Goal: Task Accomplishment & Management: Manage account settings

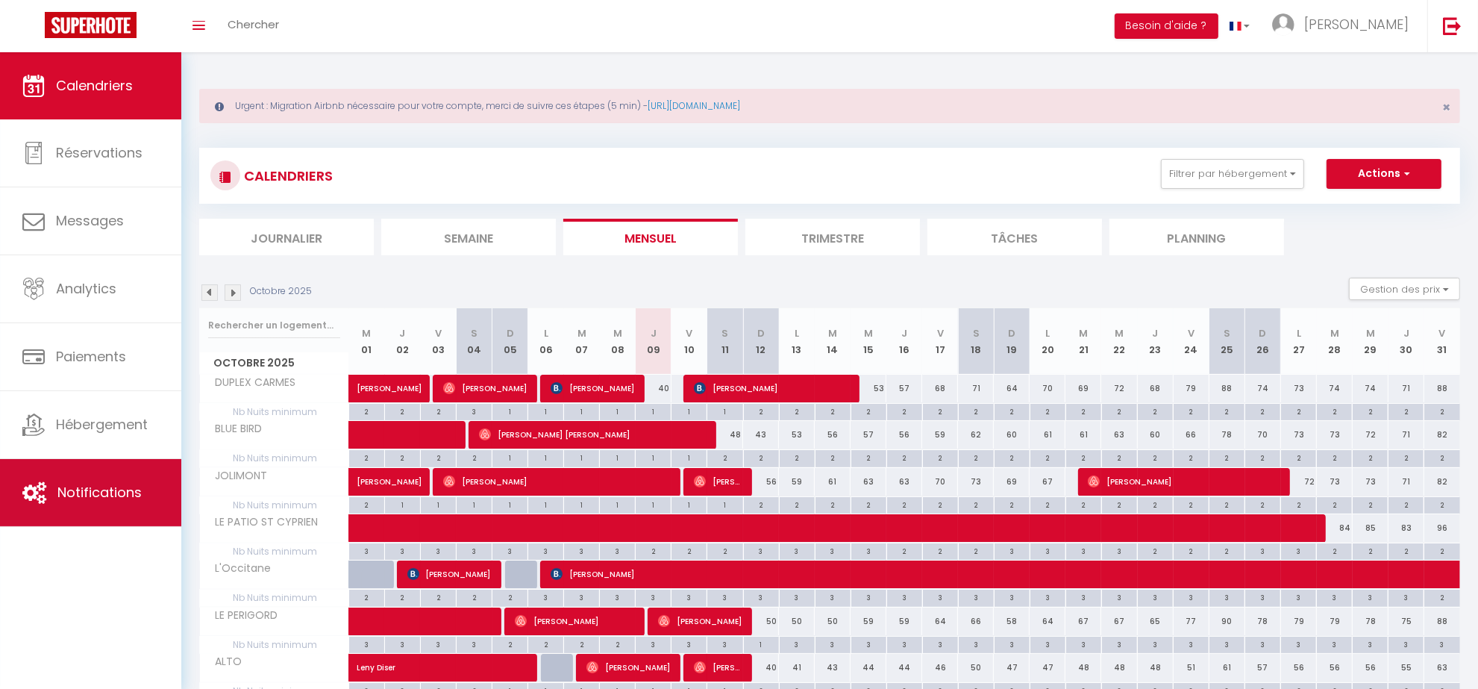
click at [109, 487] on span "Notifications" at bounding box center [99, 492] width 84 height 19
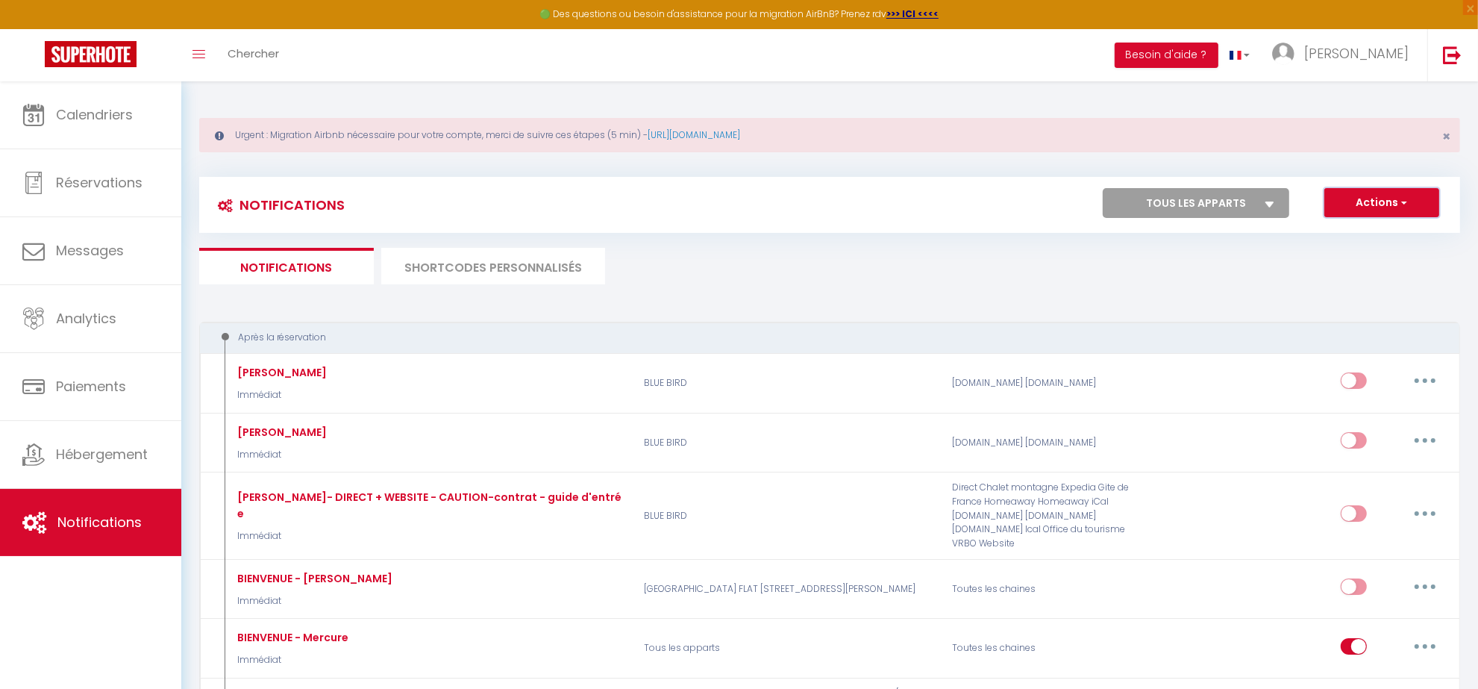
click at [1337, 205] on button "Actions" at bounding box center [1382, 203] width 115 height 30
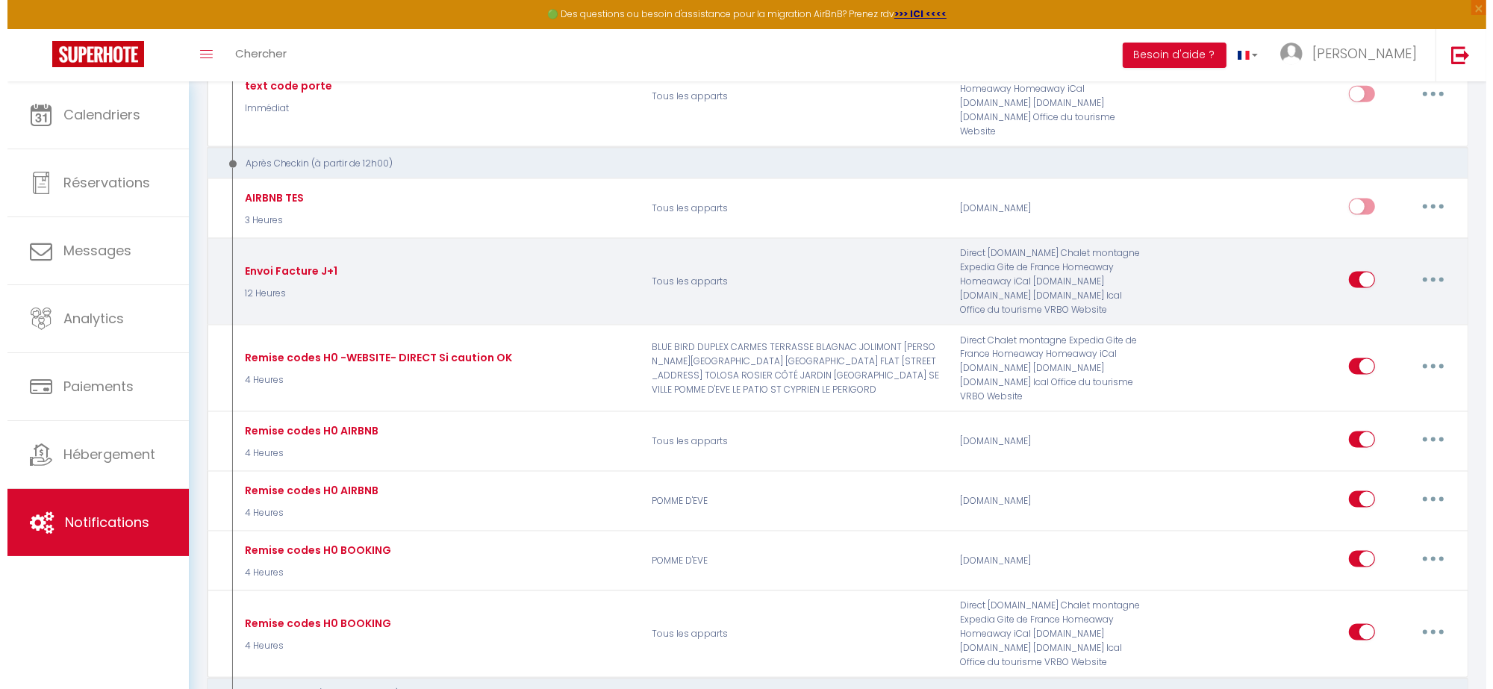
scroll to position [2146, 0]
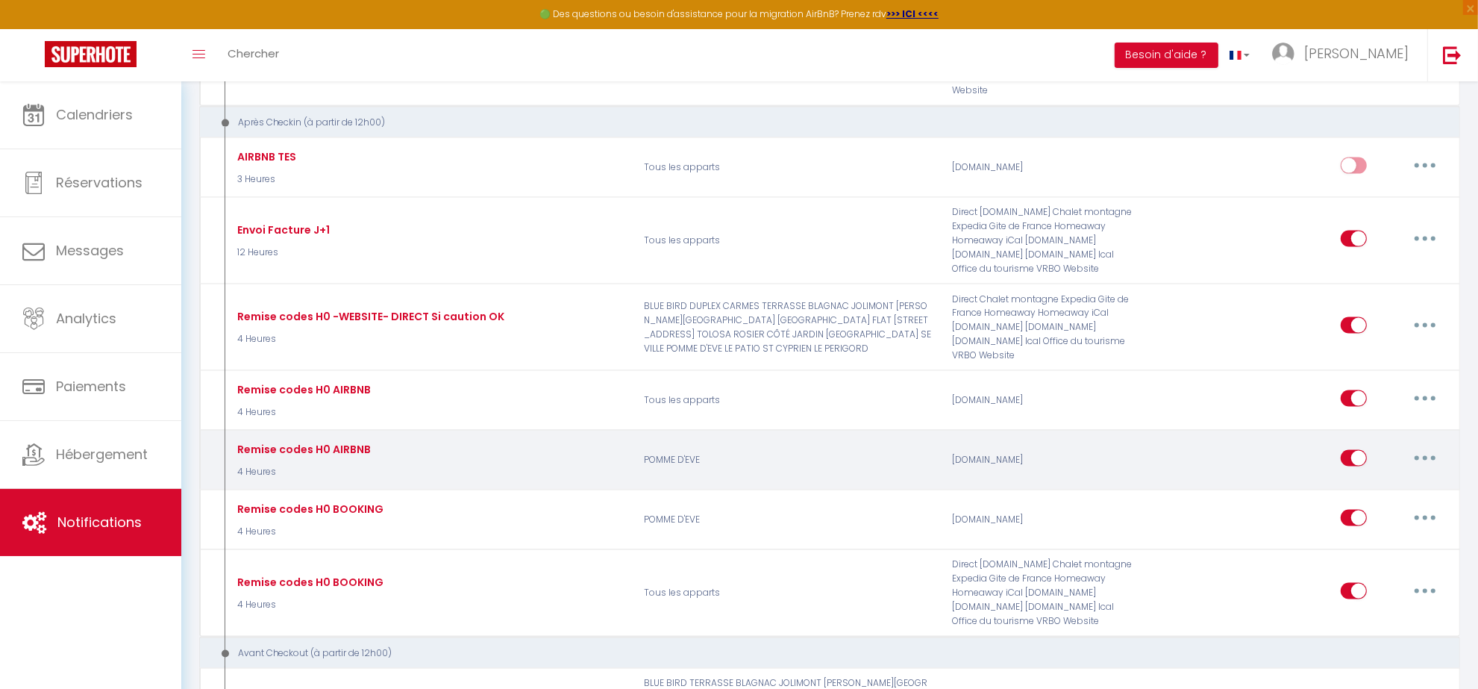
click at [1422, 457] on button "button" at bounding box center [1426, 458] width 42 height 24
click at [1386, 495] on link "Editer" at bounding box center [1386, 491] width 110 height 25
type input "Remise codes H0 AIRBNB"
select select "3"
select select "4 Heures"
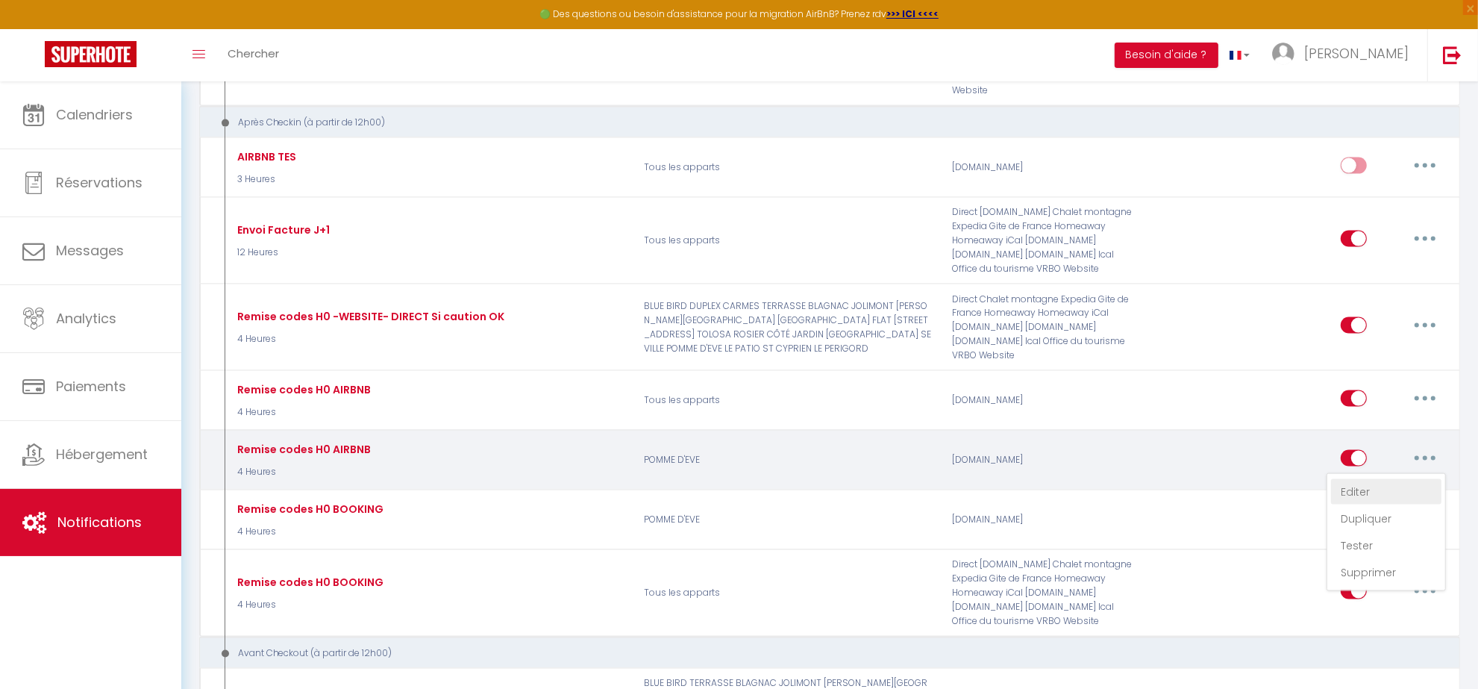
select select "if_booking_is_paid"
checkbox input "true"
checkbox input "false"
radio input "true"
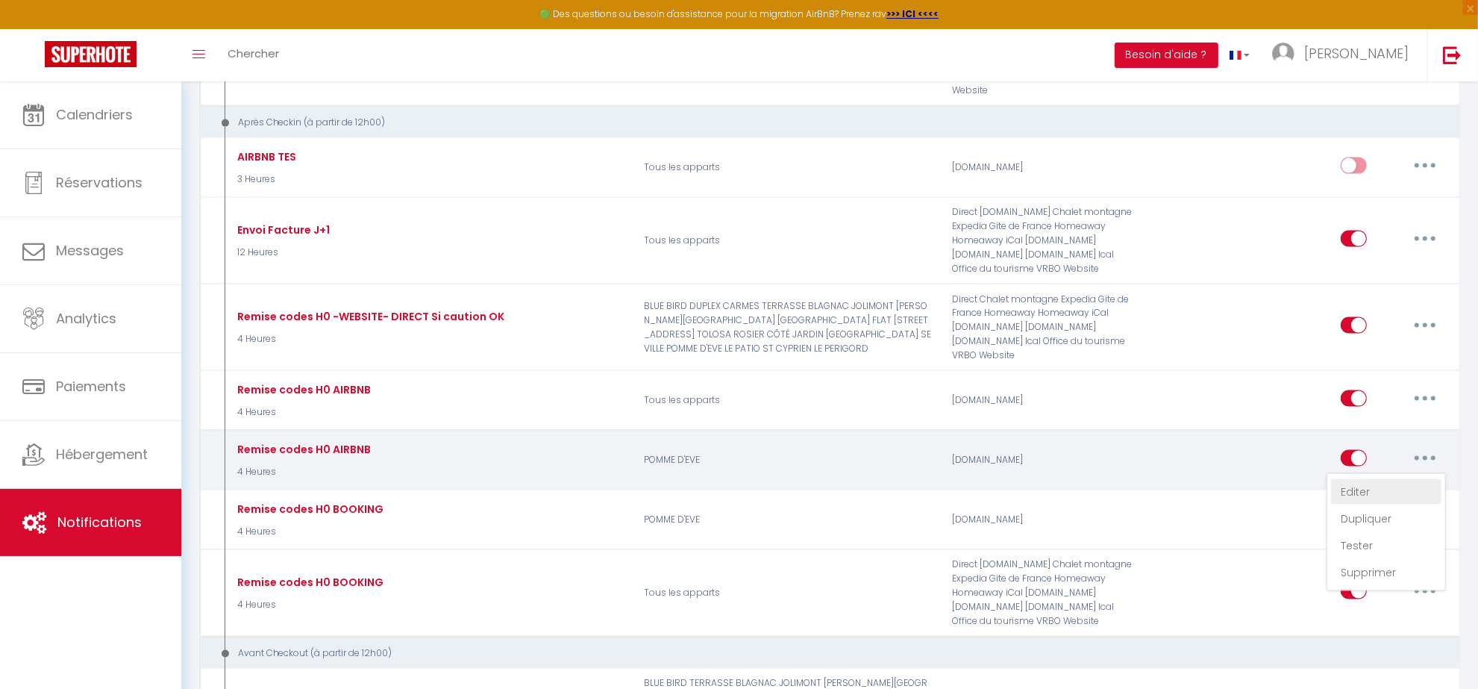
type input "Vos codes Checkin - [RENTAL:NAME]"
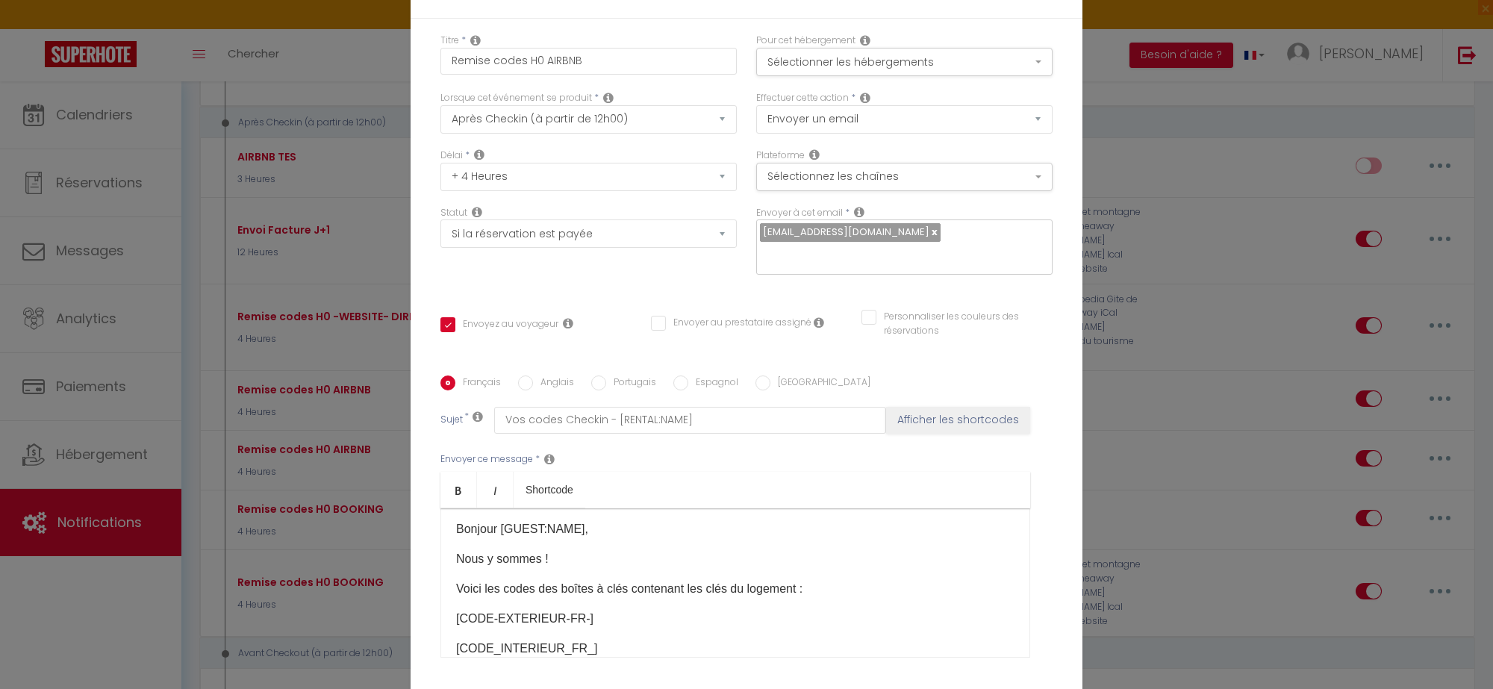
scroll to position [0, 0]
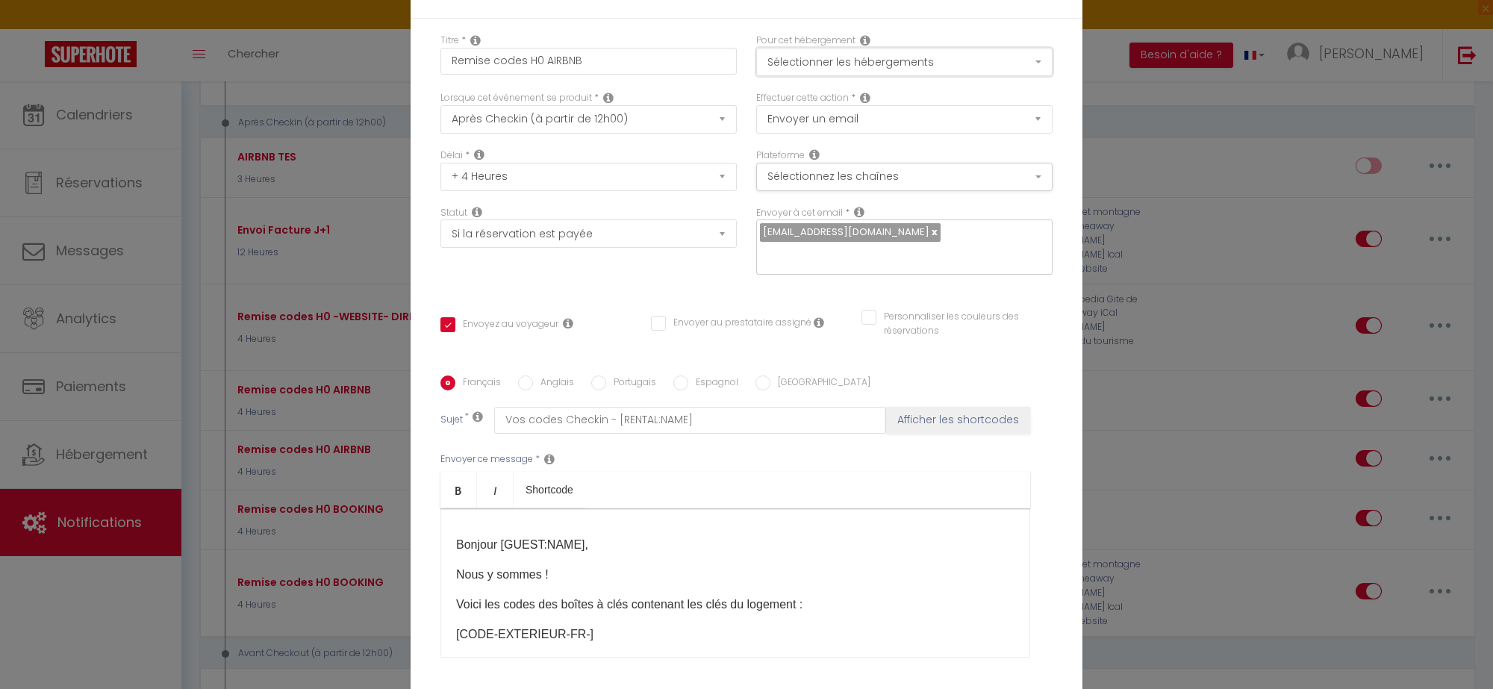
click at [873, 73] on button "Sélectionner les hébergements" at bounding box center [904, 62] width 296 height 28
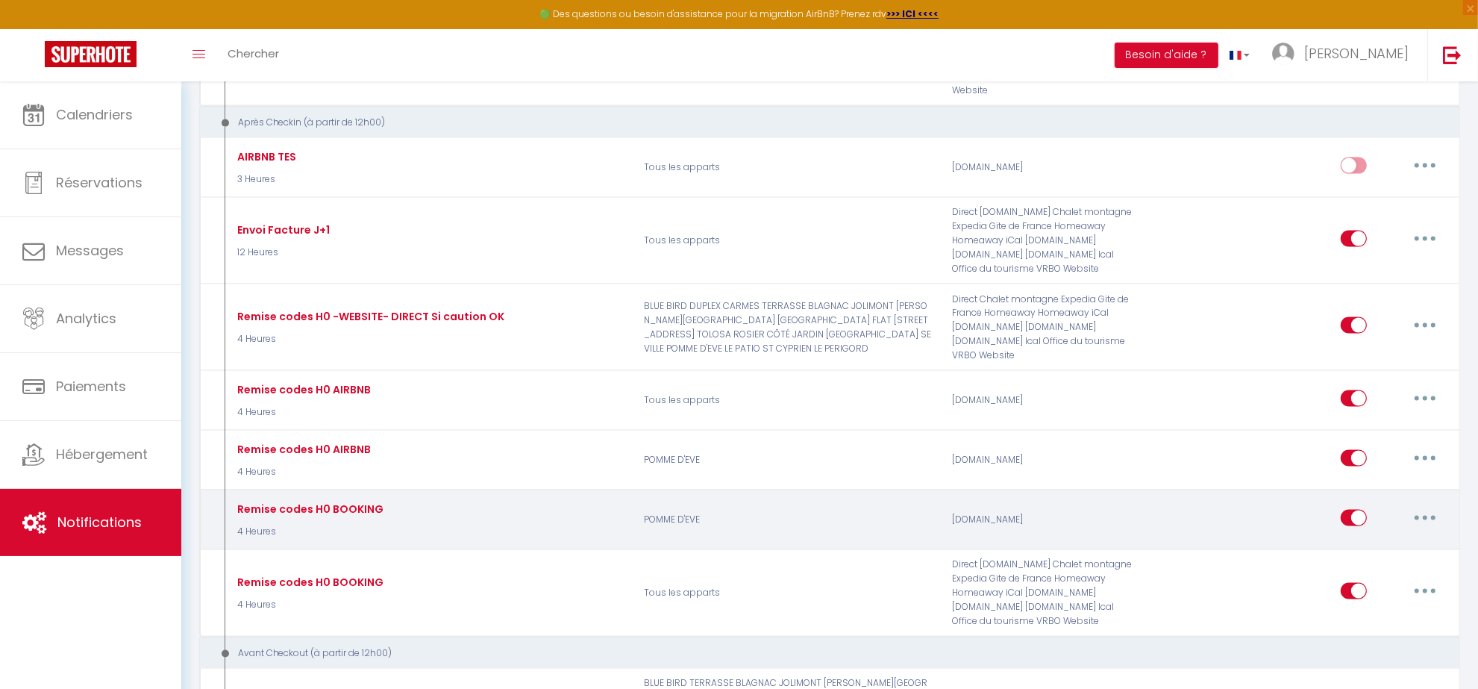
click at [1355, 516] on input "checkbox" at bounding box center [1354, 521] width 26 height 22
checkbox input "false"
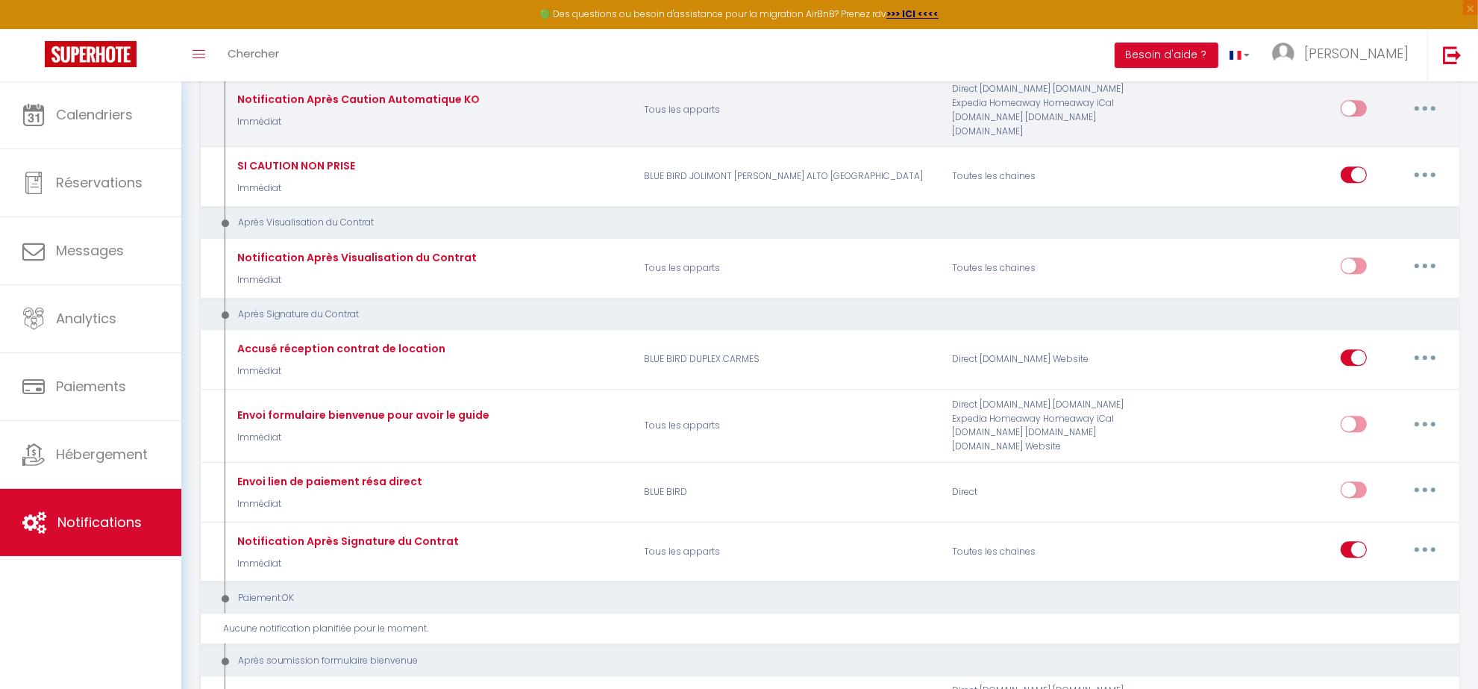
scroll to position [4198, 0]
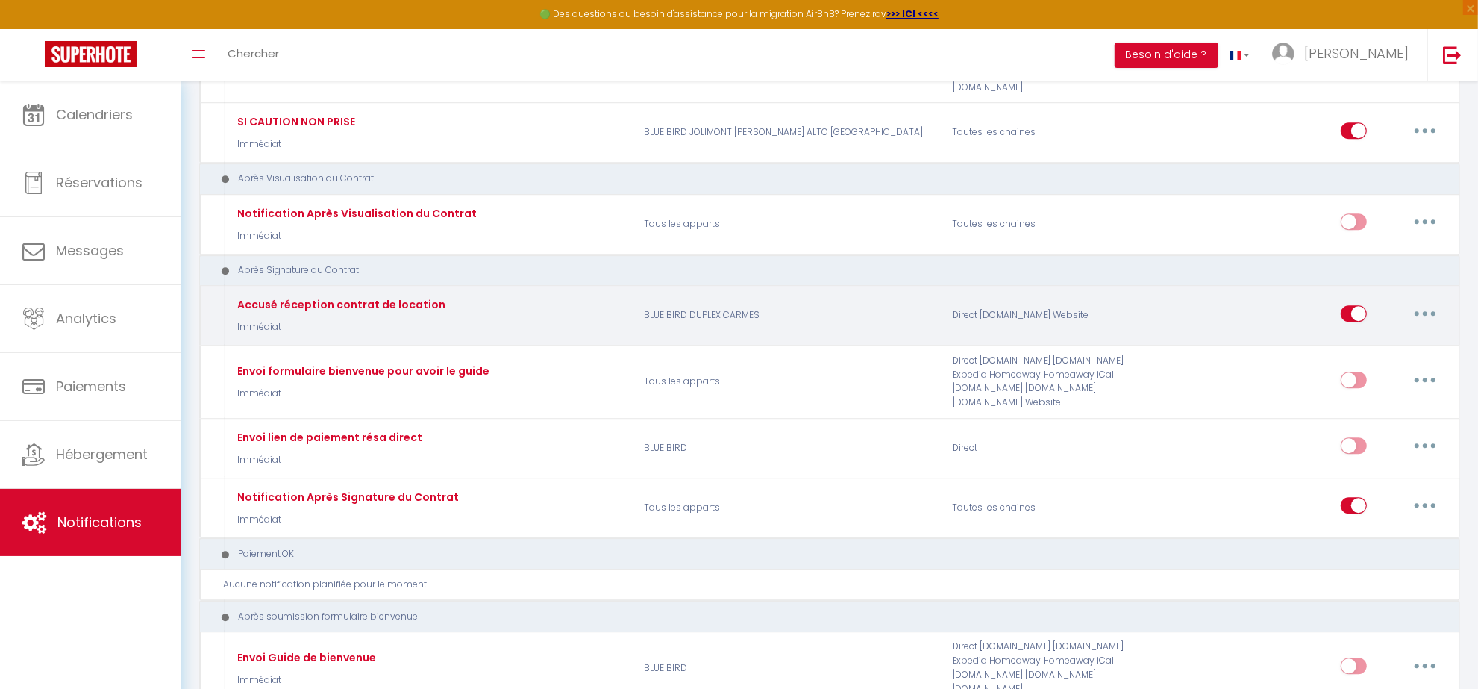
click at [1340, 300] on div "Editer Dupliquer Tester Supprimer" at bounding box center [1303, 315] width 308 height 43
click at [1357, 305] on input "checkbox" at bounding box center [1354, 316] width 26 height 22
checkbox input "false"
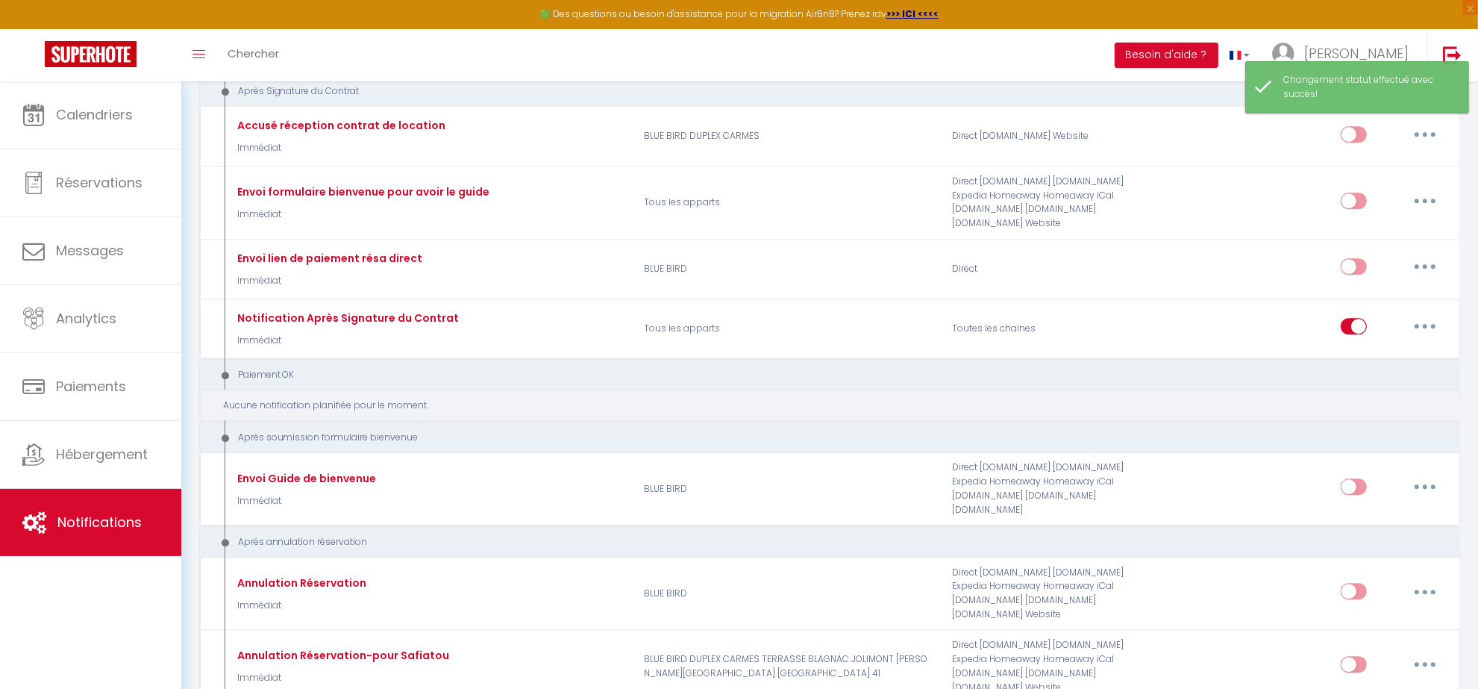
scroll to position [4384, 0]
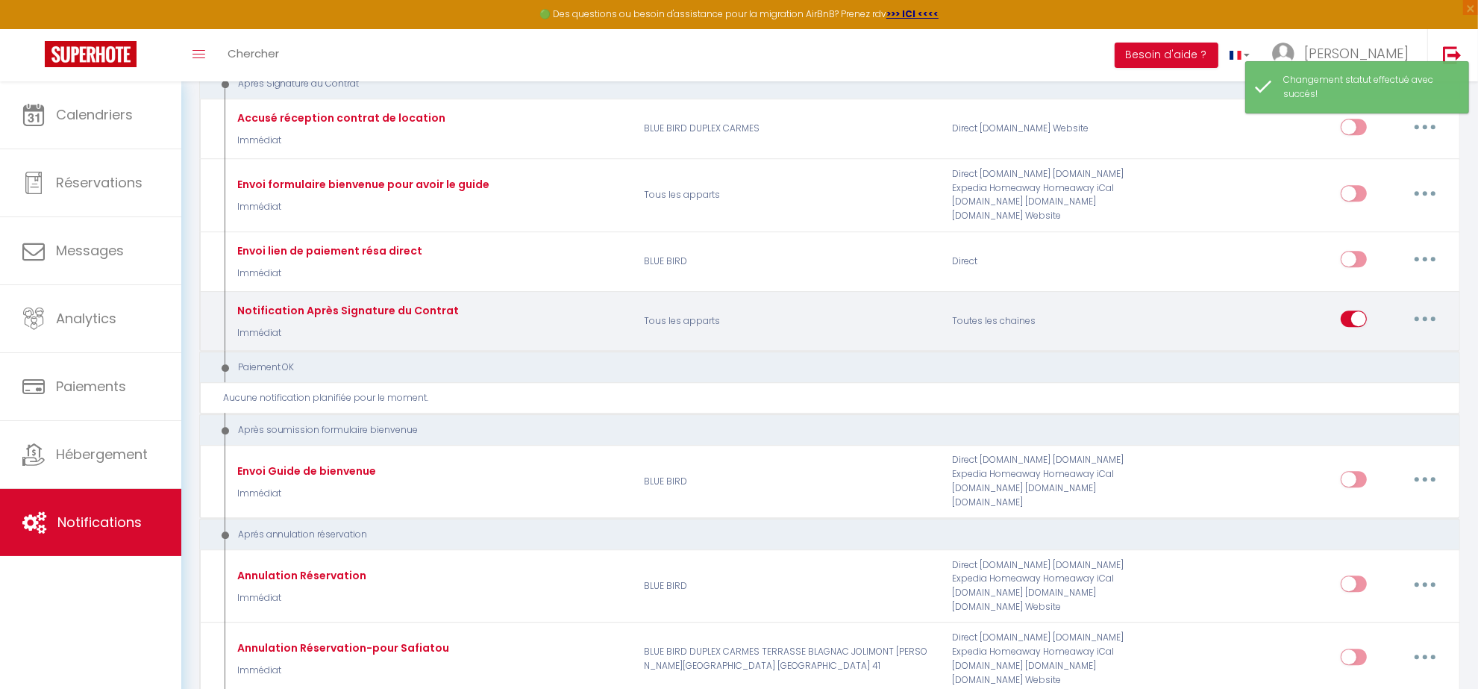
click at [1352, 310] on input "checkbox" at bounding box center [1354, 321] width 26 height 22
checkbox input "false"
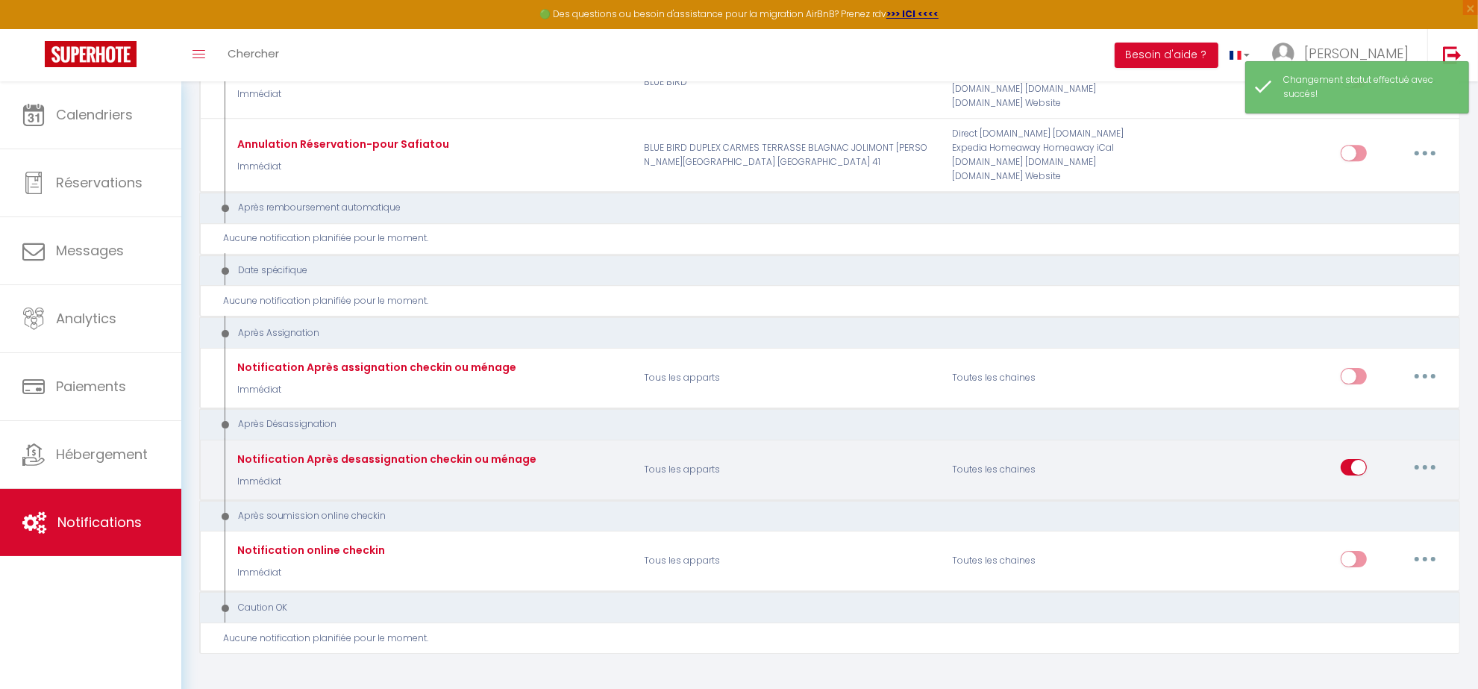
scroll to position [4908, 0]
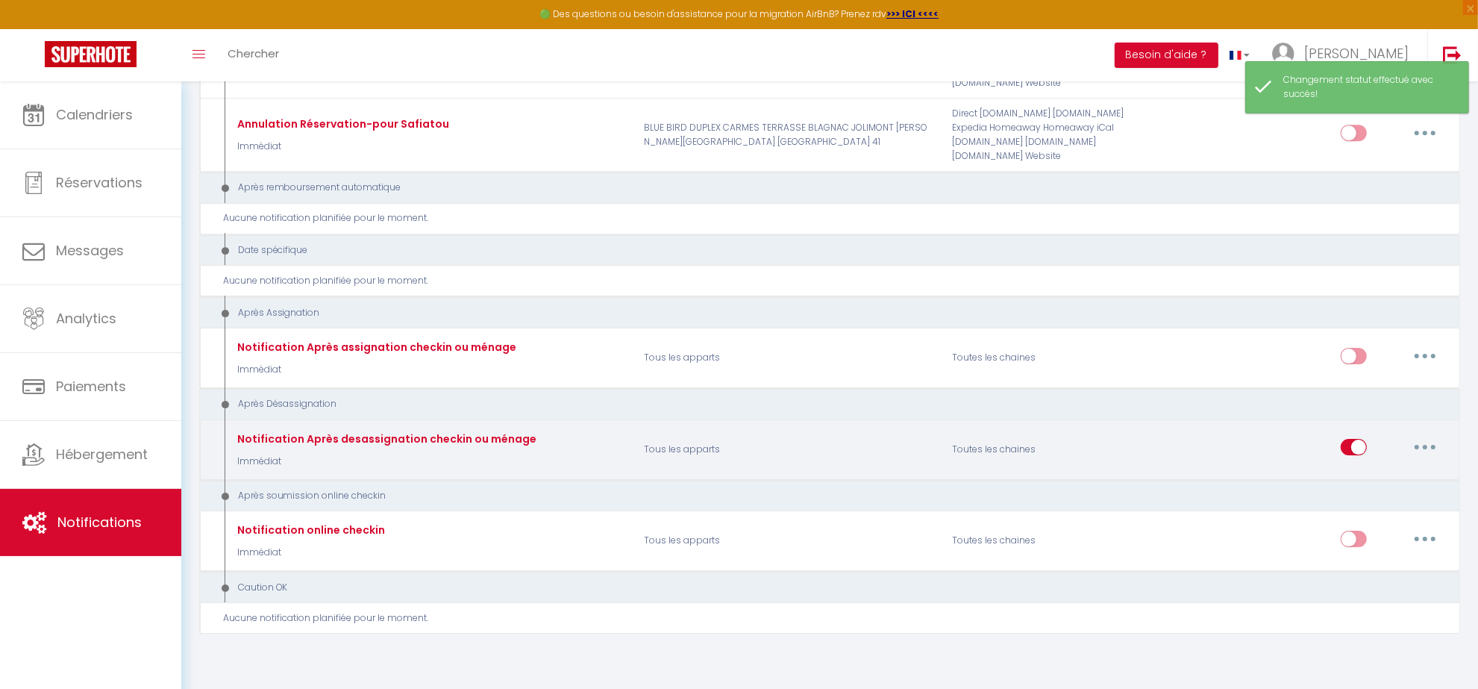
click at [1349, 439] on input "checkbox" at bounding box center [1354, 450] width 26 height 22
checkbox input "false"
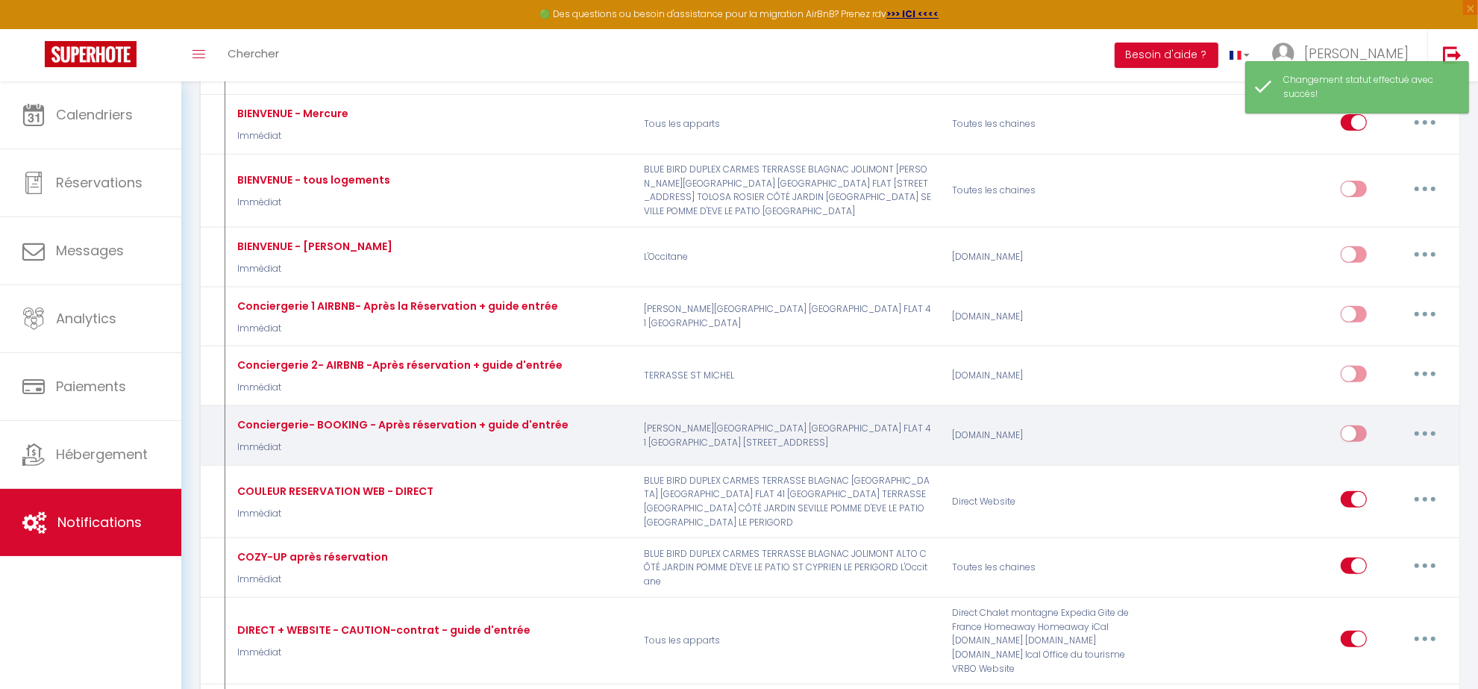
scroll to position [0, 0]
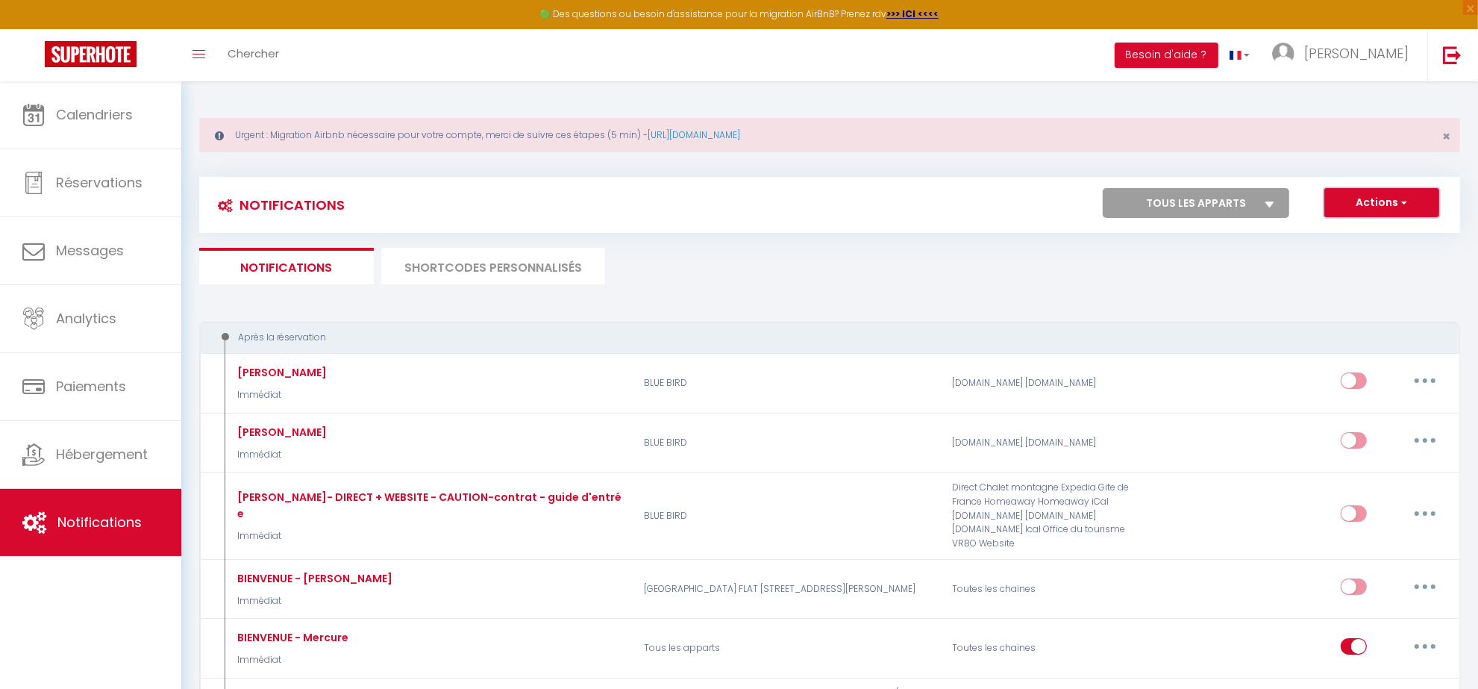
click at [1407, 202] on span "button" at bounding box center [1403, 202] width 9 height 15
click at [1355, 251] on link "Exporter" at bounding box center [1361, 254] width 155 height 19
click at [1375, 195] on button "Actions" at bounding box center [1382, 203] width 115 height 30
click at [1214, 271] on ul "Notifications SHORTCODES PERSONNALISÉS" at bounding box center [829, 266] width 1261 height 37
click at [560, 260] on li "SHORTCODES PERSONNALISÉS" at bounding box center [493, 266] width 224 height 37
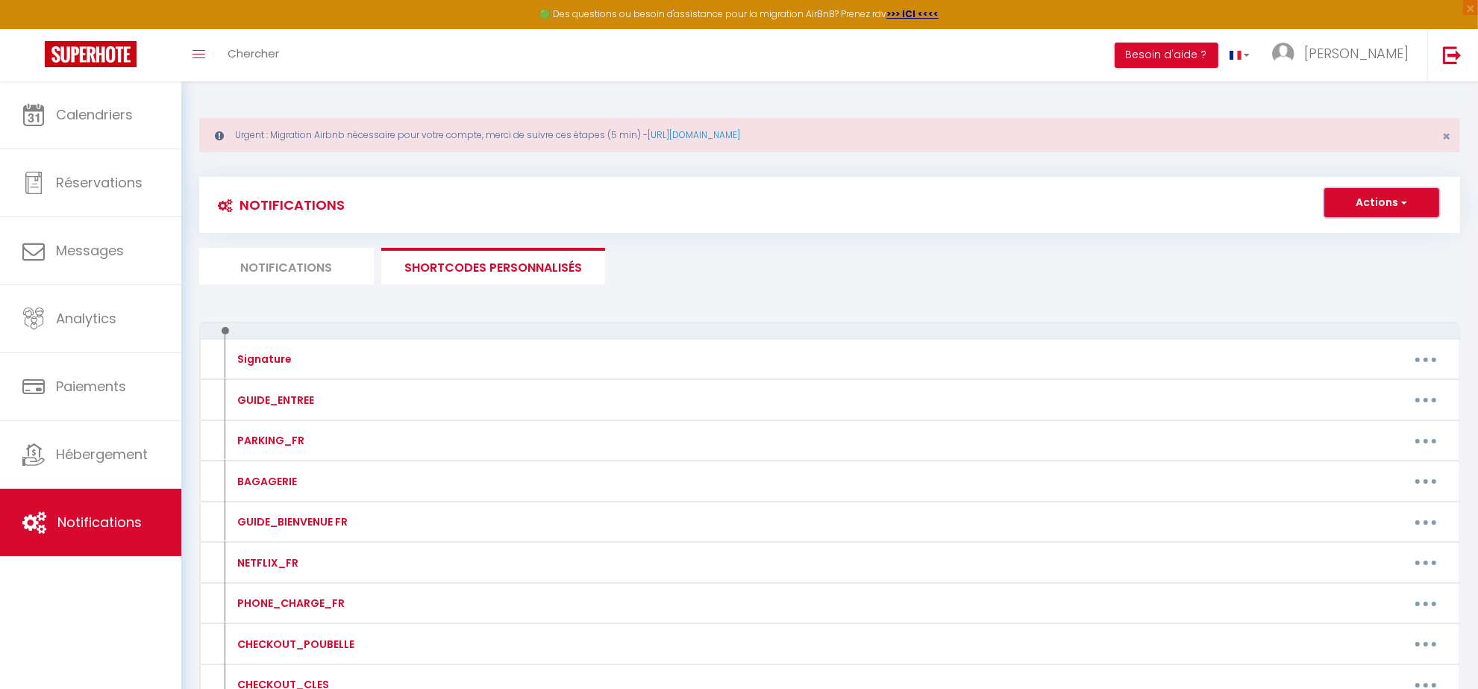
click at [1385, 205] on button "Actions" at bounding box center [1382, 203] width 115 height 30
click at [1099, 257] on ul "Notifications SHORTCODES PERSONNALISÉS" at bounding box center [829, 266] width 1261 height 37
click at [284, 263] on li "Notifications" at bounding box center [286, 266] width 175 height 37
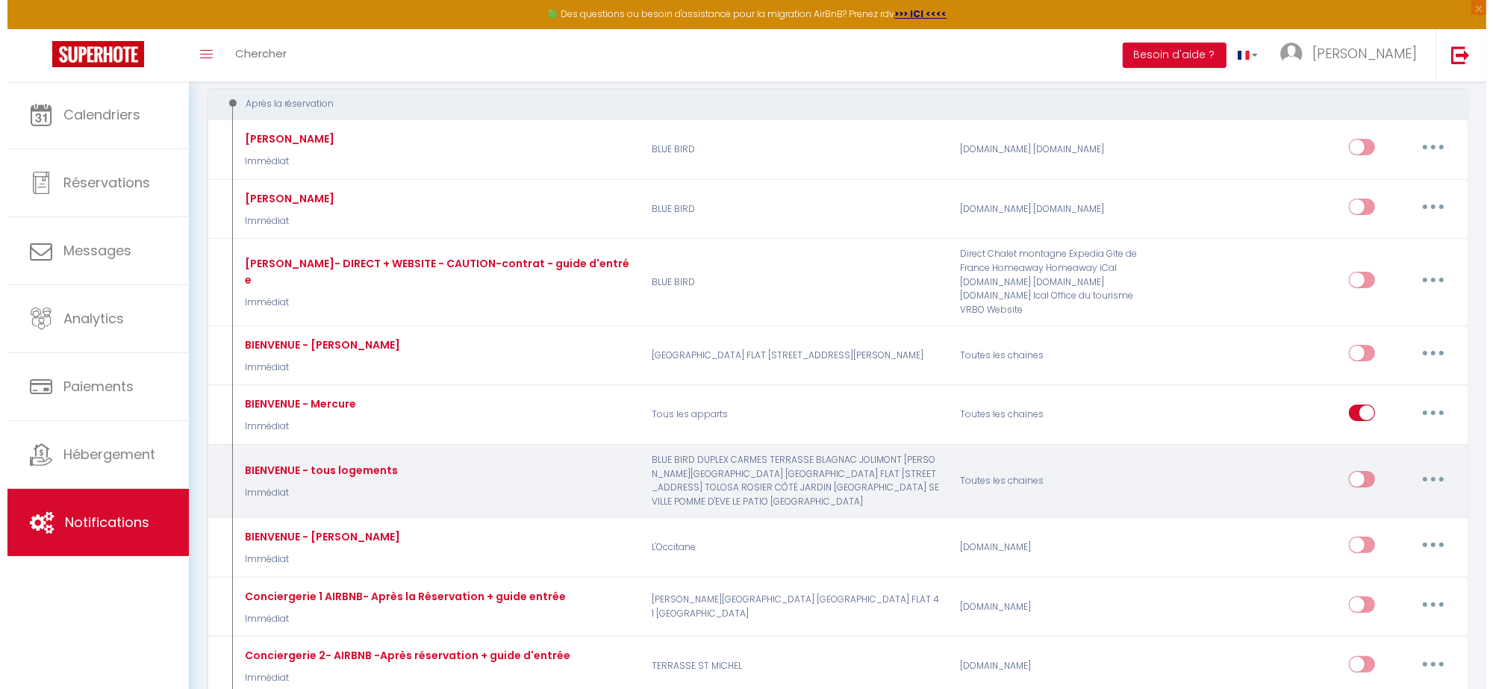
scroll to position [280, 0]
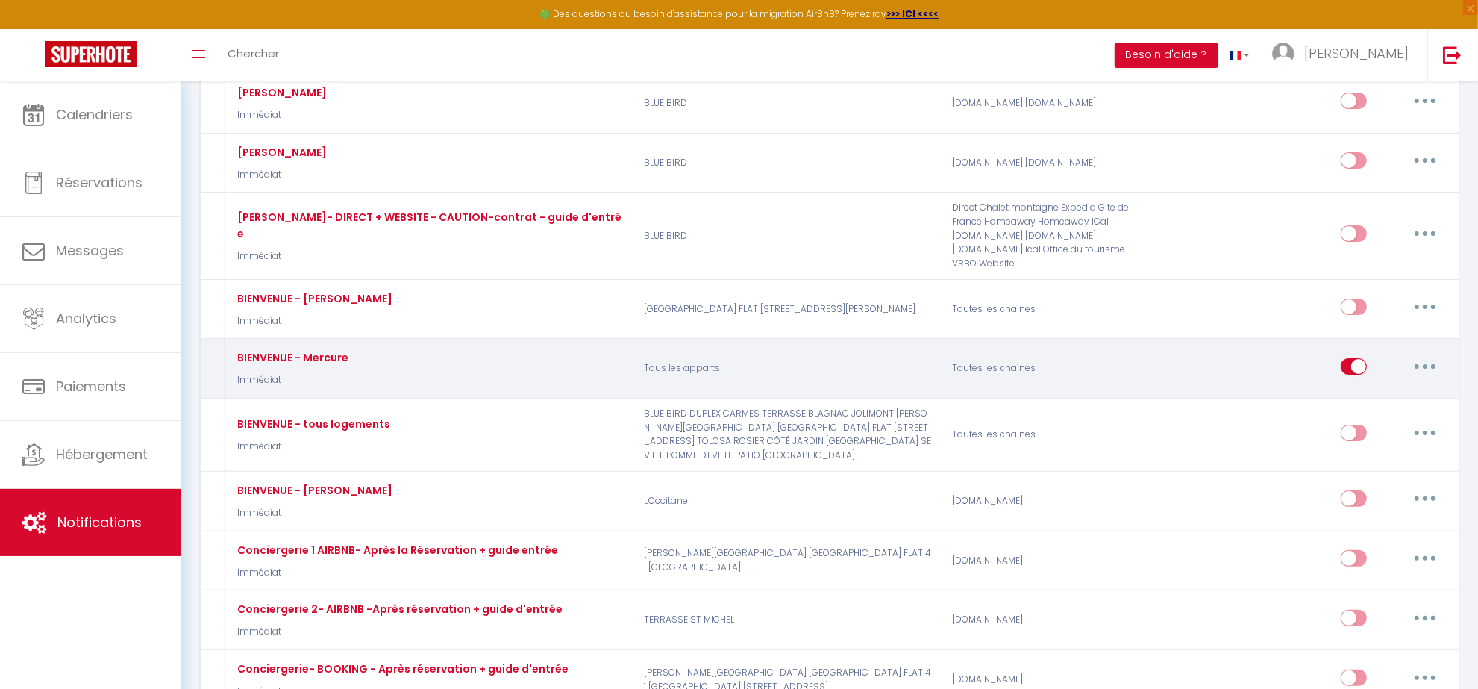
click at [1423, 367] on icon "button" at bounding box center [1425, 366] width 4 height 4
click at [1379, 407] on link "Editer" at bounding box center [1386, 399] width 110 height 25
type input "BIENVENUE - Mercure"
select select "1"
select select "Immédiat"
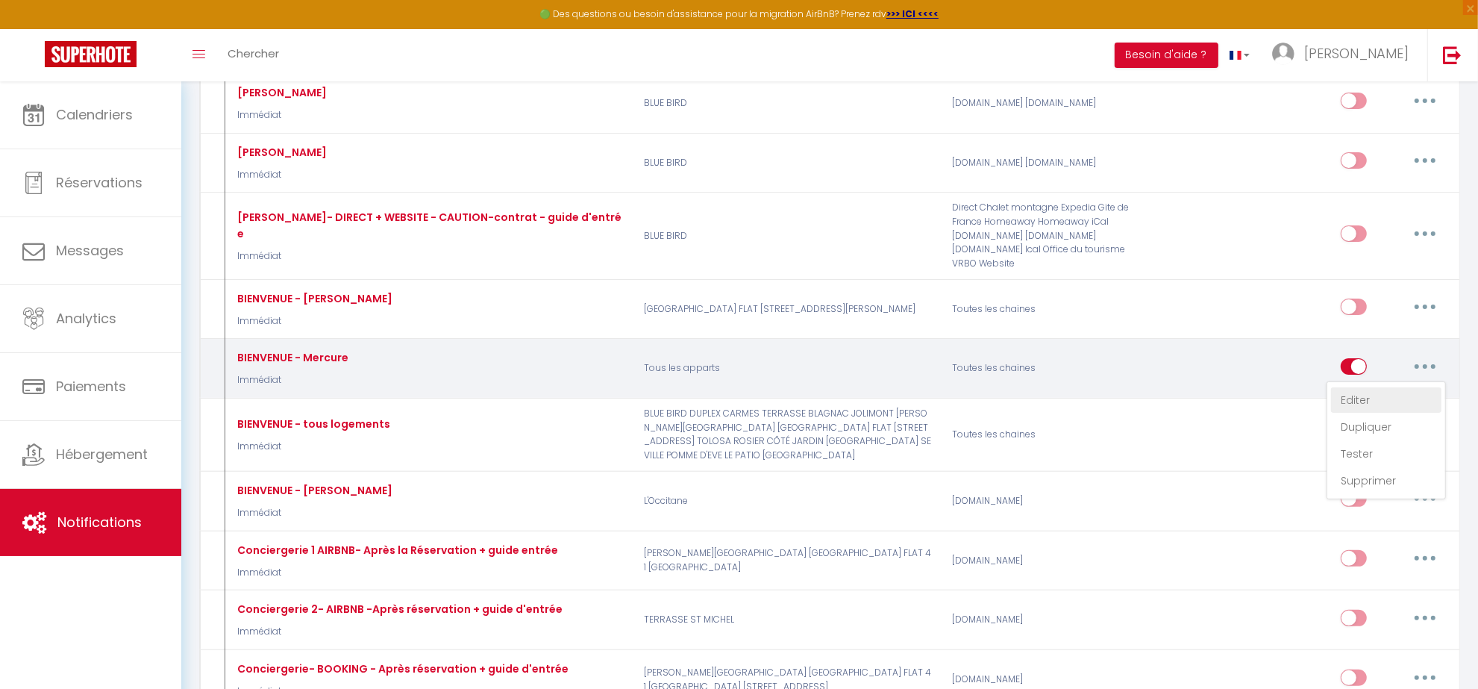
checkbox input "true"
checkbox input "false"
type input "BIENVENUE au [RENTAL:NAME]"
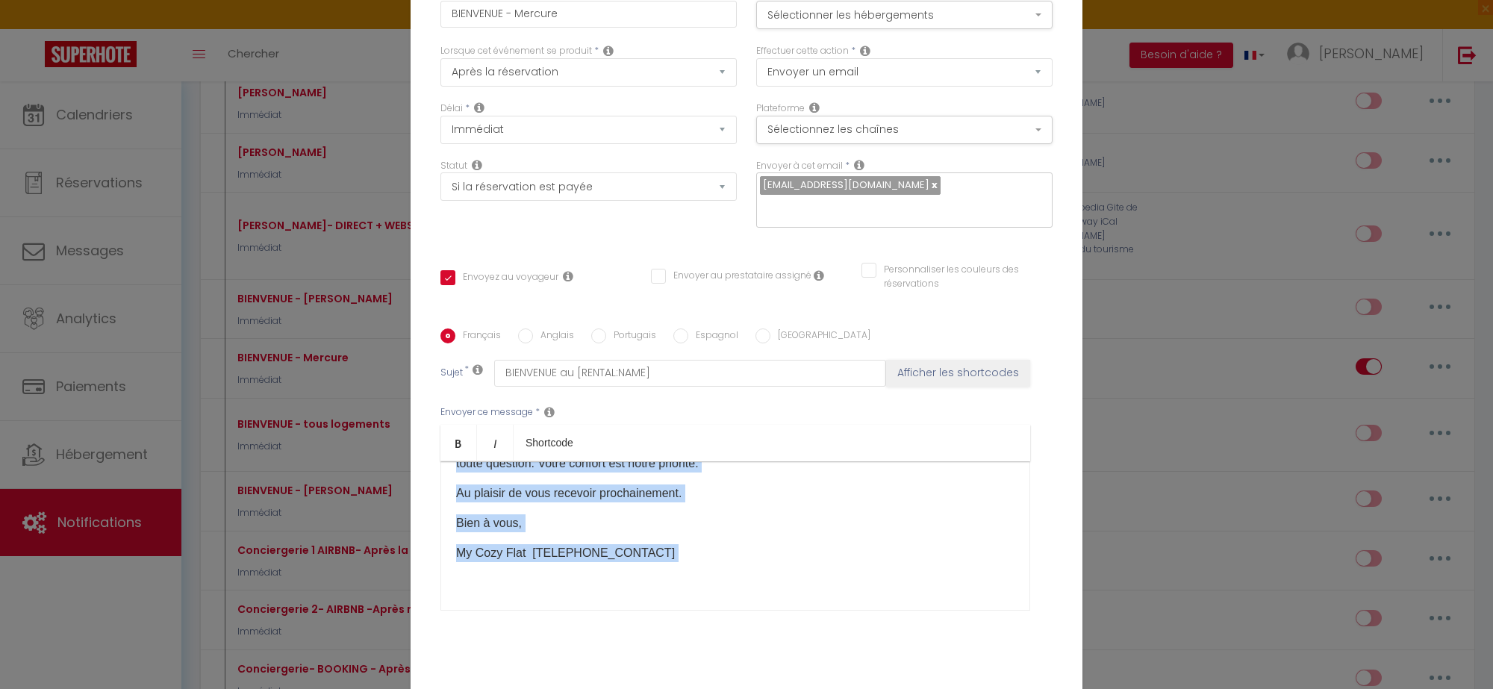
scroll to position [93, 0]
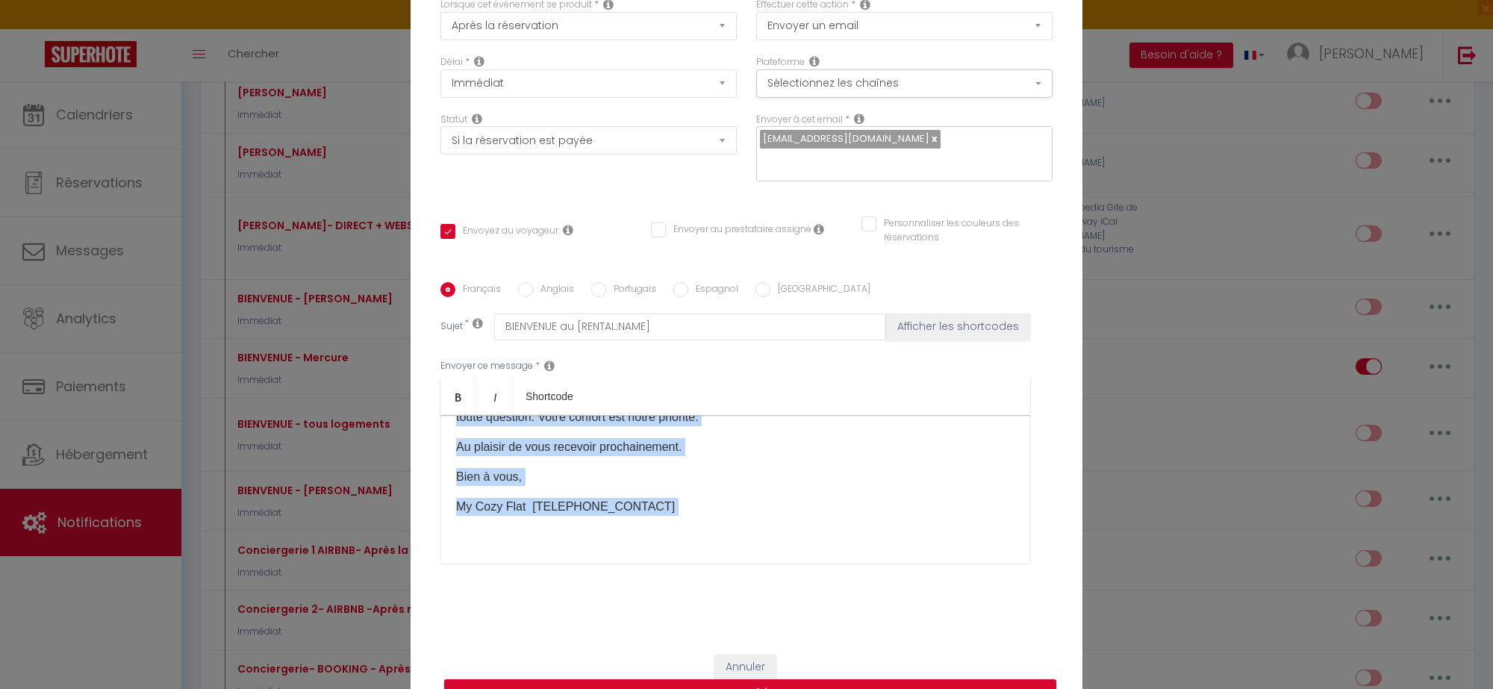
drag, startPoint x: 448, startPoint y: 517, endPoint x: 680, endPoint y: 560, distance: 236.1
click at [680, 560] on div "Envoyer ce message * Bold Italic Shortcode Rich text editor Bonjour [GUEST:FIRS…" at bounding box center [746, 461] width 612 height 243
copy div "Loremip [DOLOR:SITAM_CONS]​, A'eli se doeiusmod tempori ut labo etdolore ma [AL…"
click at [687, 498] on p "My Cozy Flat [TELEPHONE_CONTACT]​​" at bounding box center [735, 507] width 558 height 18
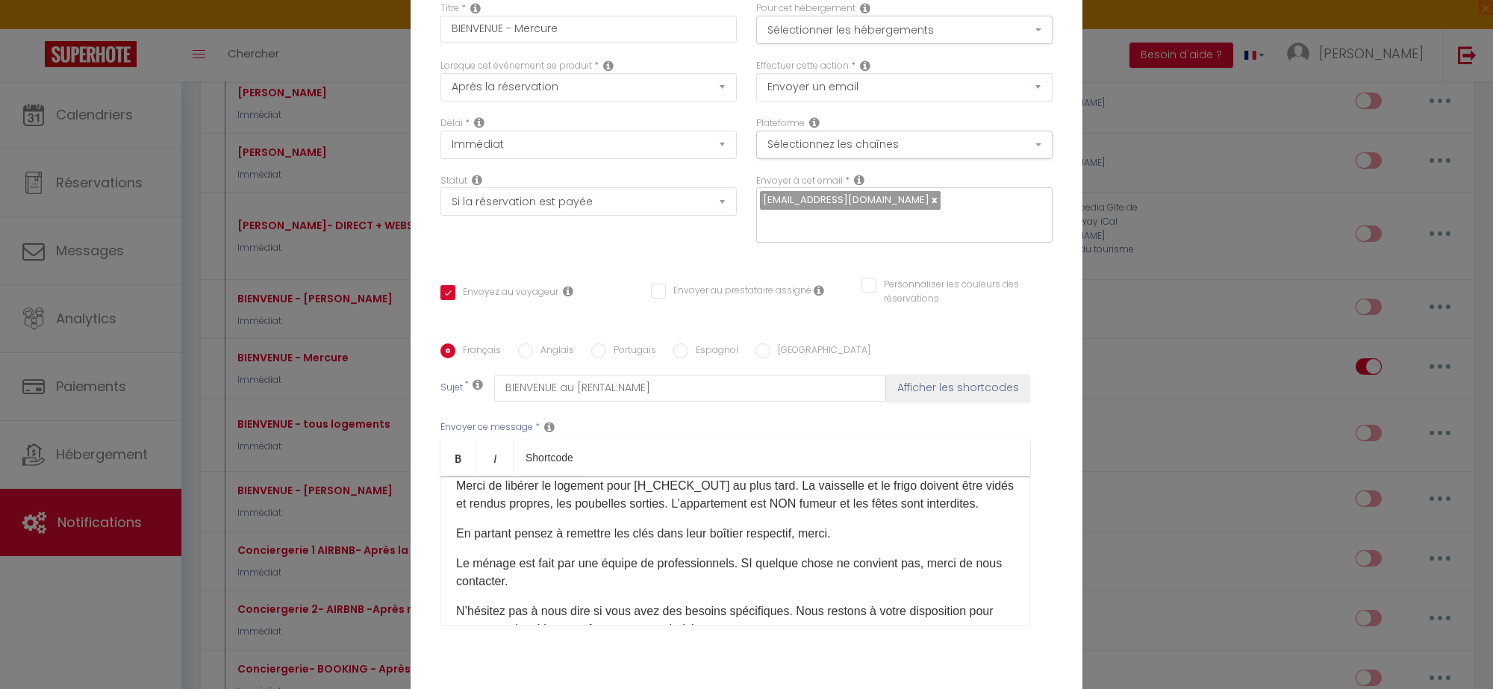
scroll to position [0, 0]
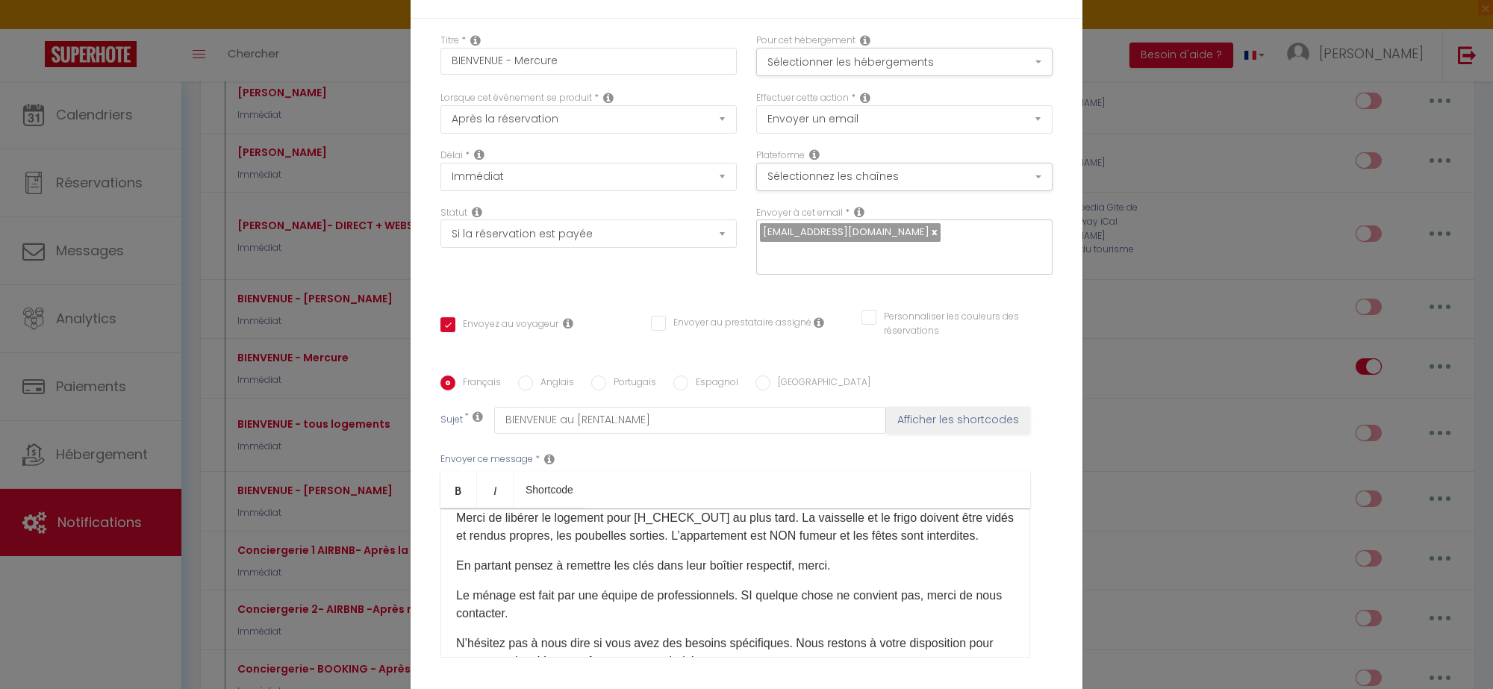
click at [1138, 110] on div "Modifier la notification × Titre * BIENVENUE - Mercure Pour cet hébergement Sél…" at bounding box center [746, 344] width 1493 height 689
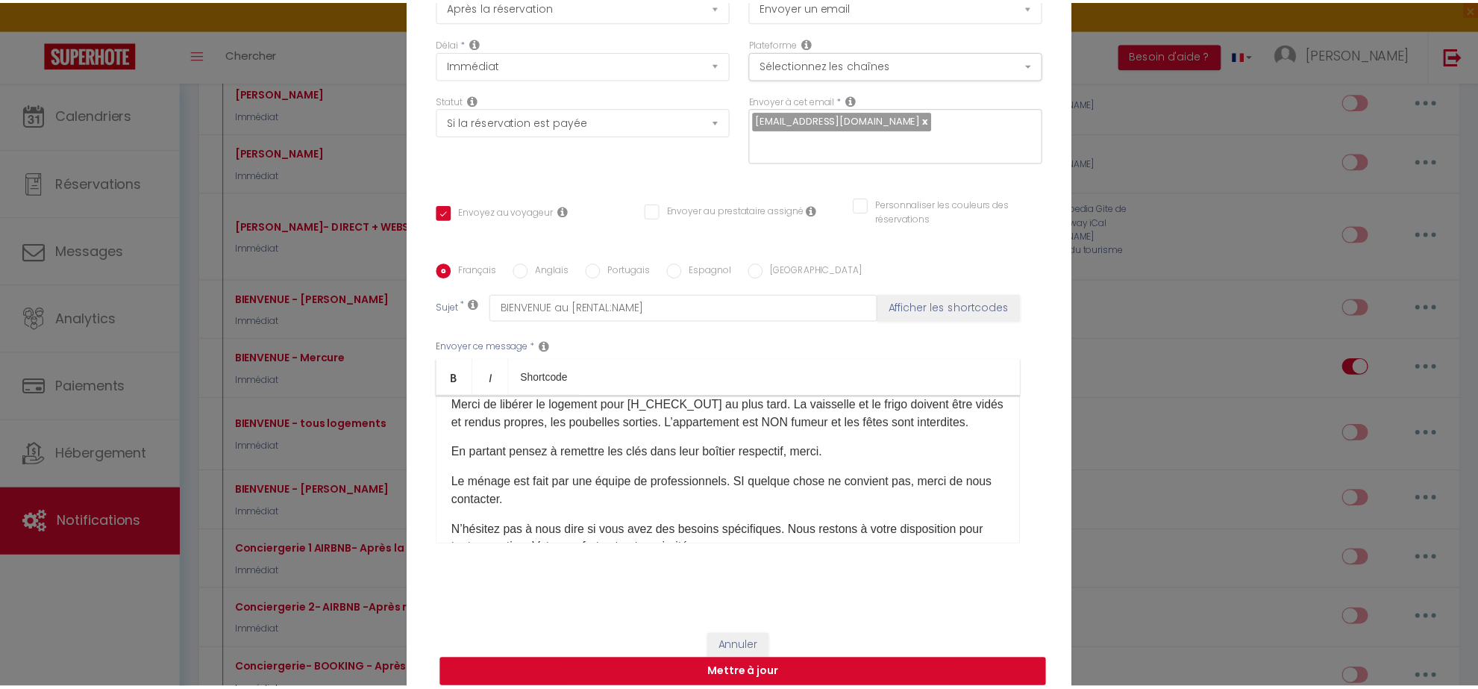
scroll to position [116, 0]
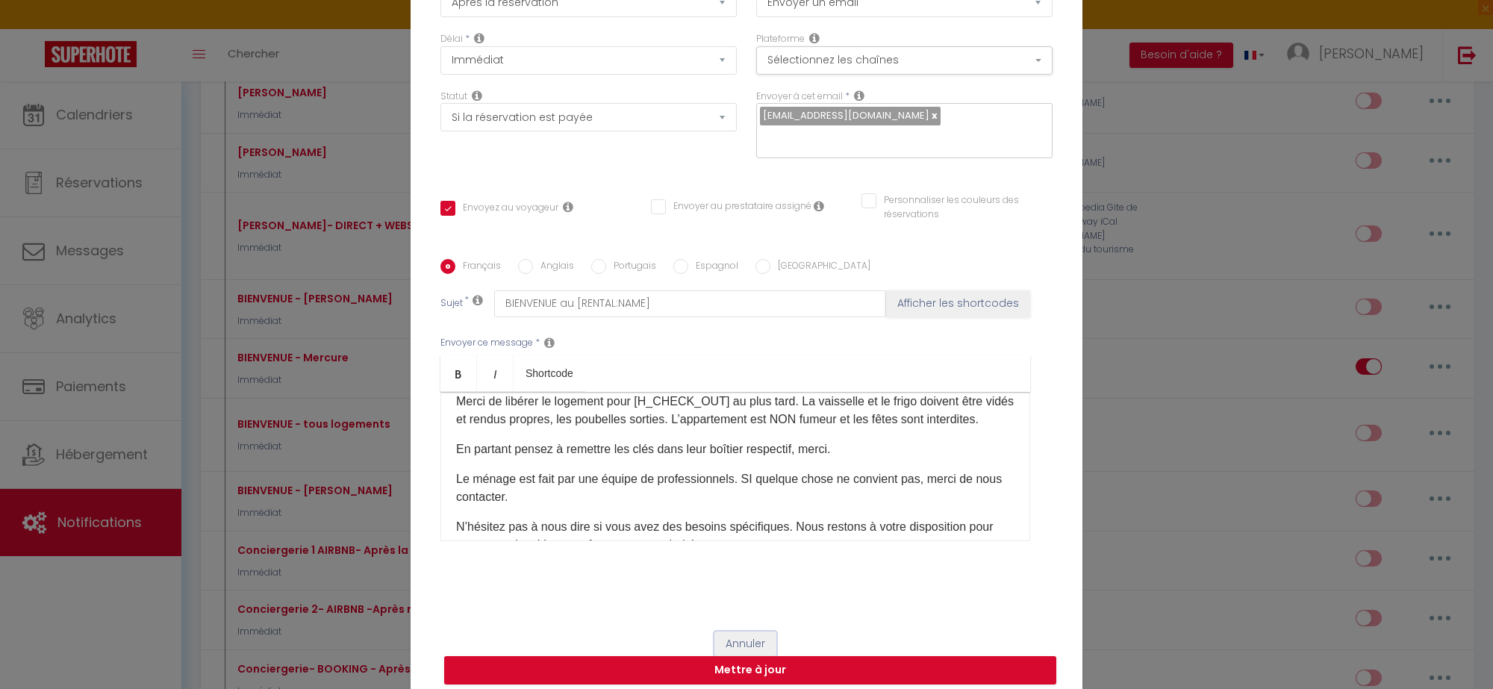
click at [759, 631] on button "Annuler" at bounding box center [745, 643] width 62 height 25
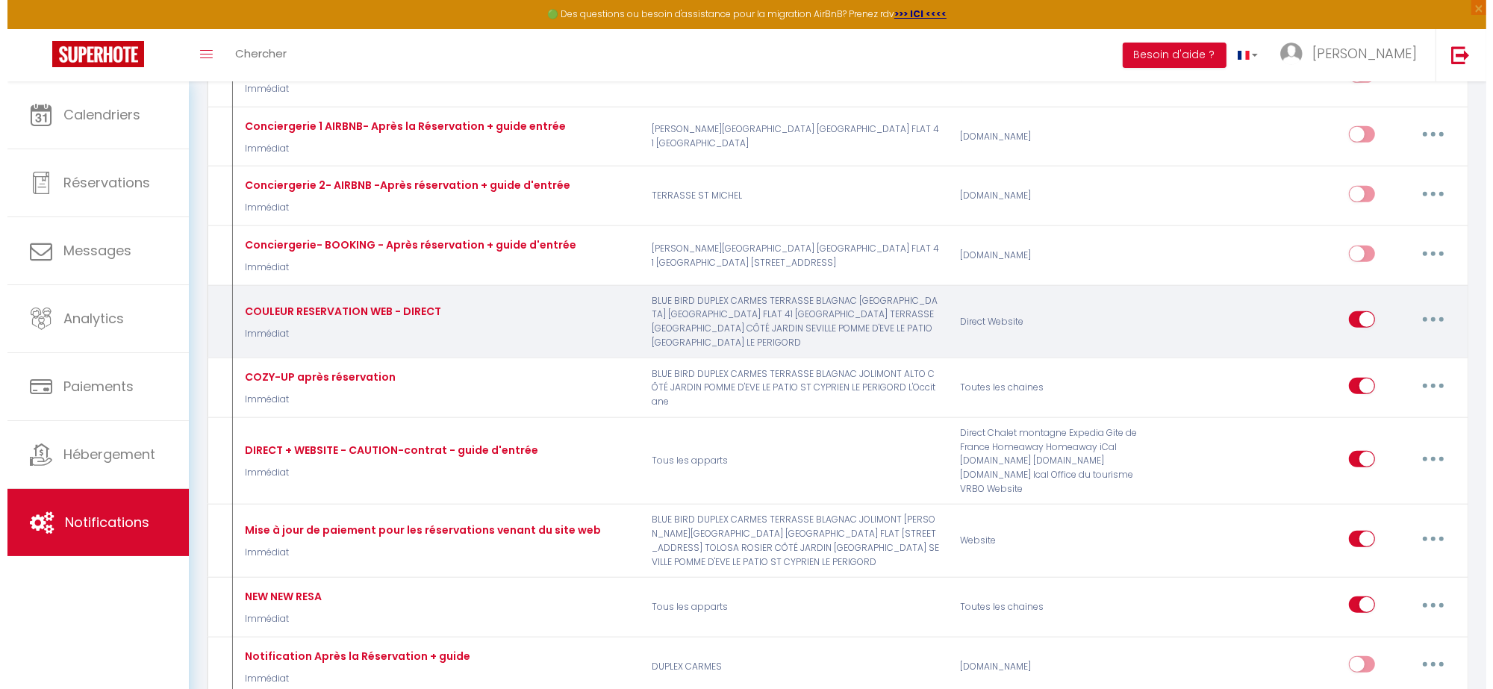
scroll to position [746, 0]
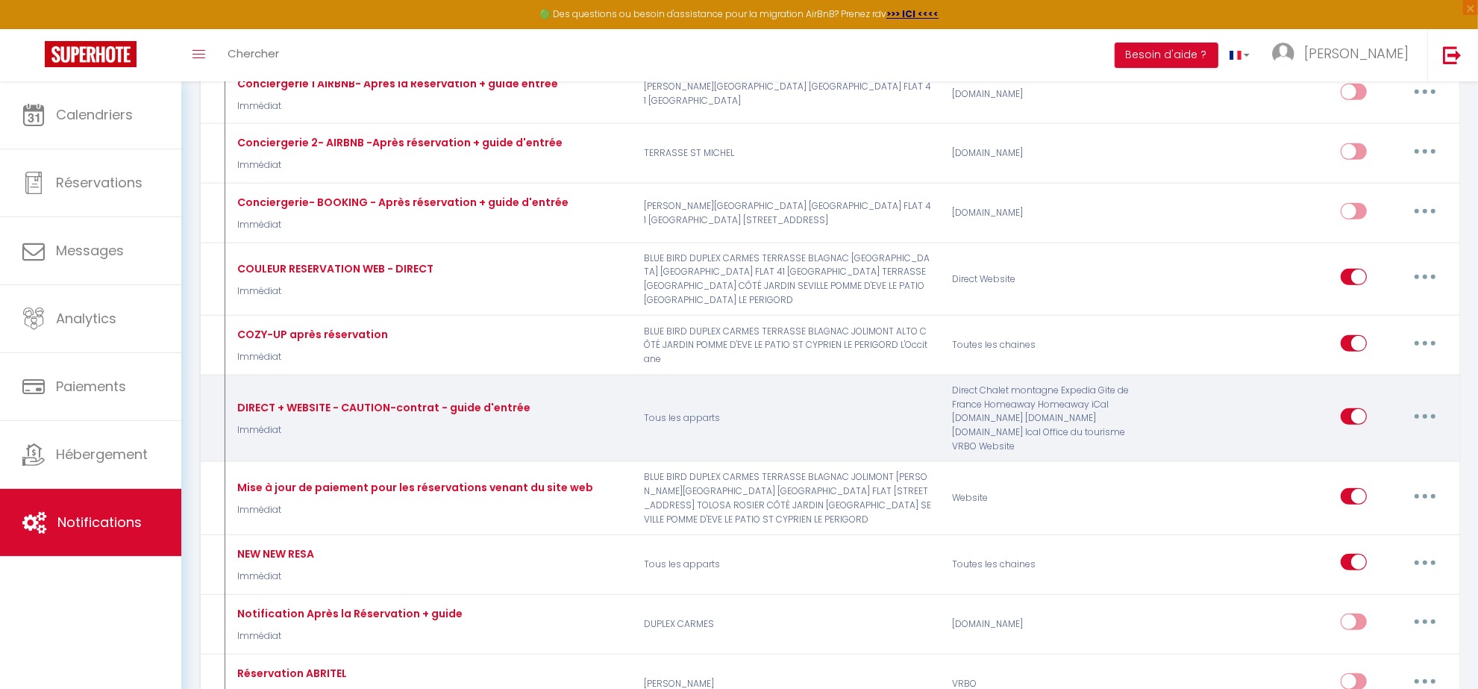
click at [1420, 414] on button "button" at bounding box center [1426, 416] width 42 height 24
click at [1366, 450] on link "Editer" at bounding box center [1386, 449] width 110 height 25
type input "DIRECT + WEBSITE - CAUTION-contrat - guide d'entrée"
select select
checkbox input "true"
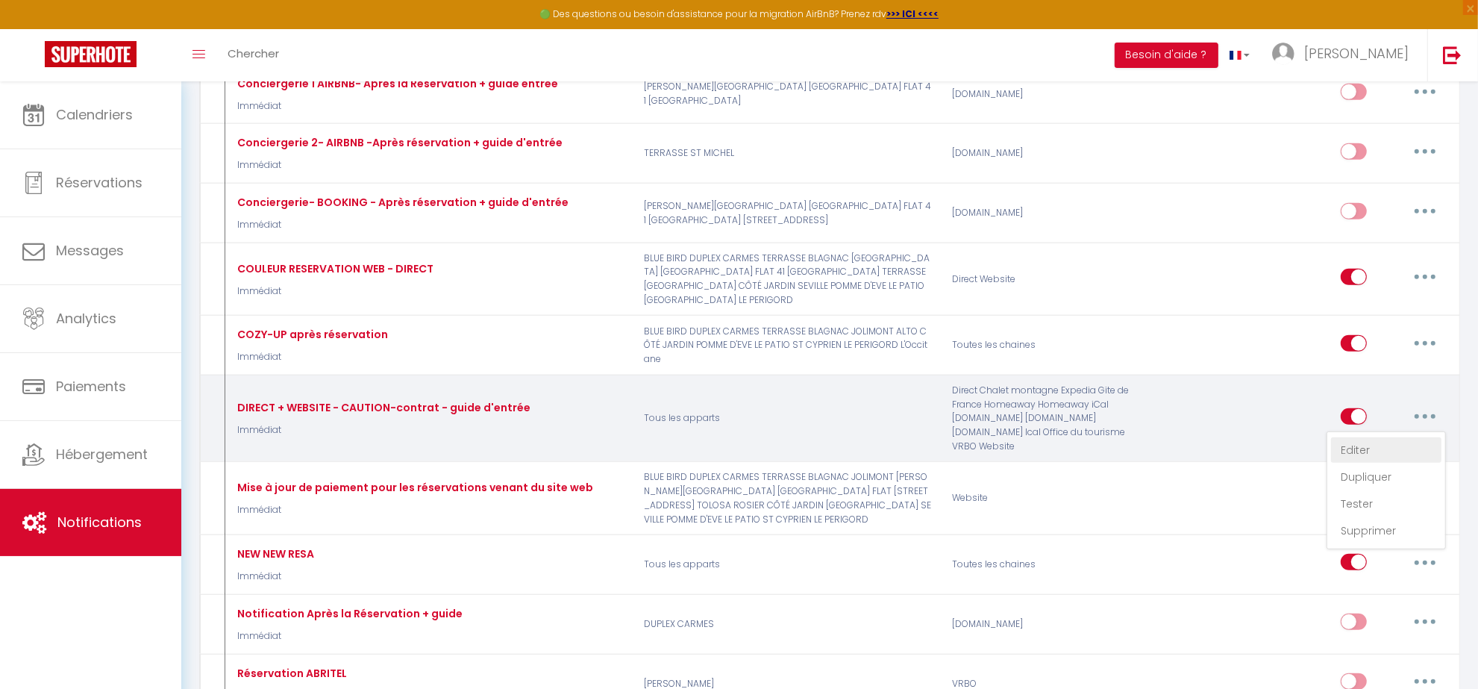
checkbox input "false"
type input "IMPORTANT - Please confirm your booking - [RENTAL:NAME][H_CHECK_OUT]"
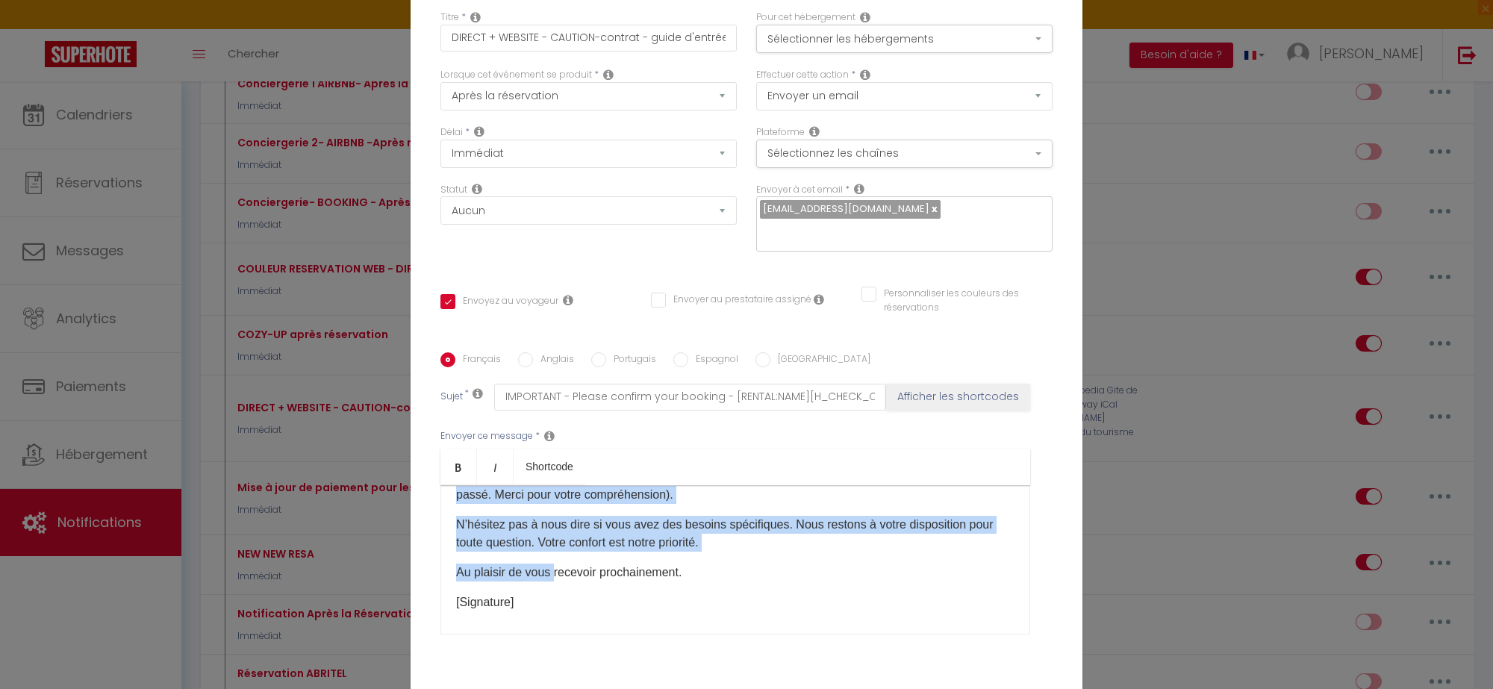
scroll to position [1157, 0]
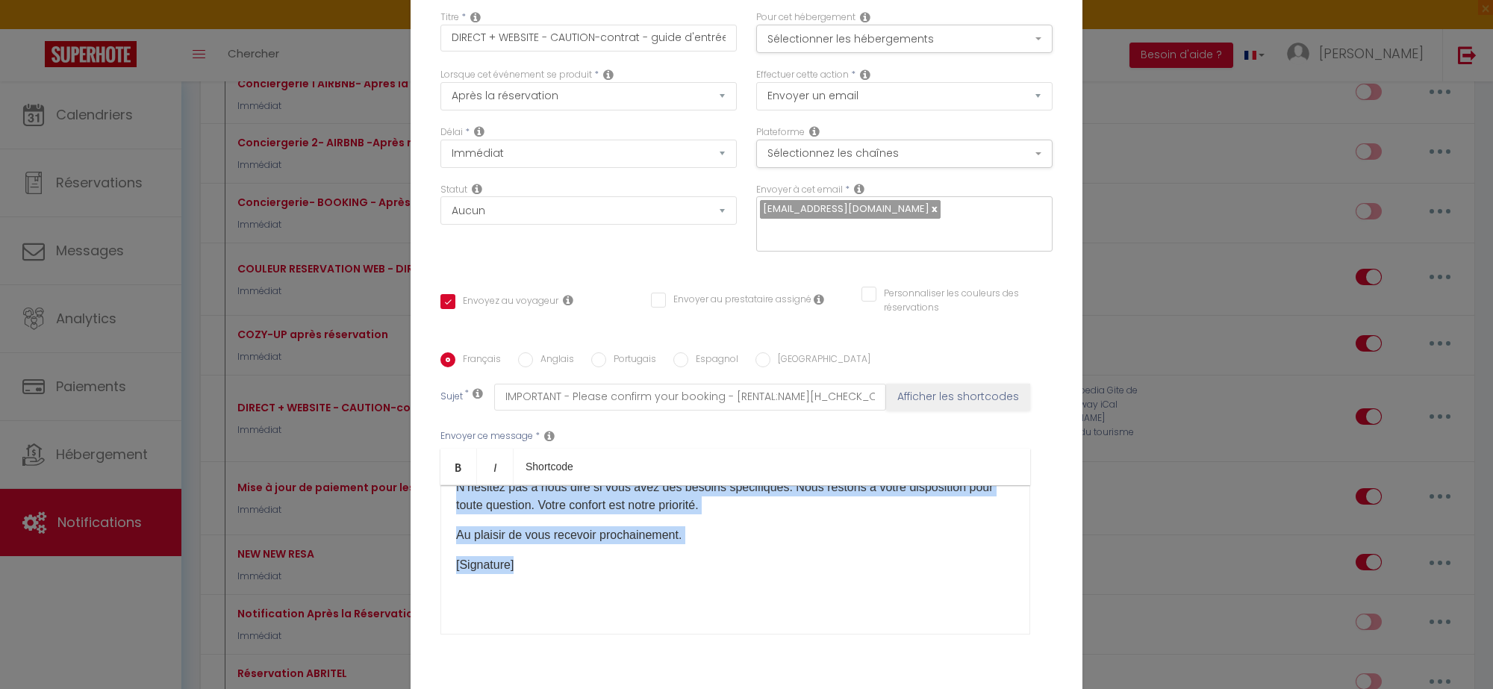
drag, startPoint x: 450, startPoint y: 495, endPoint x: 547, endPoint y: 551, distance: 112.0
click at [547, 551] on div "​Bonjour [GUEST:FIRST_NAME]​​ Vous avez réservé le [RENTAL:NAME]​ du [BOOKING:C…" at bounding box center [735, 559] width 590 height 149
copy div "Loremip [DOLOR:SITAM_CONS]​​ Adip elit seddoei te [INCIDI:UTLA]​ et [DOLOREM:AL…"
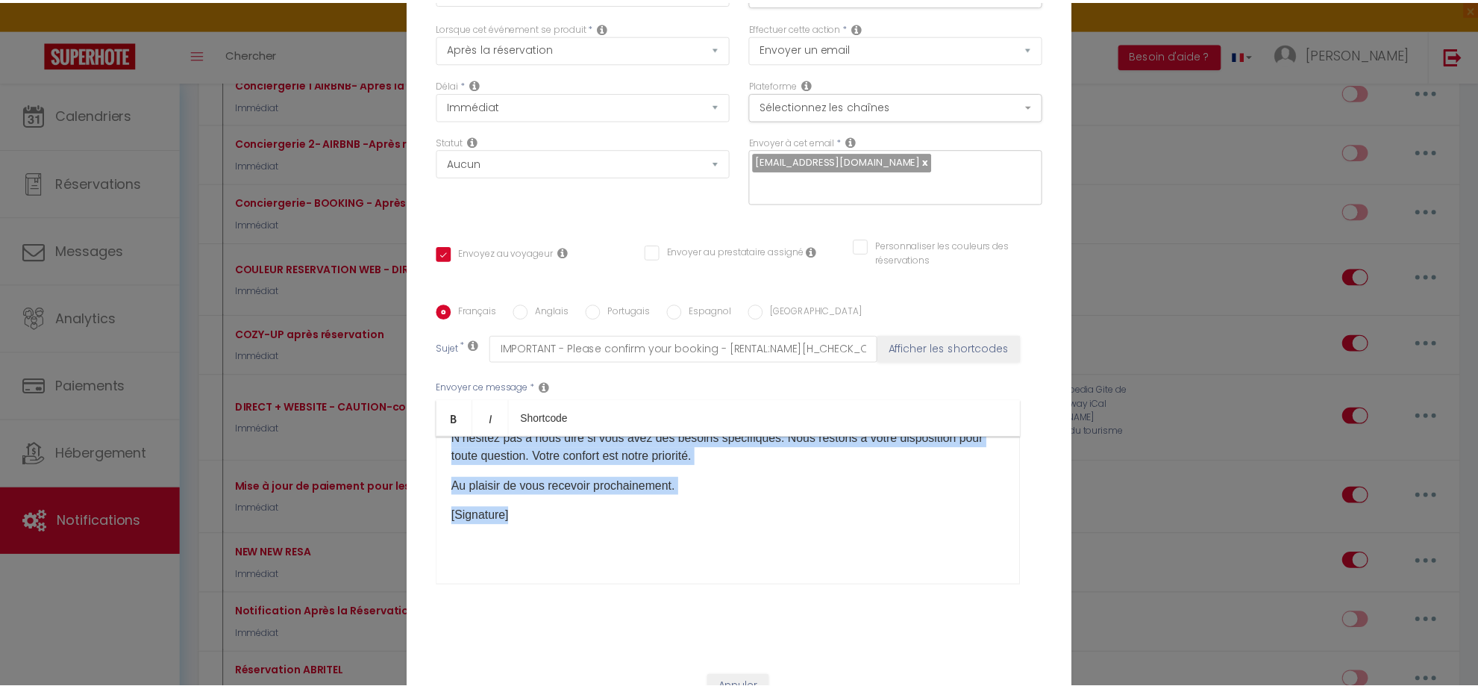
scroll to position [116, 0]
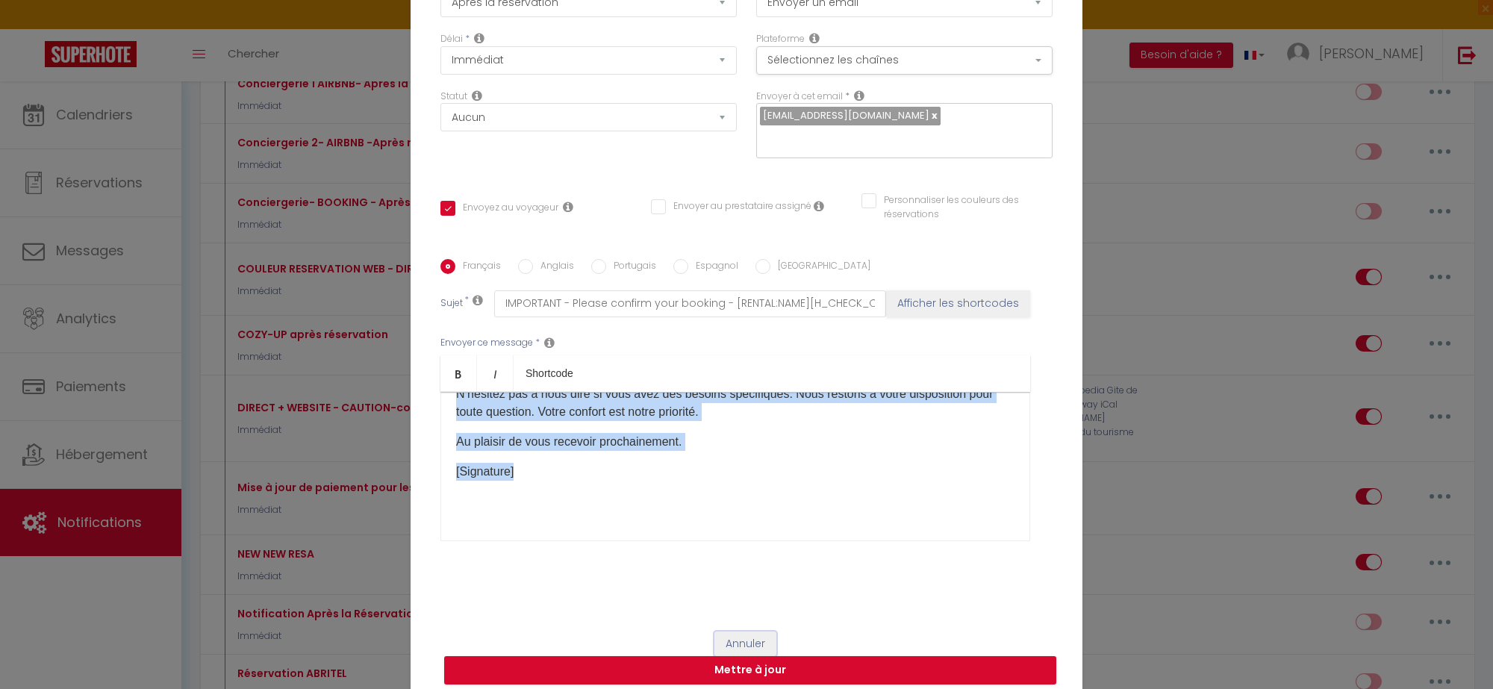
click at [748, 635] on button "Annuler" at bounding box center [745, 643] width 62 height 25
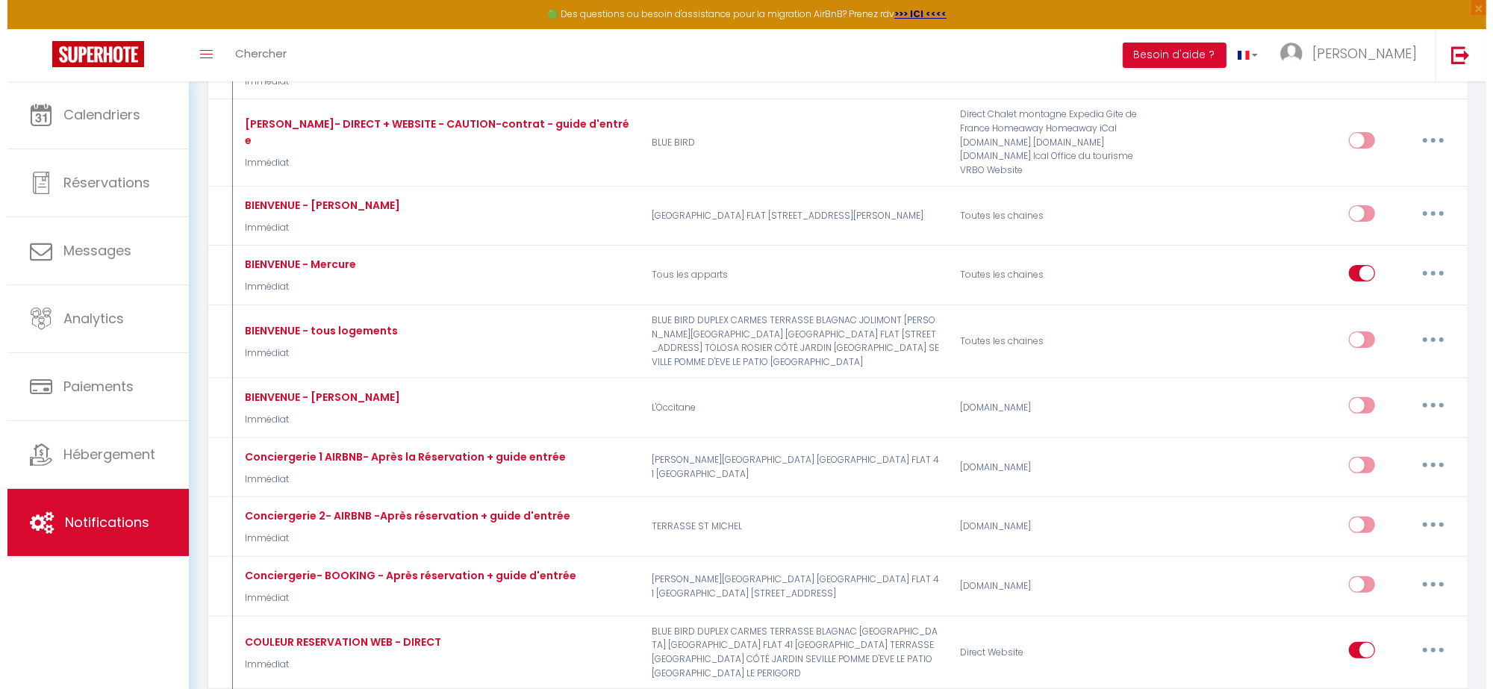
scroll to position [280, 0]
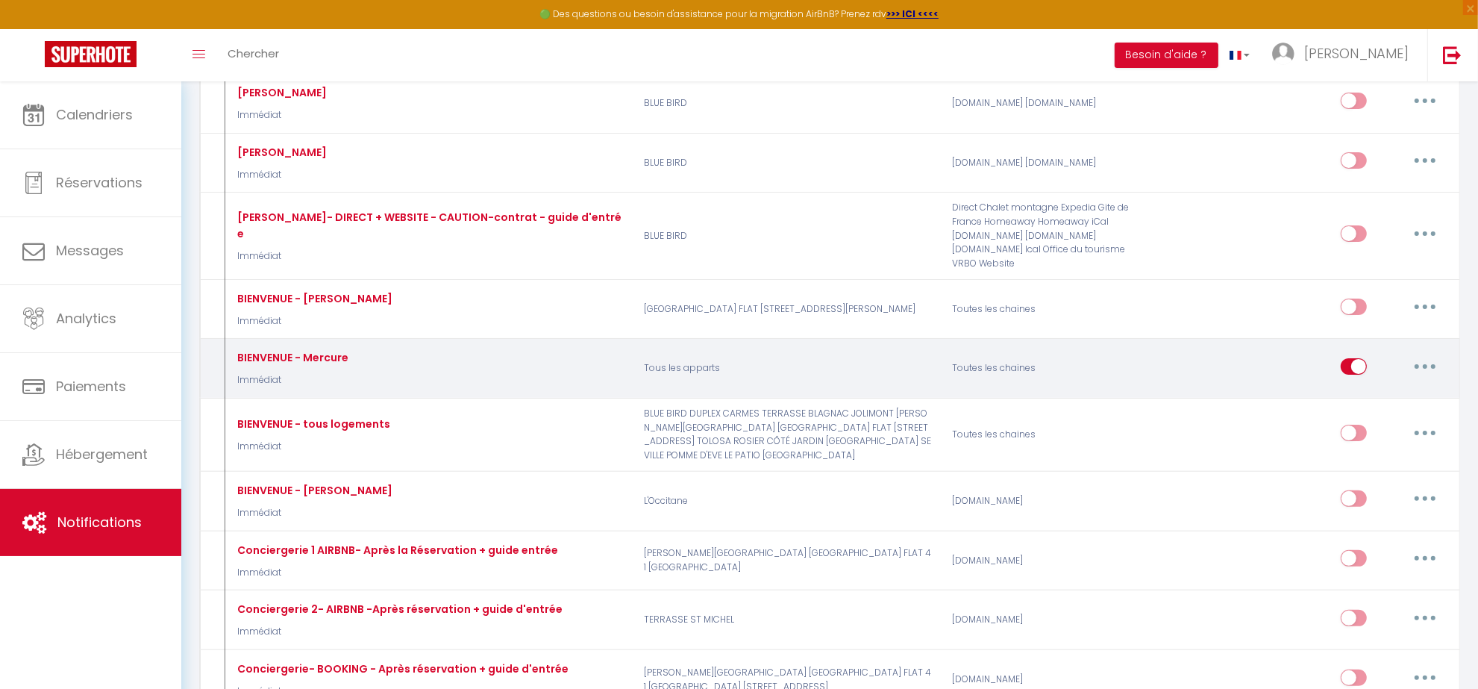
click at [1422, 363] on button "button" at bounding box center [1426, 366] width 42 height 24
click at [1383, 397] on link "Editer" at bounding box center [1386, 399] width 110 height 25
type input "BIENVENUE - Mercure"
checkbox input "true"
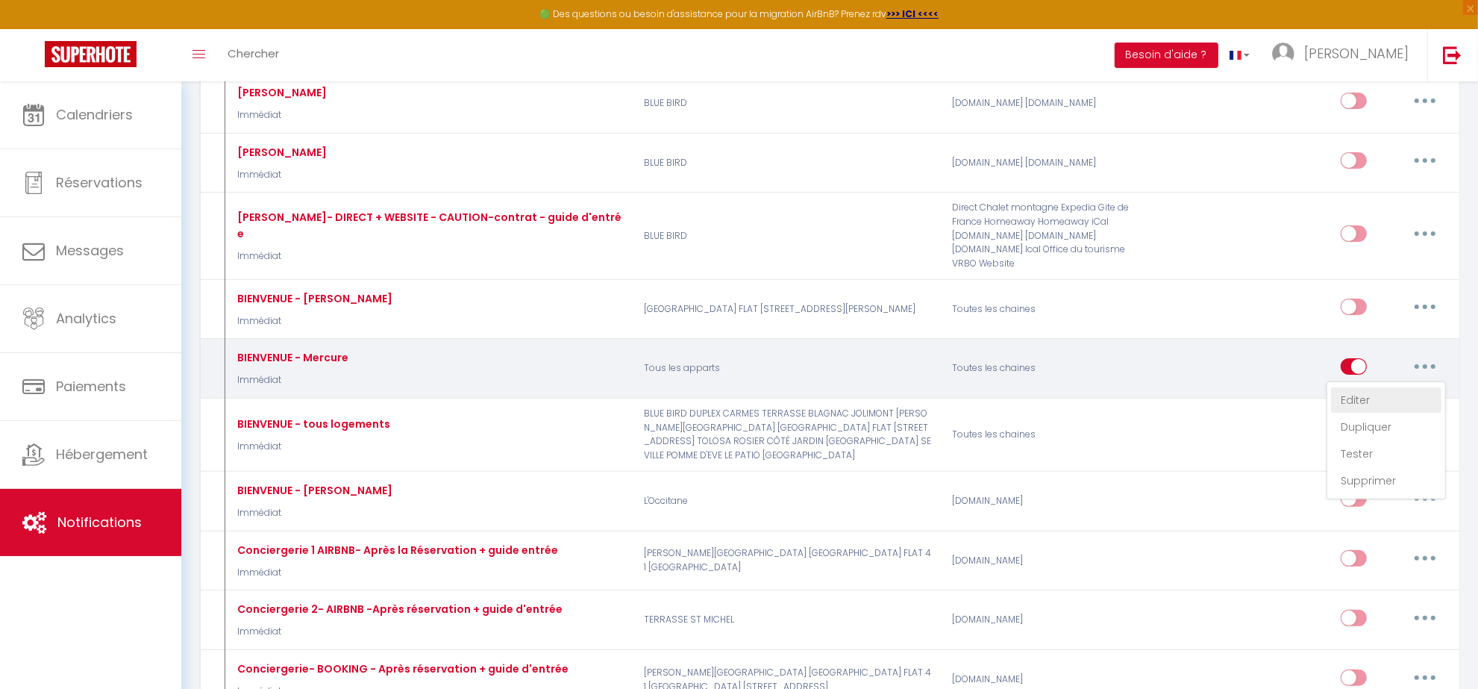
checkbox input "true"
select select "if_booking_is_paid"
checkbox input "true"
checkbox input "false"
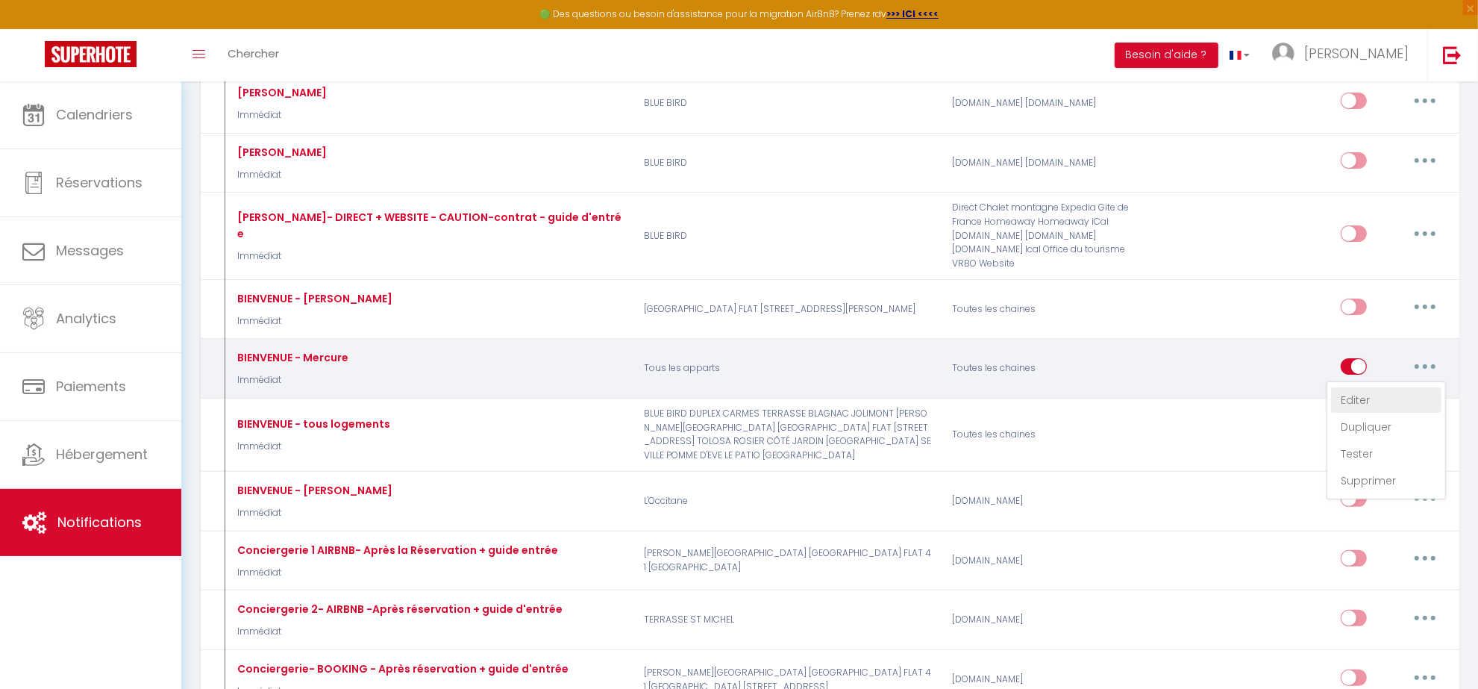
type input "BIENVENUE au [RENTAL:NAME]"
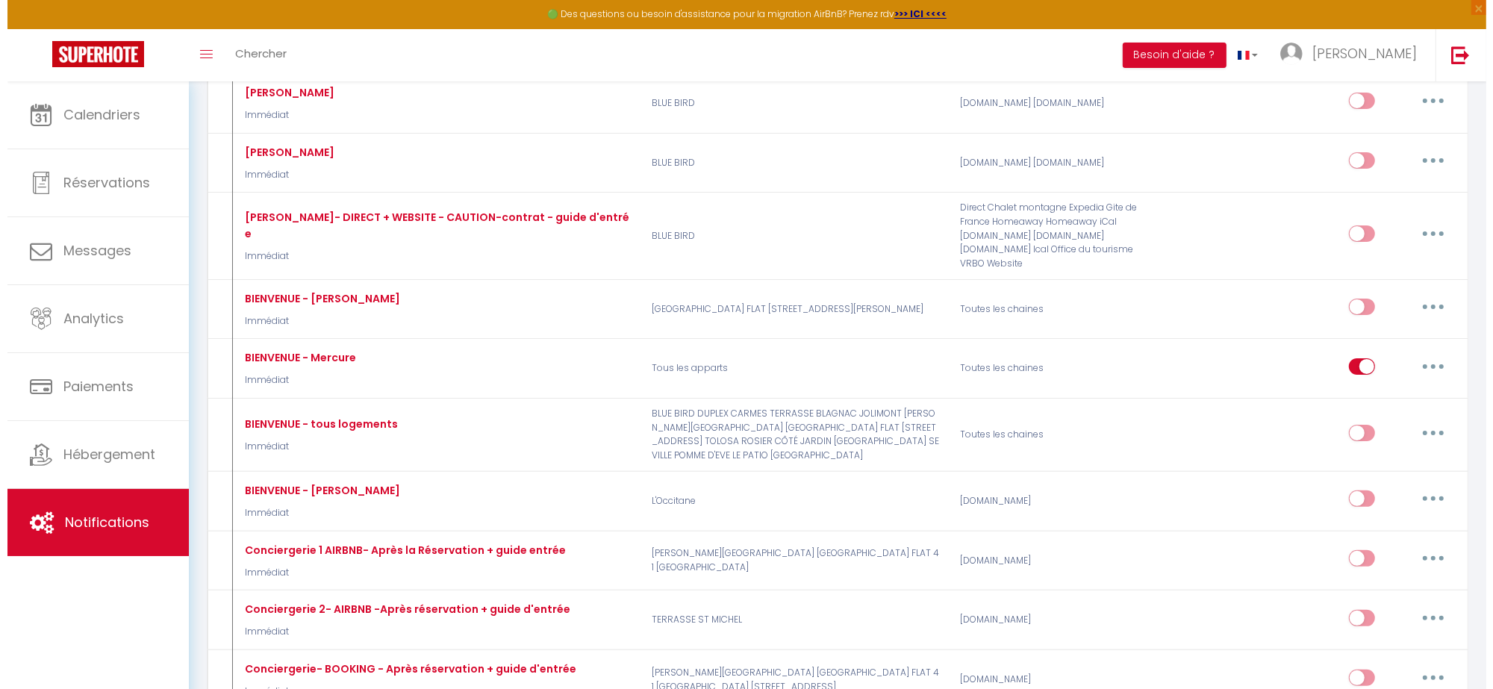
scroll to position [715, 0]
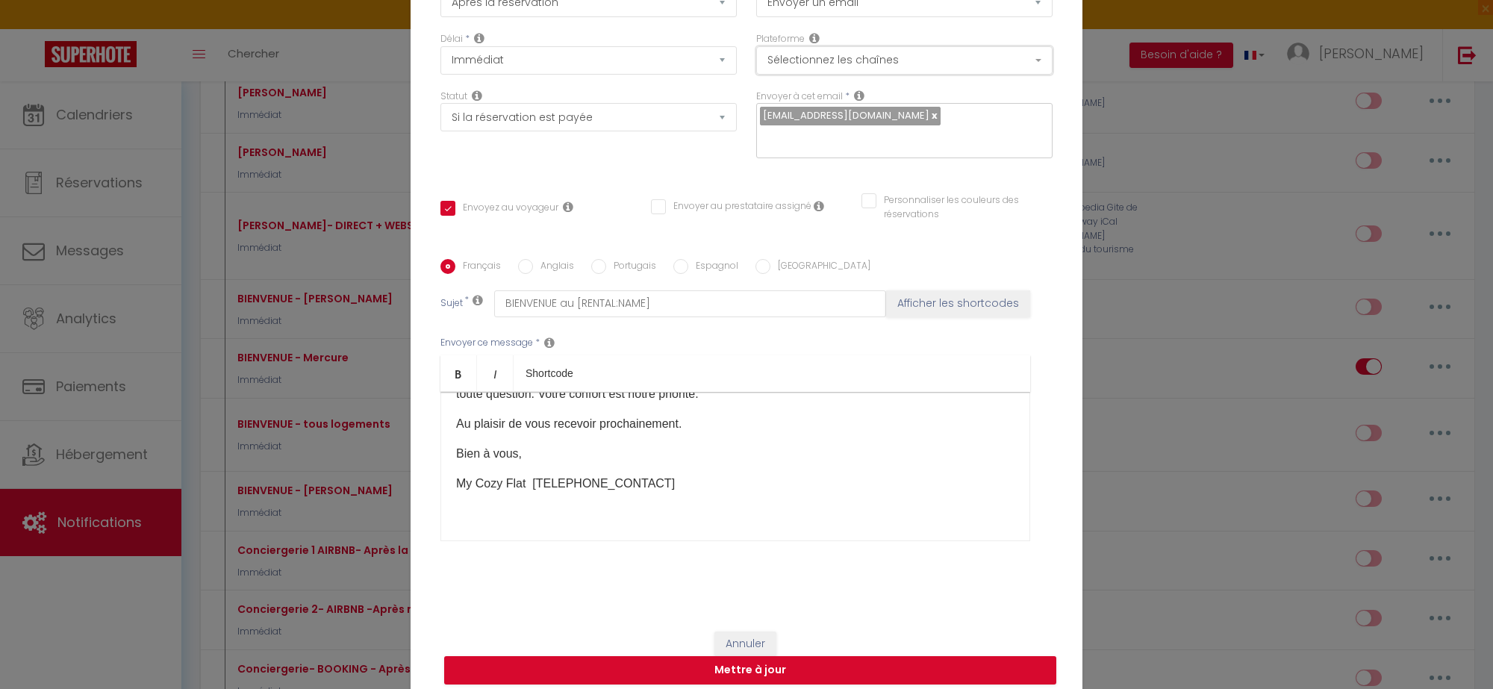
click at [929, 72] on button "Sélectionnez les chaînes" at bounding box center [904, 60] width 296 height 28
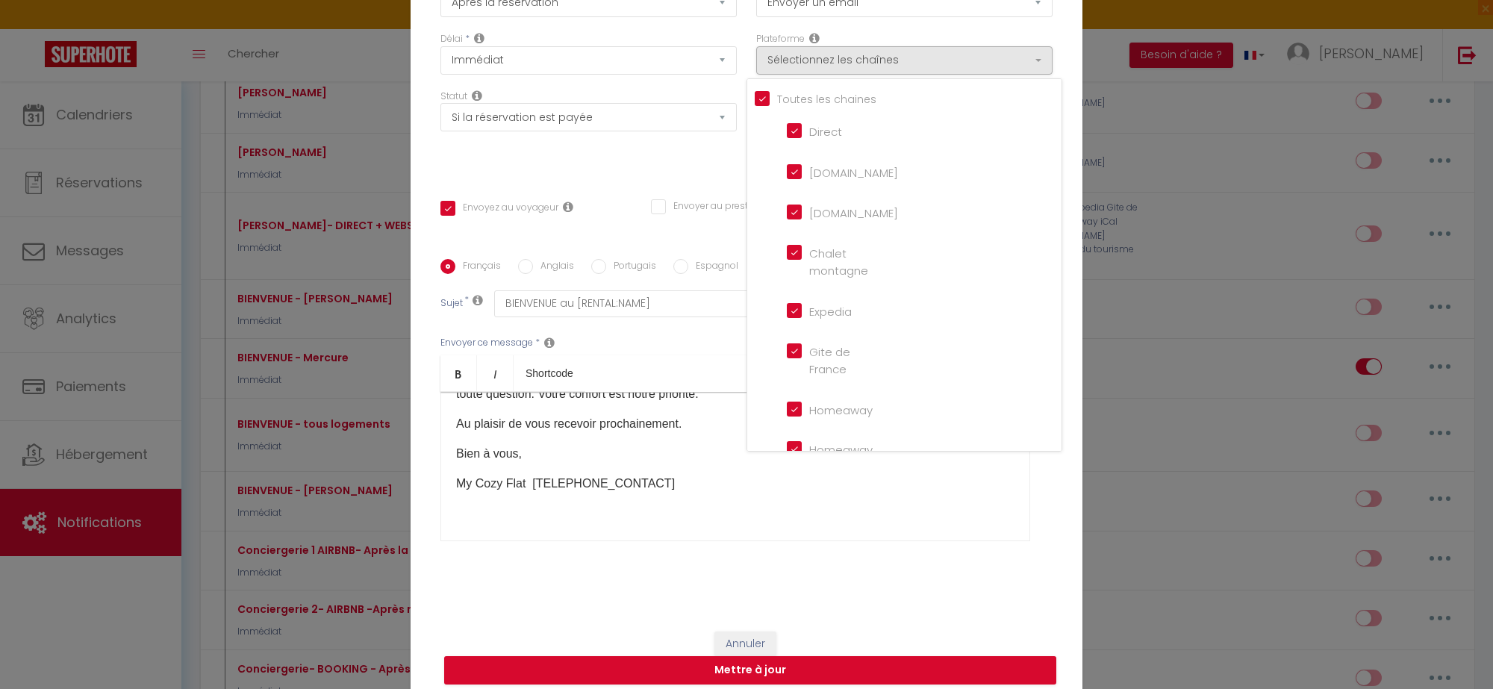
click at [924, 539] on div "Envoyer ce message * Bold Italic Shortcode Rich text editor Bonjour [GUEST:FIRS…" at bounding box center [746, 438] width 612 height 243
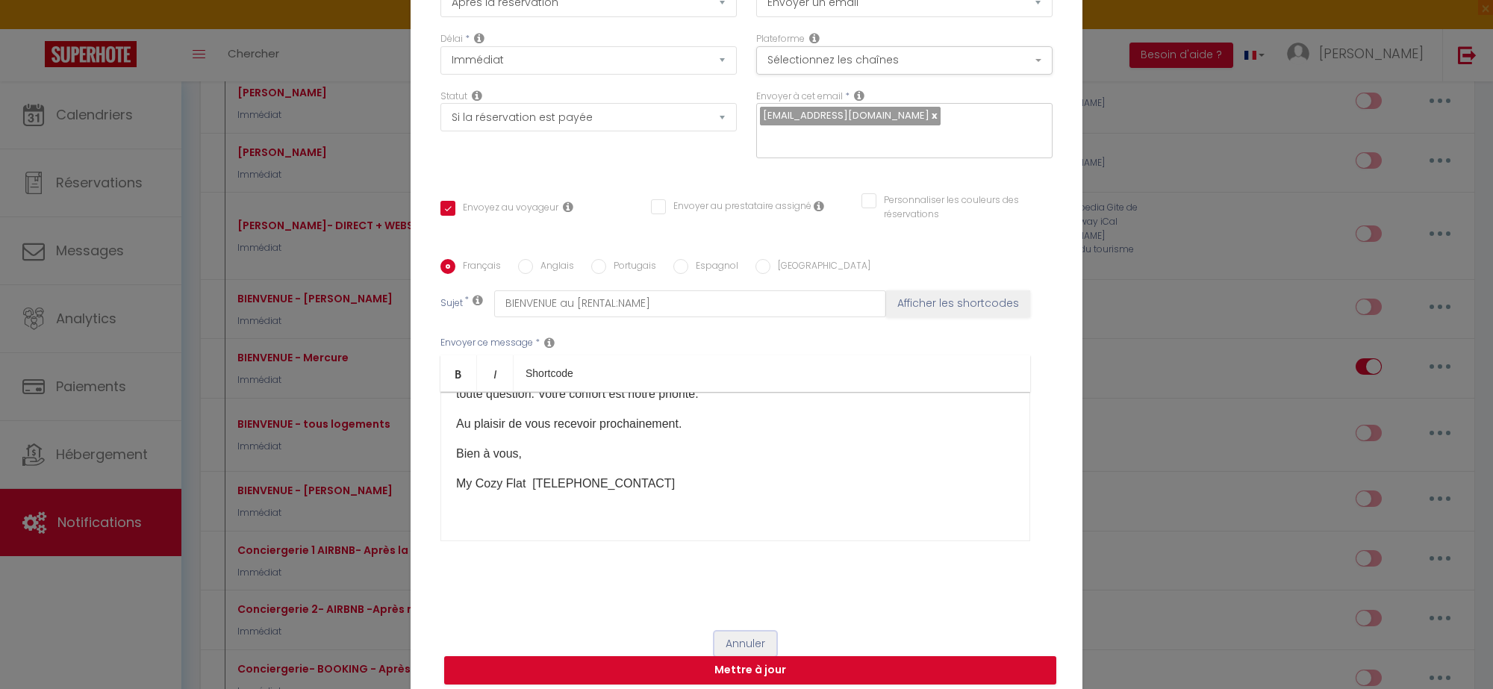
click at [722, 634] on button "Annuler" at bounding box center [745, 643] width 62 height 25
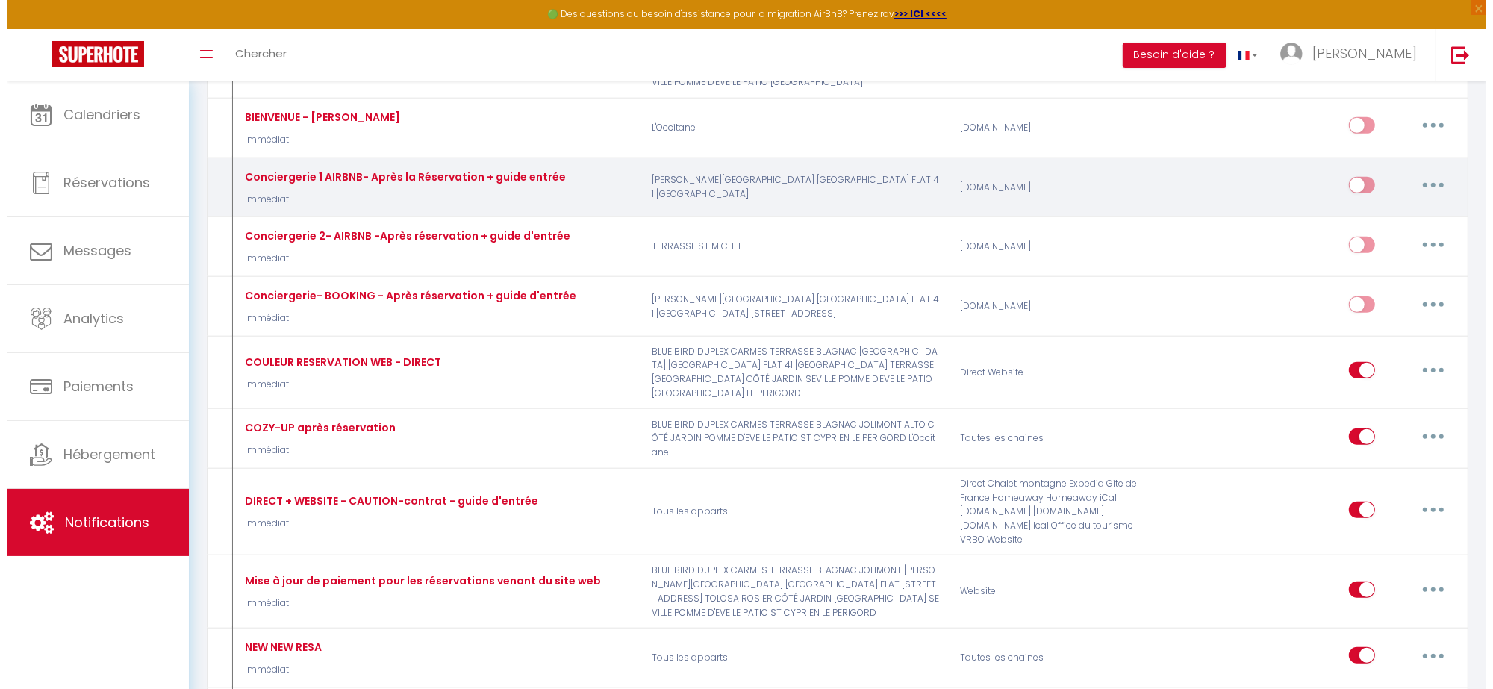
scroll to position [746, 0]
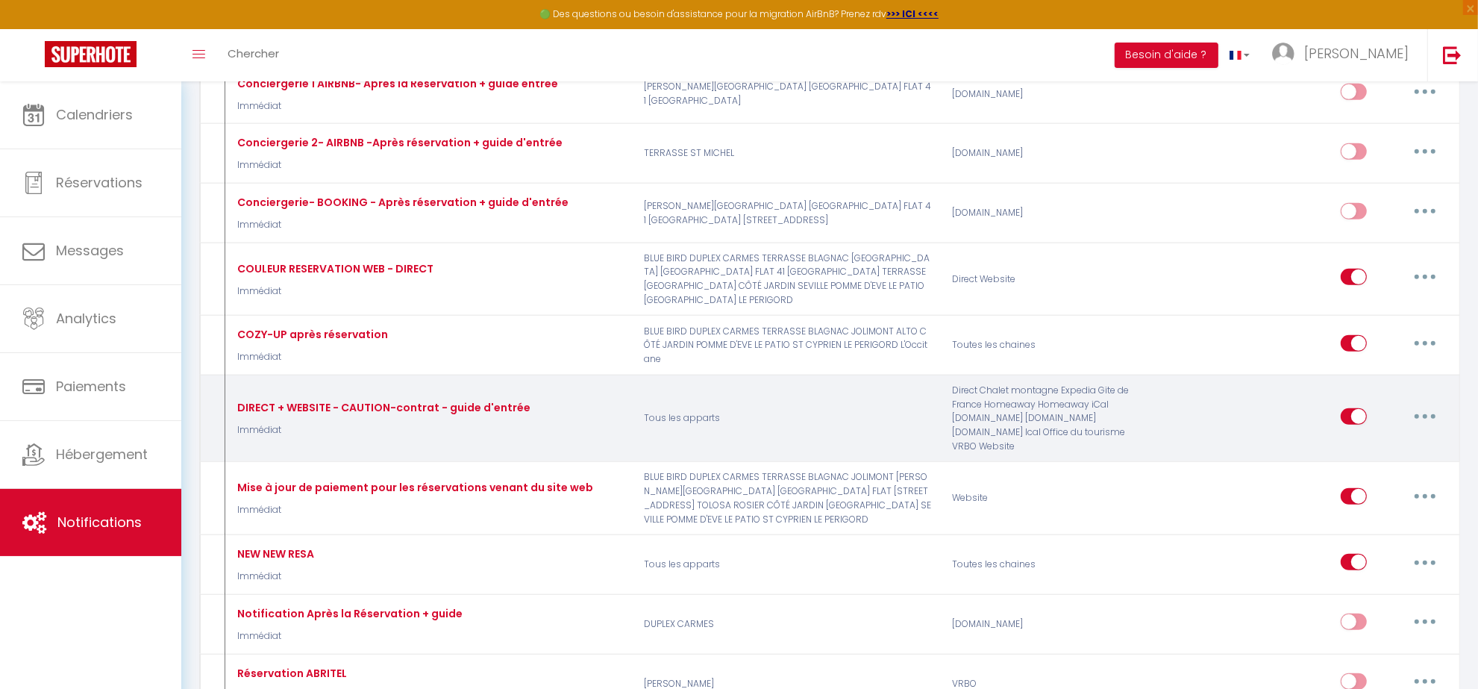
click at [1418, 419] on button "button" at bounding box center [1426, 416] width 42 height 24
click at [1369, 456] on link "Editer" at bounding box center [1386, 449] width 110 height 25
type input "DIRECT + WEBSITE - CAUTION-contrat - guide d'entrée"
select select
checkbox input "true"
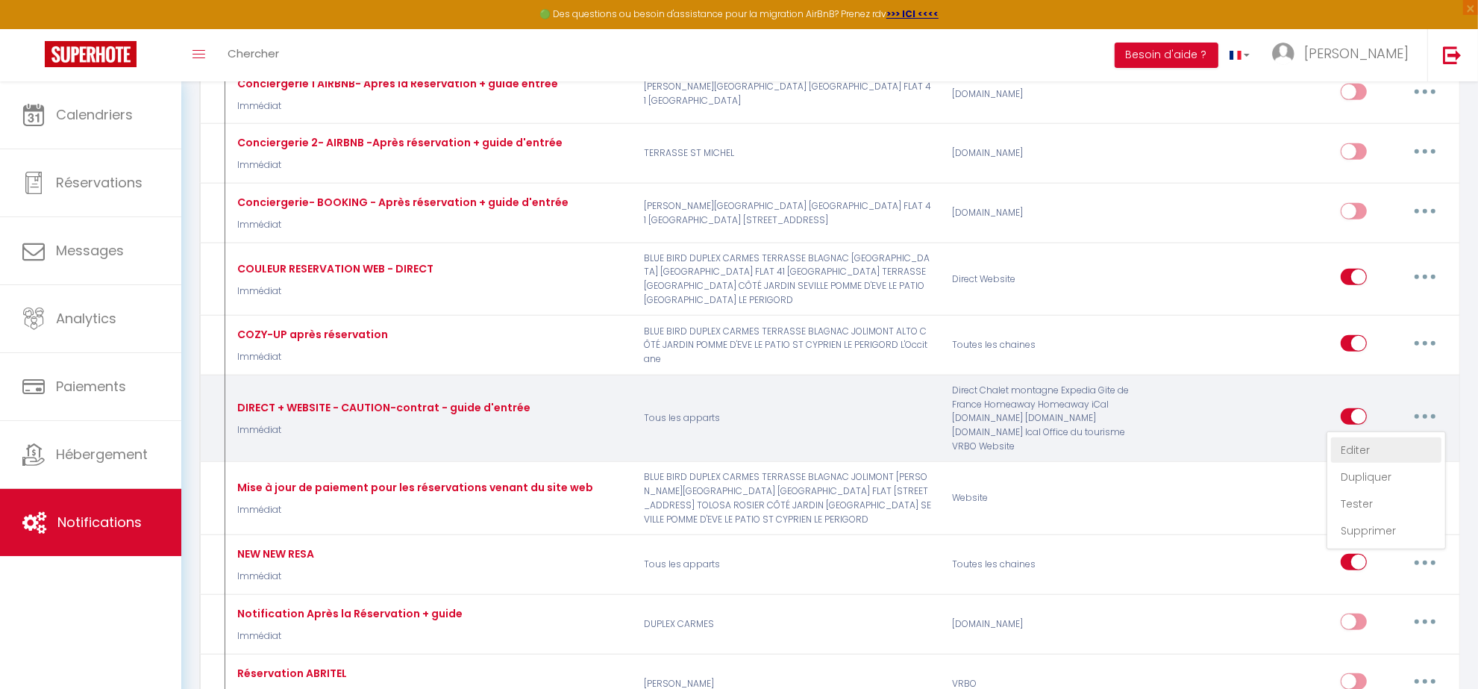
checkbox input "false"
type input "IMPORTANT - Please confirm your booking - [RENTAL:NAME][H_CHECK_OUT]"
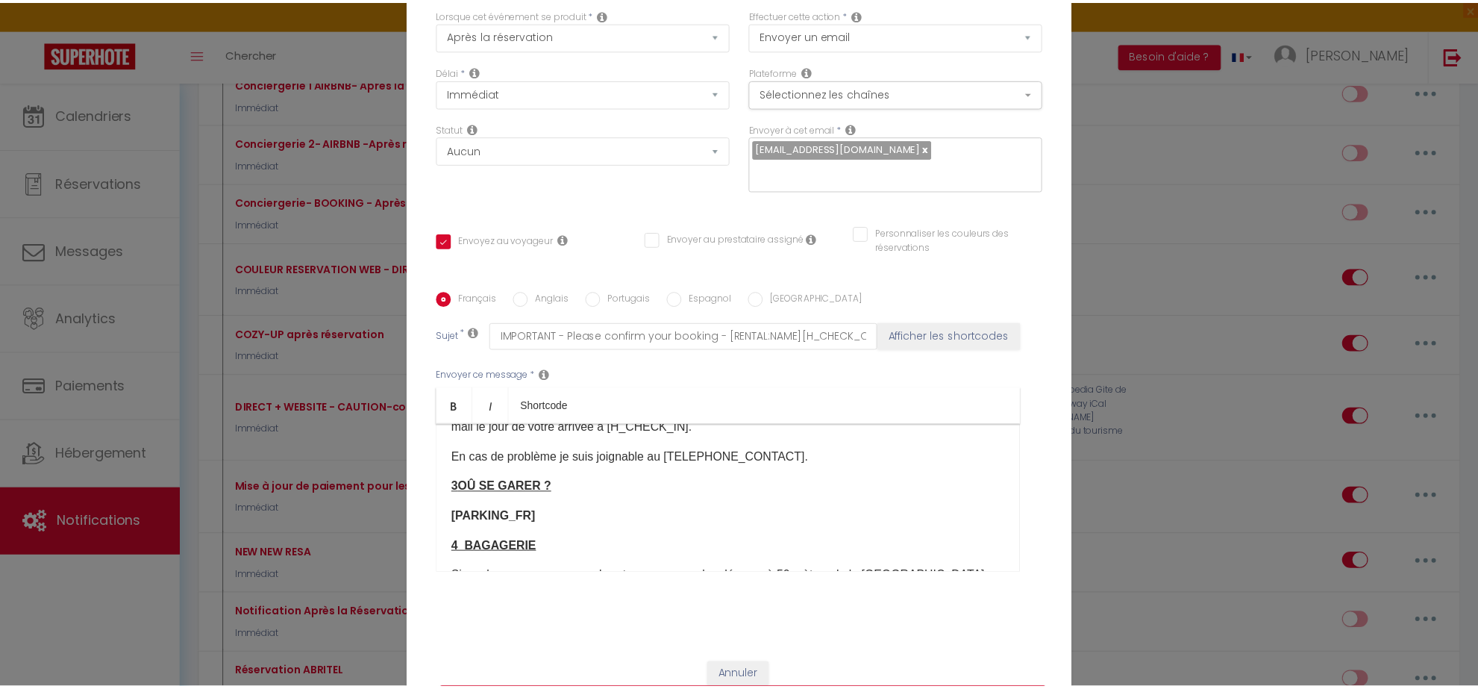
scroll to position [116, 0]
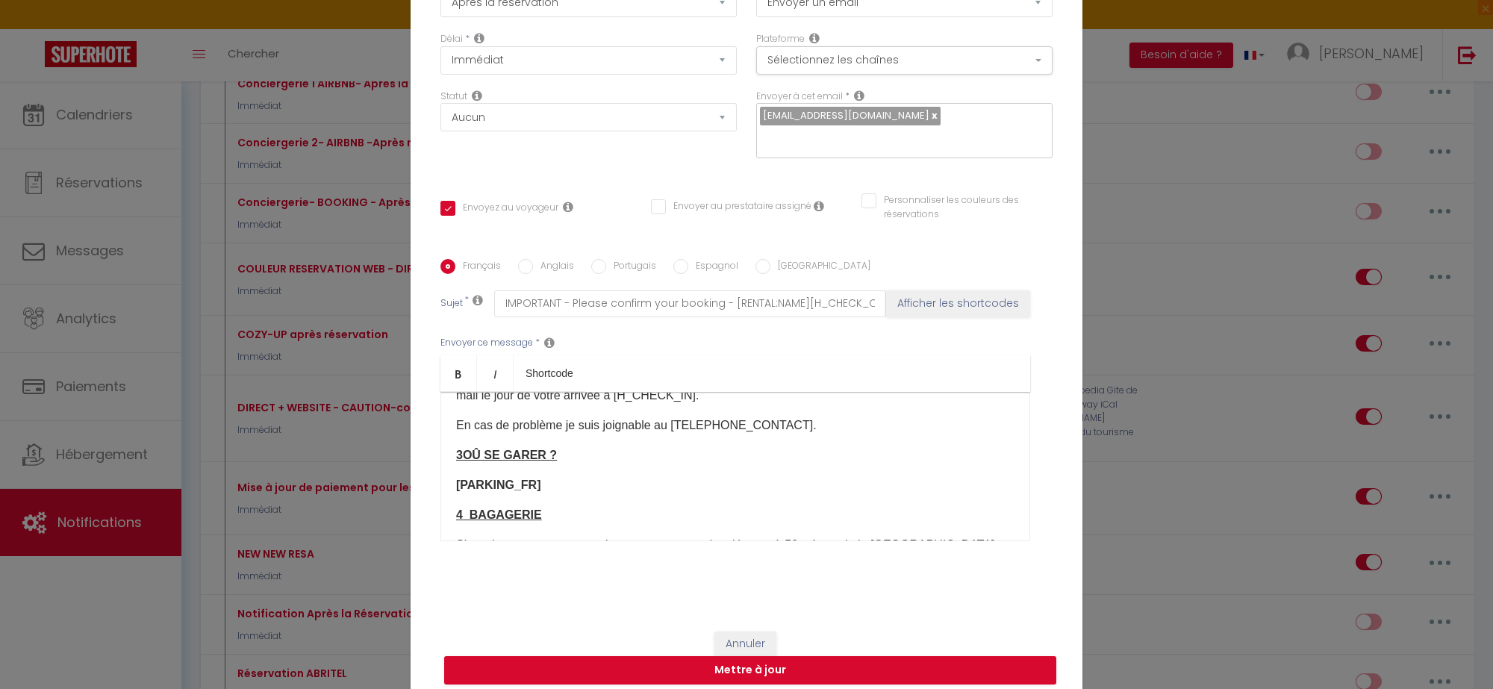
click at [769, 635] on div "Annuler Mettre à jour" at bounding box center [746, 657] width 672 height 83
click at [741, 631] on button "Annuler" at bounding box center [745, 643] width 62 height 25
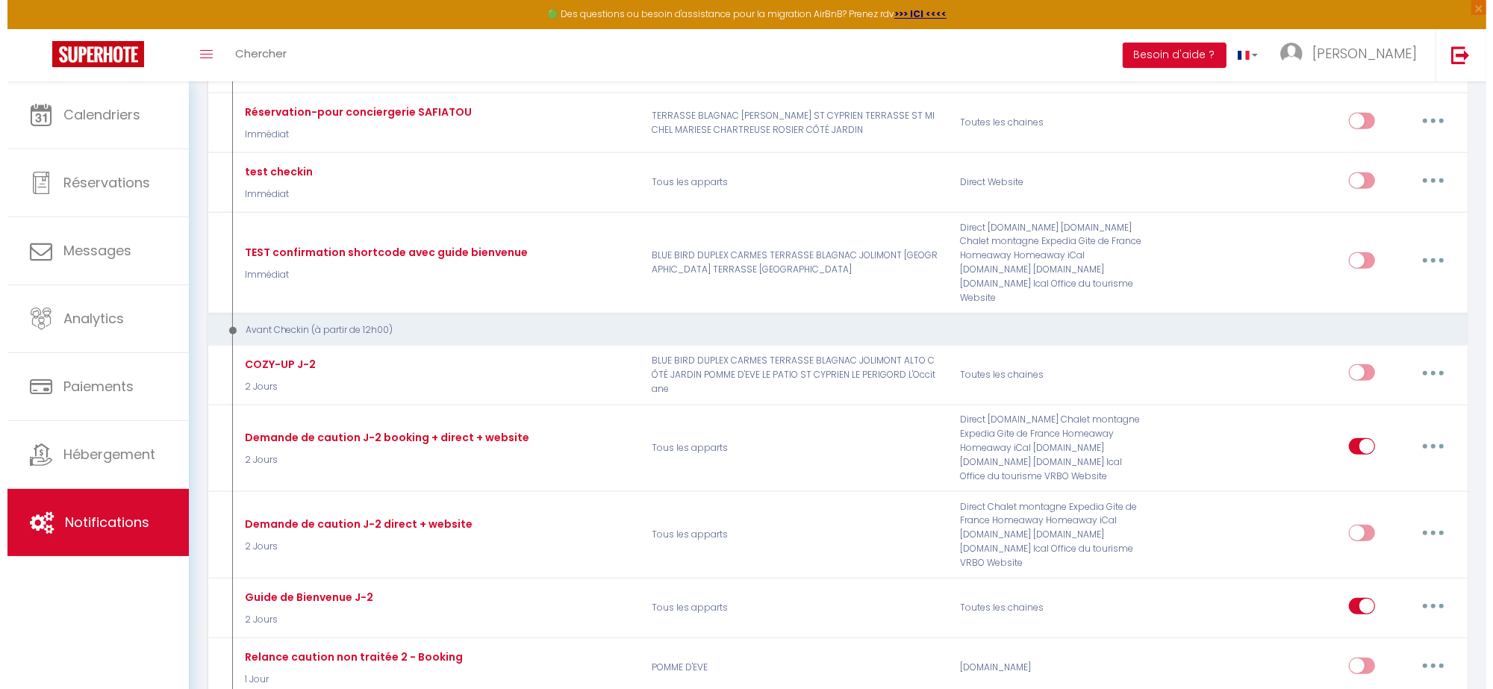
scroll to position [1399, 0]
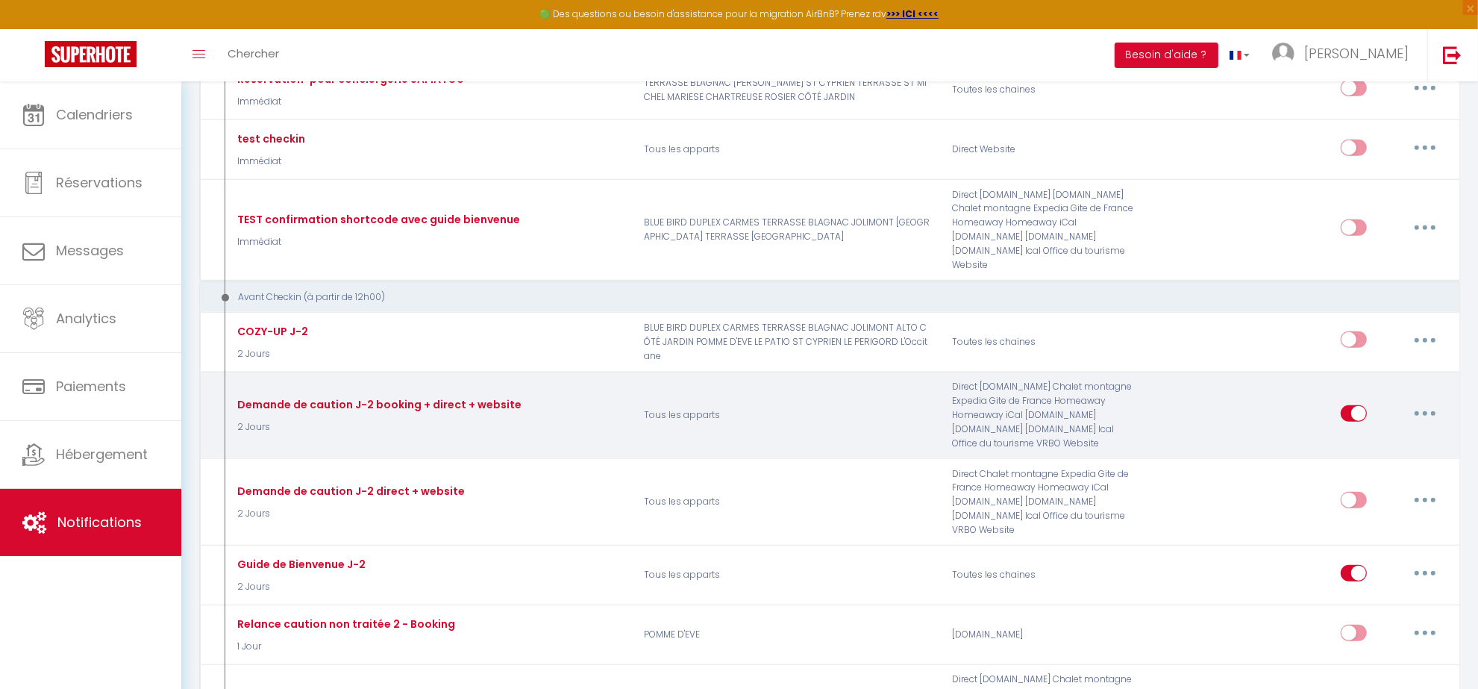
click at [1438, 411] on button "button" at bounding box center [1426, 414] width 42 height 24
click at [1342, 445] on link "Editer" at bounding box center [1386, 446] width 110 height 25
type input "Demande de caution J-2 booking + direct + website"
select select "2 Jours"
select select "if_booking_is_paid"
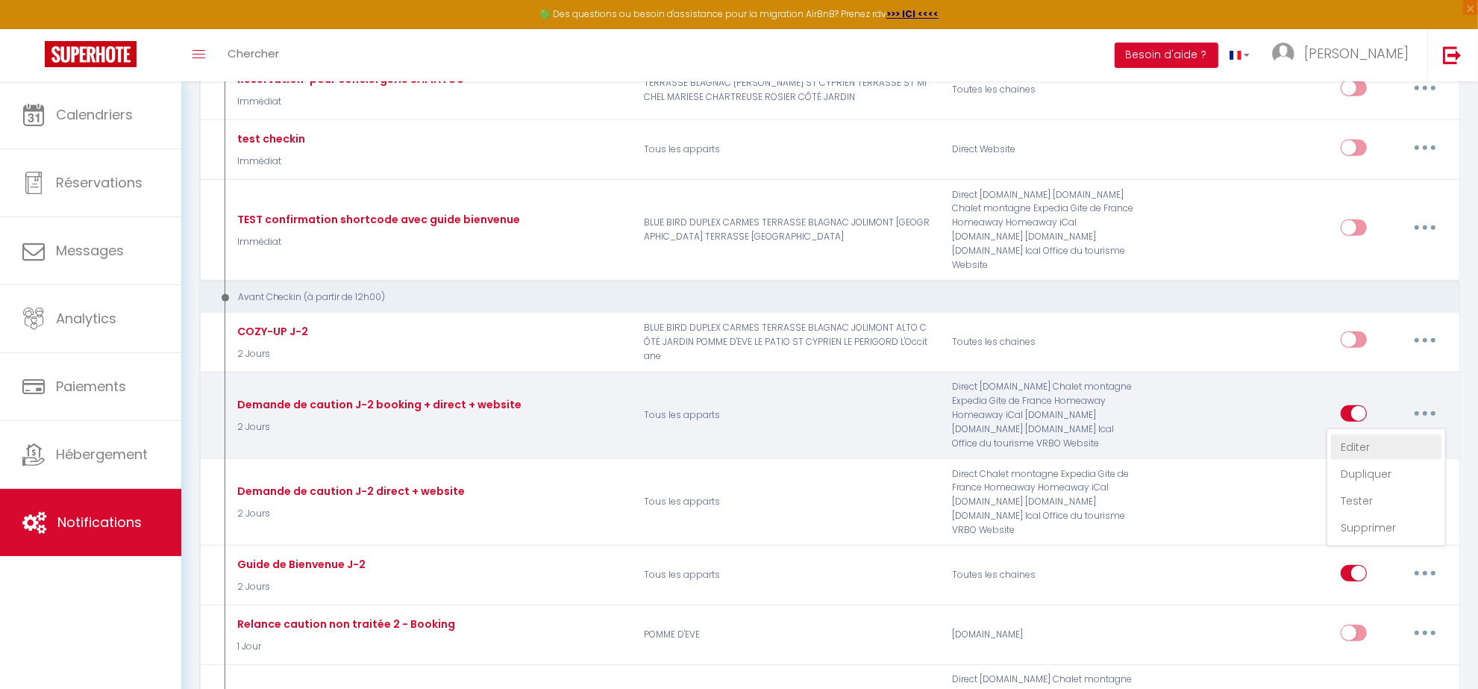
checkbox input "true"
checkbox input "false"
type input "Important - Pour obtenir vos codes d'accès [RENTAL:NAME]"
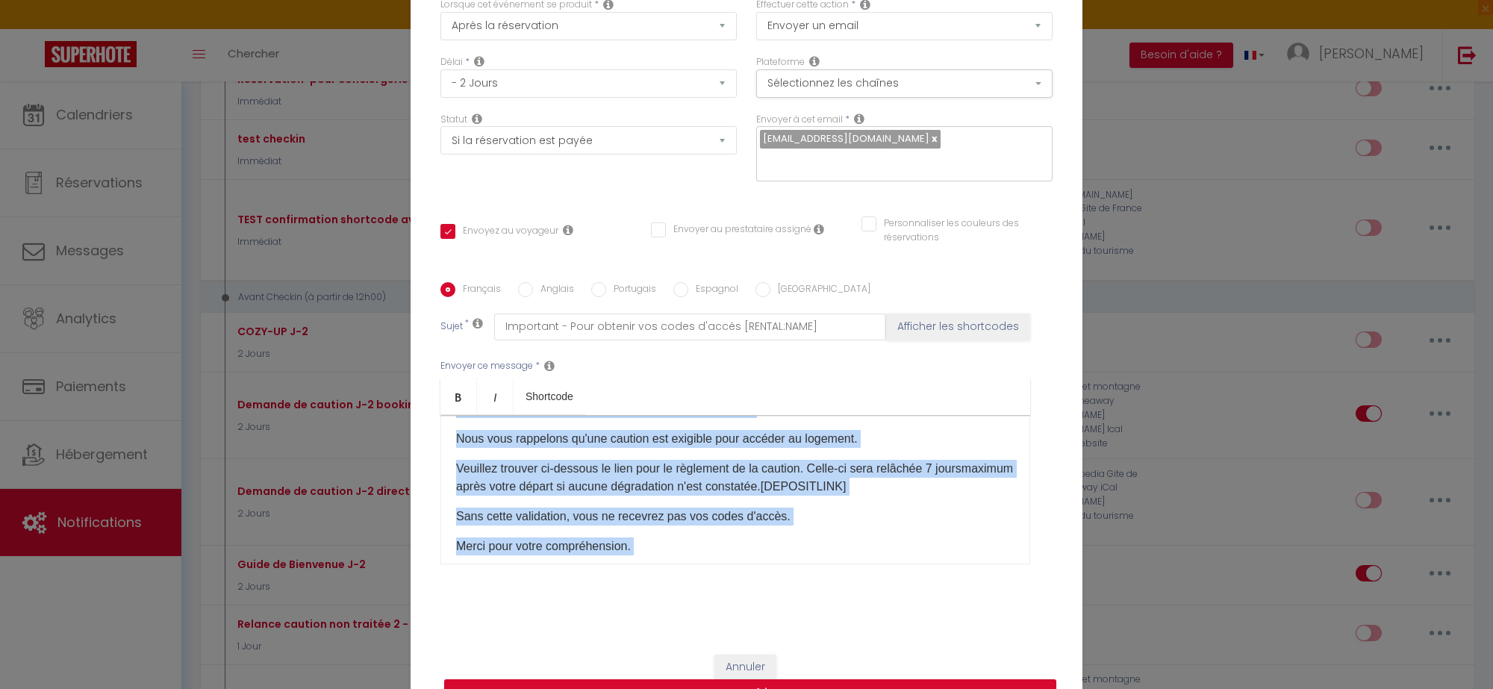
scroll to position [142, 0]
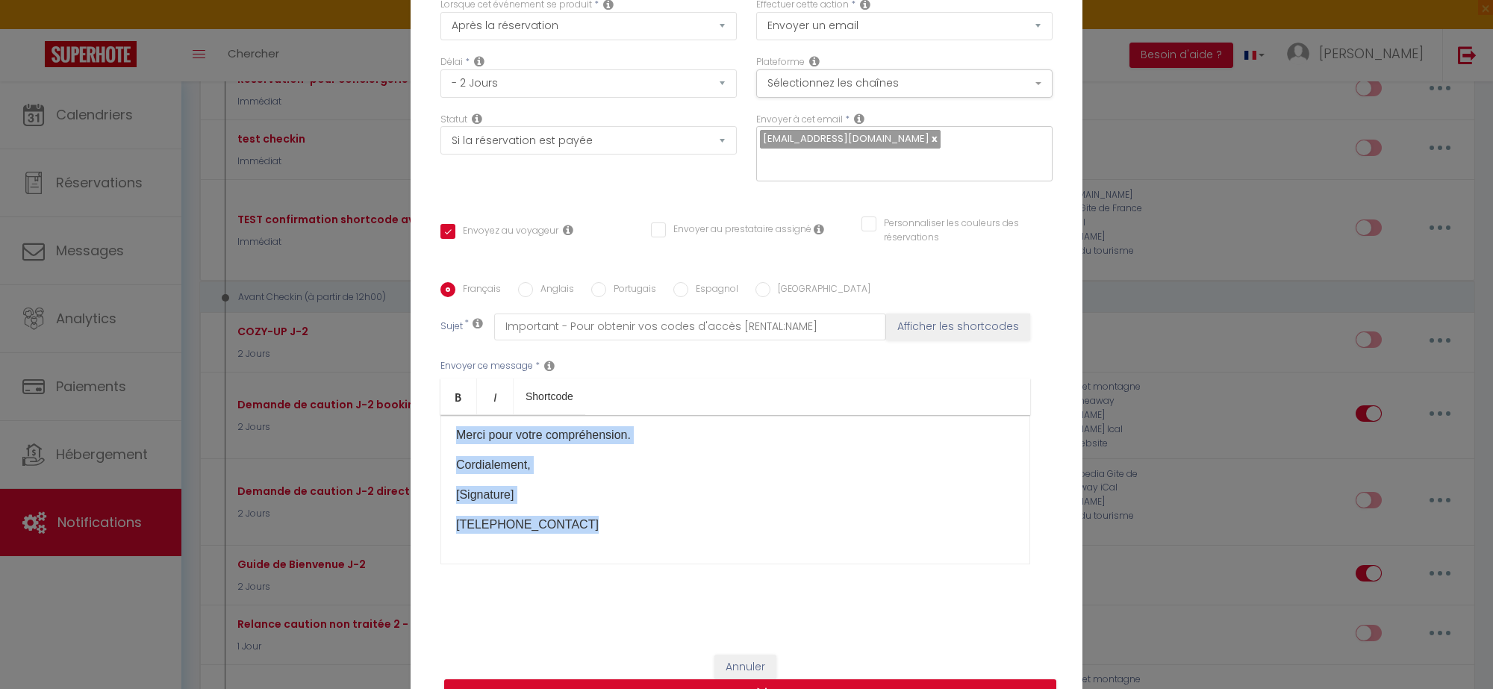
drag, startPoint x: 448, startPoint y: 433, endPoint x: 614, endPoint y: 523, distance: 189.3
click at [614, 523] on div "Bonjour [GUEST:FIRST_NAME] [GUEST:LAST_NAME]​​, Nous vous rappelons qu'une caut…" at bounding box center [735, 489] width 590 height 149
copy div "Bonjour [GUEST:FIRST_NAME] [GUEST:LAST_NAME]​​, Nous vous rappelons qu'une caut…"
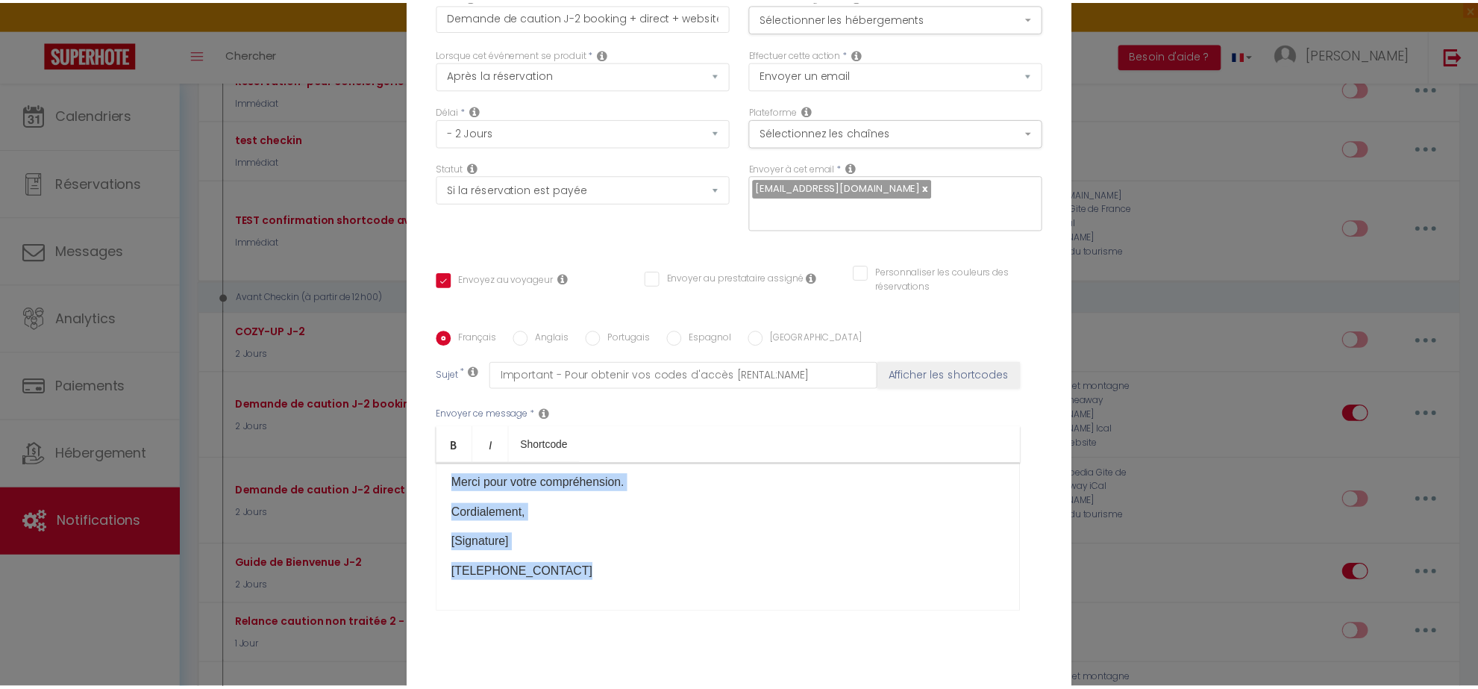
scroll to position [0, 0]
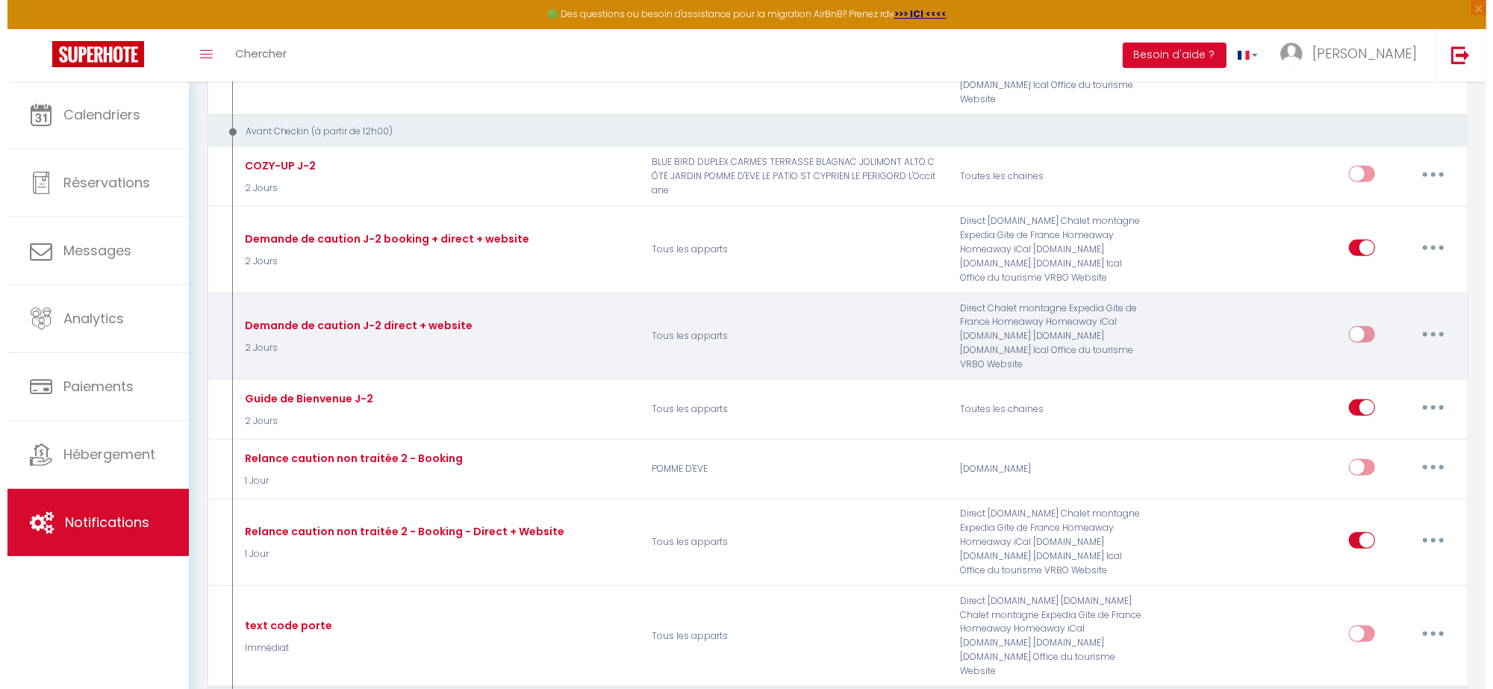
scroll to position [1586, 0]
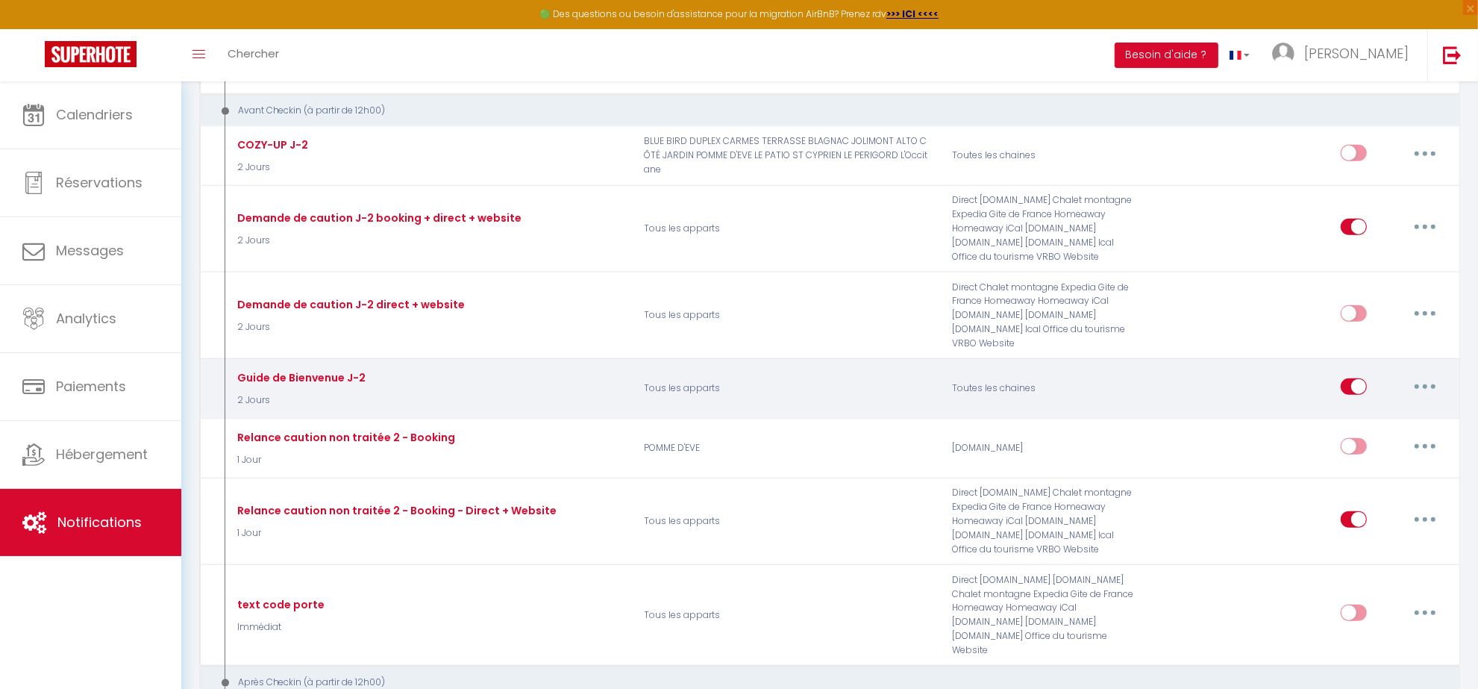
click at [1426, 385] on icon "button" at bounding box center [1425, 386] width 4 height 4
click at [1367, 419] on link "Editer" at bounding box center [1386, 419] width 110 height 25
type input "Guide de Bienvenue J-2"
select select
checkbox input "true"
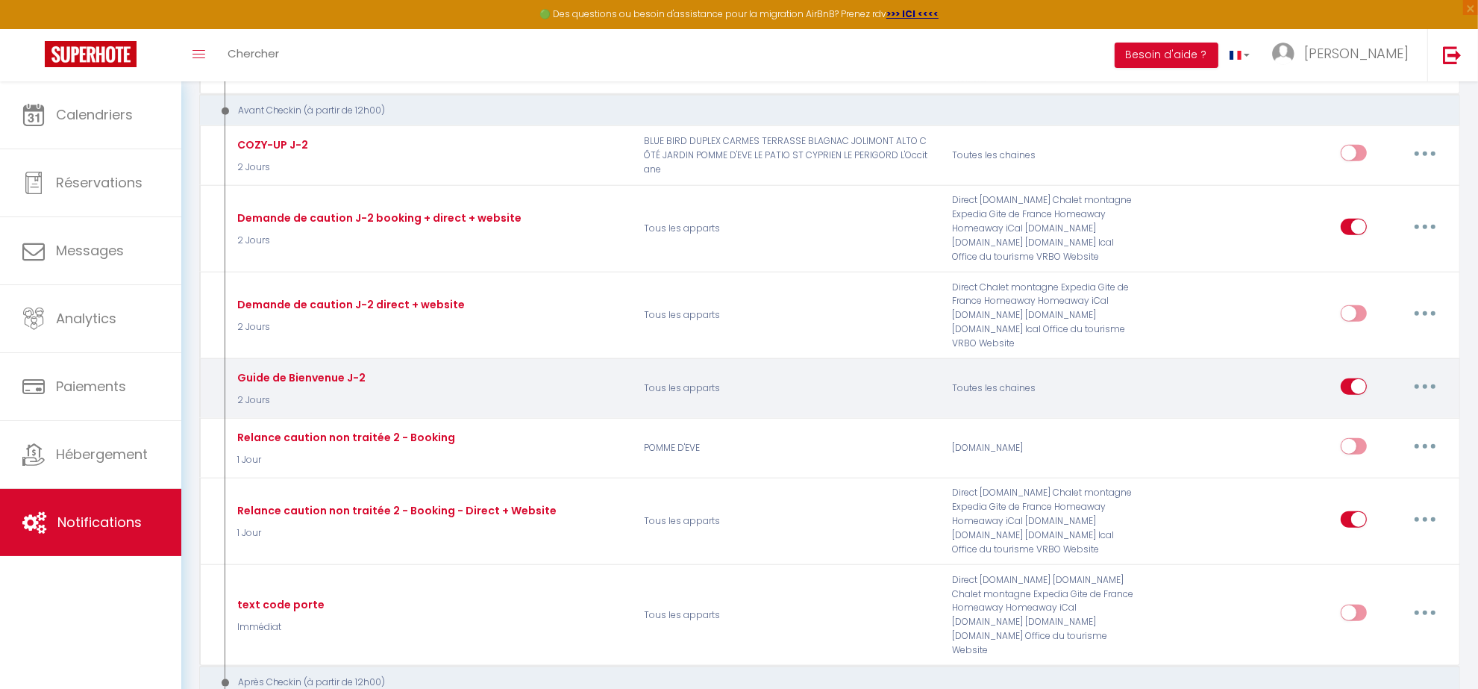
checkbox input "false"
type input "Votre Guide de Bienvenue"
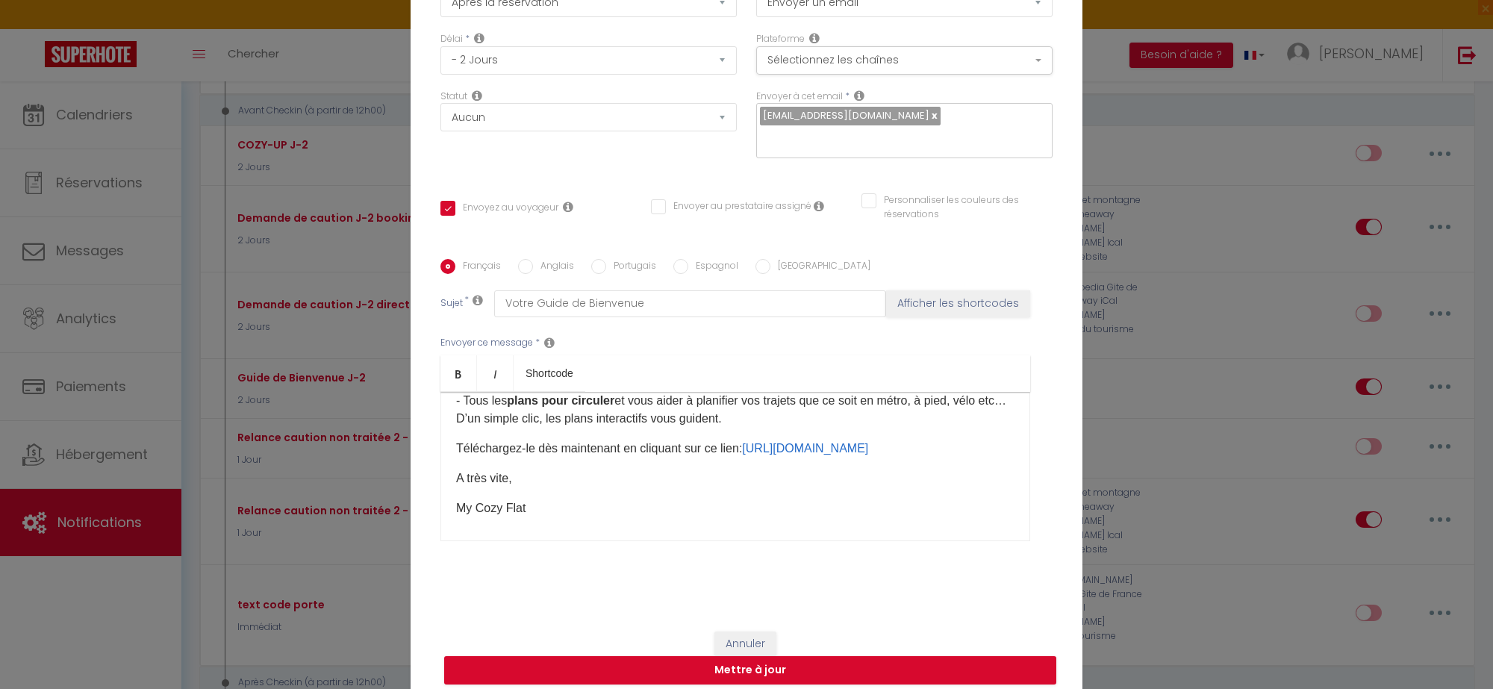
scroll to position [280, 0]
click at [730, 631] on button "Annuler" at bounding box center [745, 643] width 62 height 25
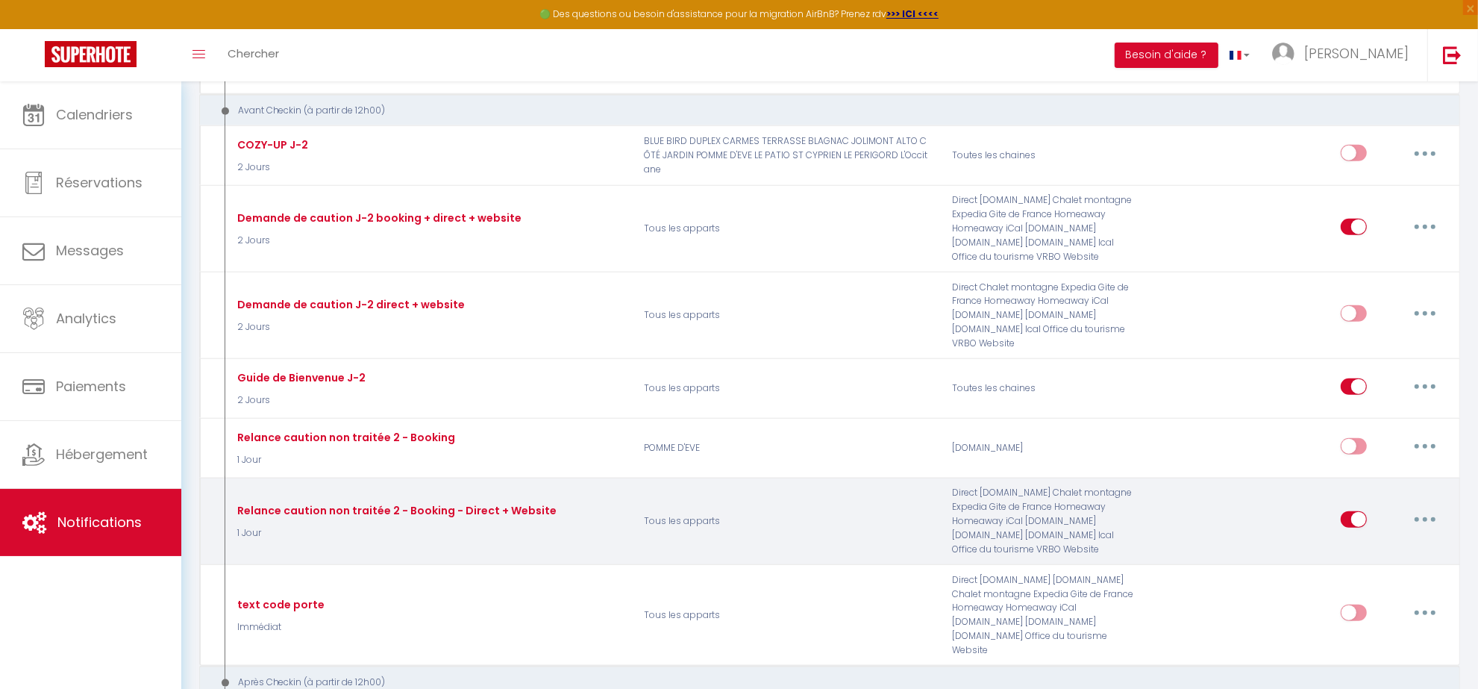
click at [1422, 523] on button "button" at bounding box center [1426, 519] width 42 height 24
click at [1374, 554] on link "Editer" at bounding box center [1386, 552] width 110 height 25
type input "Relance caution non traitée 2 - Booking - Direct + Website"
select select "1 Jour"
select select "if_deposit_not_paid"
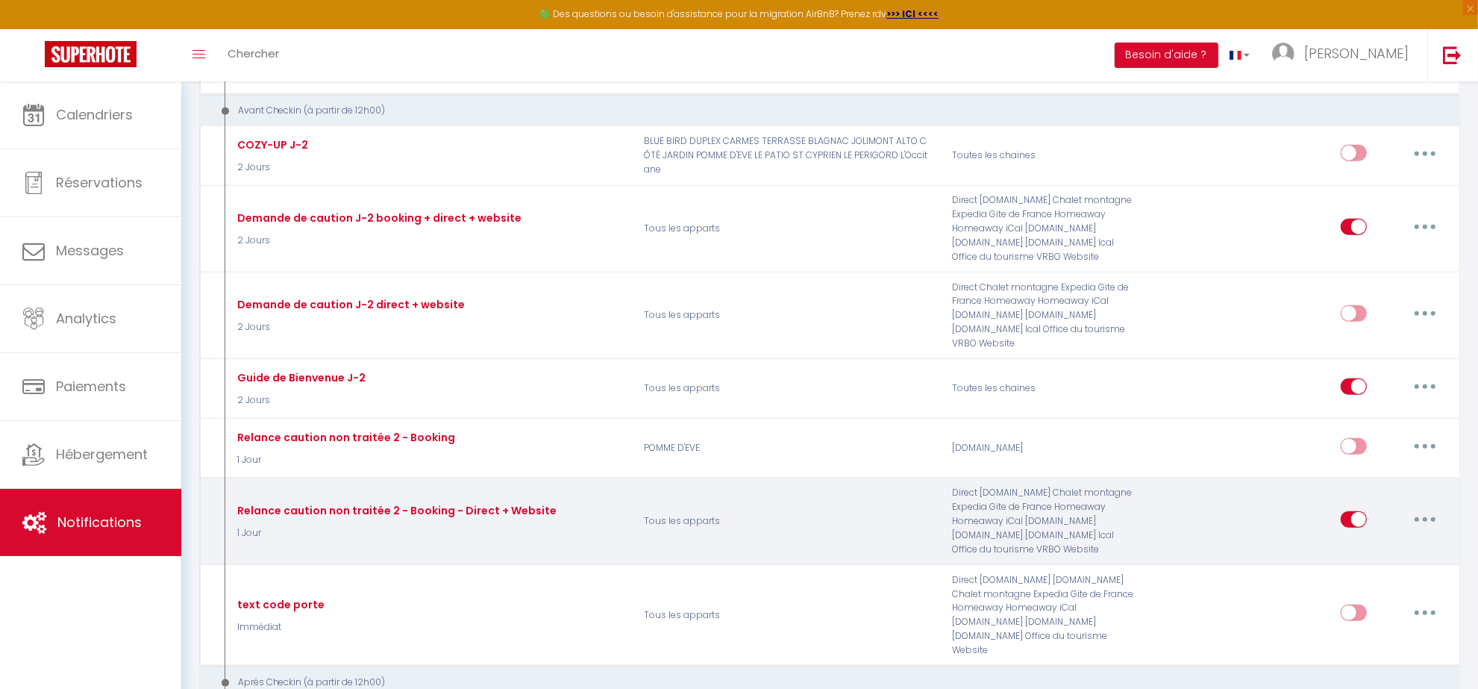
checkbox input "true"
checkbox input "false"
type input "Important - vos codes d'accès [RENTAL:NAME]"
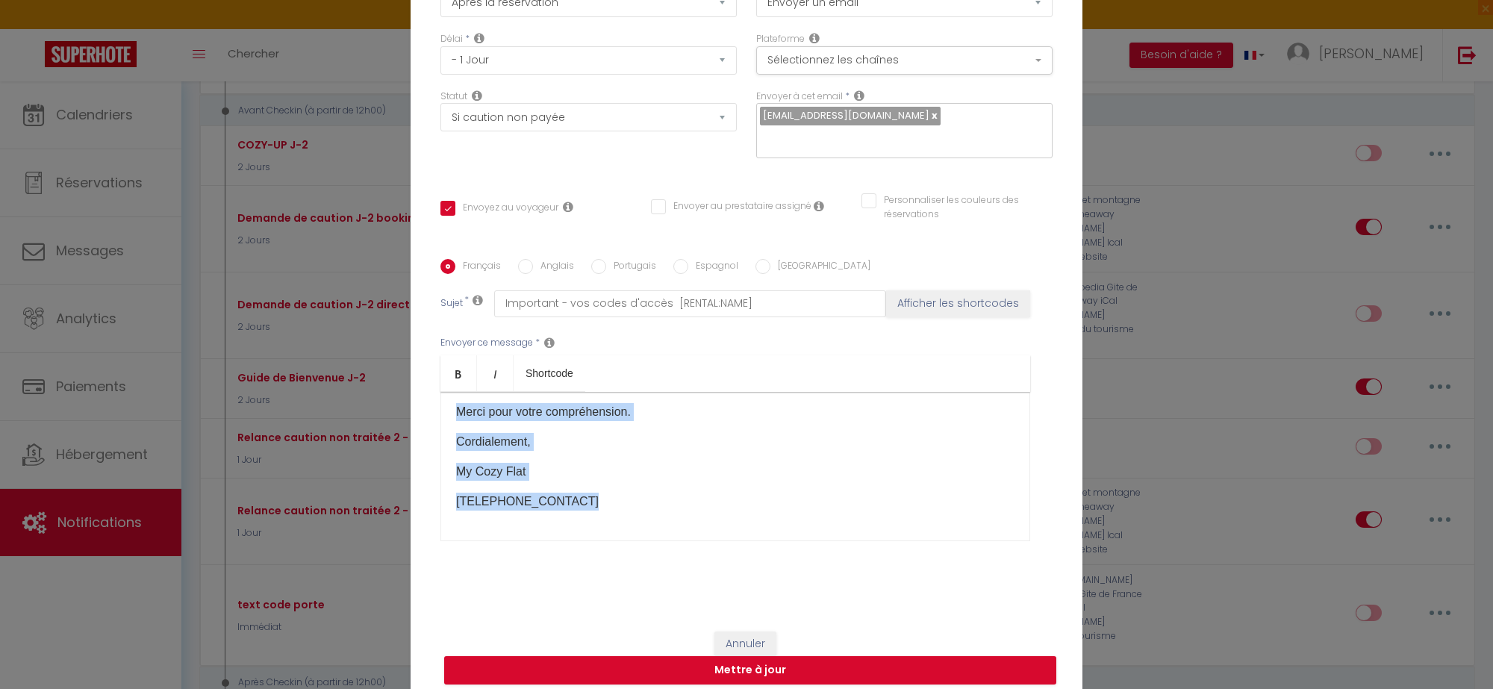
scroll to position [0, 0]
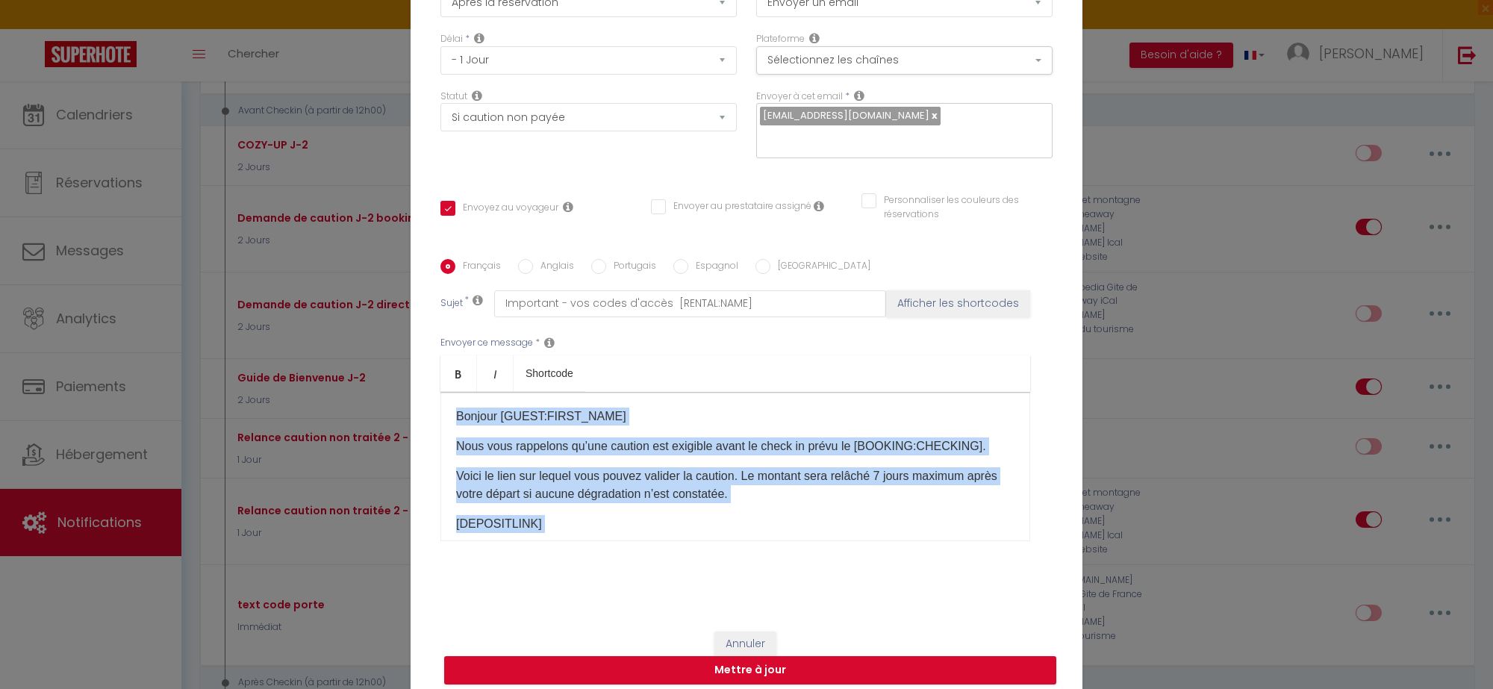
drag, startPoint x: 536, startPoint y: 446, endPoint x: 452, endPoint y: 322, distance: 149.9
click at [452, 322] on div "Envoyer ce message * Bold Italic Shortcode Rich text editor Bonjour [GUEST:FIRS…" at bounding box center [746, 438] width 612 height 243
copy div "Bonjour [GUEST:FIRST_NAME] Nous vous rappelons qu’une caution est exigible avan…"
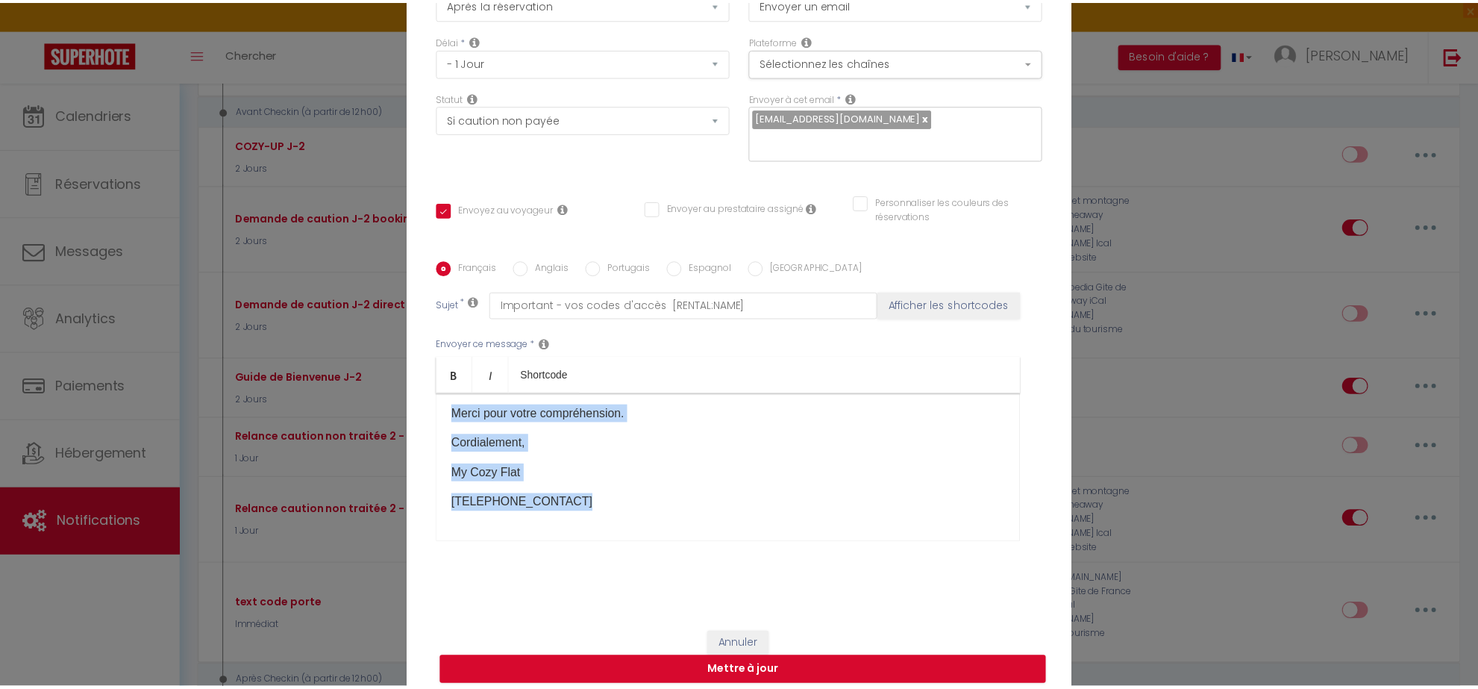
scroll to position [116, 0]
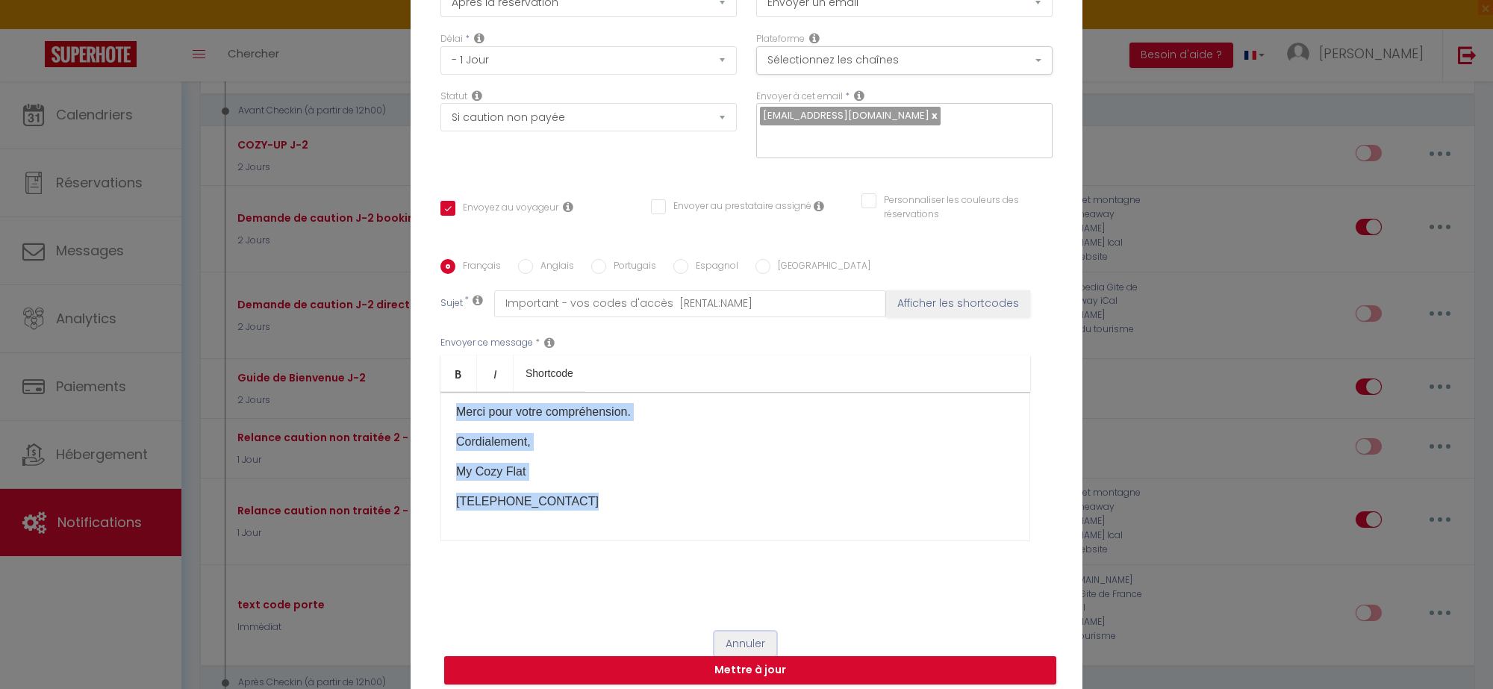
click at [732, 632] on button "Annuler" at bounding box center [745, 643] width 62 height 25
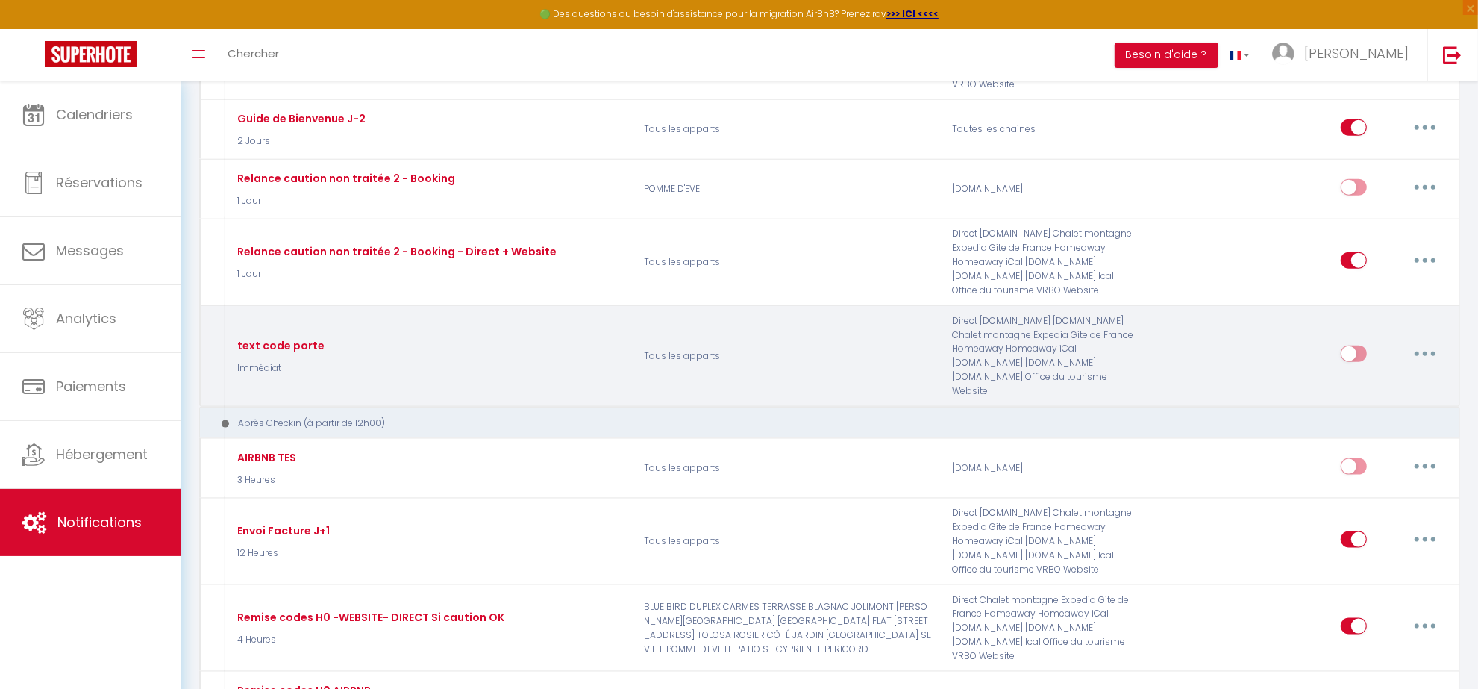
scroll to position [1866, 0]
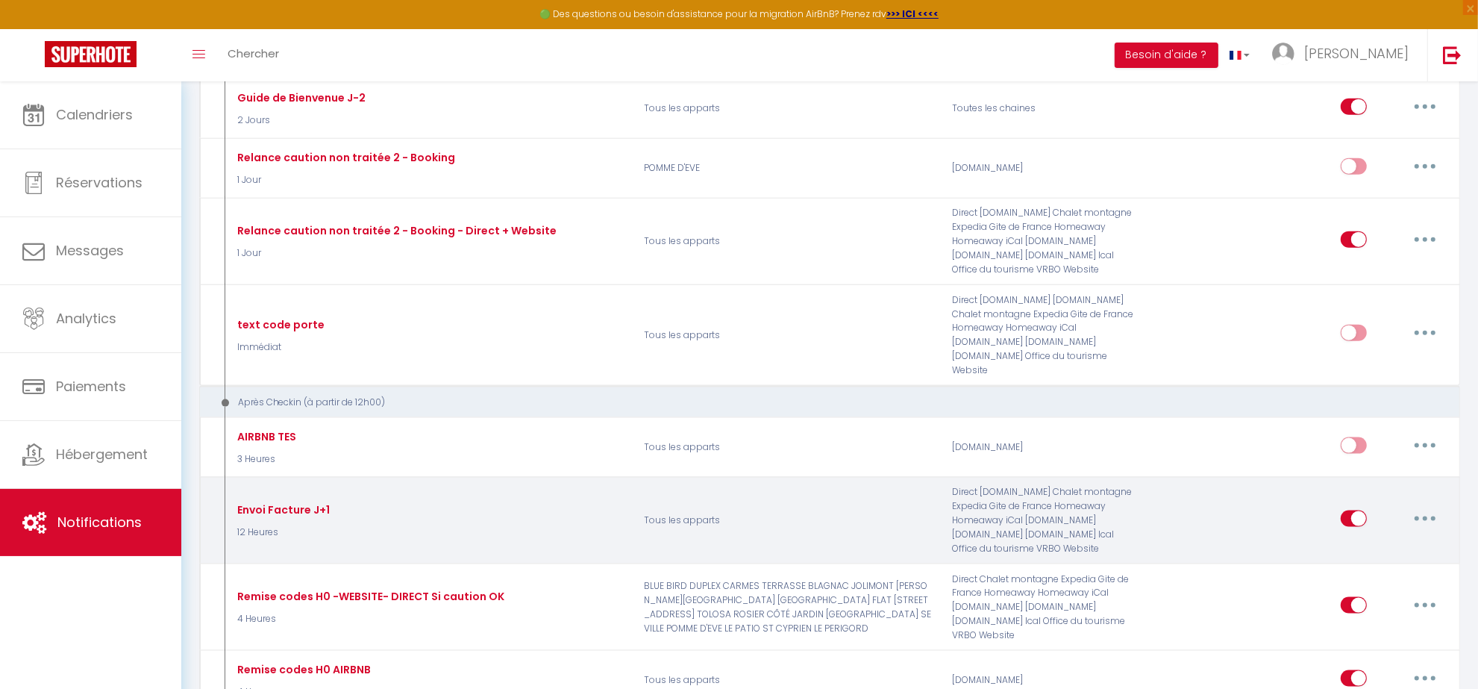
click at [1431, 521] on button "button" at bounding box center [1426, 519] width 42 height 24
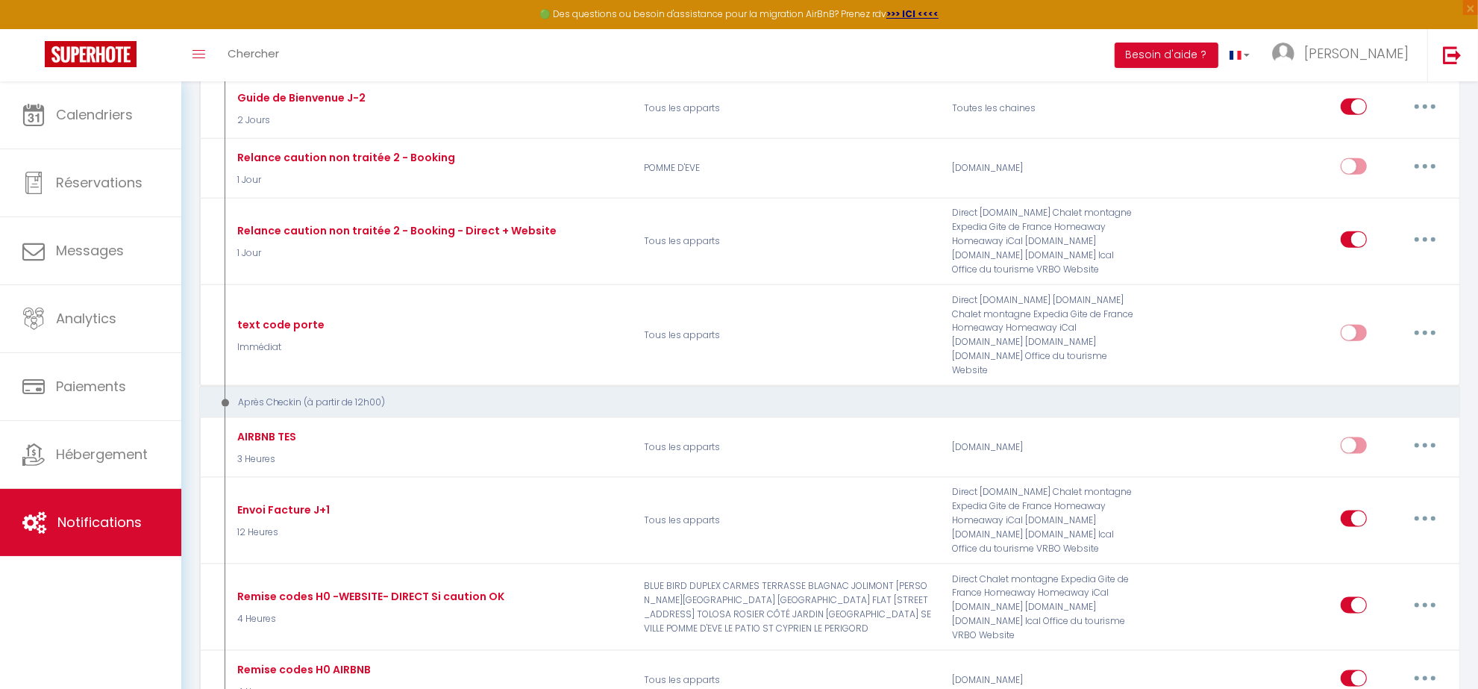
drag, startPoint x: 1252, startPoint y: 57, endPoint x: 869, endPoint y: 51, distance: 382.1
click at [869, 51] on div "Toggle menubar Chercher BUTTON Besoin d'aide ? [PERSON_NAME] Paramètres Équipe" at bounding box center [787, 55] width 1359 height 52
click at [1206, 53] on button "Besoin d'aide ?" at bounding box center [1167, 55] width 104 height 25
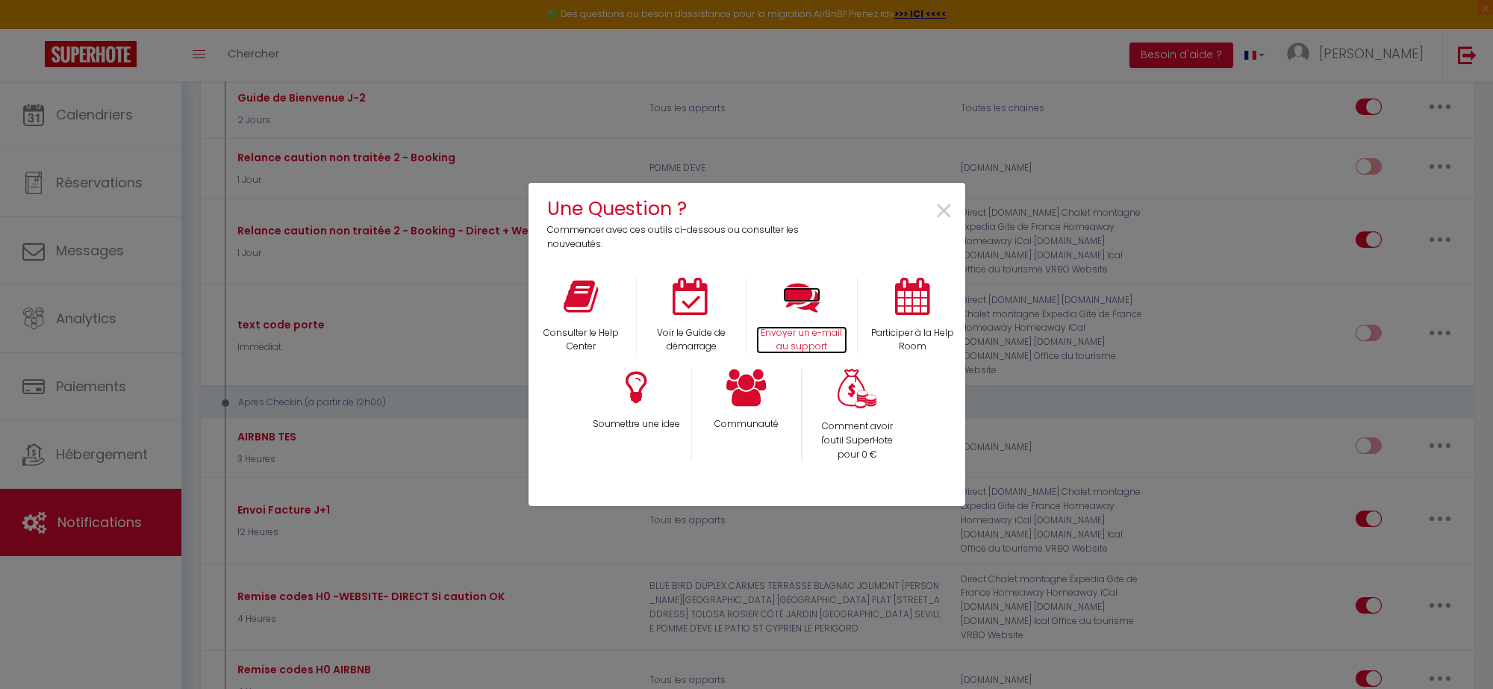
click at [801, 300] on icon at bounding box center [801, 296] width 37 height 37
click at [946, 214] on span "×" at bounding box center [944, 211] width 20 height 47
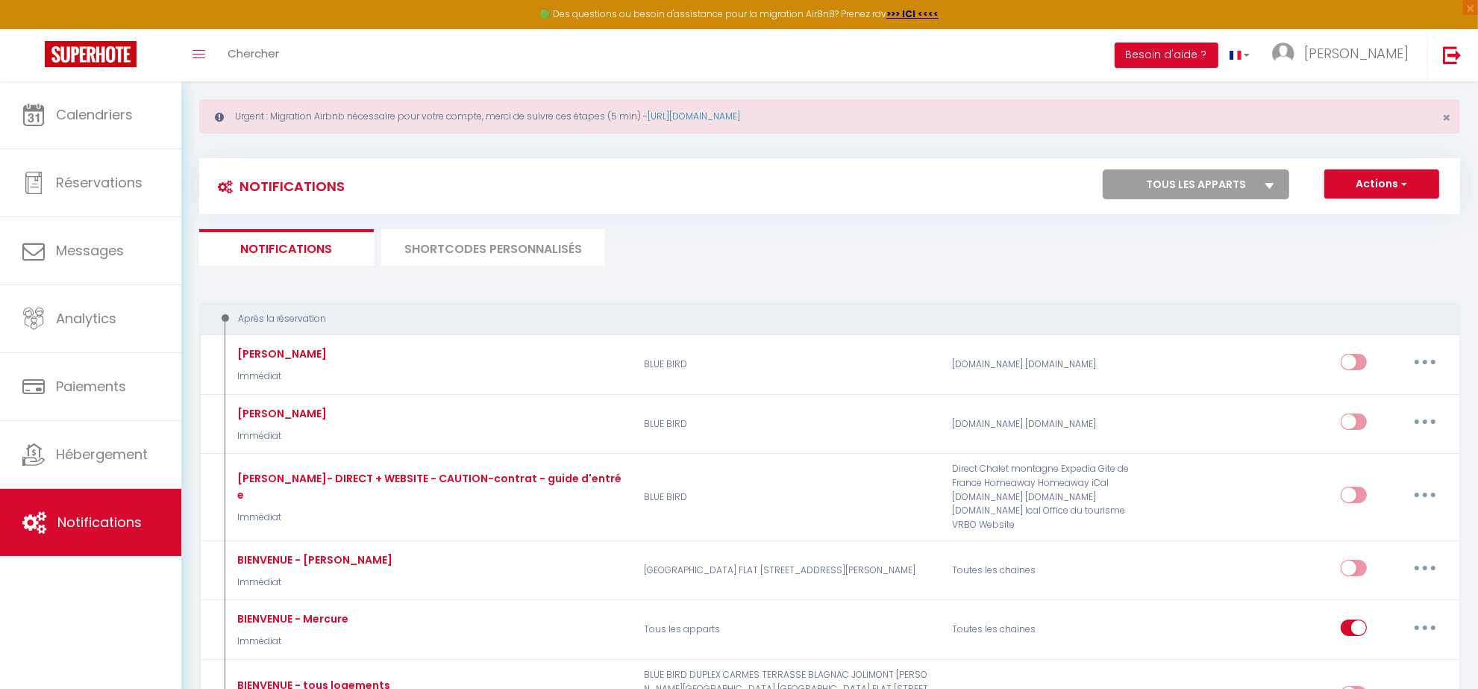
scroll to position [0, 0]
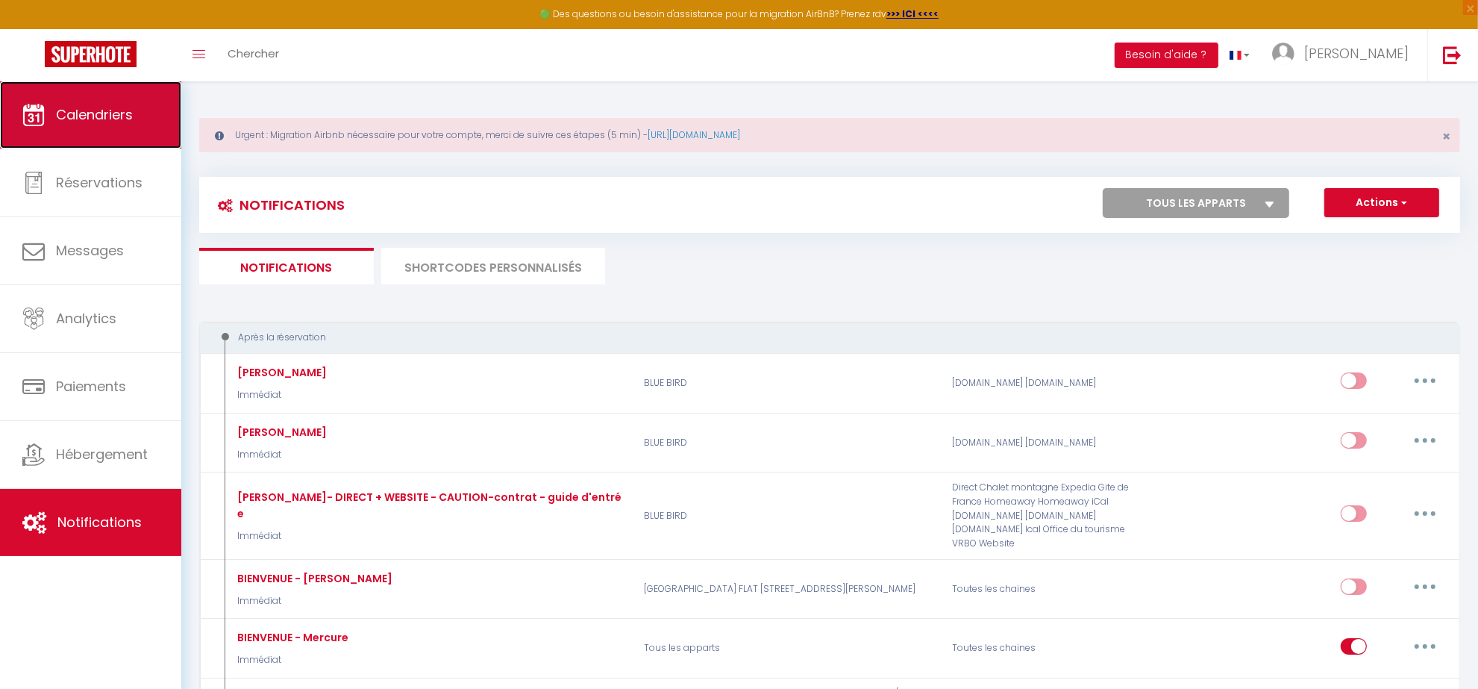
click at [65, 110] on span "Calendriers" at bounding box center [94, 114] width 77 height 19
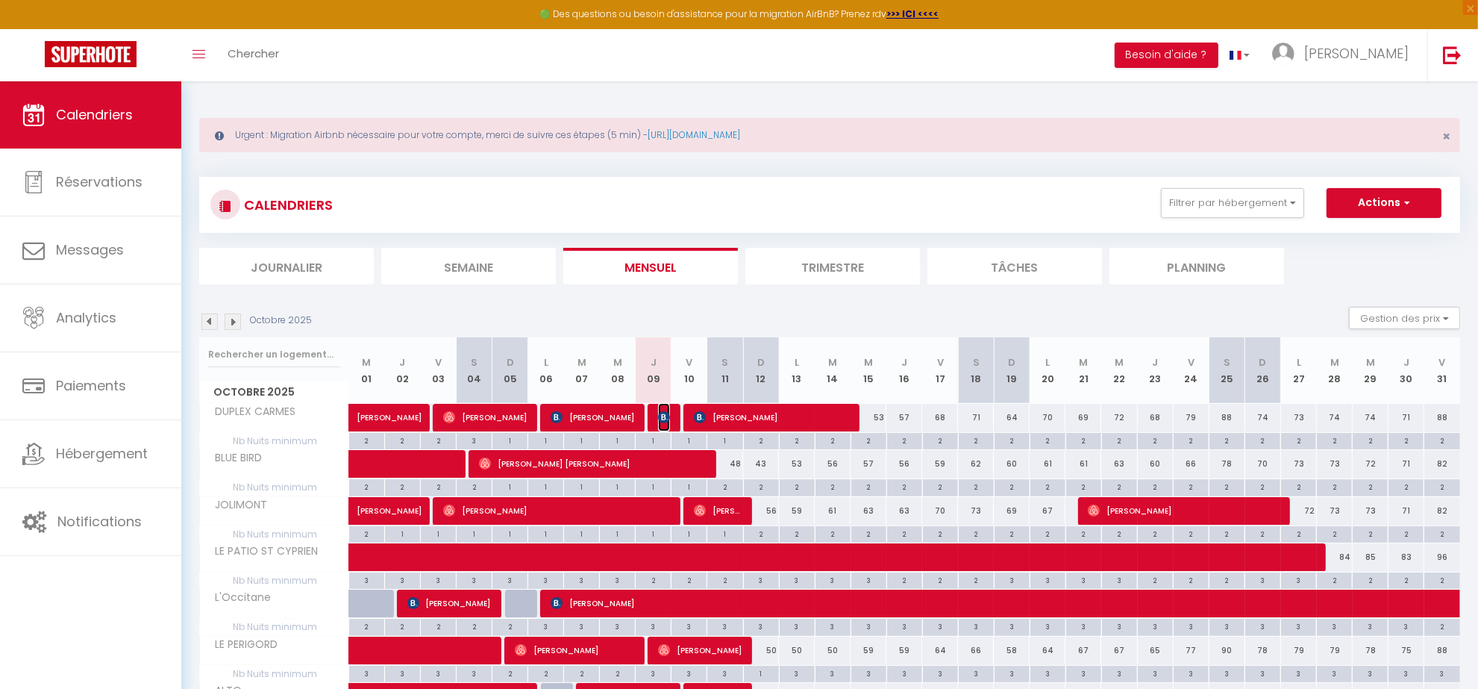
click at [661, 416] on img at bounding box center [664, 417] width 12 height 12
select select "OK"
select select "KO"
select select "0"
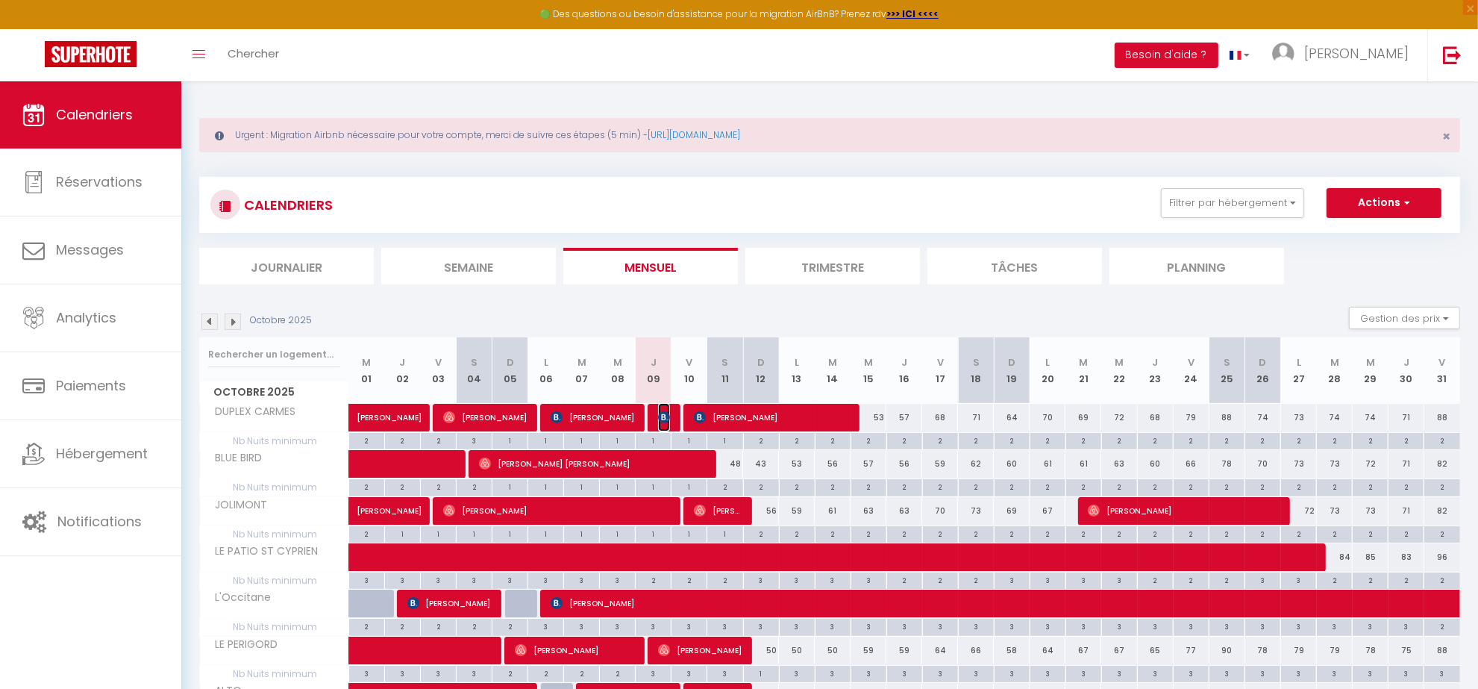
select select "1"
select select
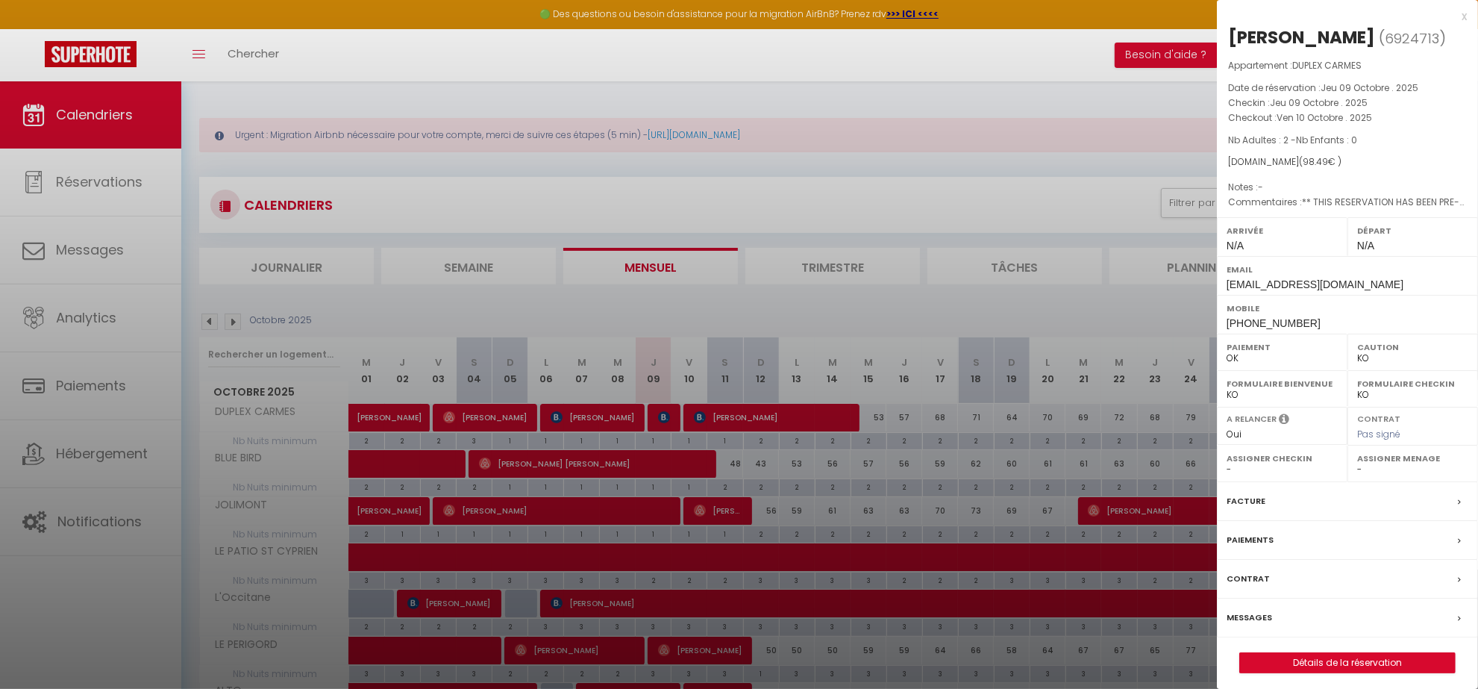
click at [1255, 616] on label "Messages" at bounding box center [1250, 618] width 46 height 16
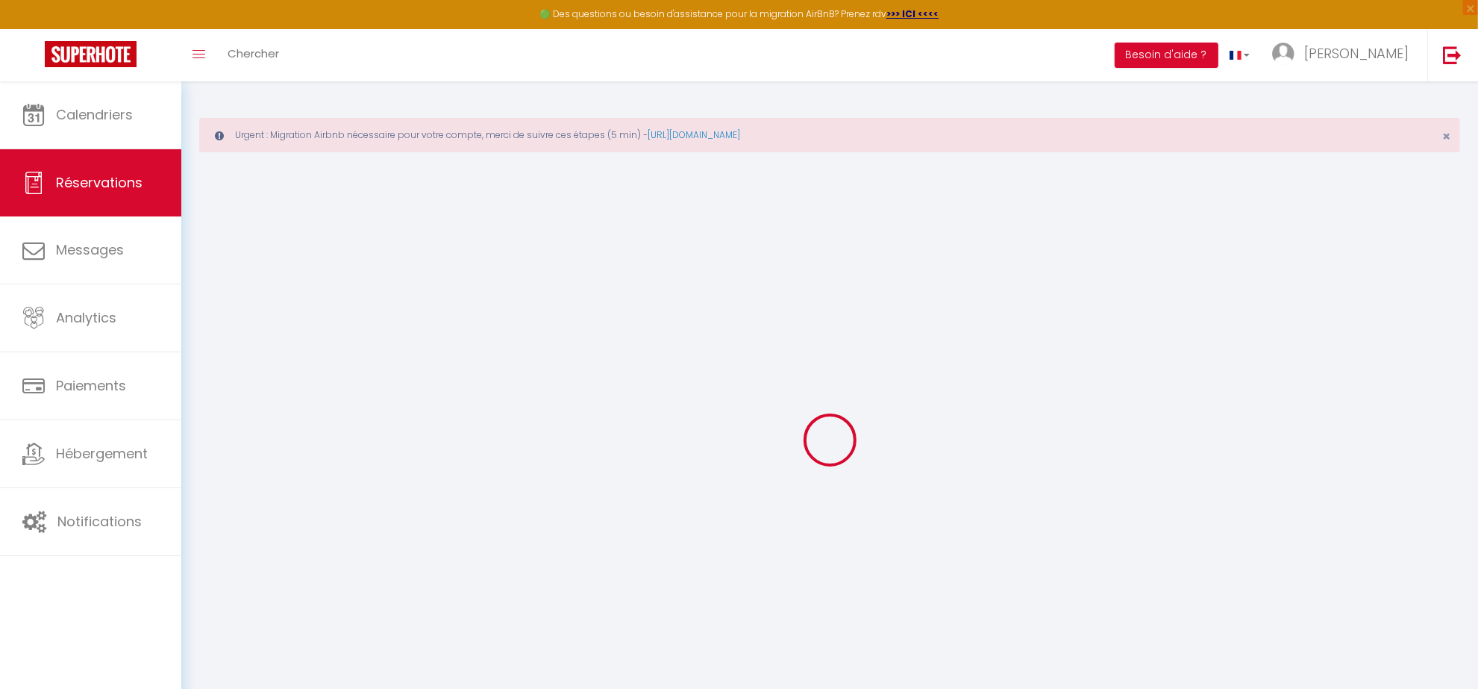
select select
checkbox input "false"
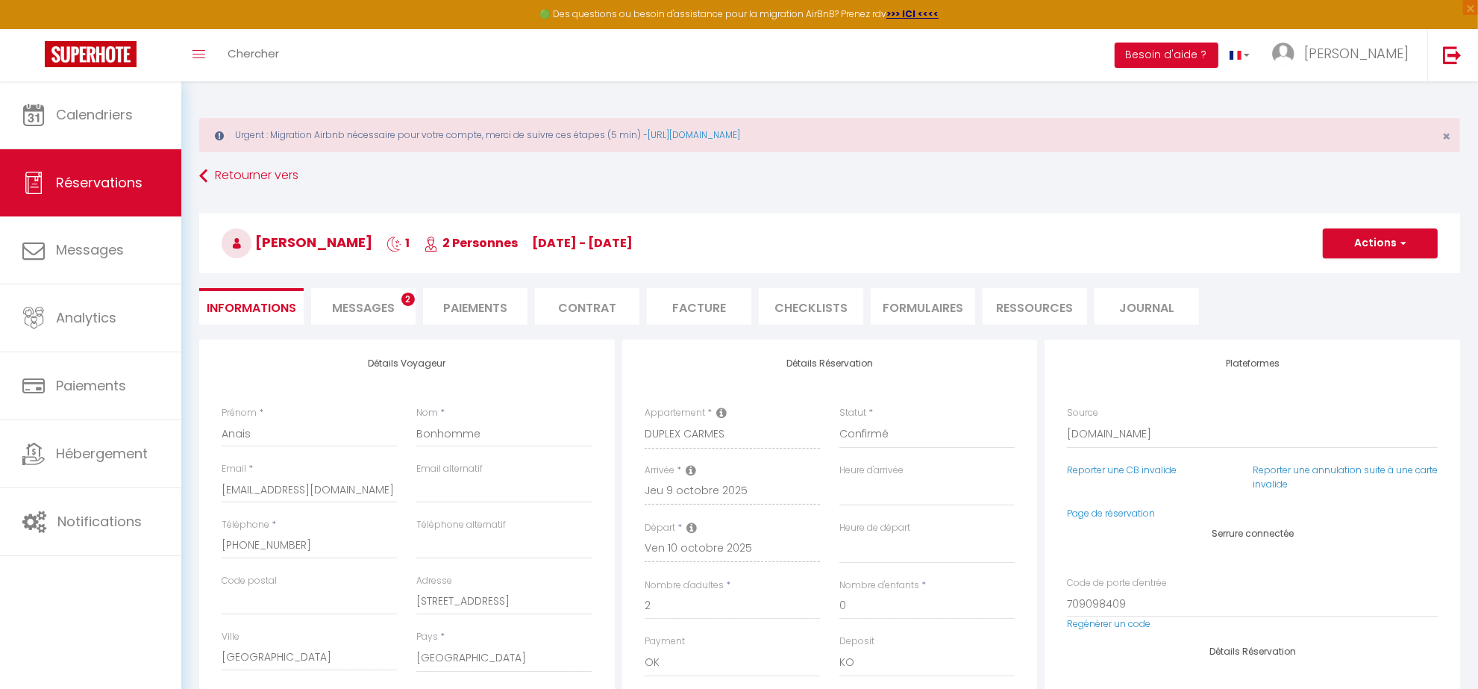
select select
checkbox input "false"
type textarea "** THIS RESERVATION HAS BEEN PRE-PAID ** BOOKING NOTE : Payment charge is EUR 1…"
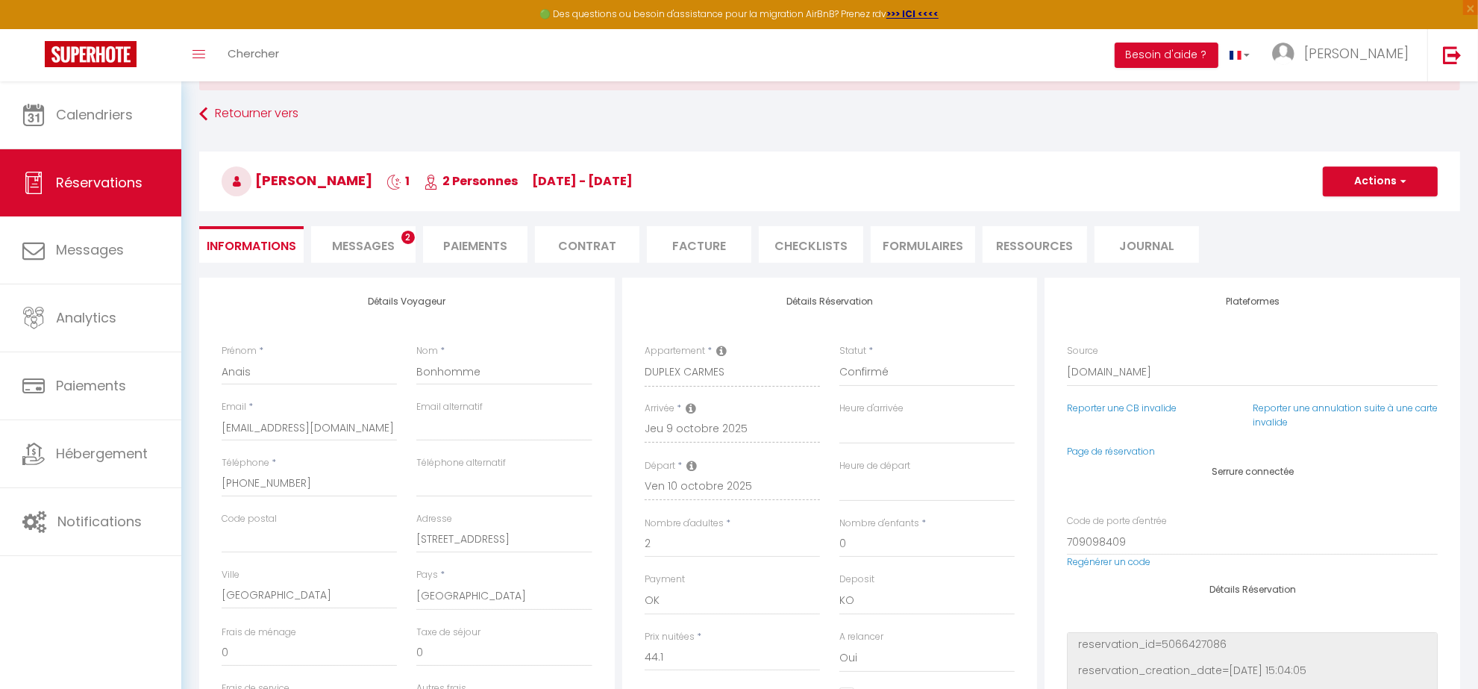
scroll to position [93, 0]
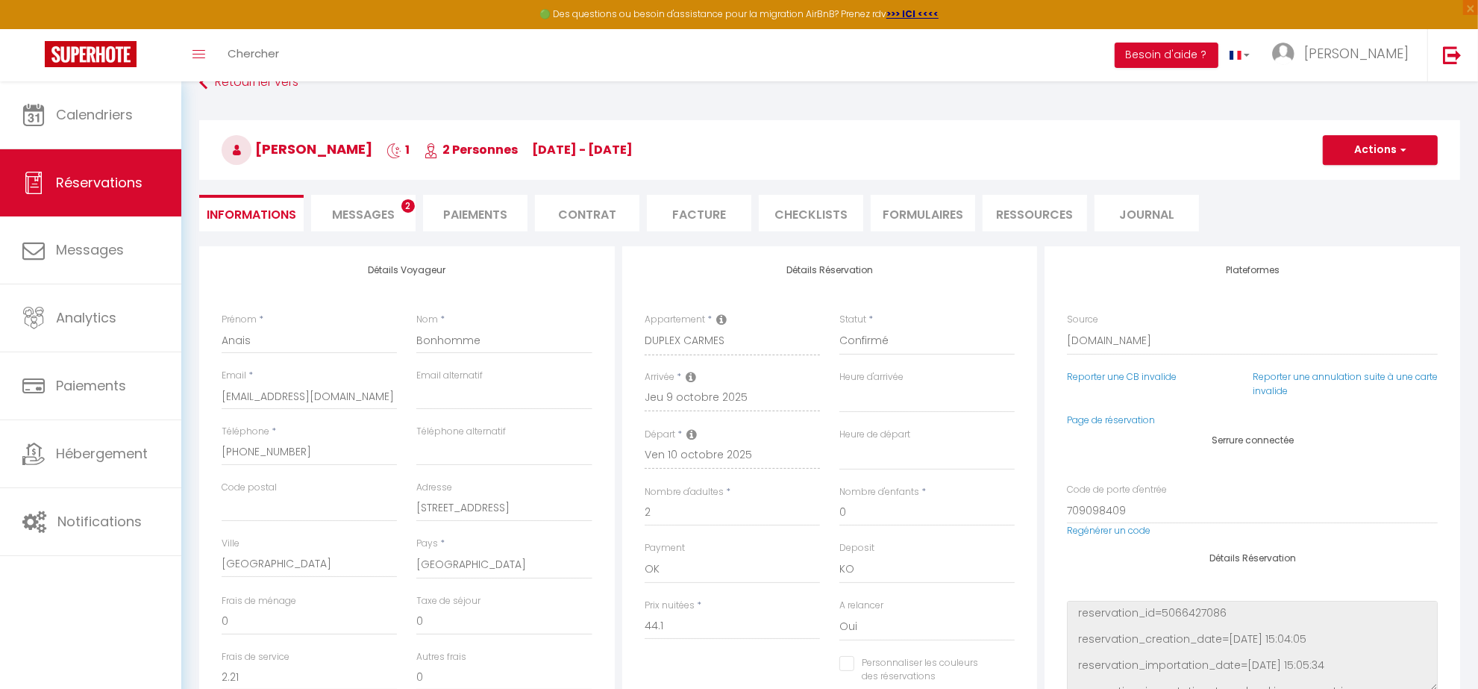
click at [357, 216] on span "Messages" at bounding box center [363, 214] width 63 height 17
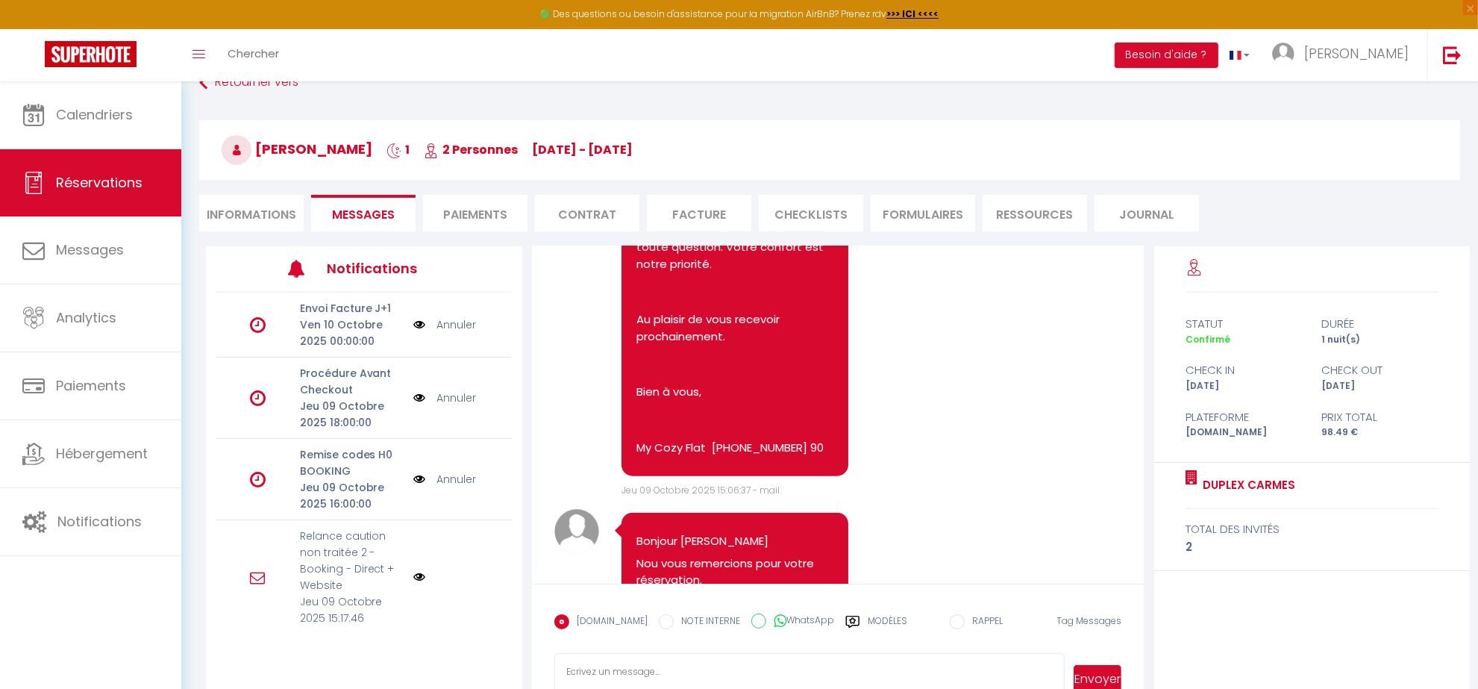
scroll to position [2666, 0]
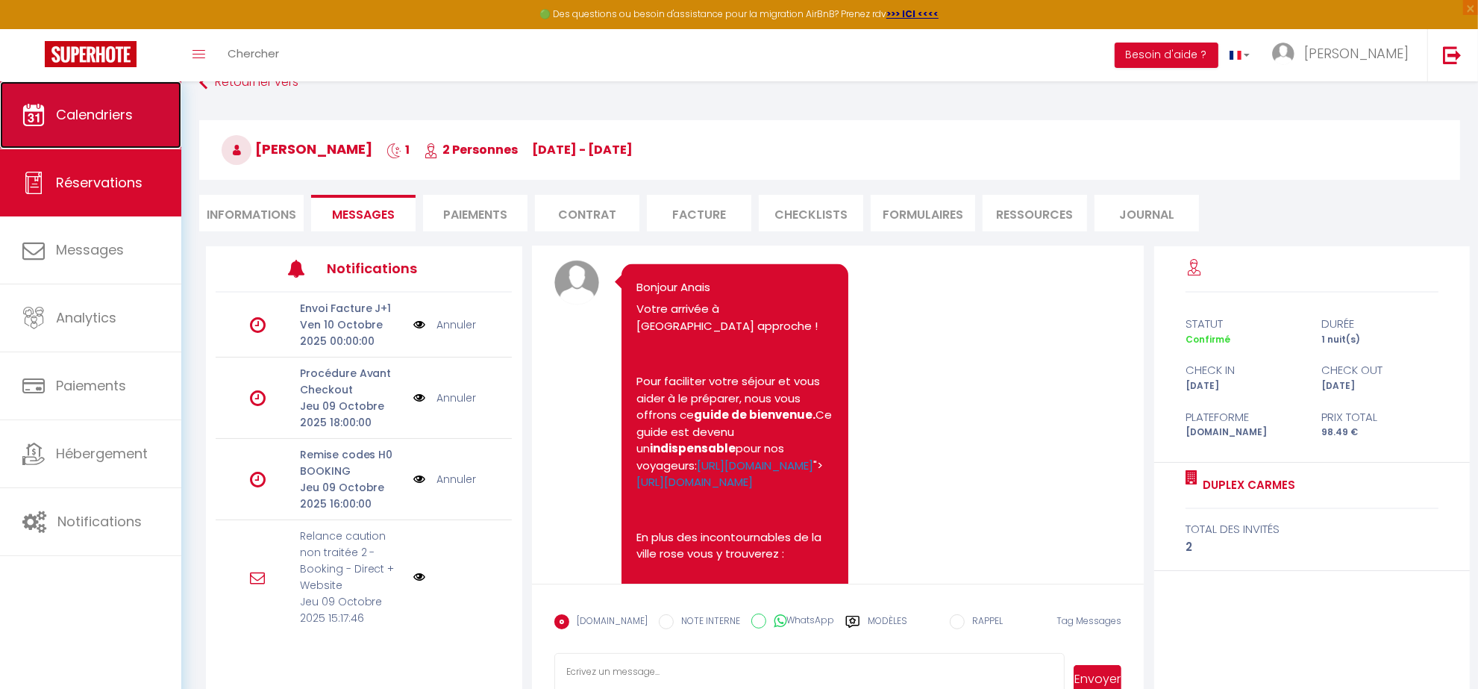
click at [82, 117] on span "Calendriers" at bounding box center [94, 114] width 77 height 19
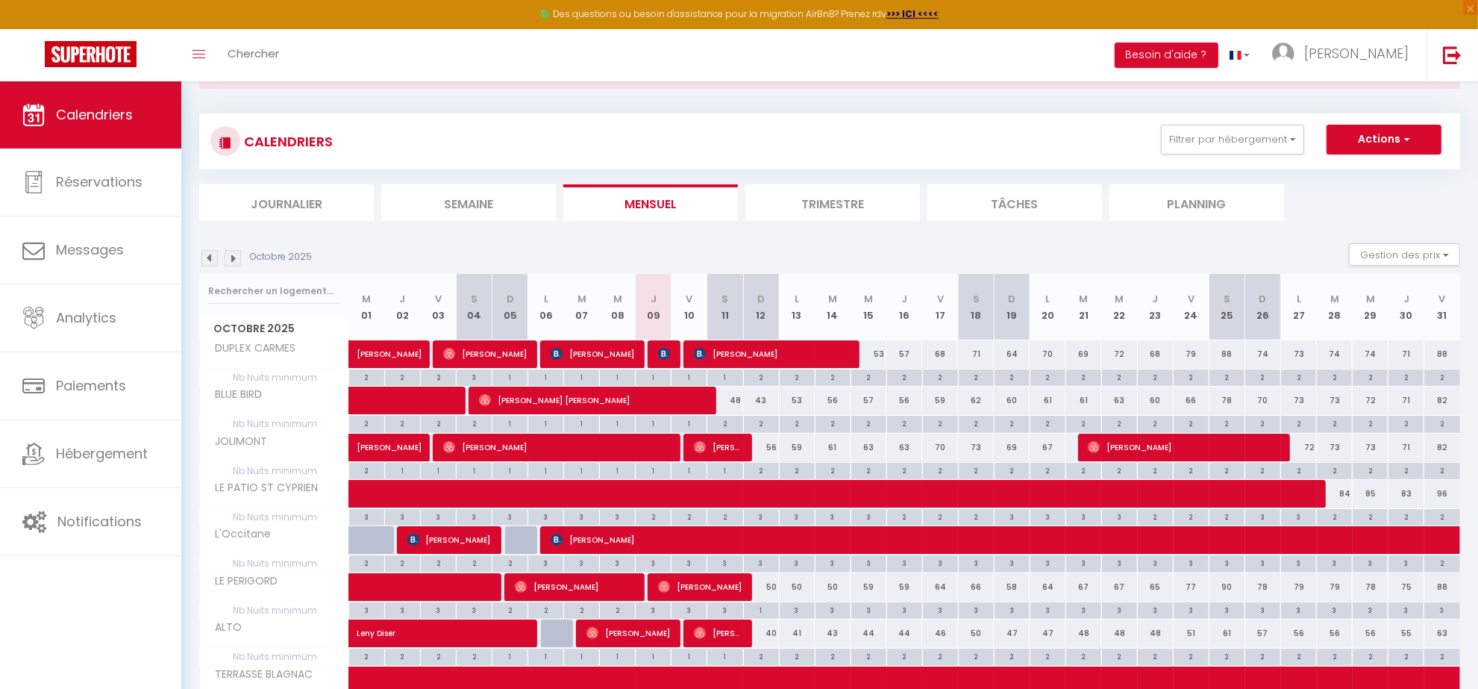
scroll to position [93, 0]
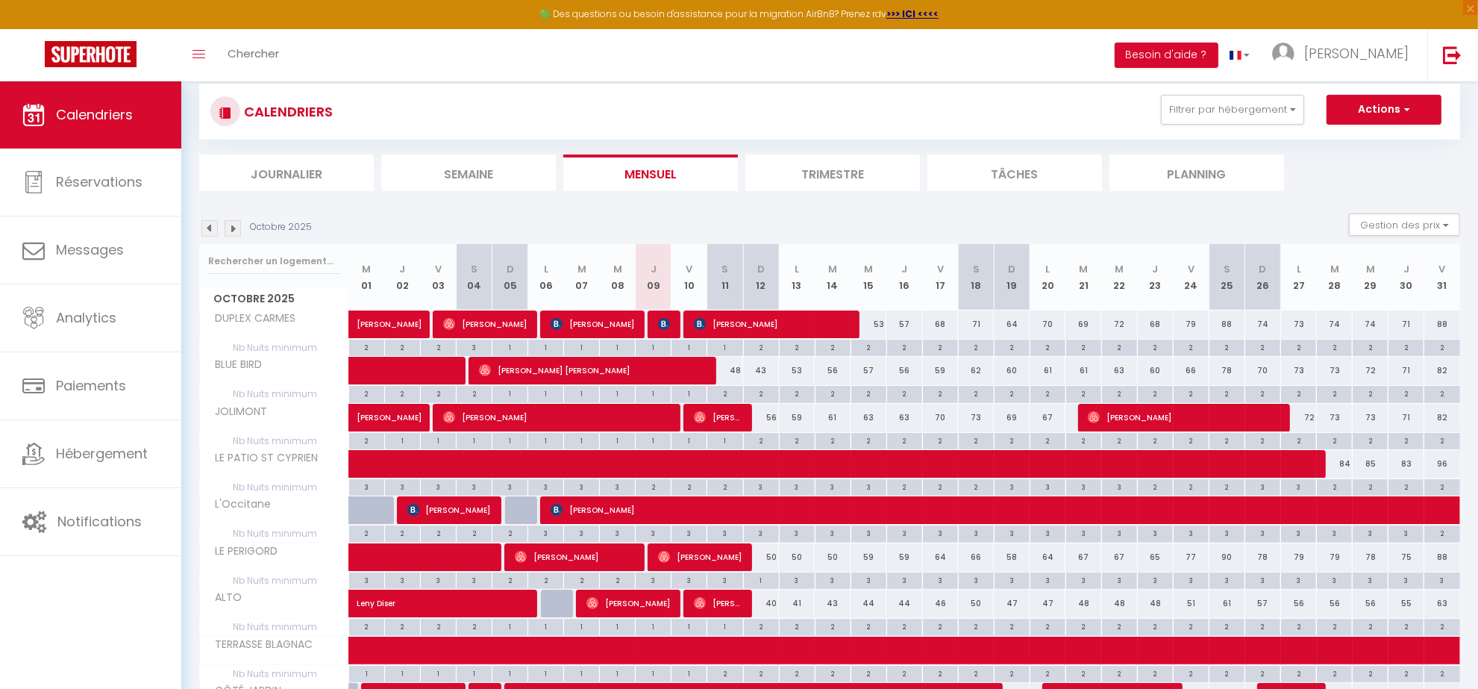
click at [211, 232] on img at bounding box center [209, 228] width 16 height 16
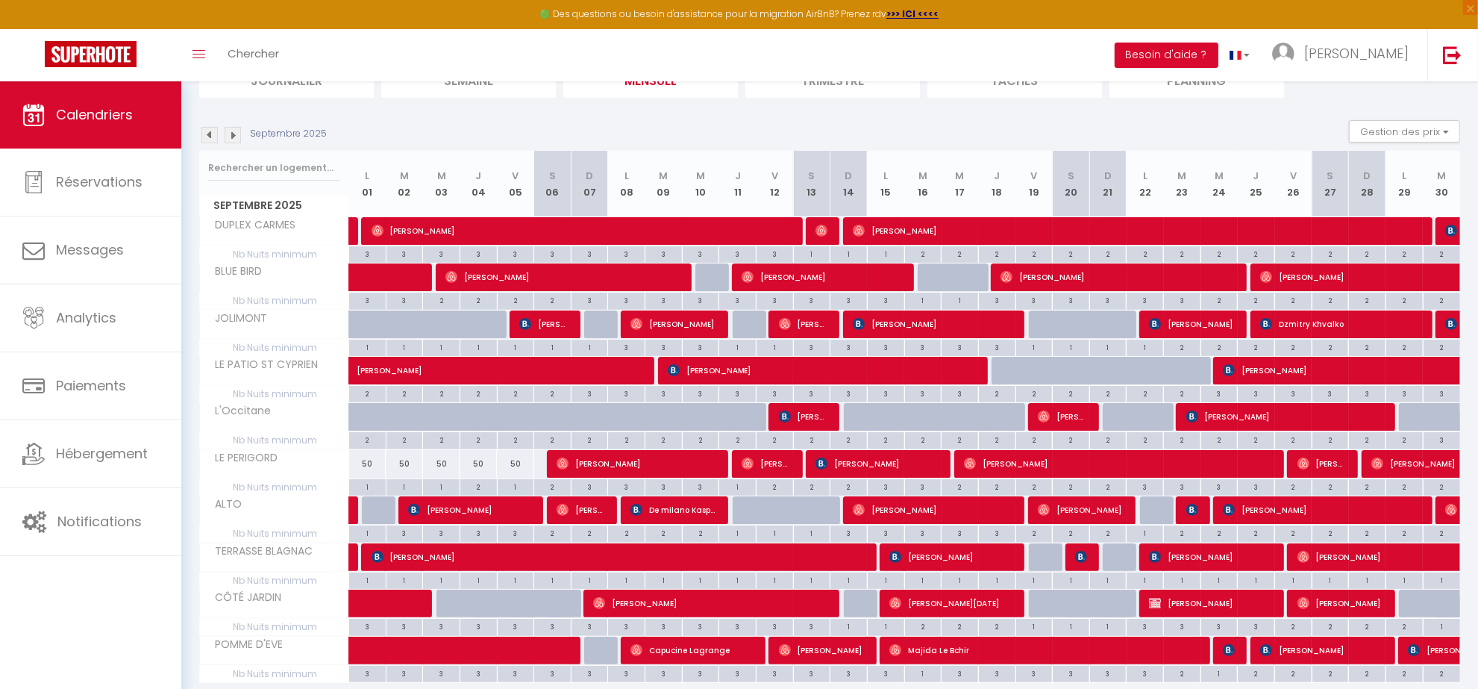
scroll to position [245, 0]
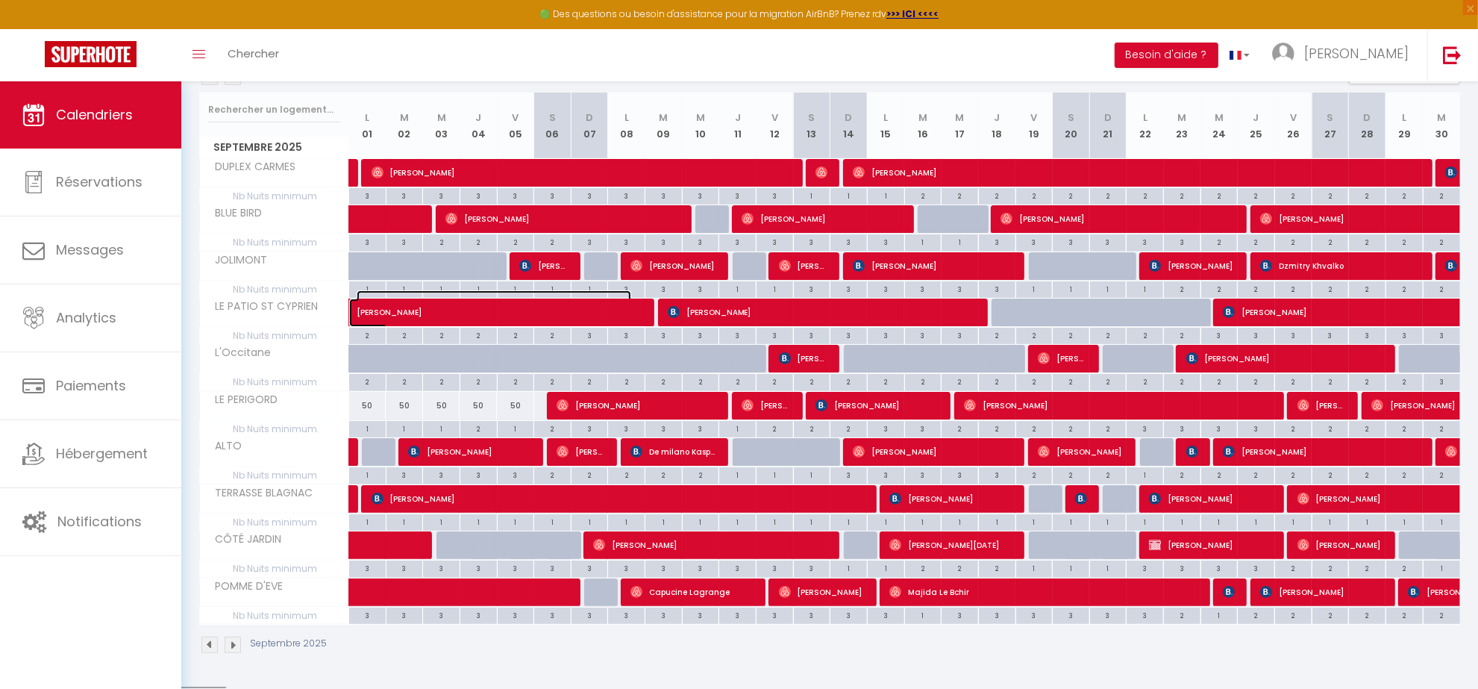
click at [509, 321] on span at bounding box center [509, 313] width 275 height 28
select select "OK"
select select "0"
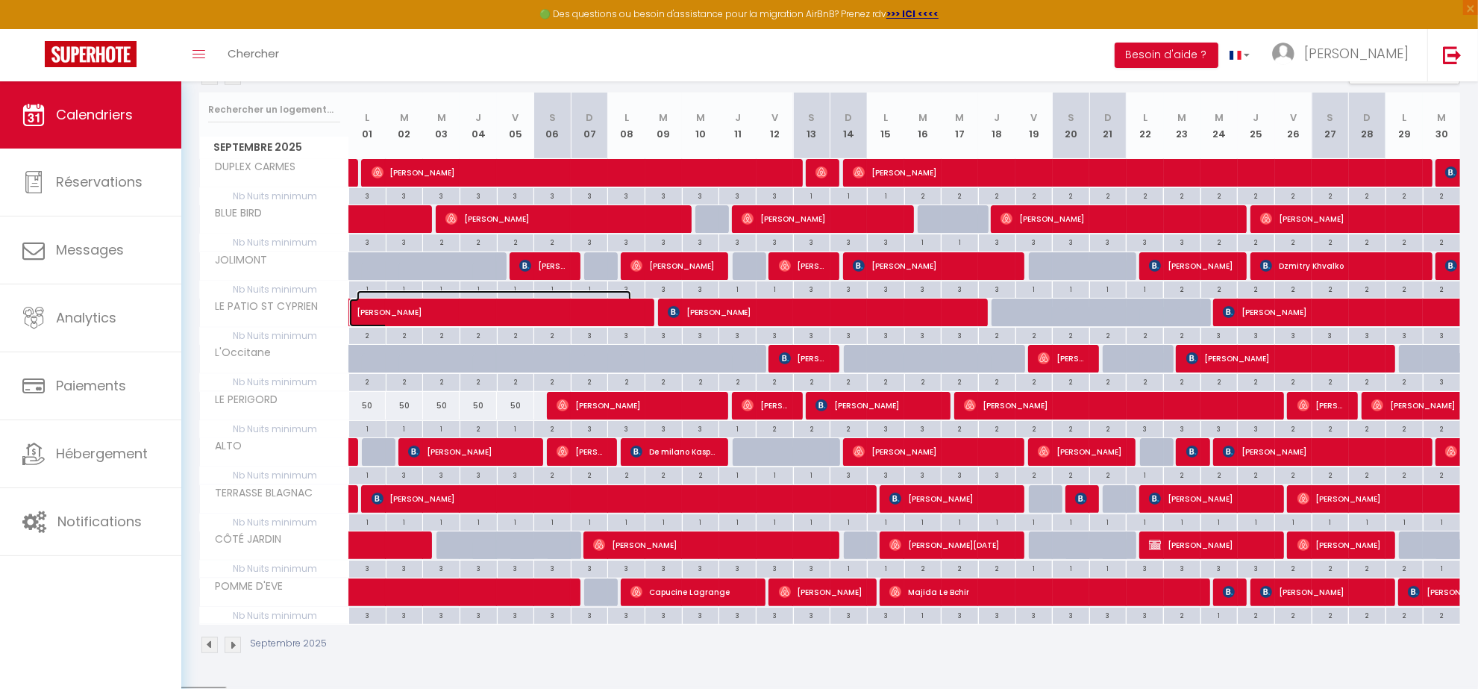
select select "1"
select select
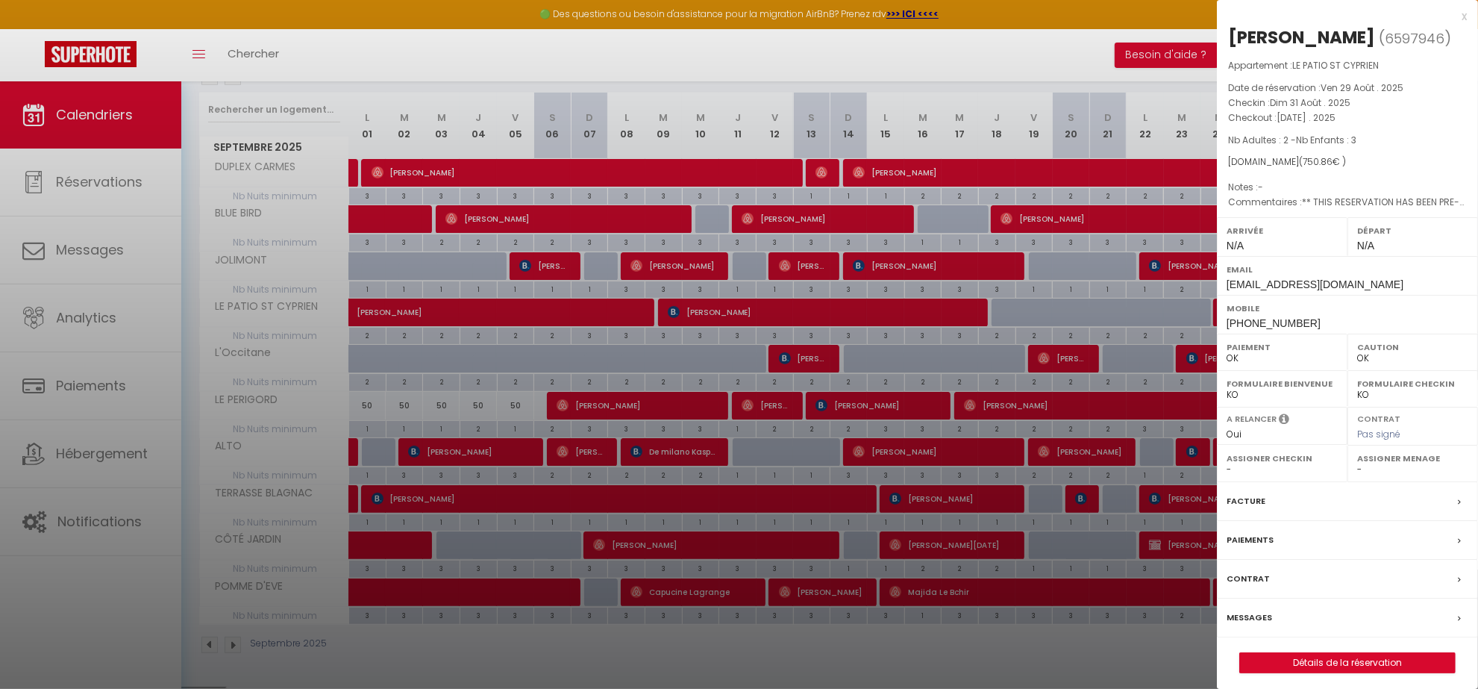
click at [1252, 502] on label "Facture" at bounding box center [1246, 501] width 39 height 16
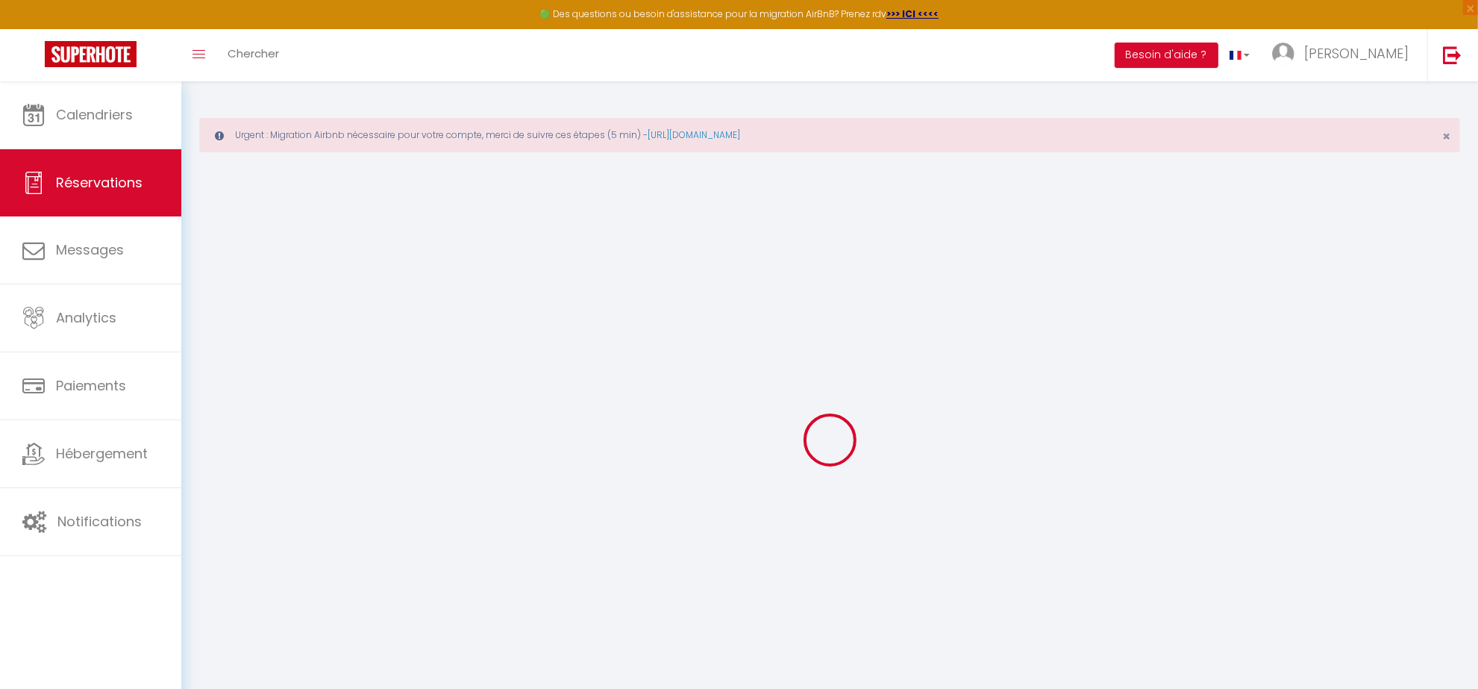
select select
checkbox input "false"
type textarea "** THIS RESERVATION HAS BEEN PRE-PAID ** BOOKING NOTE : Payment charge is EUR 1…"
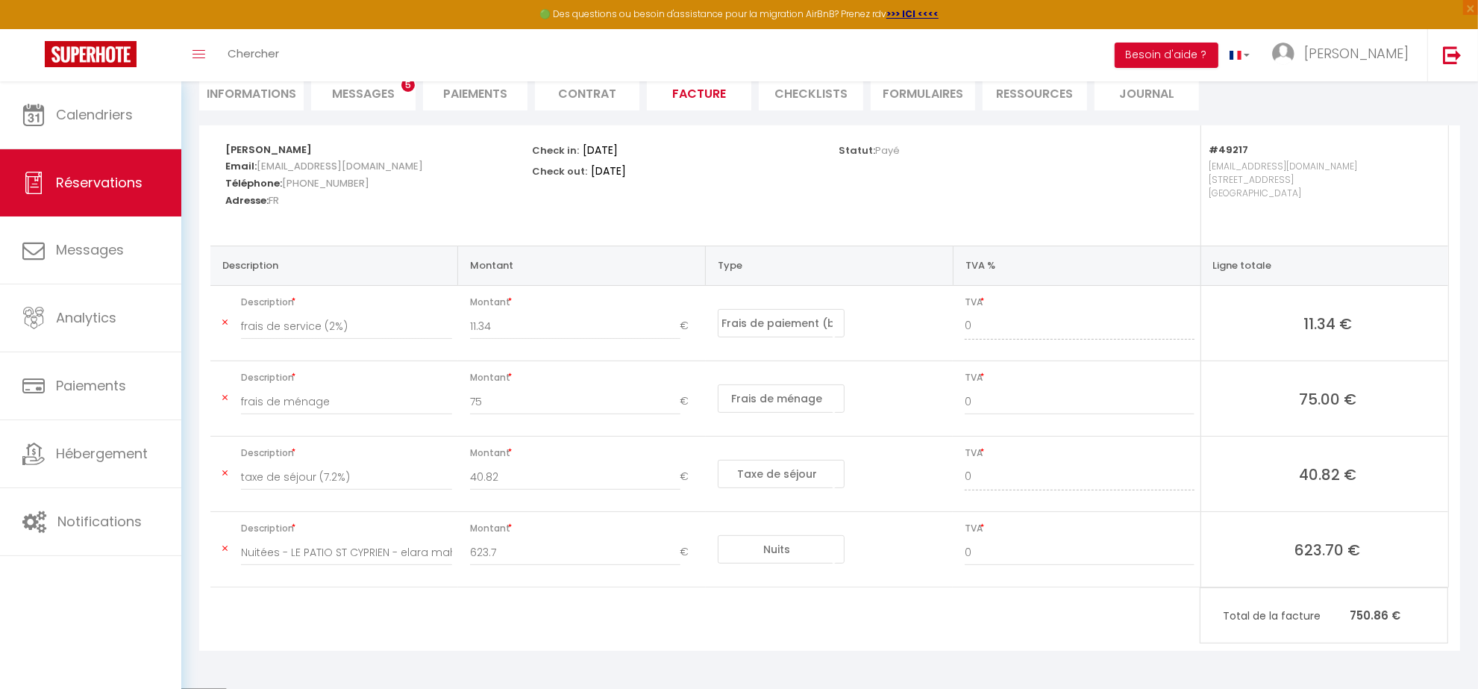
scroll to position [28, 0]
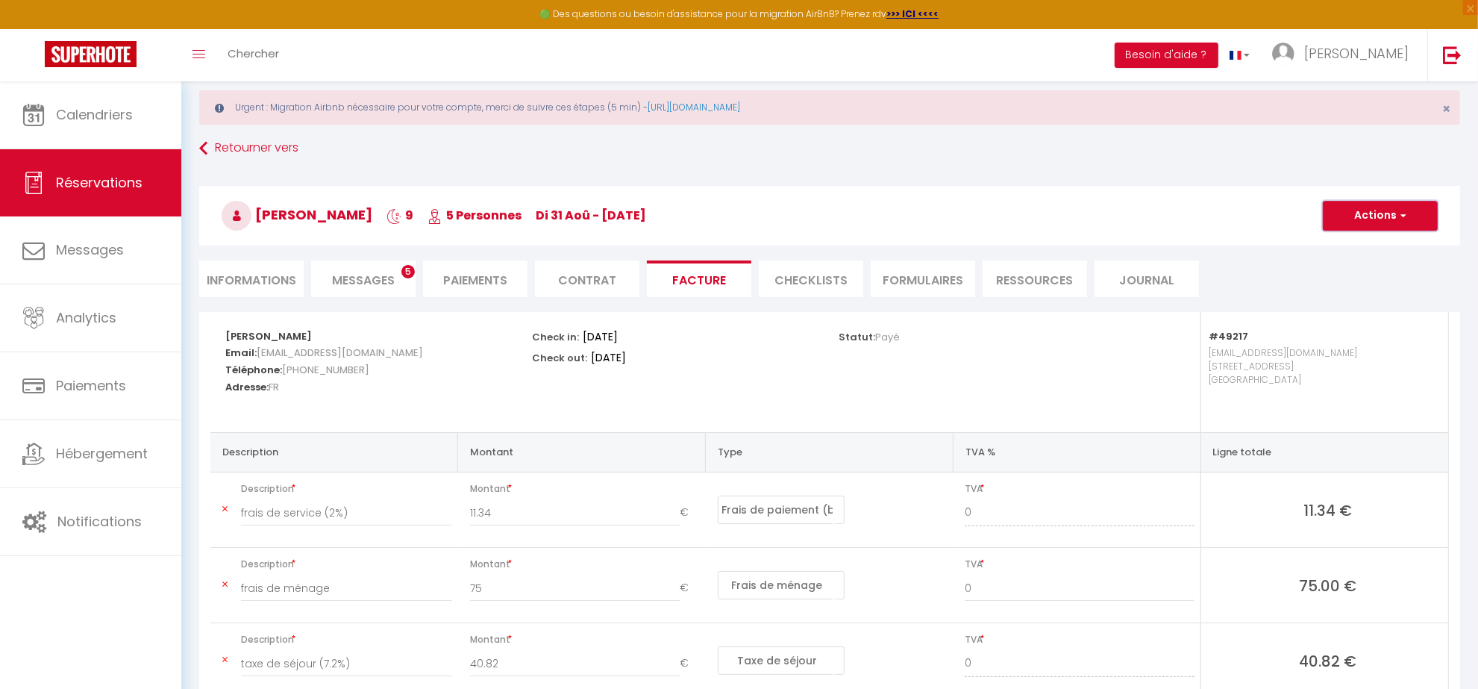
click at [1401, 222] on span "button" at bounding box center [1401, 215] width 9 height 13
click at [1360, 273] on link "Aperçu et éditer" at bounding box center [1369, 267] width 125 height 19
click at [114, 131] on link "Calendriers" at bounding box center [90, 114] width 181 height 67
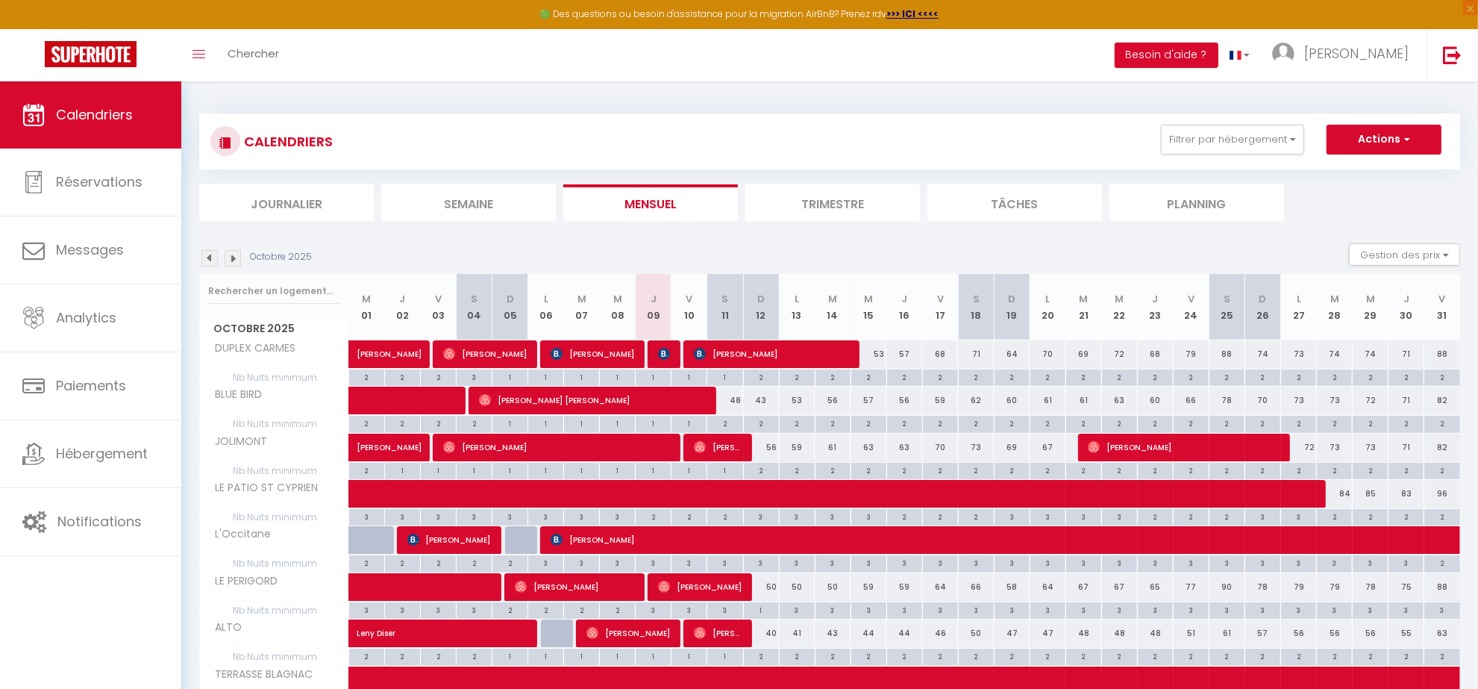
click at [207, 257] on img at bounding box center [209, 258] width 16 height 16
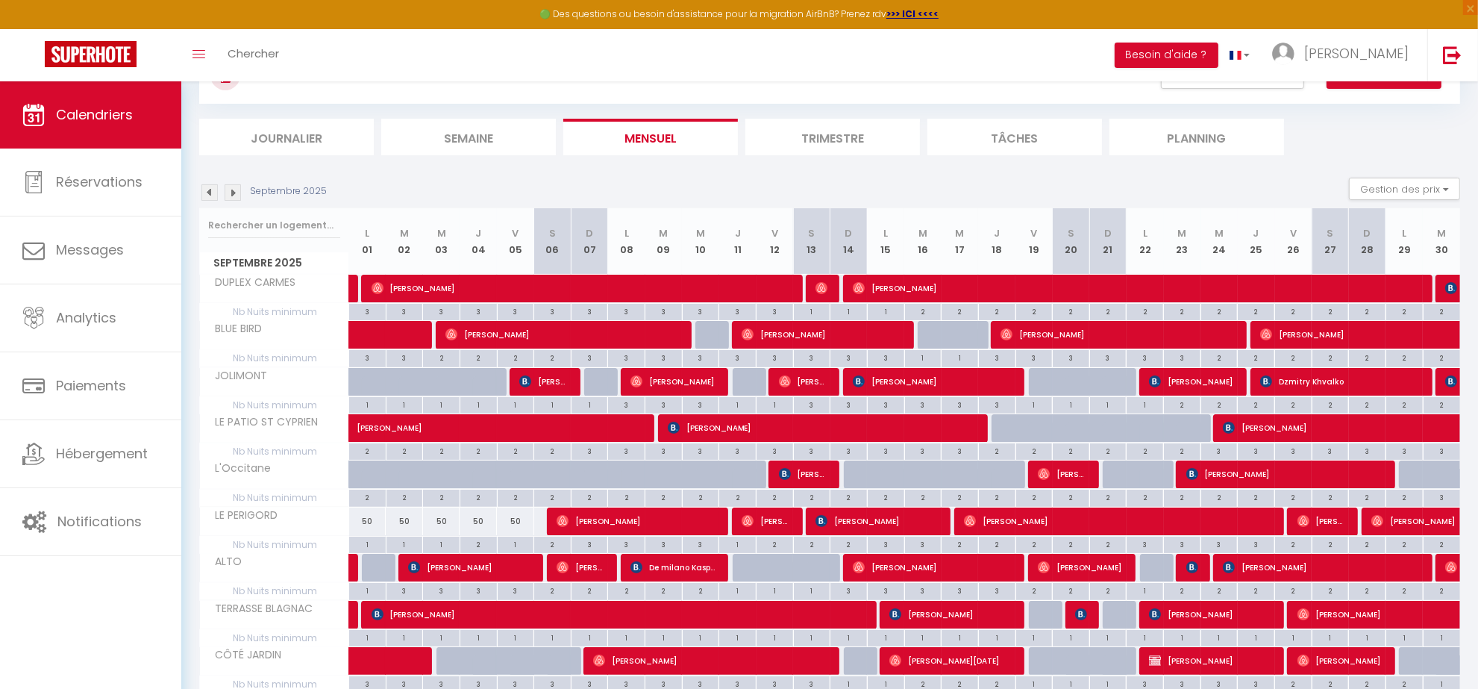
scroll to position [93, 0]
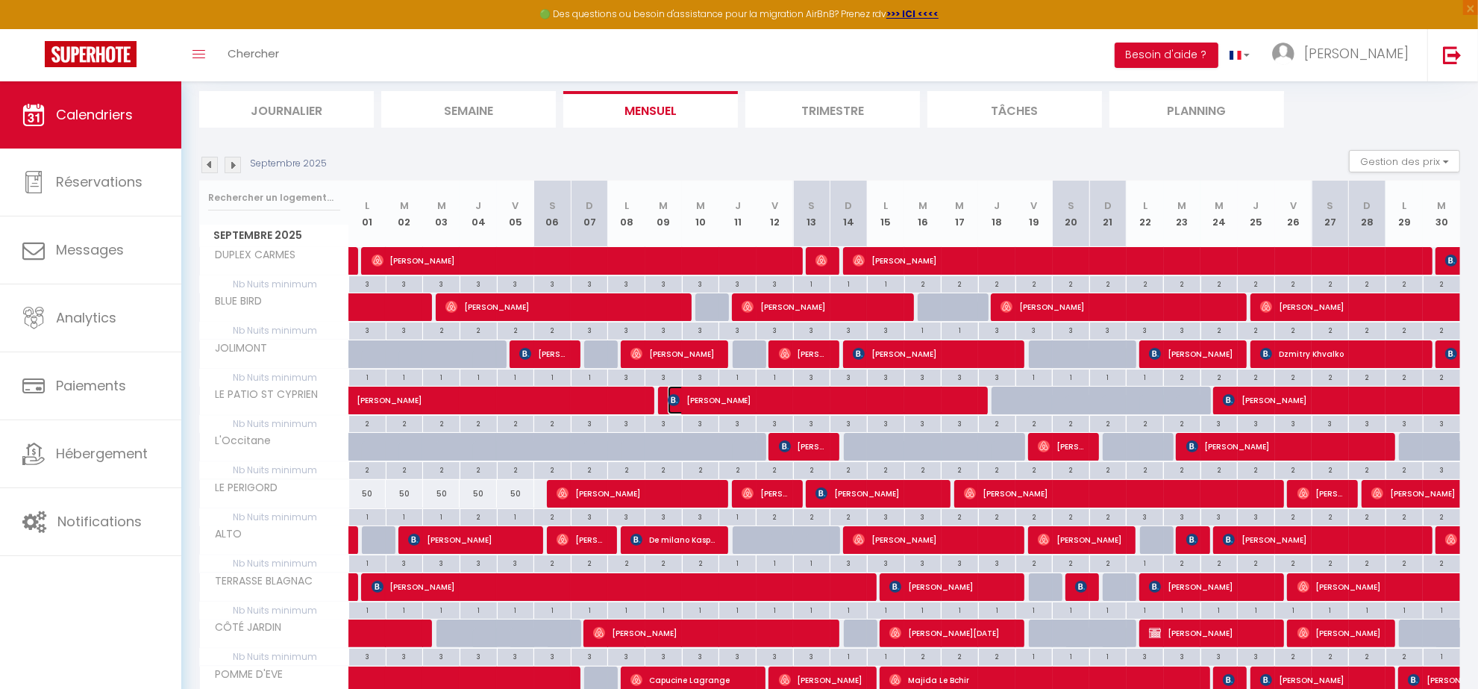
click at [898, 397] on span "[PERSON_NAME]" at bounding box center [823, 400] width 311 height 28
select select "OK"
select select "KO"
select select "0"
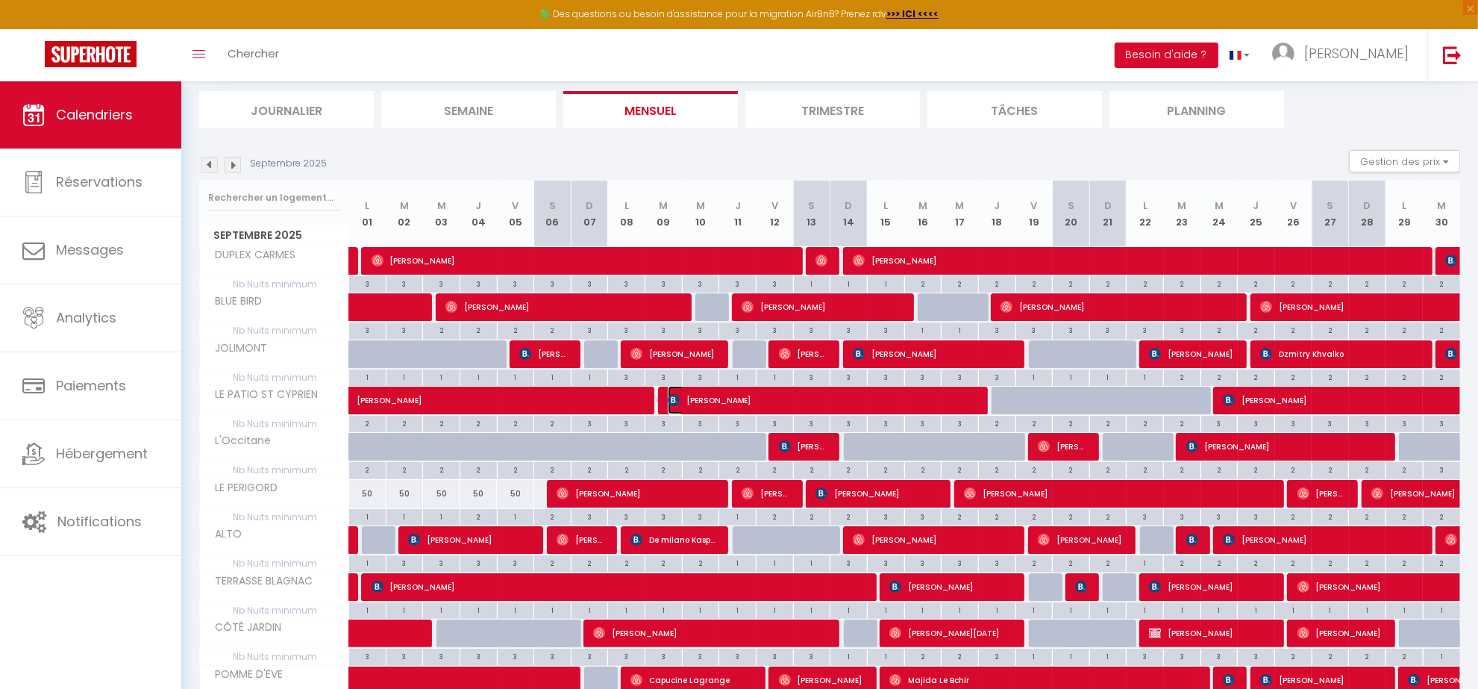
select select "1"
select select
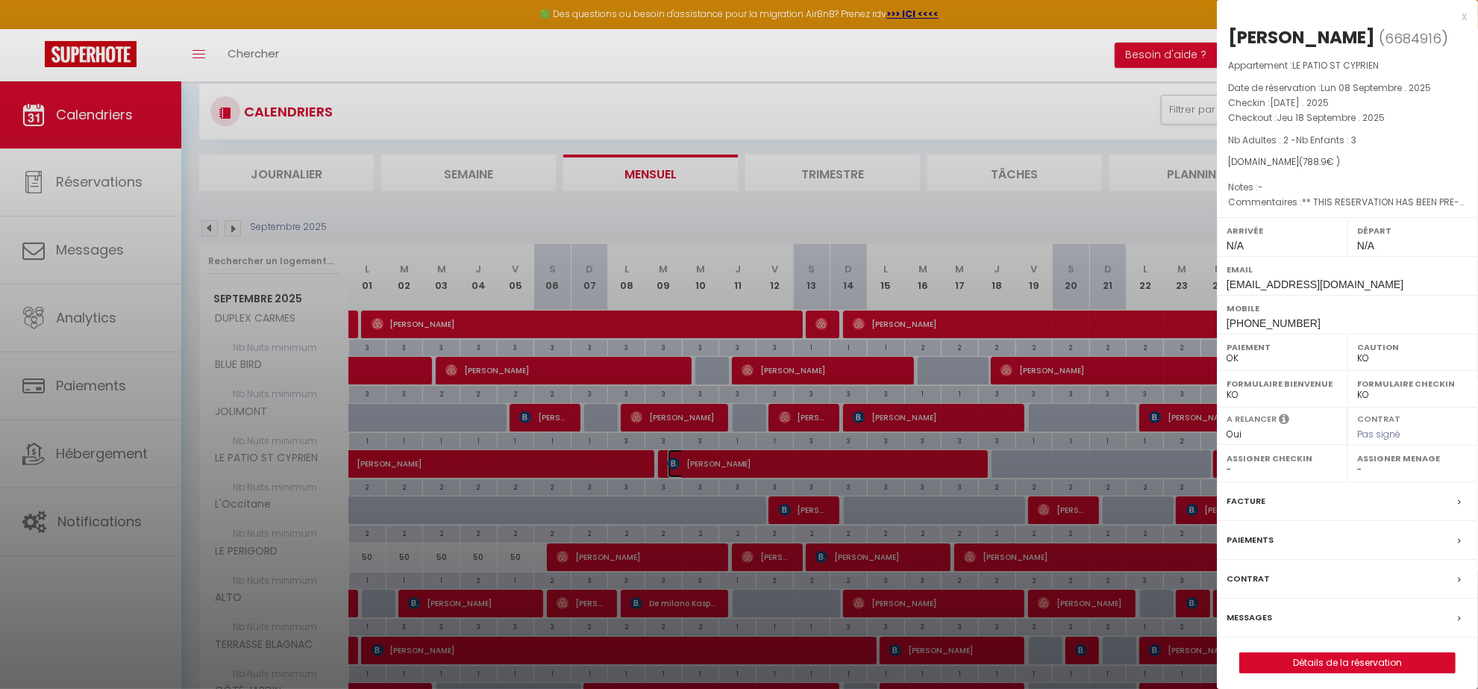
scroll to position [157, 0]
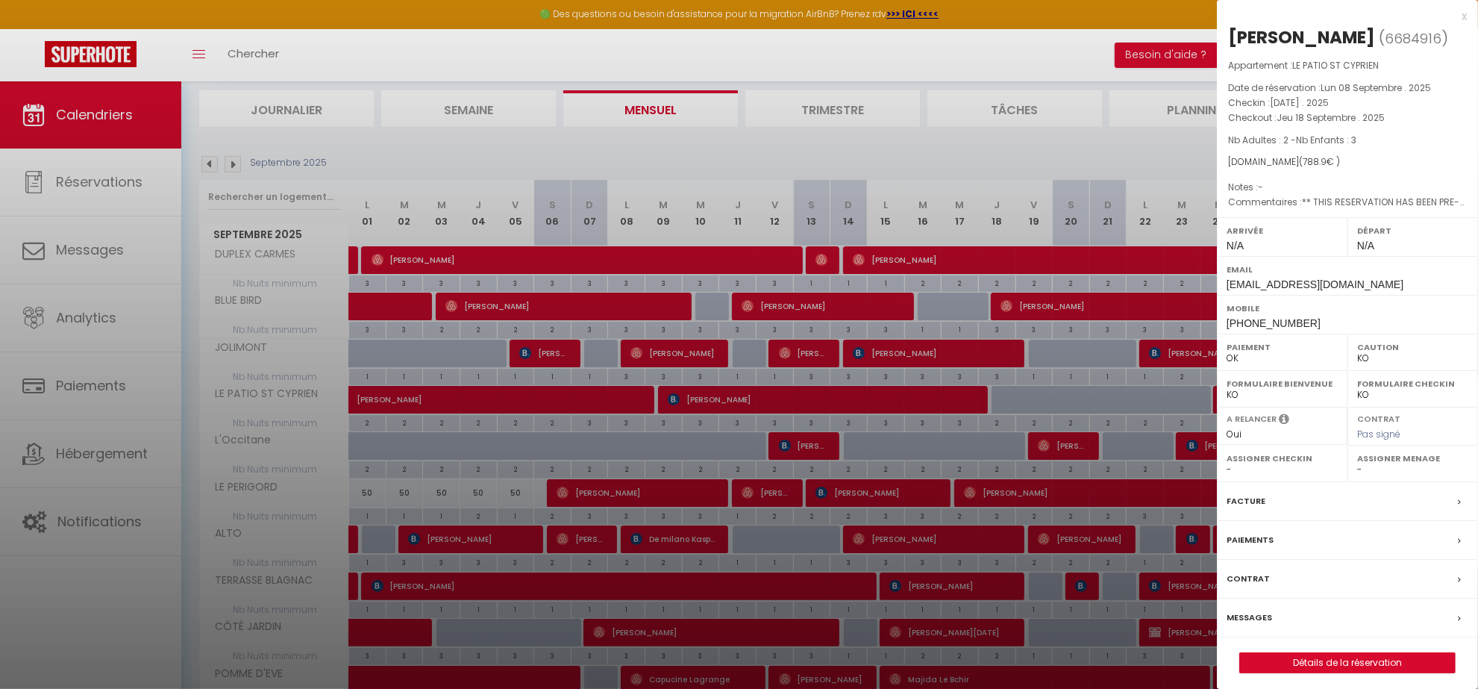
click at [1243, 614] on label "Messages" at bounding box center [1250, 618] width 46 height 16
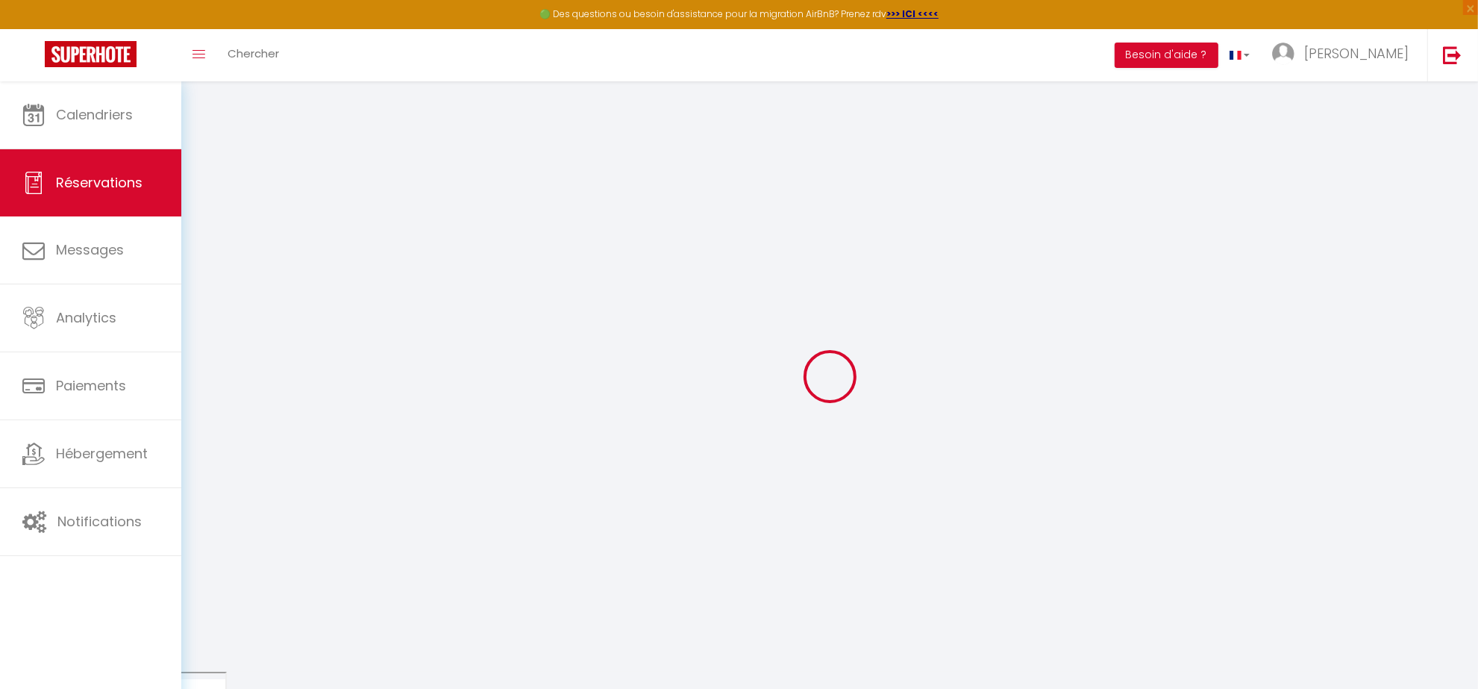
select select
checkbox input "false"
select select
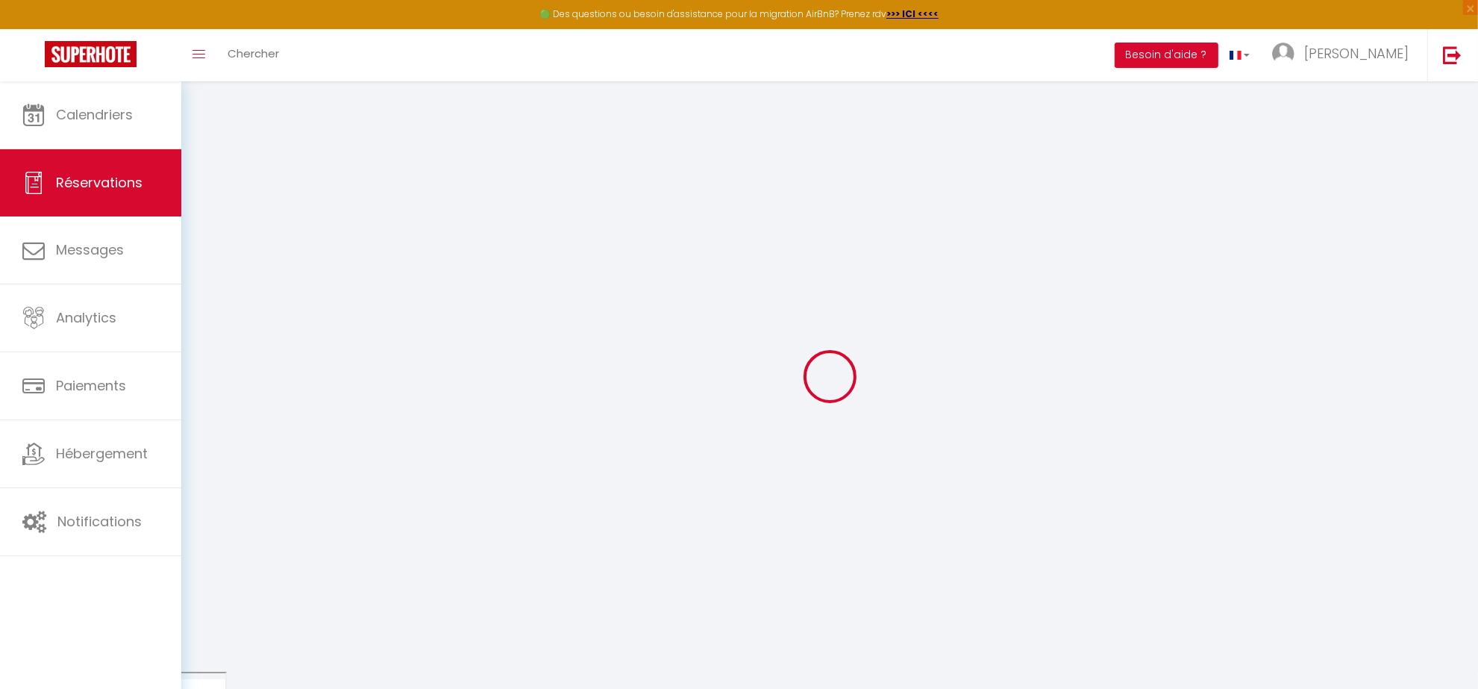
checkbox input "false"
type textarea "** THIS RESERVATION HAS BEEN PRE-PAID ** BOOKING NOTE : Payment charge is EUR 1…"
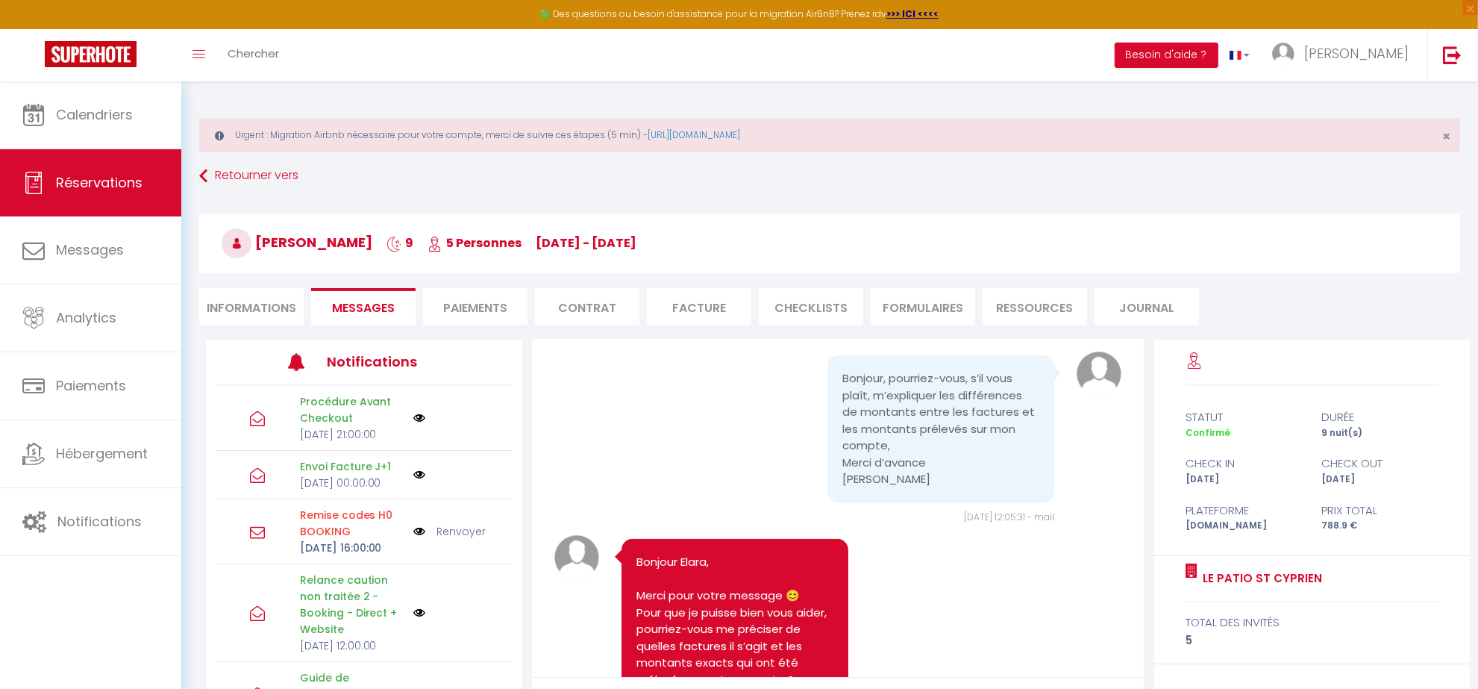
scroll to position [7181, 0]
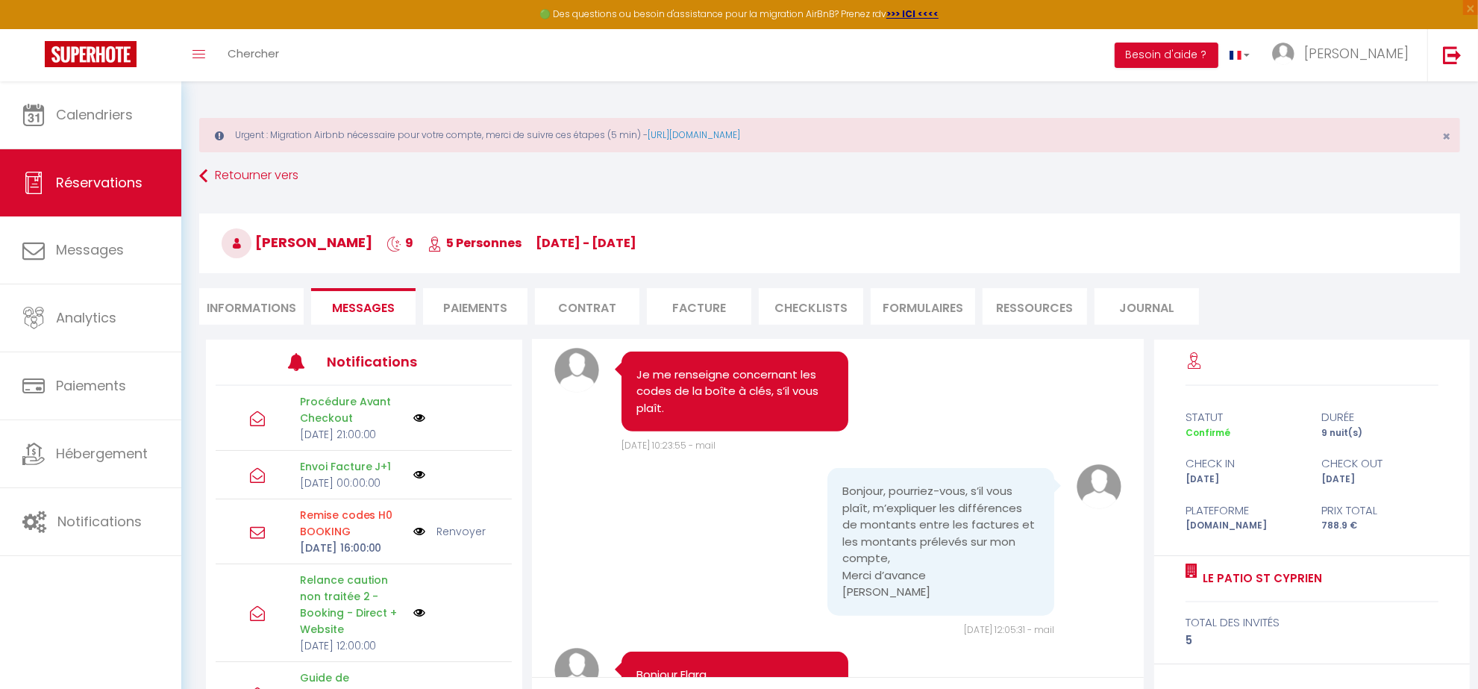
click at [310, 491] on p "[DATE] 00:00:00" at bounding box center [352, 483] width 104 height 16
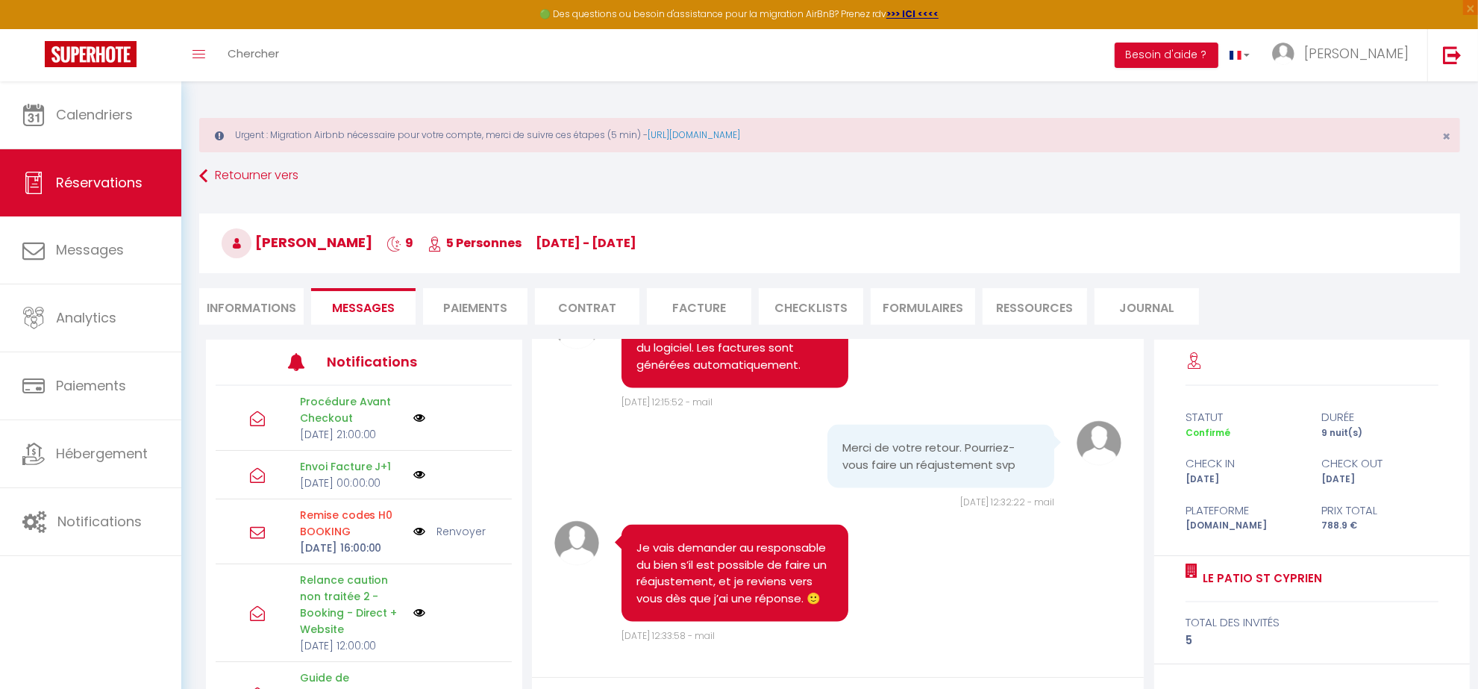
scroll to position [8580, 0]
click at [90, 113] on span "Calendriers" at bounding box center [94, 114] width 77 height 19
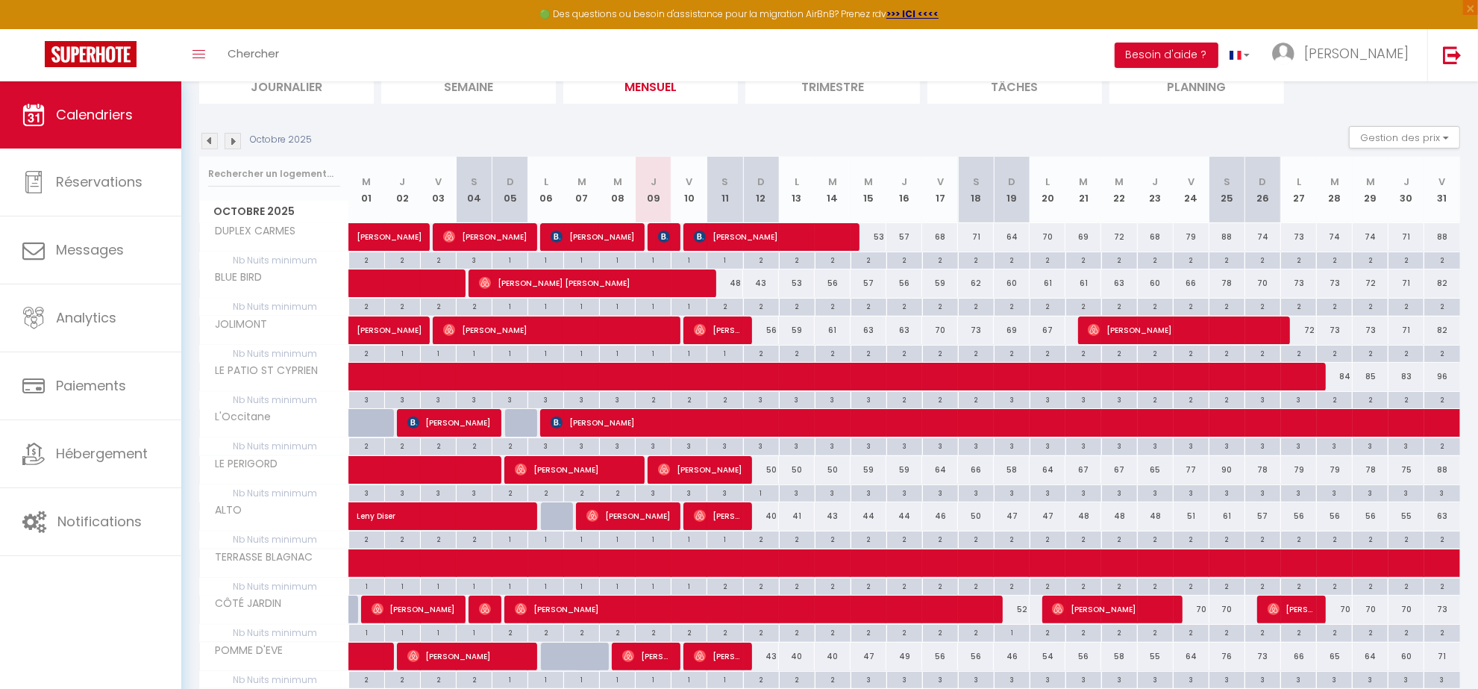
scroll to position [245, 0]
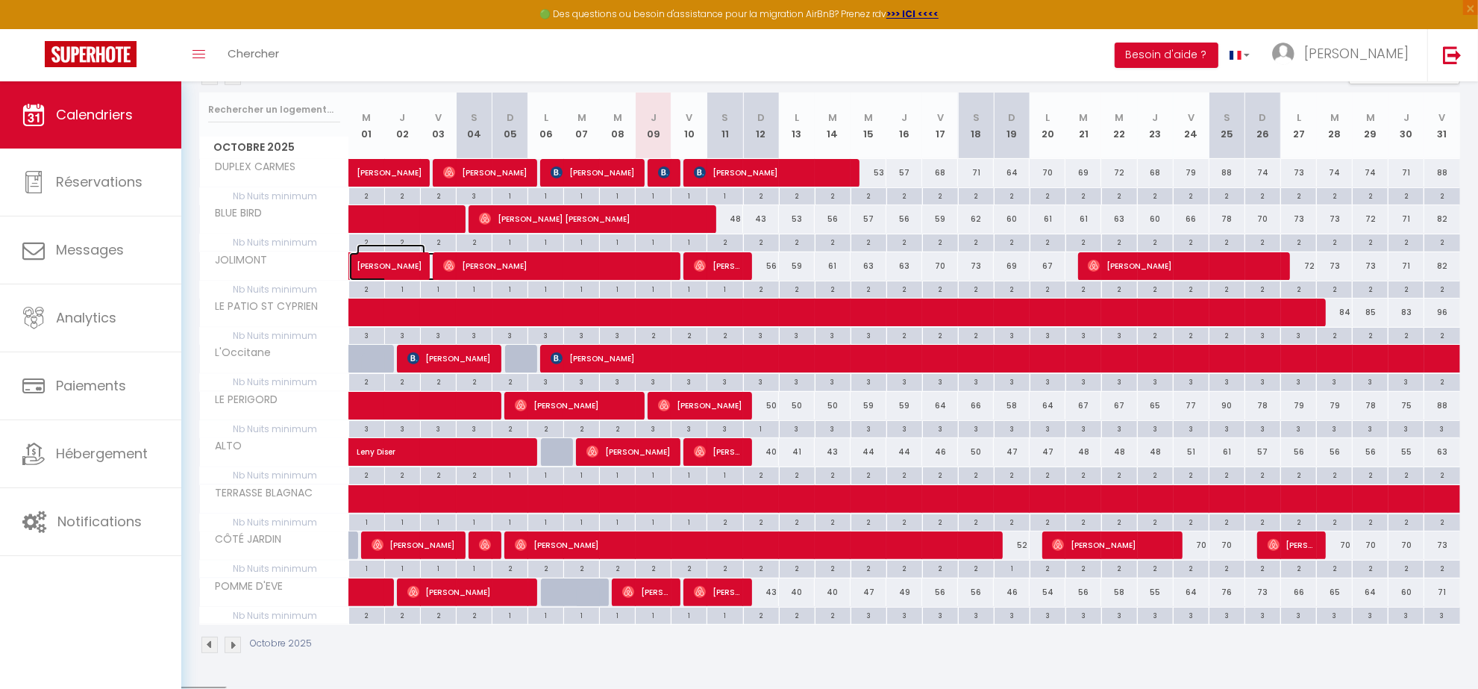
click at [401, 255] on span "[PERSON_NAME]" at bounding box center [391, 258] width 69 height 28
select select "OK"
select select "0"
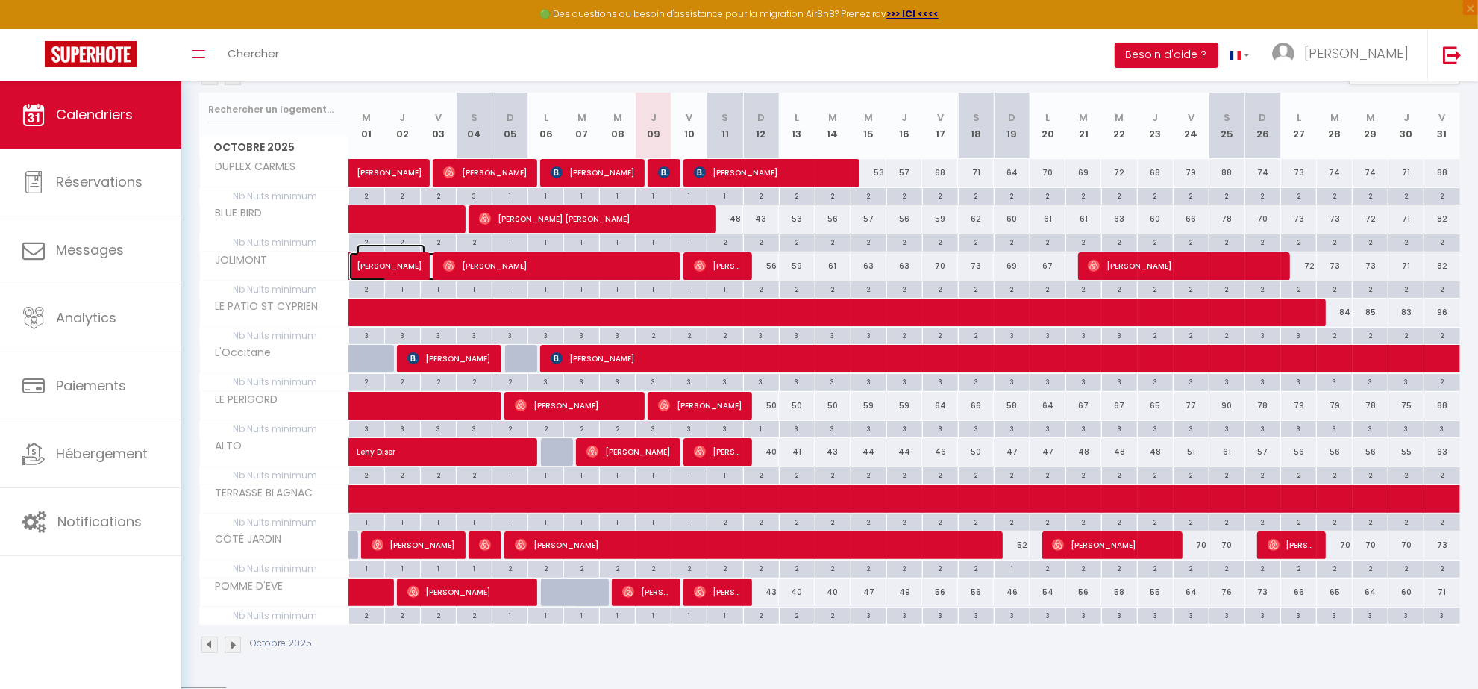
select select "1"
select select
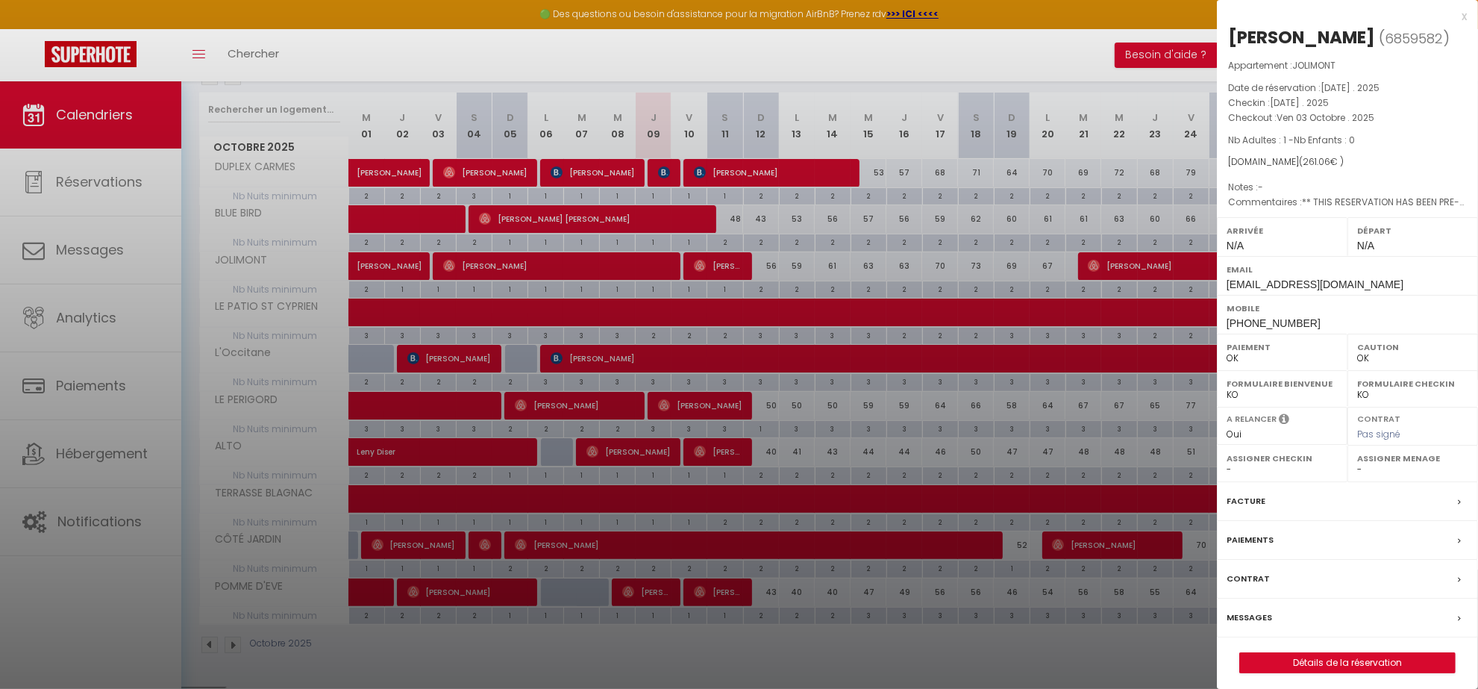
click at [1249, 622] on label "Messages" at bounding box center [1250, 618] width 46 height 16
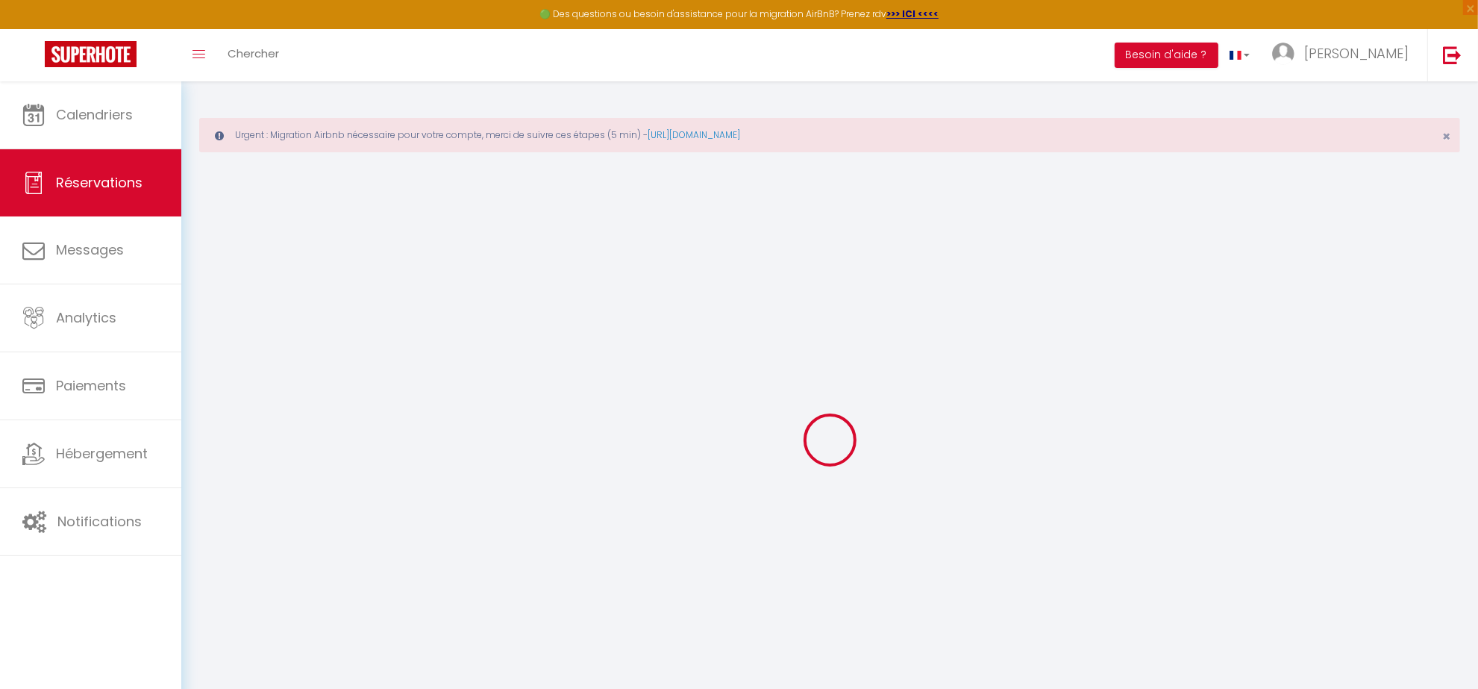
select select
checkbox input "false"
type textarea "** THIS RESERVATION HAS BEEN PRE-PAID ** BOOKING NOTE : Payment charge is EUR 3…"
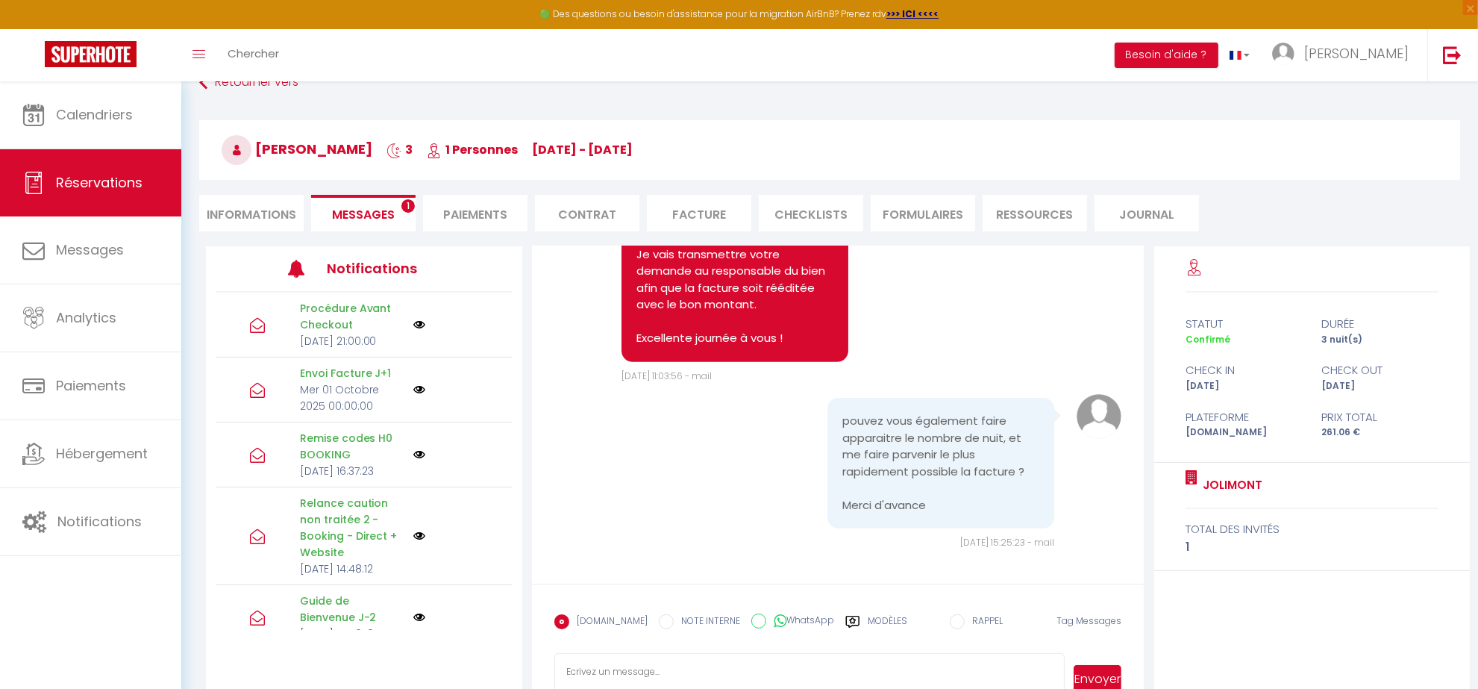
scroll to position [7405, 0]
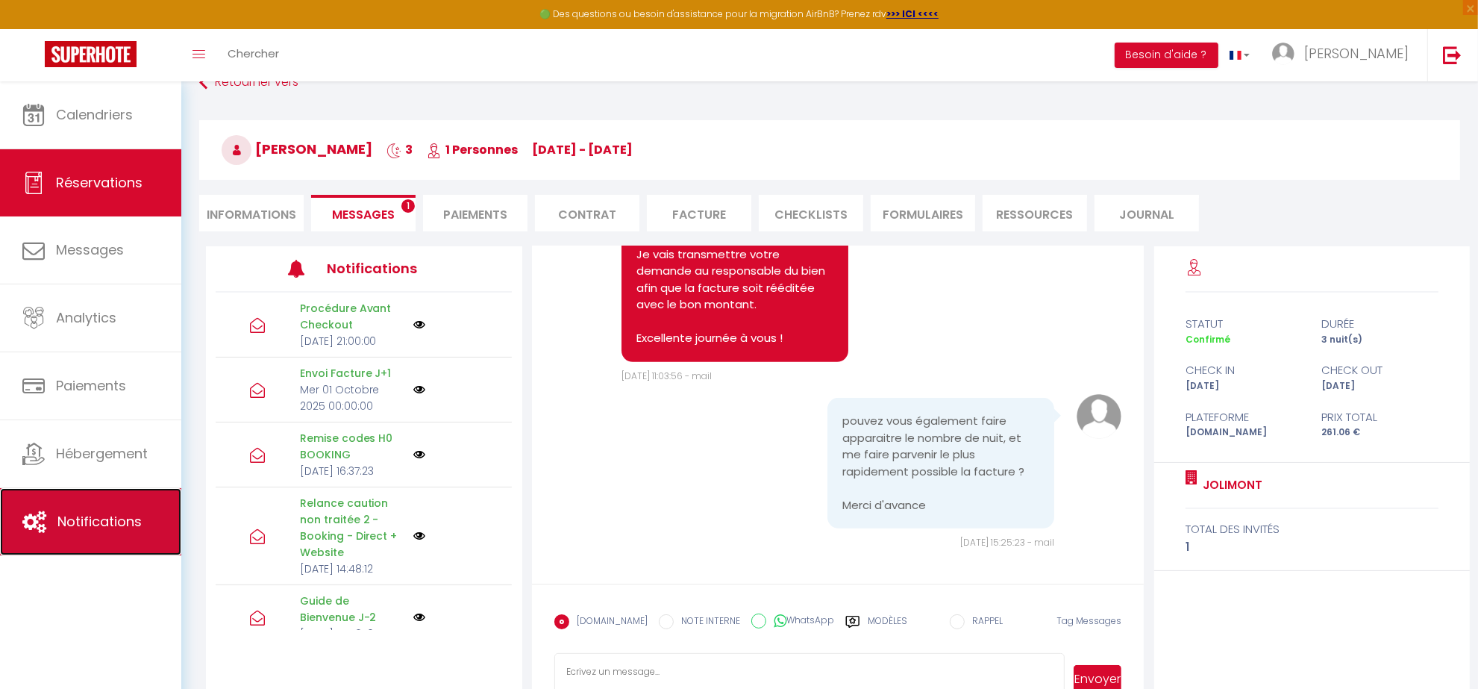
click at [116, 516] on span "Notifications" at bounding box center [99, 521] width 84 height 19
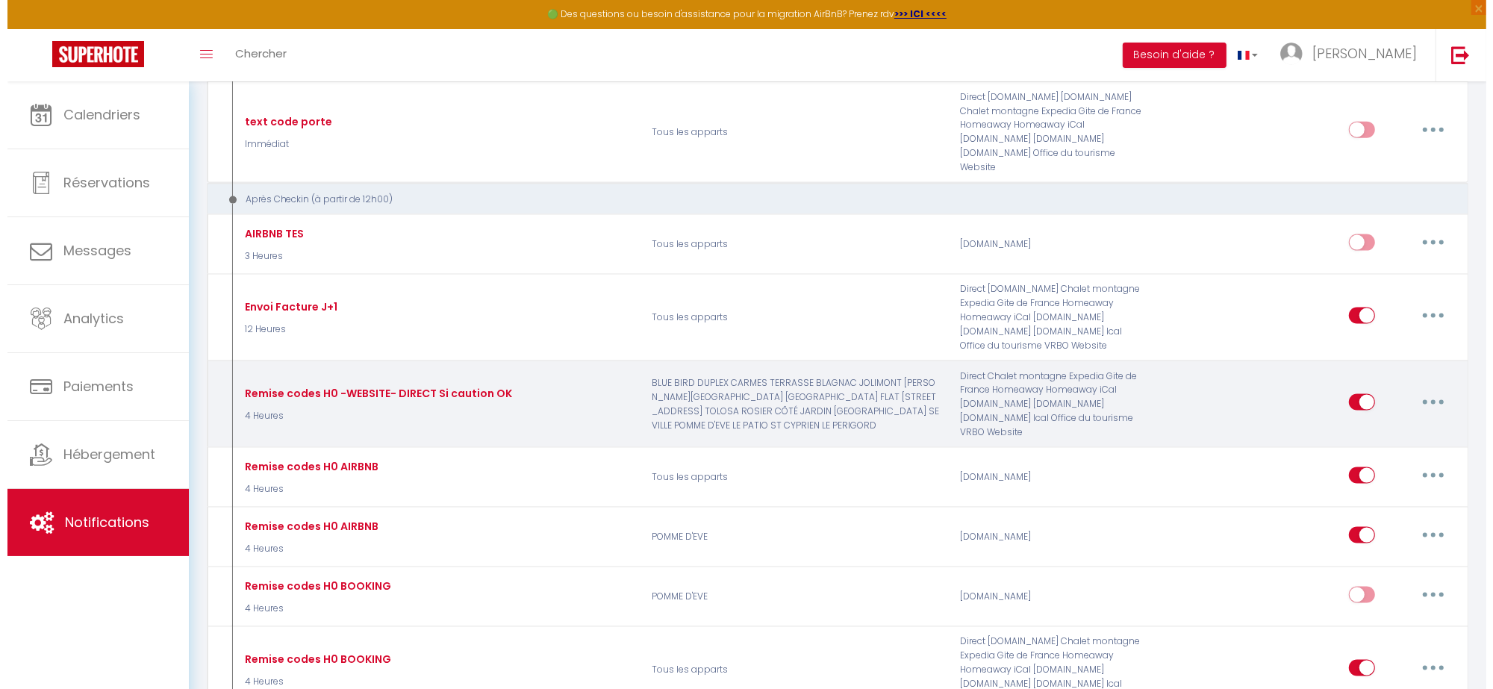
scroll to position [2116, 0]
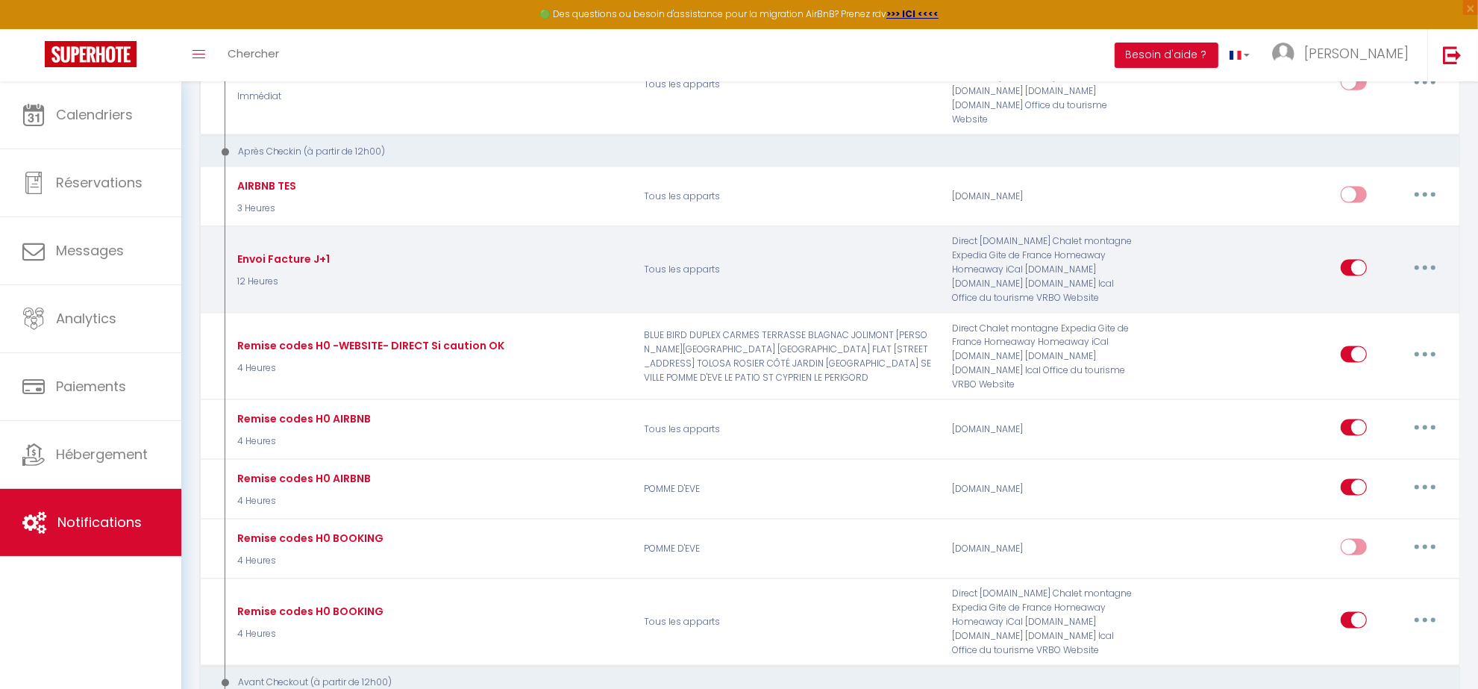
click at [1437, 261] on button "button" at bounding box center [1426, 268] width 42 height 24
click at [1370, 301] on link "Editer" at bounding box center [1386, 301] width 110 height 25
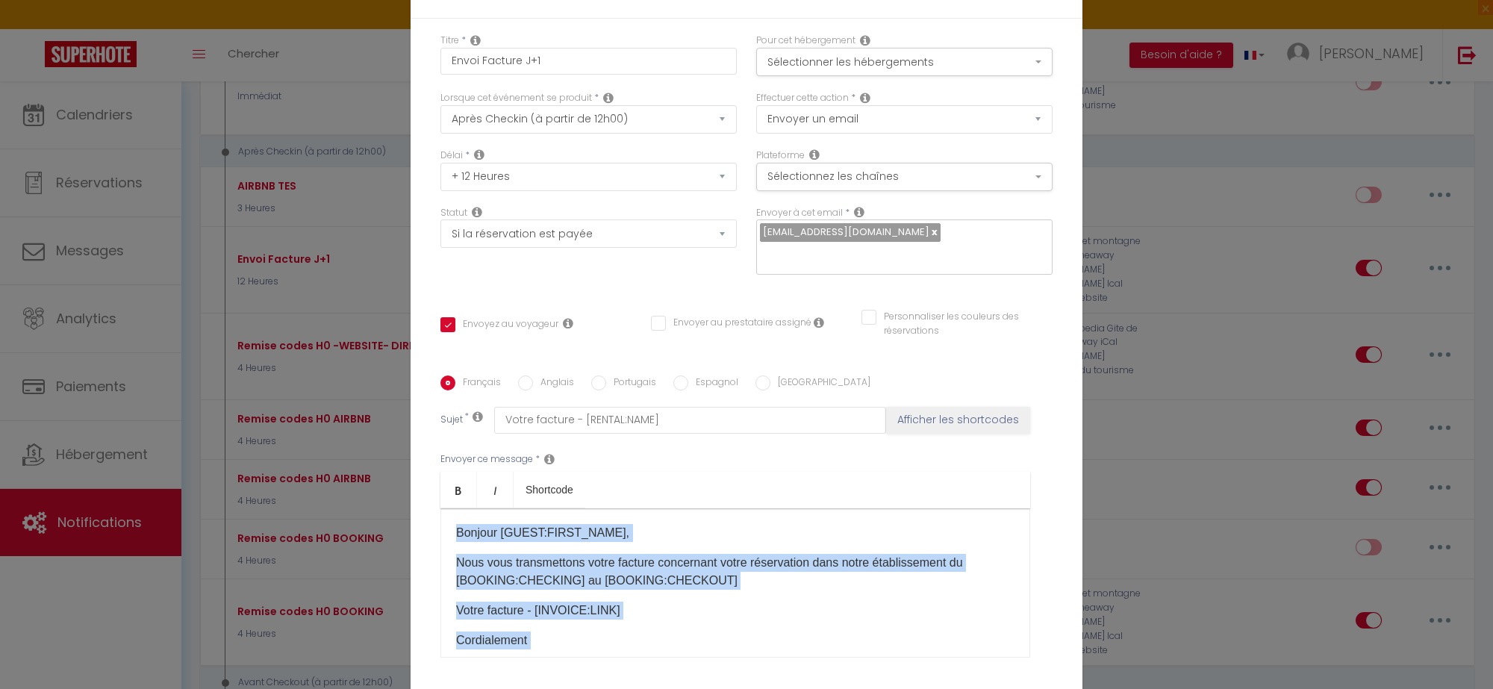
scroll to position [52, 0]
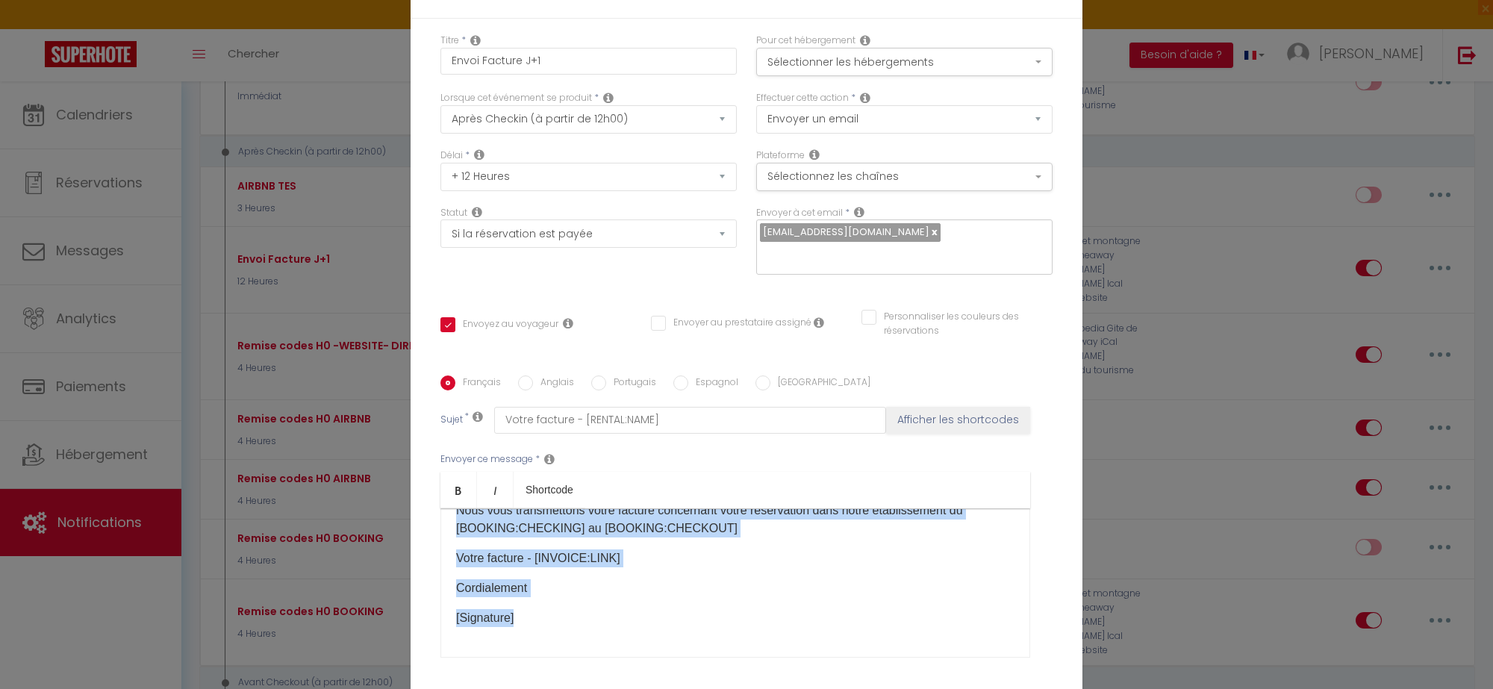
drag, startPoint x: 449, startPoint y: 516, endPoint x: 586, endPoint y: 614, distance: 168.6
click at [586, 614] on div "Bonjour [GUEST:FIRST_NAME], Nous vous transmettons votre facture concernant vot…" at bounding box center [735, 582] width 590 height 149
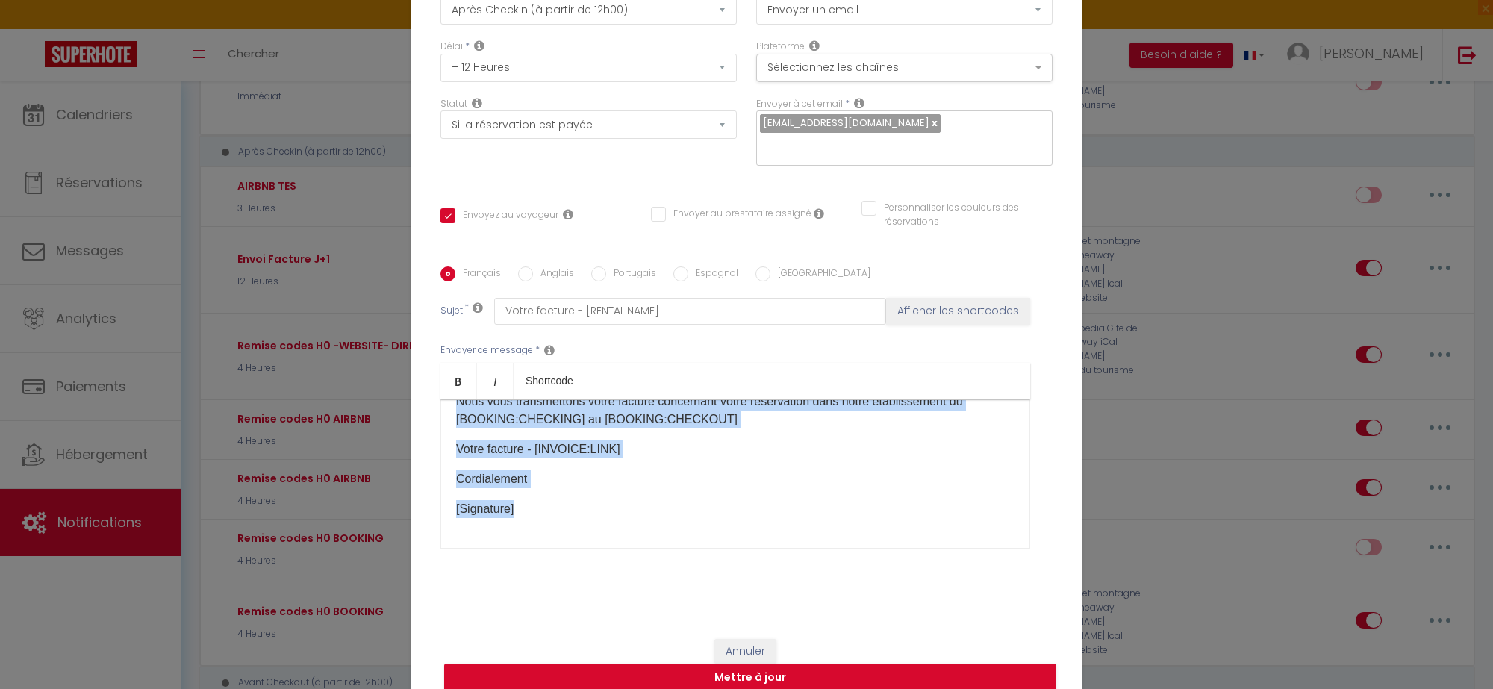
scroll to position [116, 0]
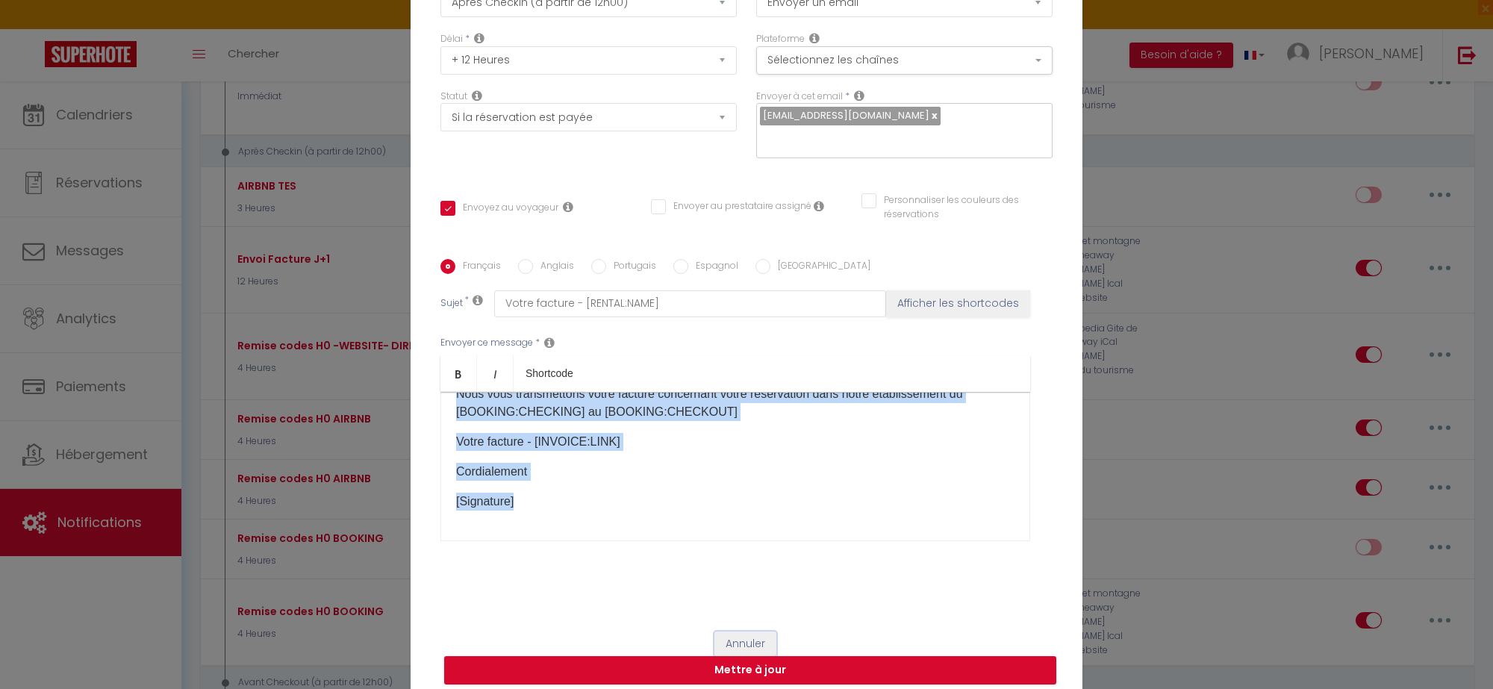
click at [728, 631] on button "Annuler" at bounding box center [745, 643] width 62 height 25
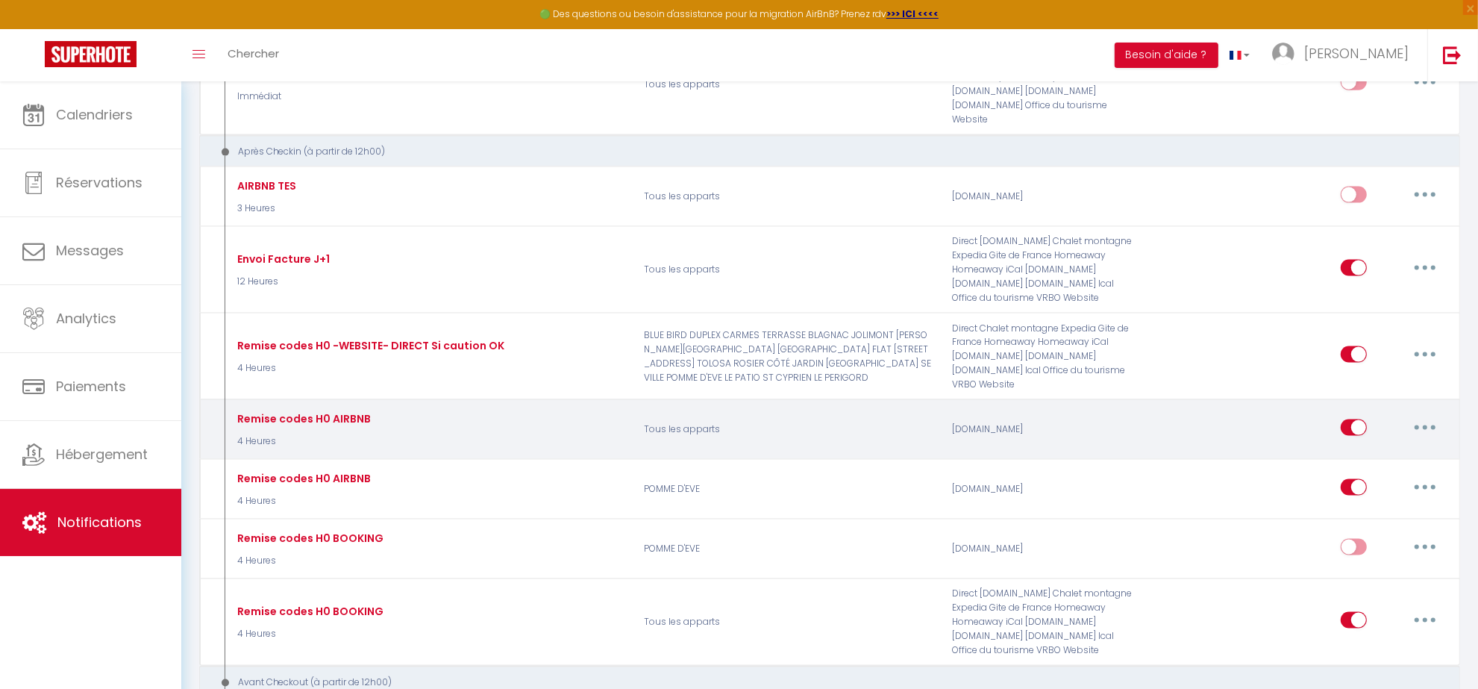
click at [1419, 425] on button "button" at bounding box center [1426, 428] width 42 height 24
click at [1352, 460] on link "Editer" at bounding box center [1386, 461] width 110 height 25
type input "Remise codes H0 AIRBNB"
select select "4 Heures"
checkbox input "true"
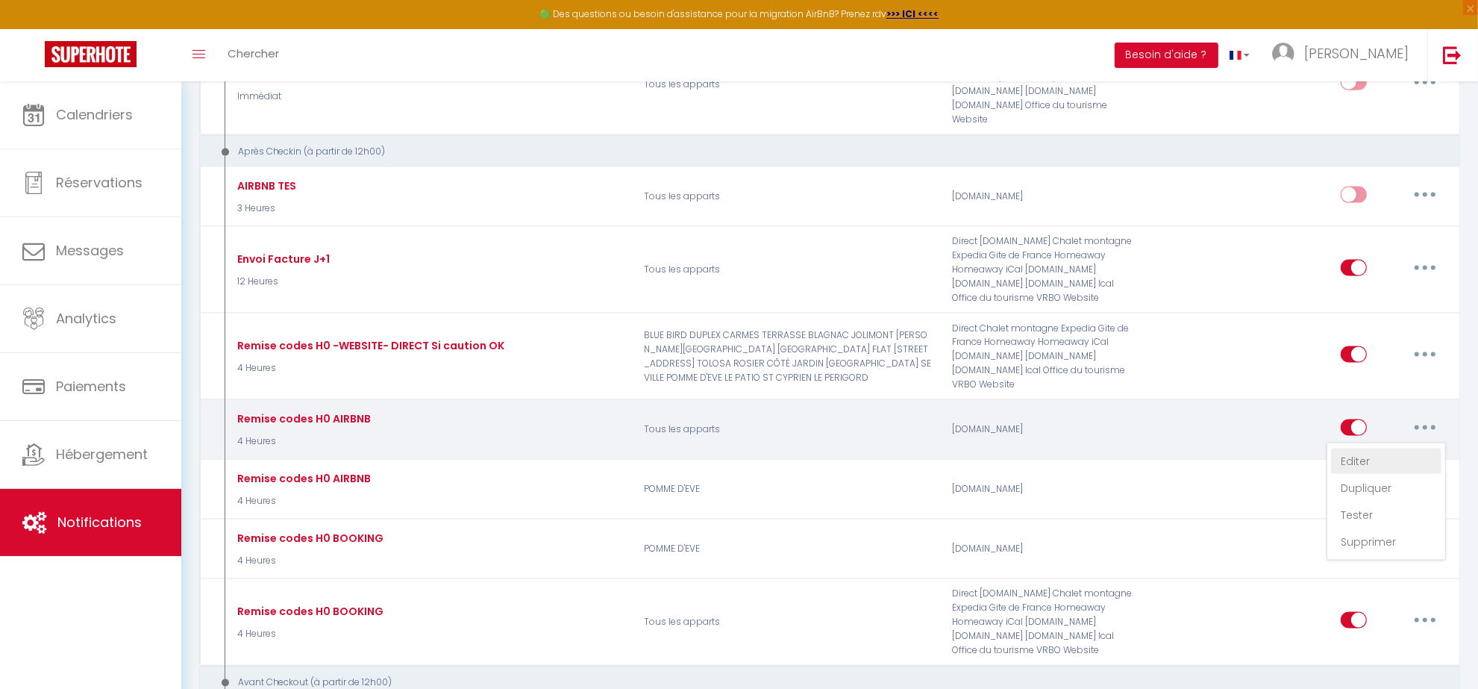
checkbox input "false"
type input "Vos codes Checkin - [RENTAL:NAME]"
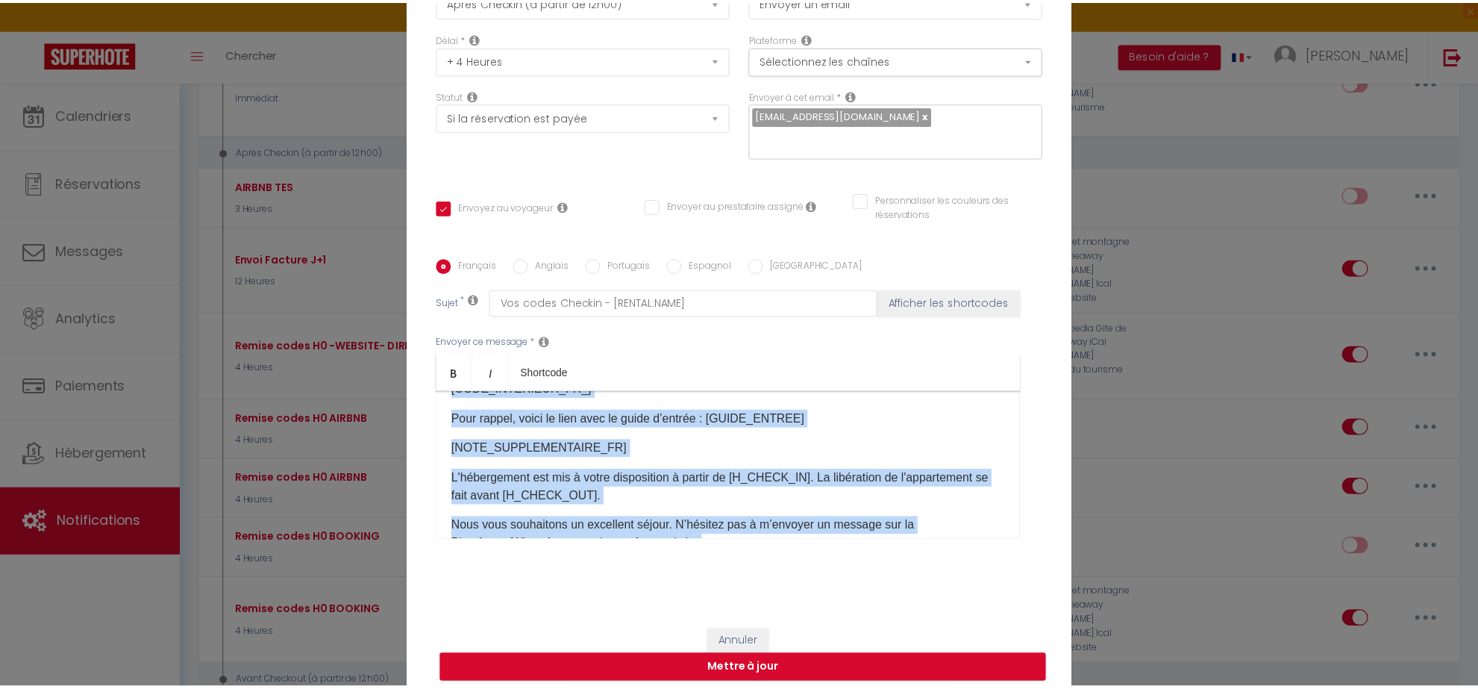
scroll to position [321, 0]
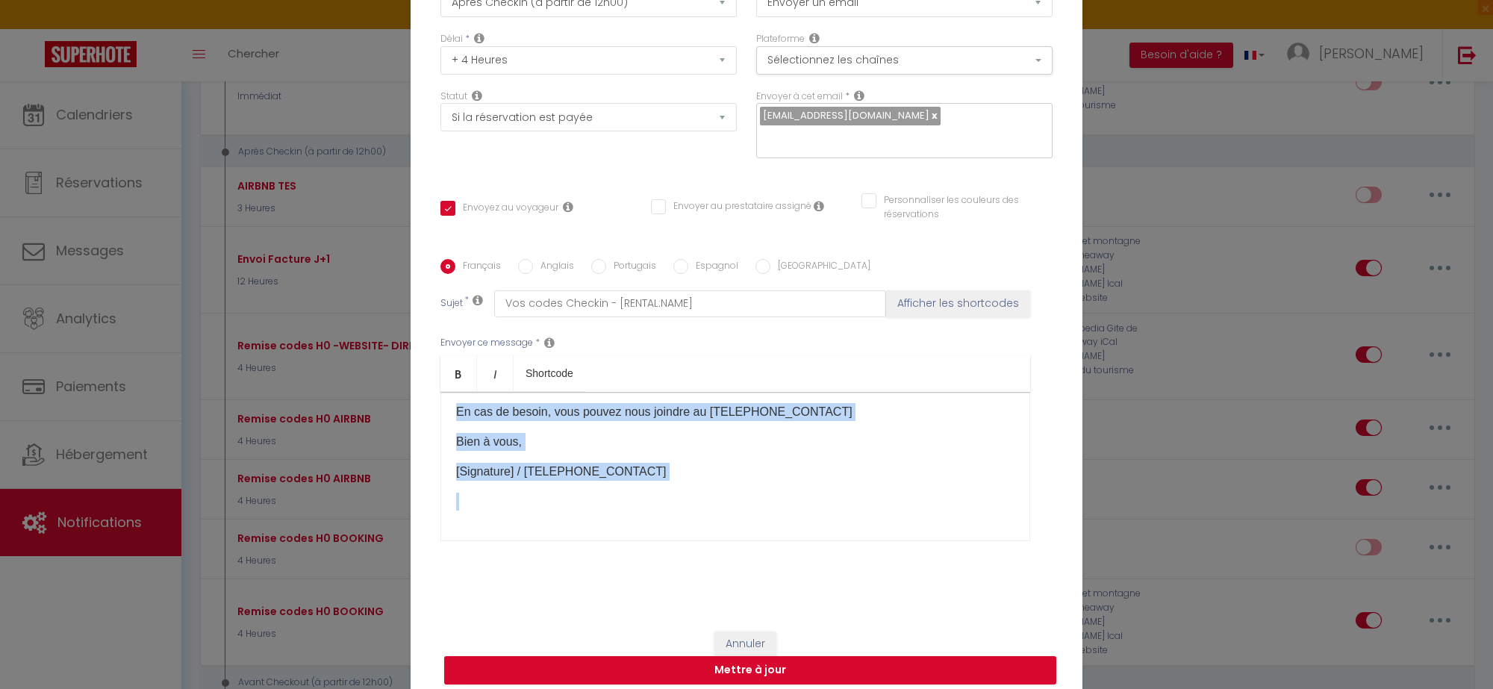
drag, startPoint x: 449, startPoint y: 415, endPoint x: 604, endPoint y: 543, distance: 201.4
click at [604, 543] on div "Envoyer ce message * Bold Italic Shortcode Rich text editor Bonjour [GUEST:NAME…" at bounding box center [746, 438] width 612 height 243
copy div "Bonjour [GUEST:NAME]​, Nous y sommes ! Voici les codes des boîtes à clés conten…"
click at [733, 631] on button "Annuler" at bounding box center [745, 643] width 62 height 25
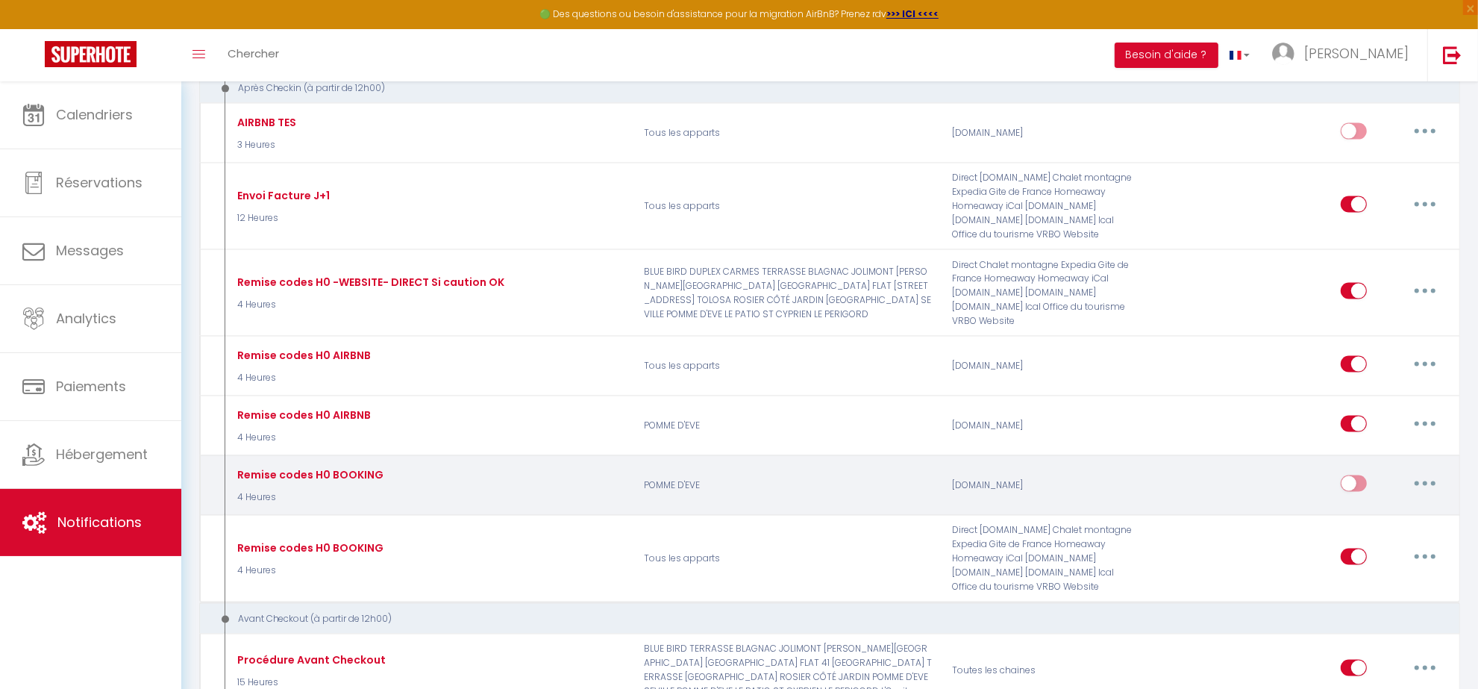
scroll to position [2210, 0]
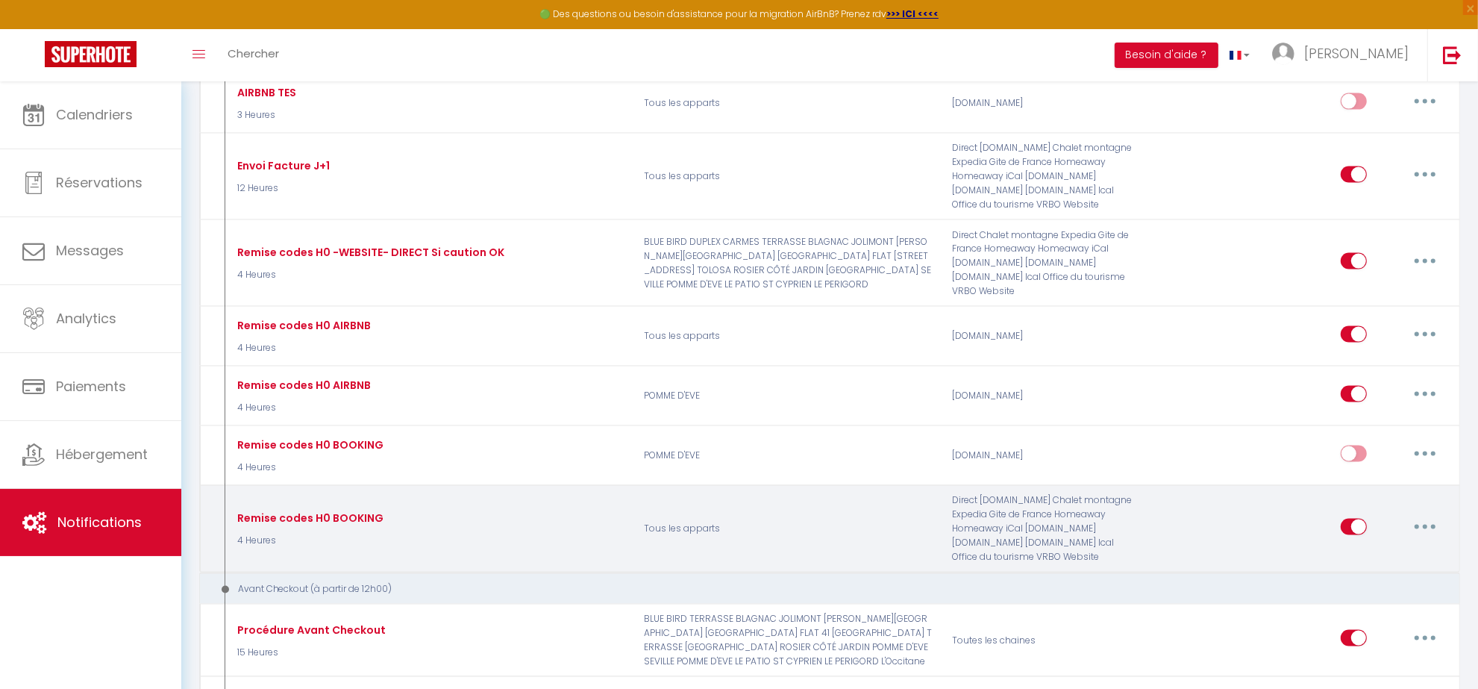
click at [1424, 522] on button "button" at bounding box center [1426, 527] width 42 height 24
click at [1342, 563] on link "Editer" at bounding box center [1386, 560] width 110 height 25
type input "Remise codes H0 BOOKING"
select select "if_deposit_is_paid"
checkbox input "true"
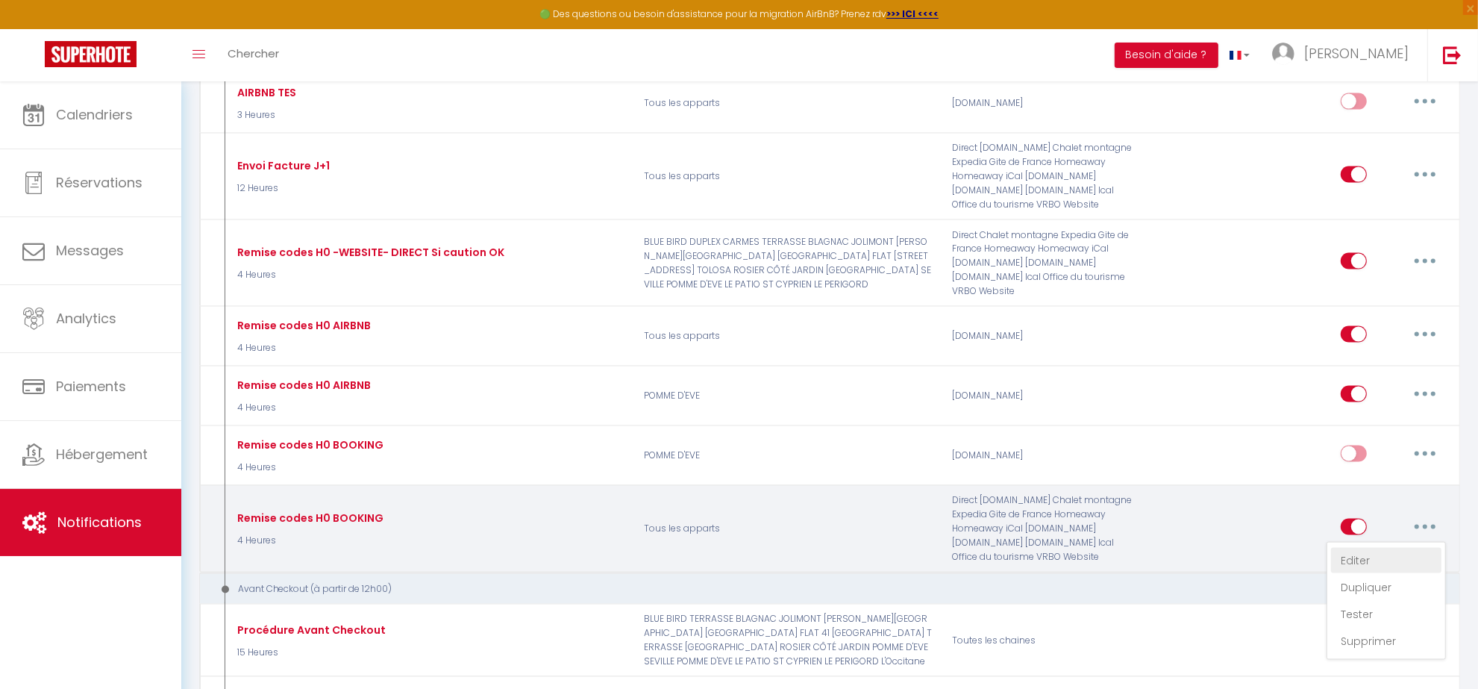
checkbox input "false"
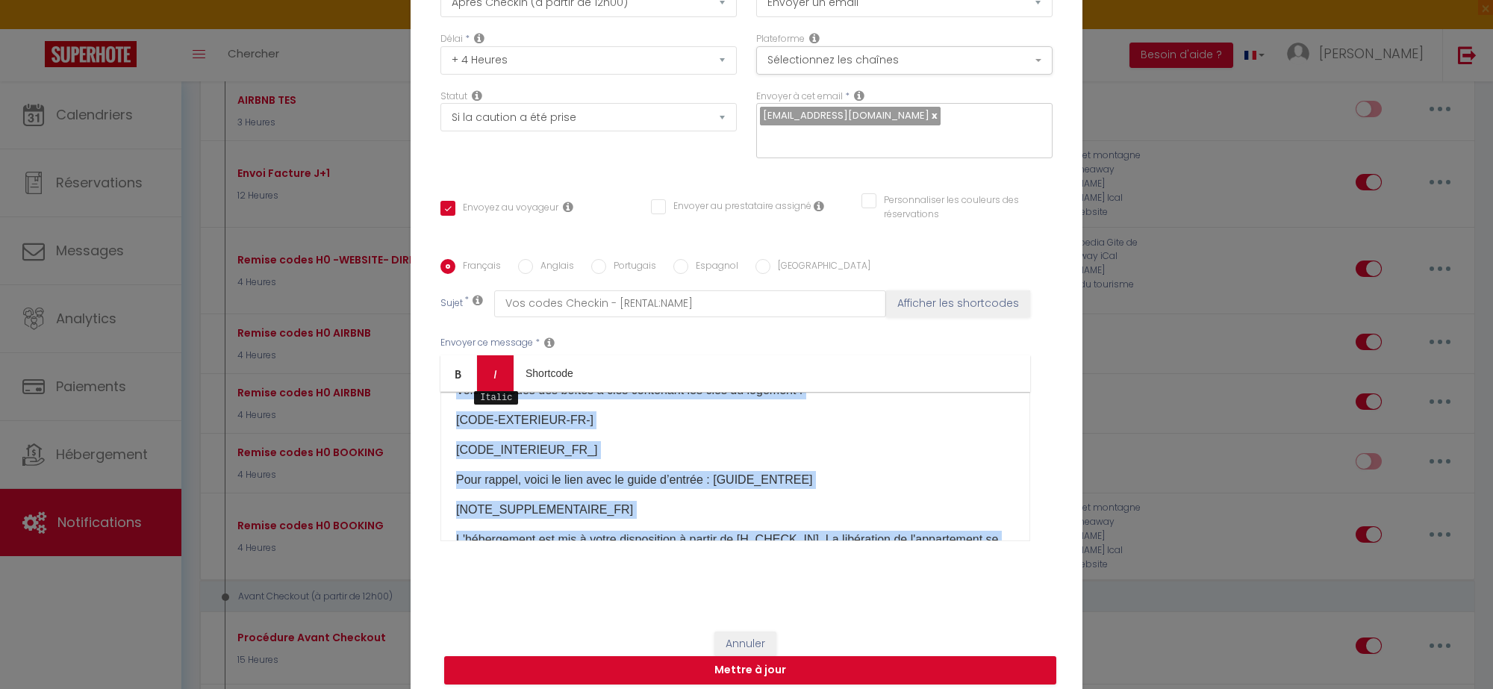
scroll to position [0, 0]
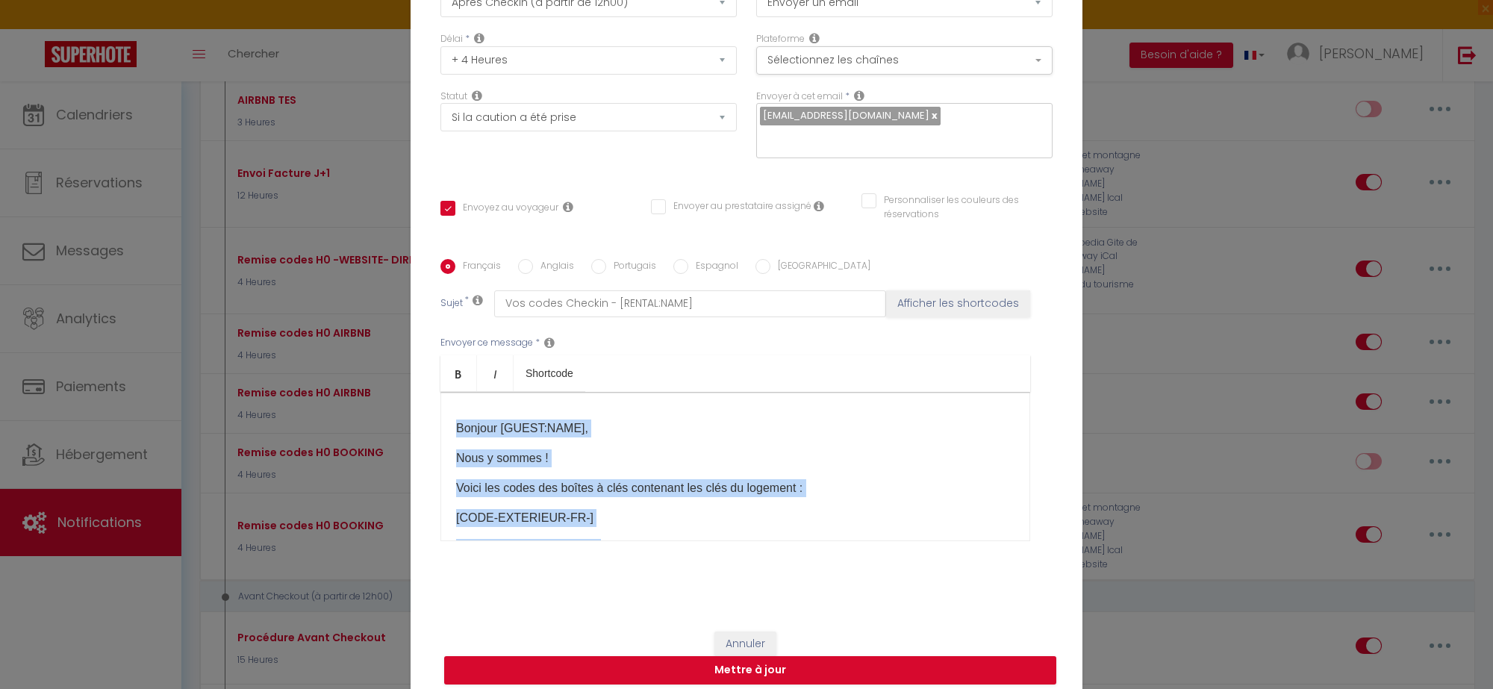
drag, startPoint x: 669, startPoint y: 491, endPoint x: 446, endPoint y: 399, distance: 242.0
click at [446, 399] on div "Bonjour [GUEST:NAME]​, Nous y sommes ! Voici les codes des boîtes à clés conten…" at bounding box center [735, 466] width 590 height 149
copy div "Bonjour [GUEST:NAME]​, Nous y sommes ! Voici les codes des boîtes à clés conten…"
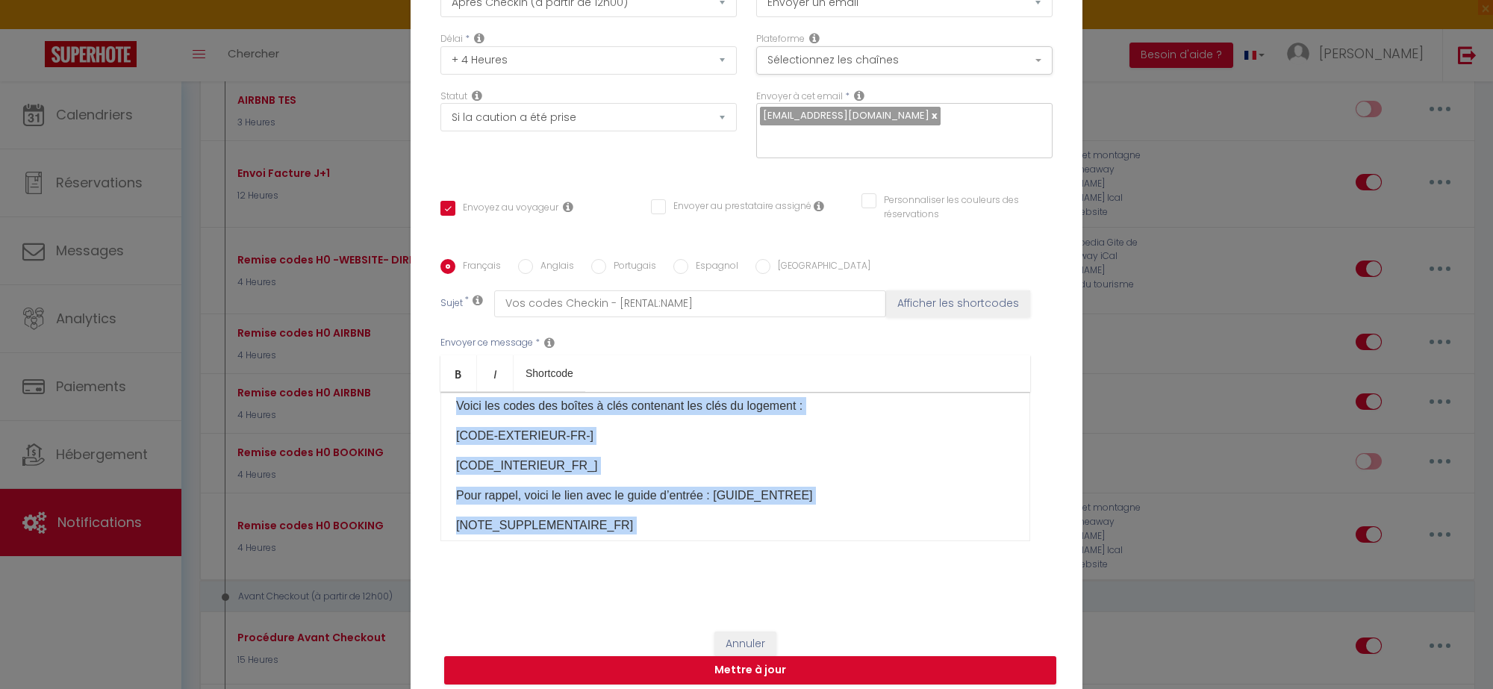
scroll to position [280, 0]
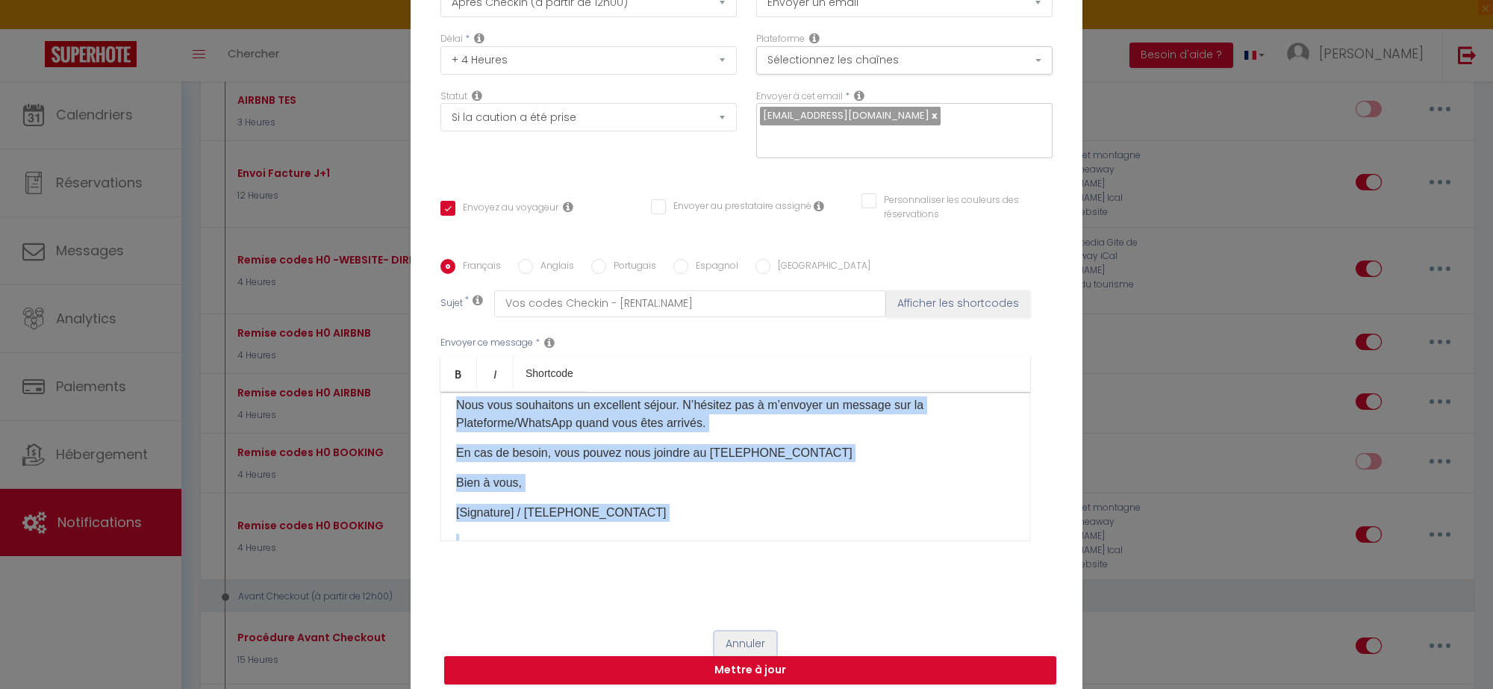
click at [748, 631] on button "Annuler" at bounding box center [745, 643] width 62 height 25
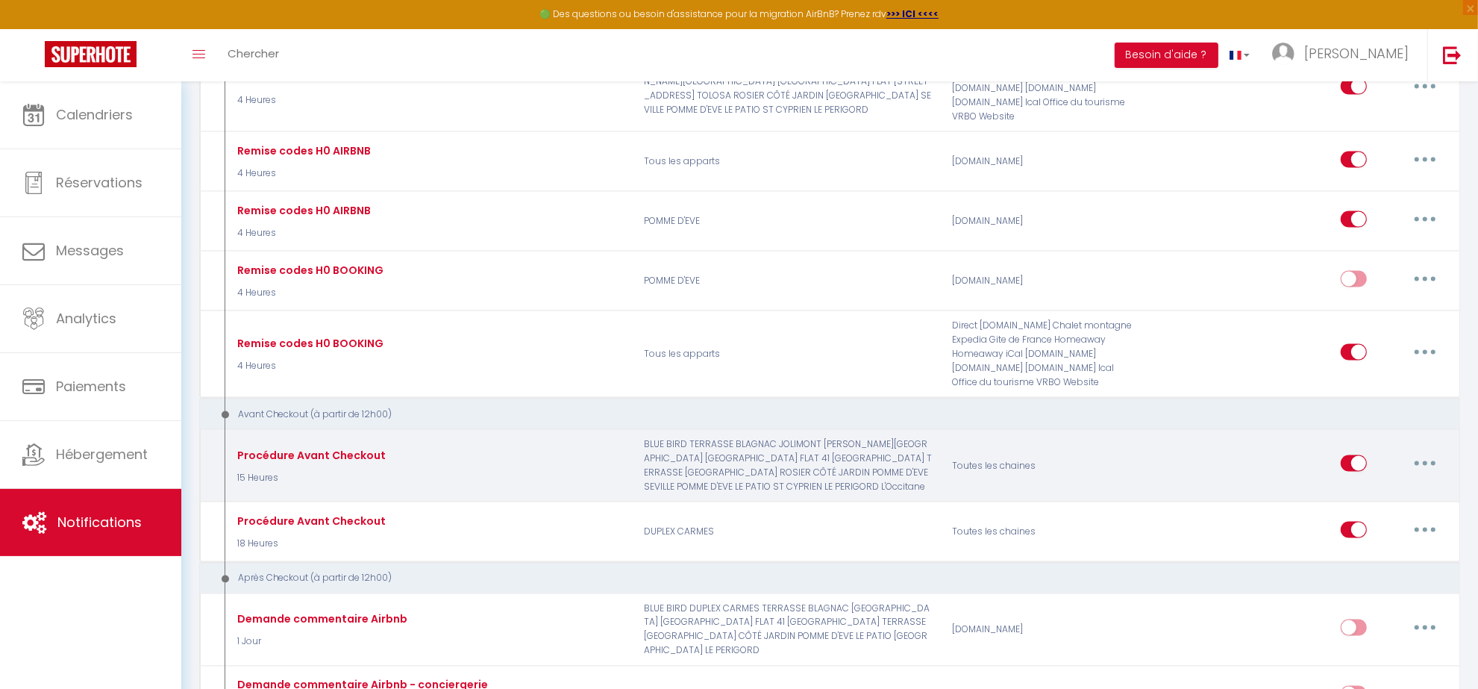
scroll to position [2396, 0]
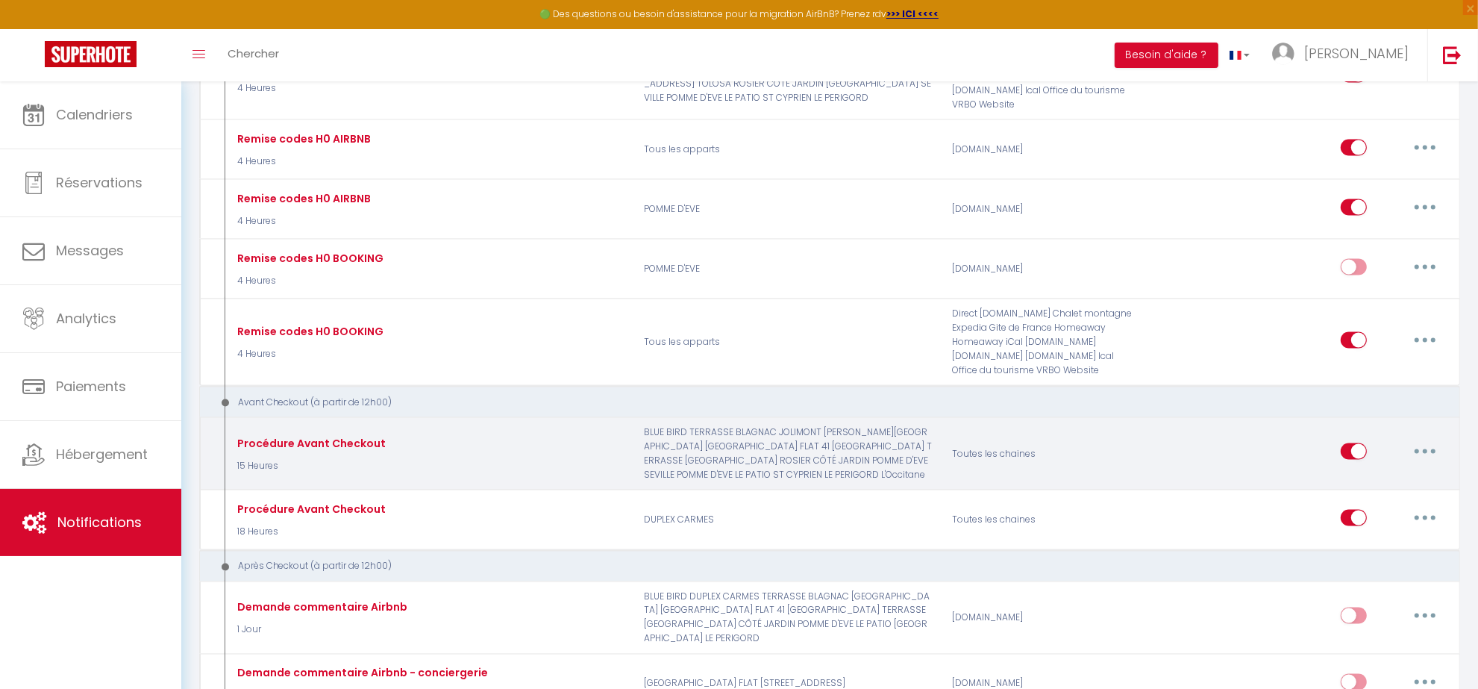
click at [1422, 450] on button "button" at bounding box center [1426, 452] width 42 height 24
click at [1368, 481] on link "Editer" at bounding box center [1386, 485] width 110 height 25
type input "Procédure Avant Checkout"
select select "15 Heures"
select select
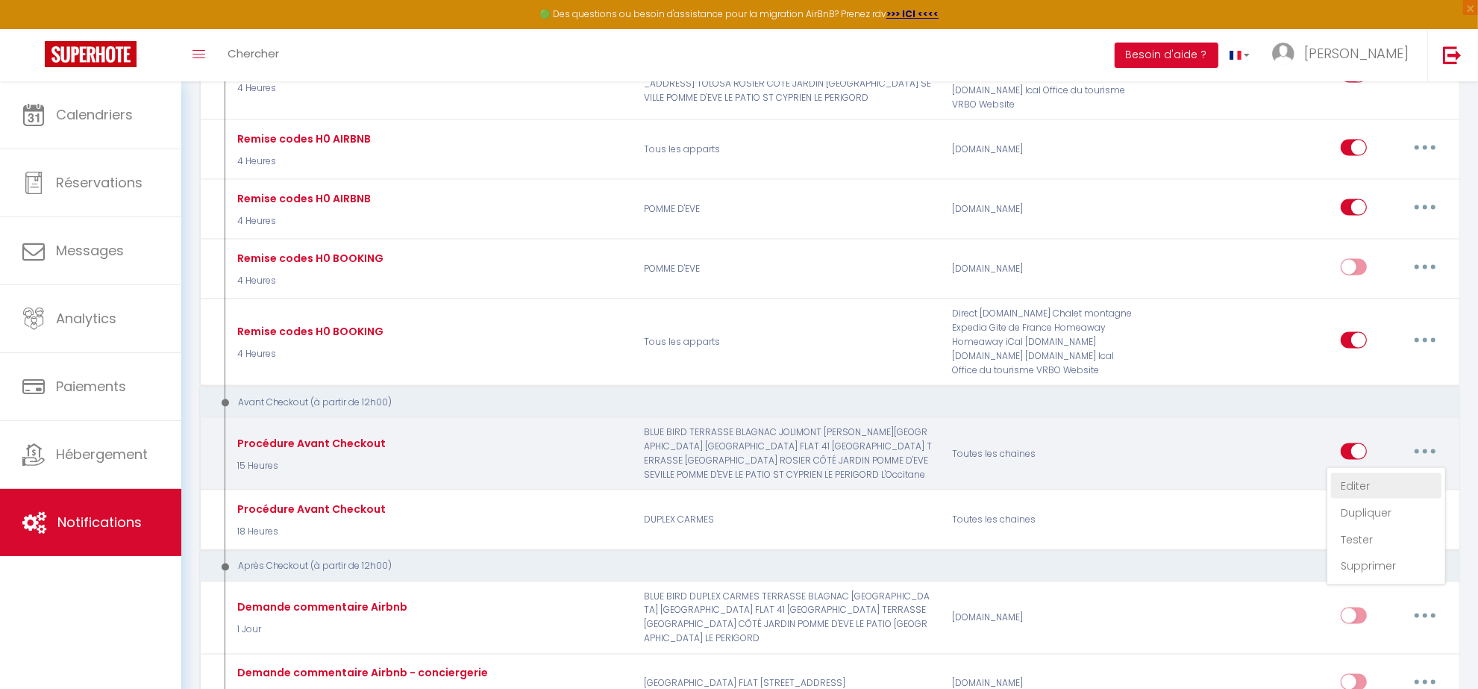
checkbox input "true"
checkbox input "false"
type input "Procédure pour le checkout - [RENTAL:NAME]"
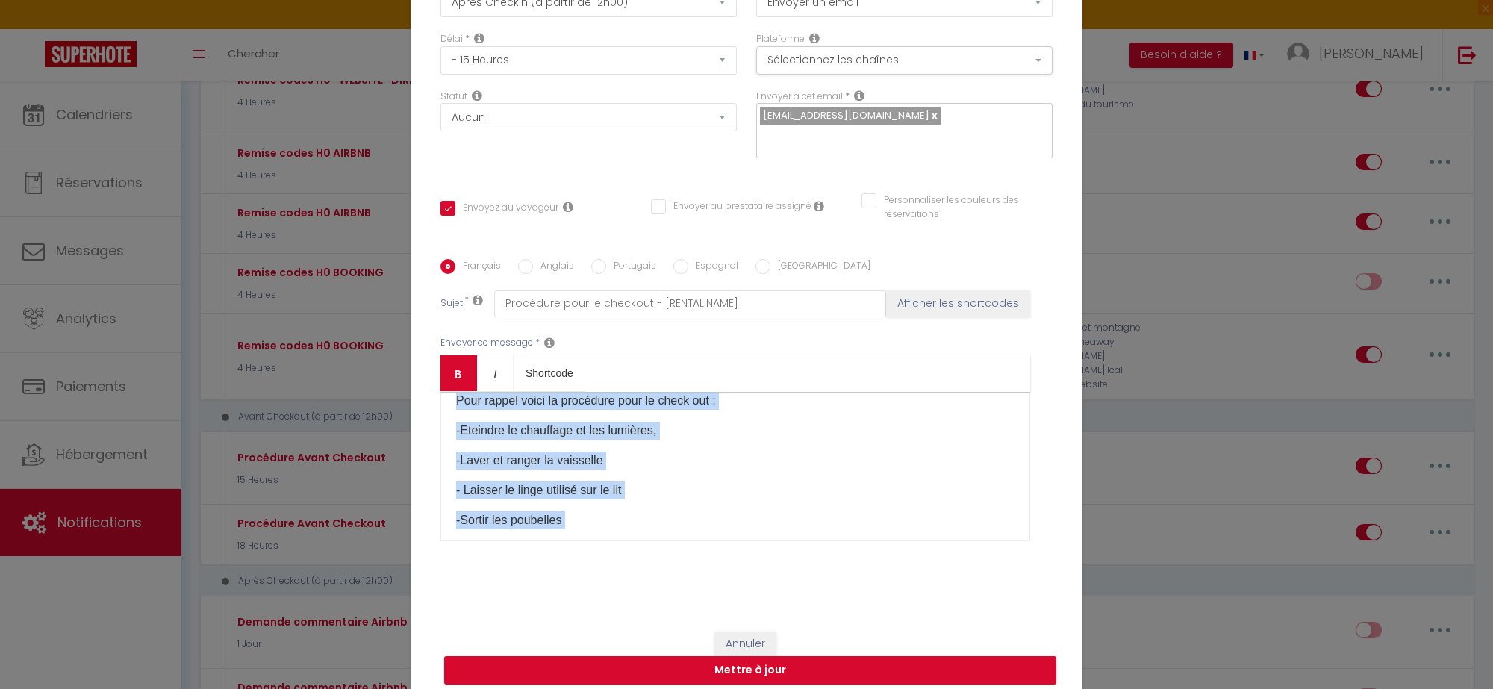
scroll to position [0, 0]
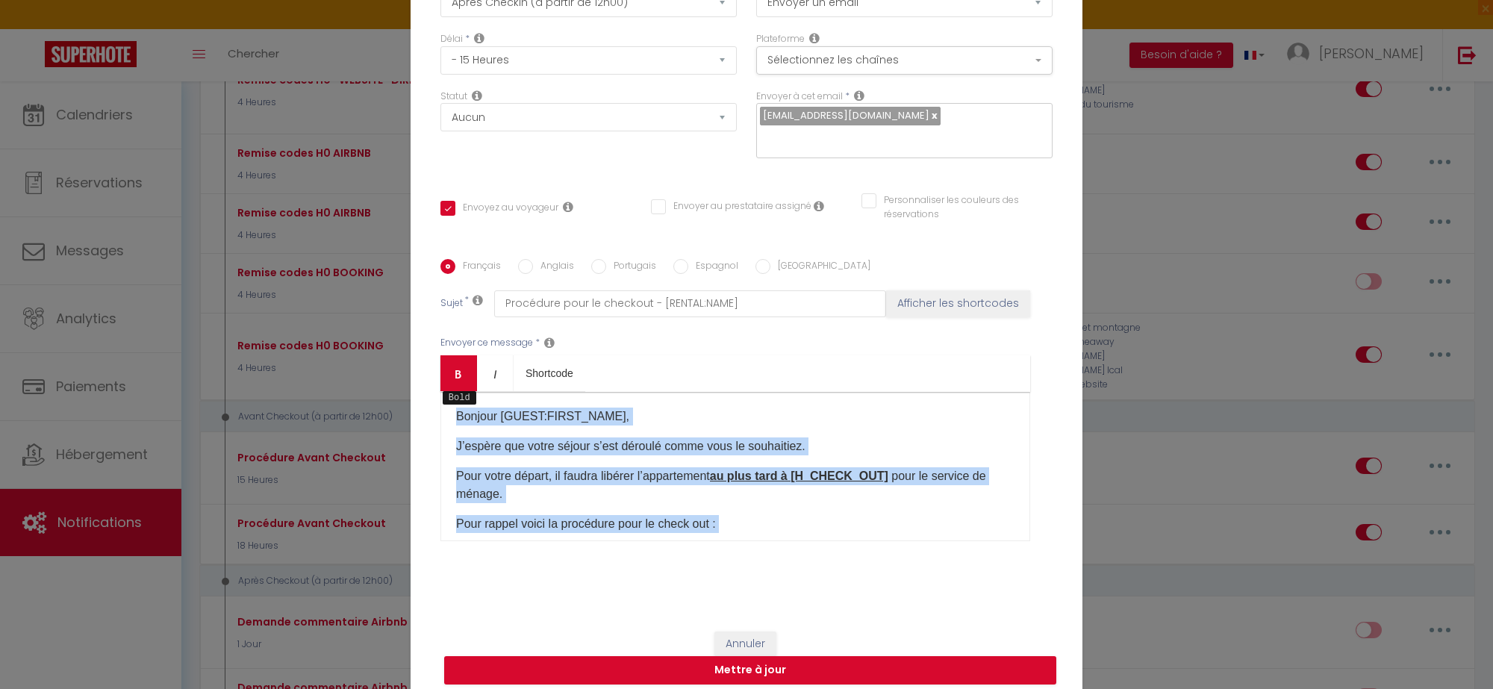
drag, startPoint x: 680, startPoint y: 528, endPoint x: 438, endPoint y: 359, distance: 294.8
click at [440, 359] on div "Bold Italic Shortcode Rich text editor Bonjour [GUEST:FIRST_NAME]​, J’espère qu…" at bounding box center [735, 448] width 590 height 186
copy div "Bonjour [GUEST:FIRST_NAME]​, J’espère que votre séjour s’est déroulé comme vous…"
click at [739, 635] on button "Annuler" at bounding box center [745, 643] width 62 height 25
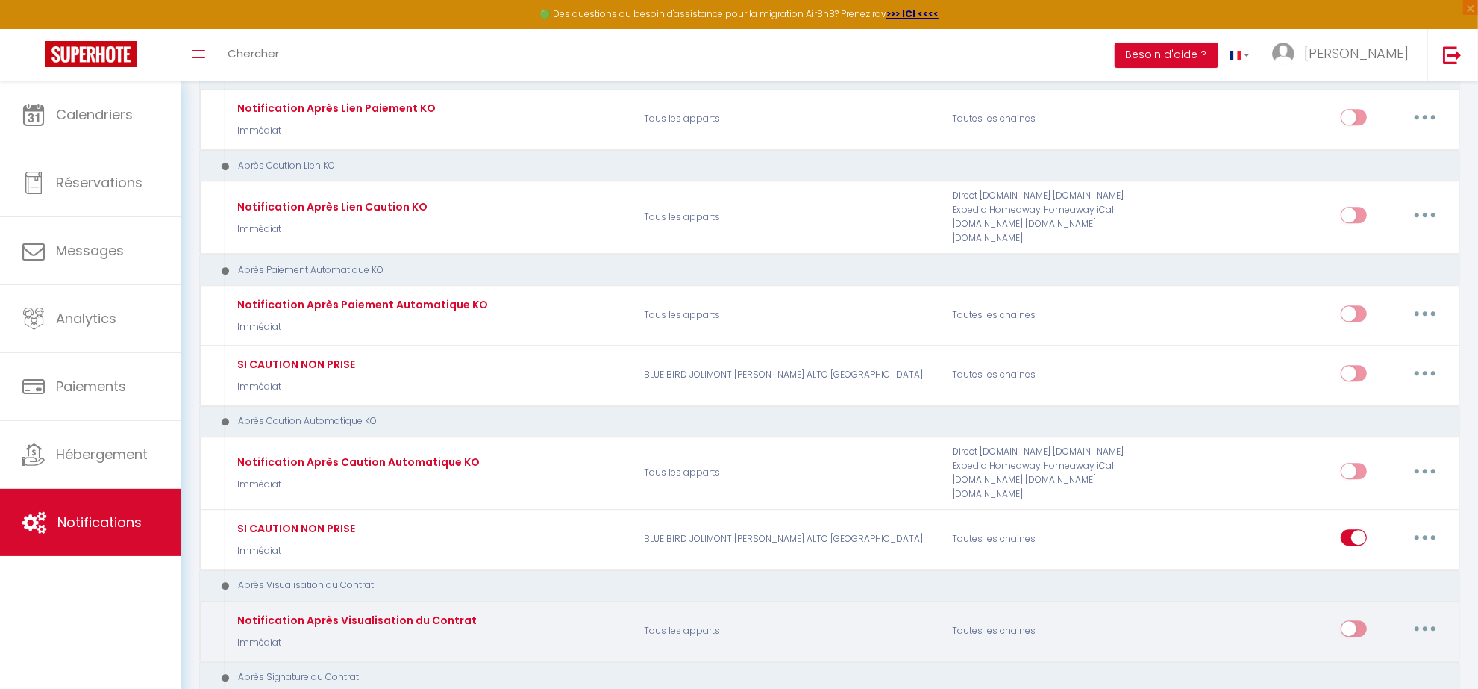
scroll to position [3889, 0]
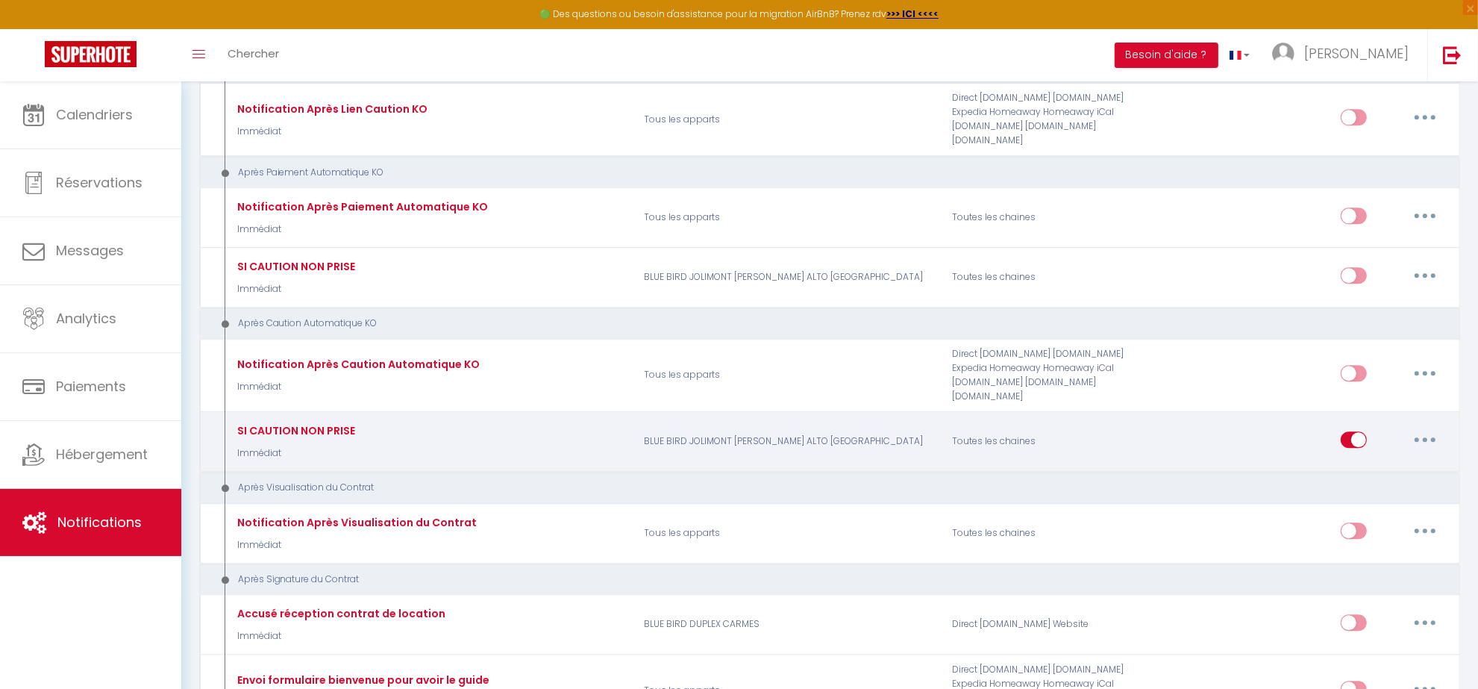
click at [1427, 437] on icon "button" at bounding box center [1425, 439] width 4 height 4
click at [1401, 460] on link "Editer" at bounding box center [1386, 472] width 110 height 25
type input "SI CAUTION NON PRISE"
select select "13"
select select "Immédiat"
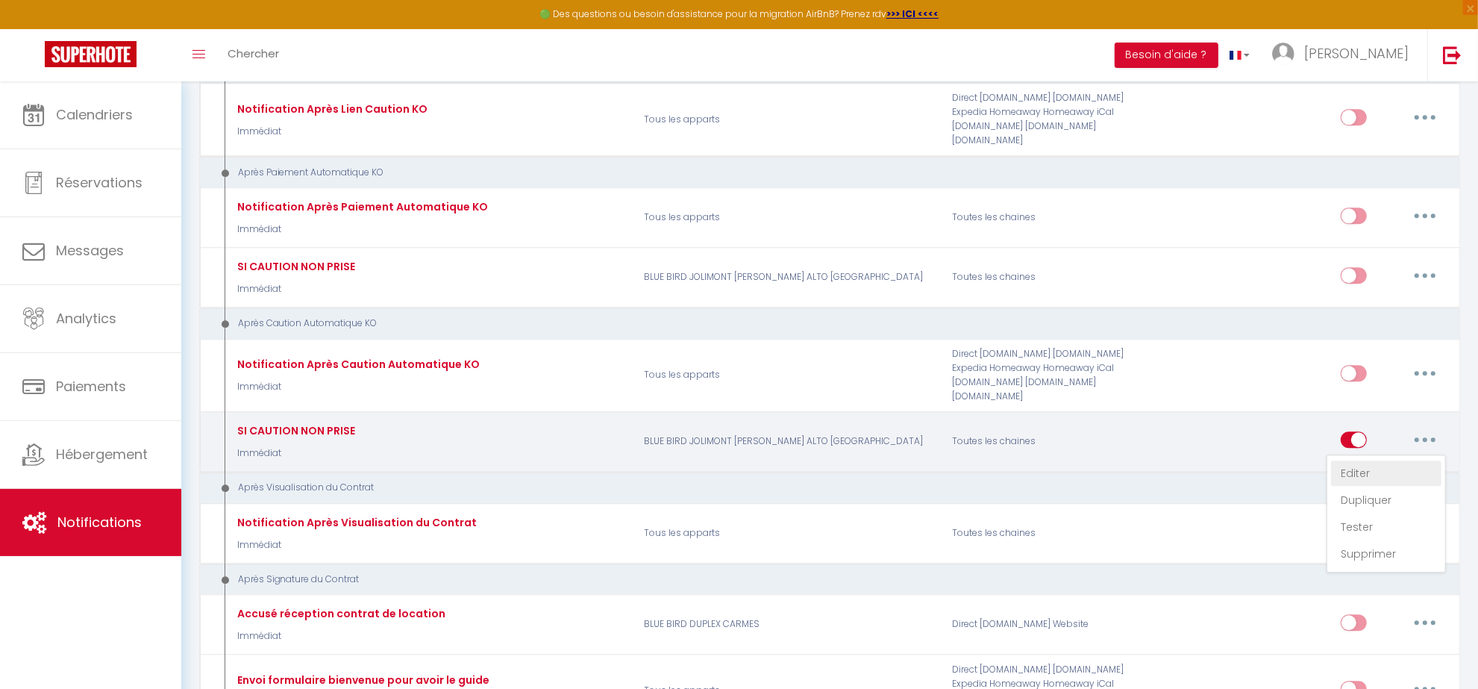
select select "if_deposit_not_paid"
checkbox input "false"
checkbox input "true"
type input "Caution non prise"
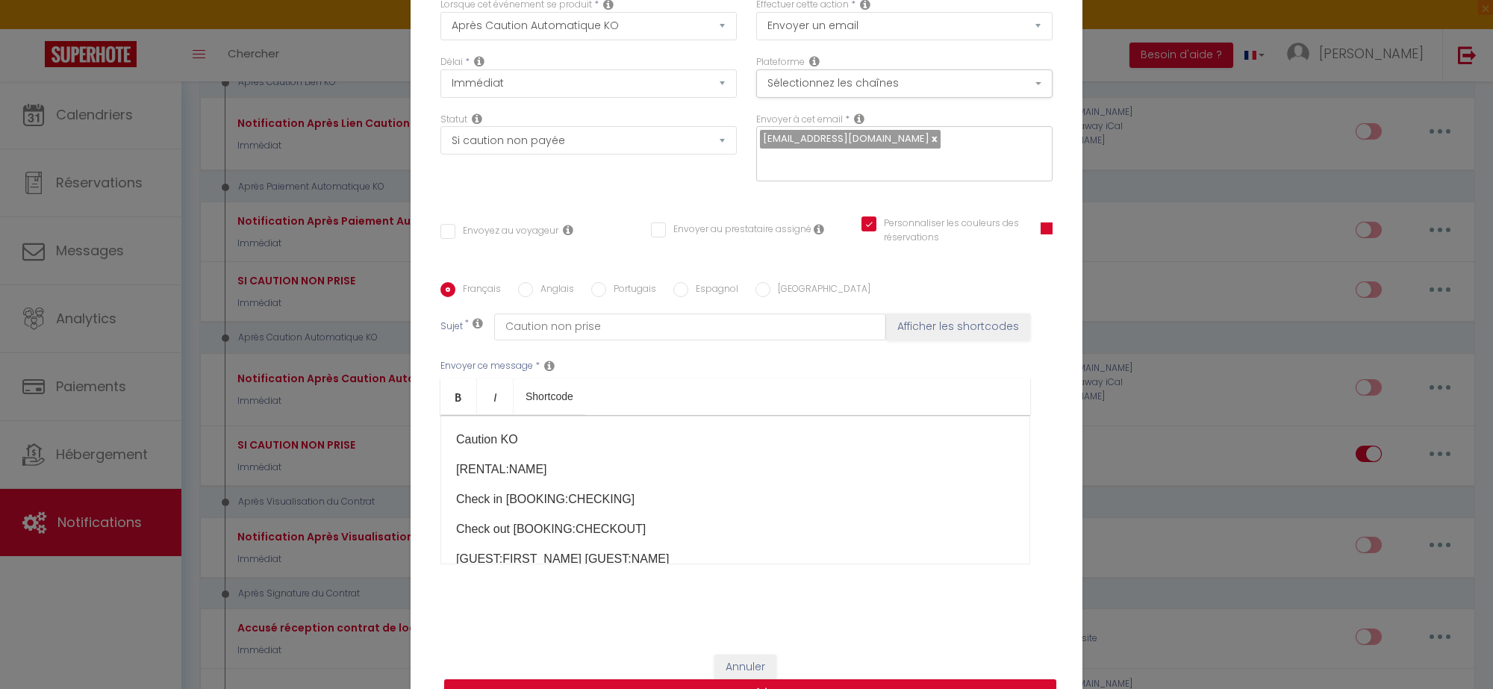
scroll to position [0, 0]
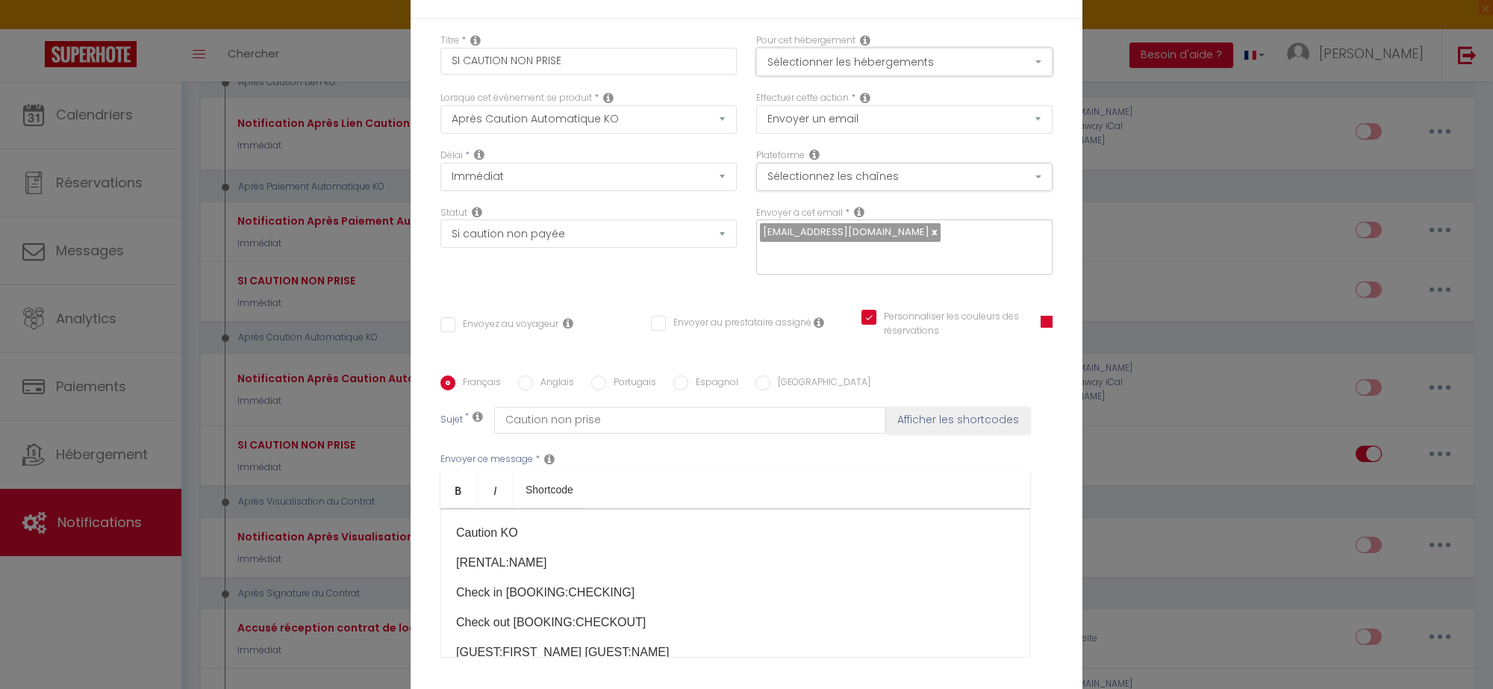
click at [937, 76] on button "Sélectionner les hébergements" at bounding box center [904, 62] width 296 height 28
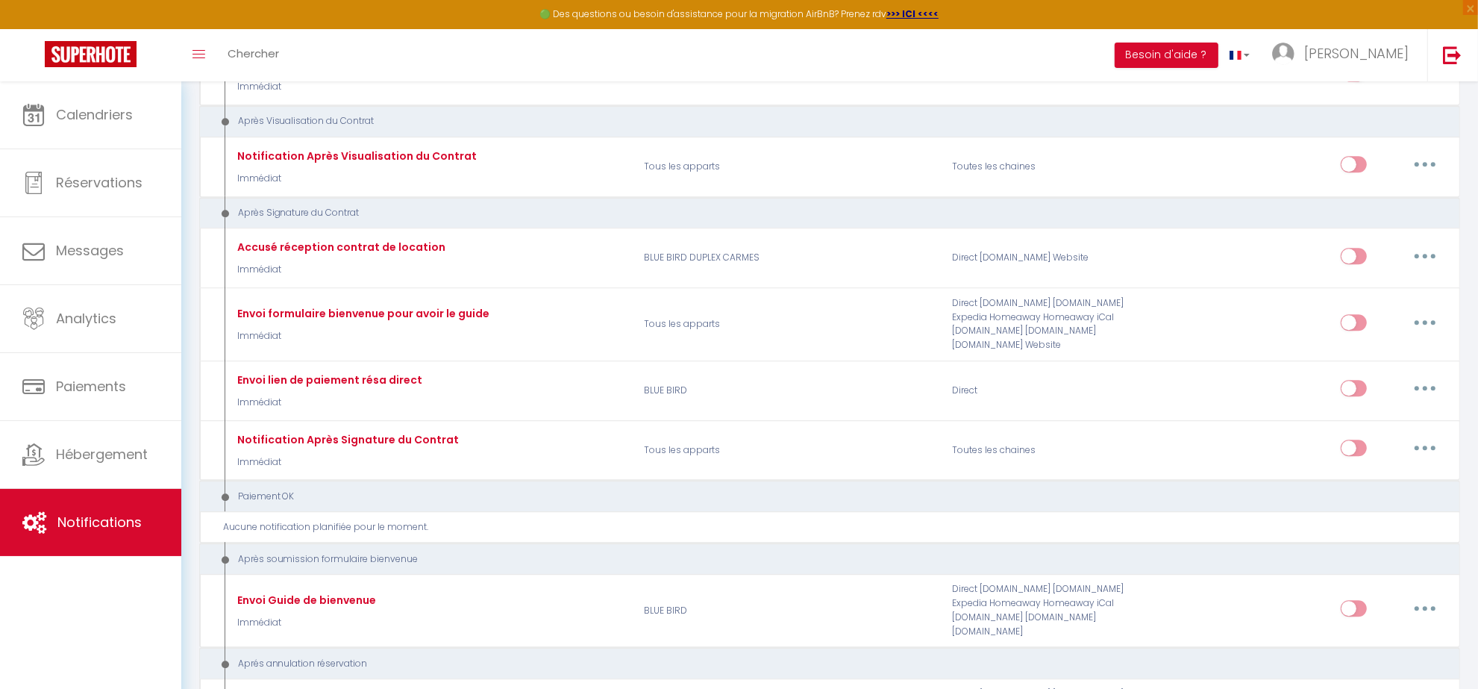
scroll to position [4162, 0]
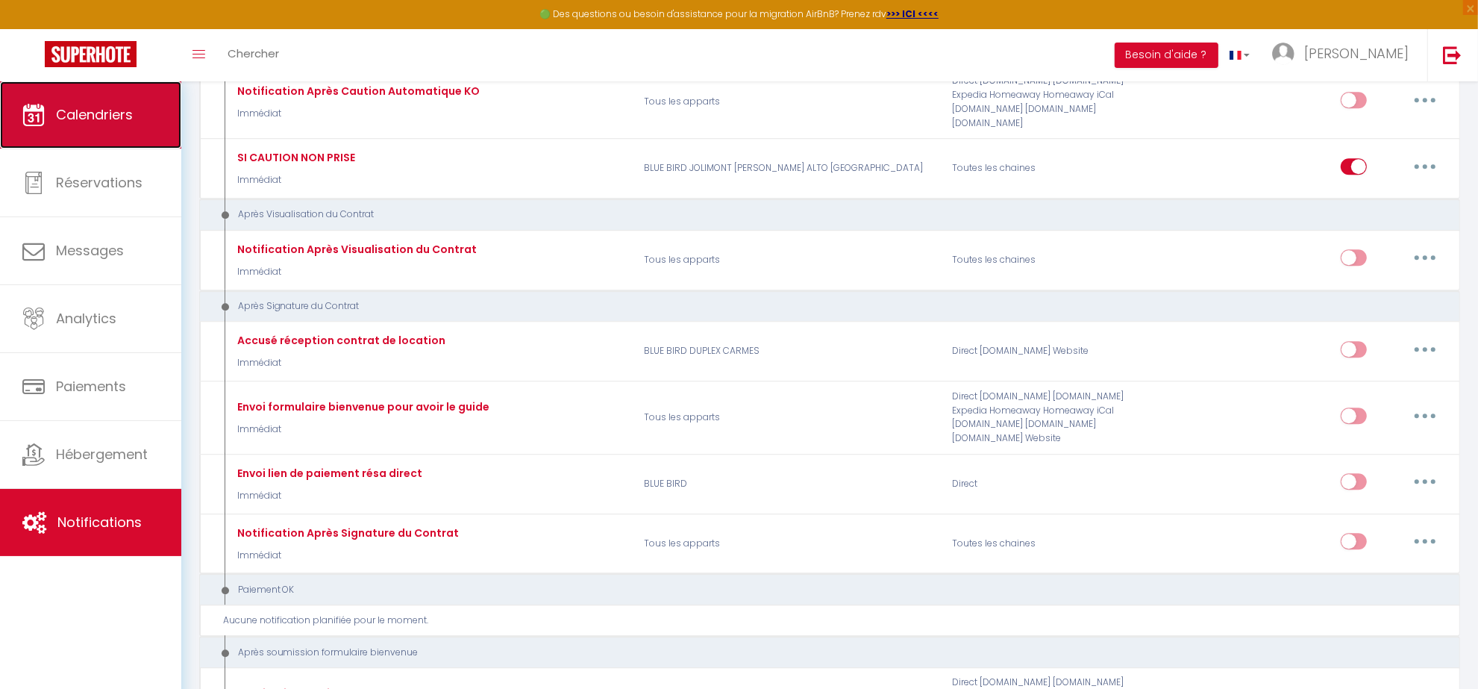
click at [98, 131] on link "Calendriers" at bounding box center [90, 114] width 181 height 67
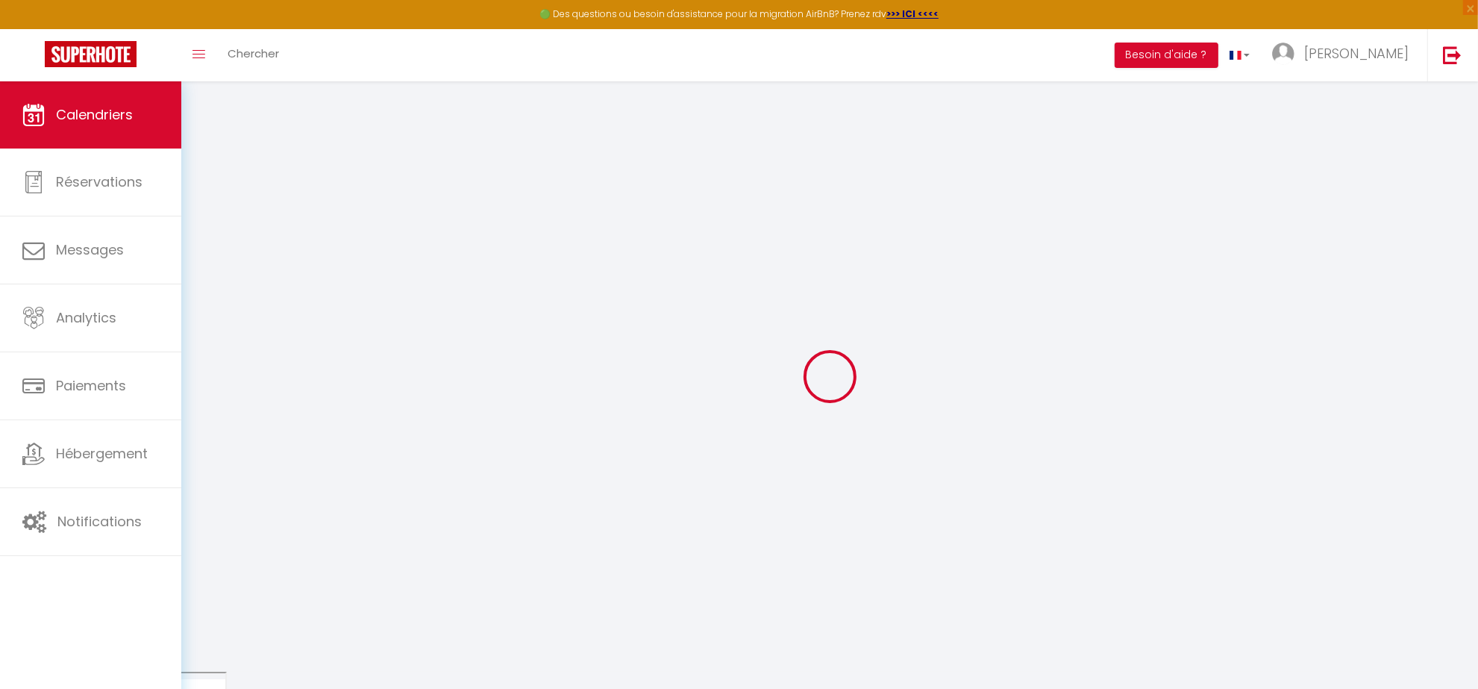
select select
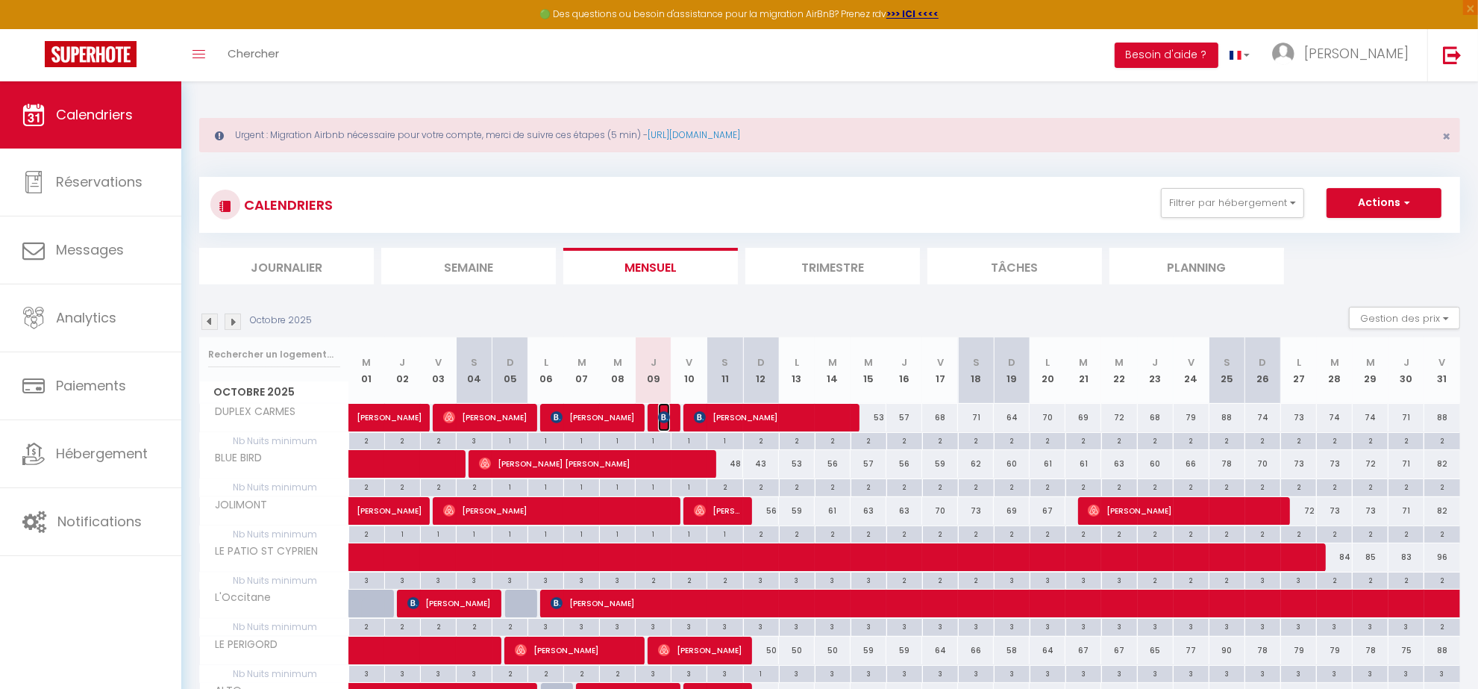
click at [664, 418] on img at bounding box center [664, 417] width 12 height 12
select select "OK"
select select "KO"
select select "0"
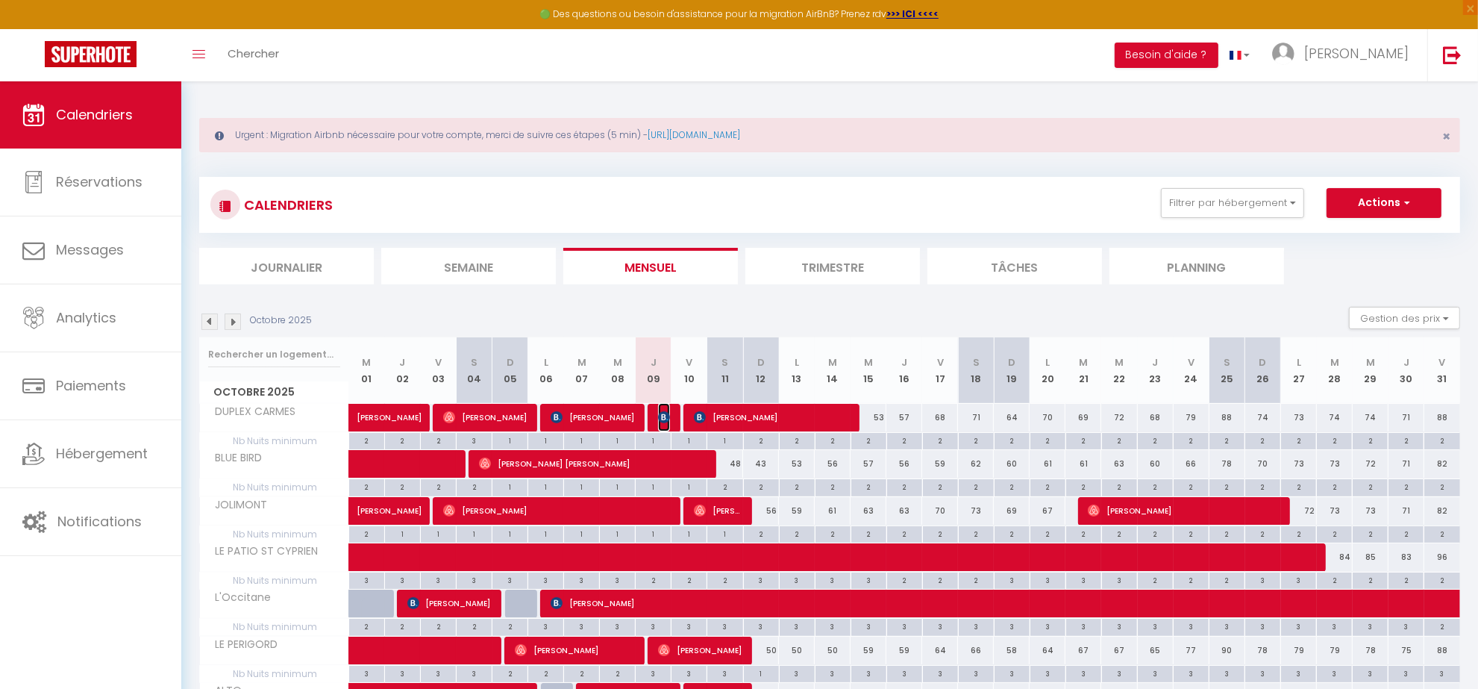
select select "1"
select select
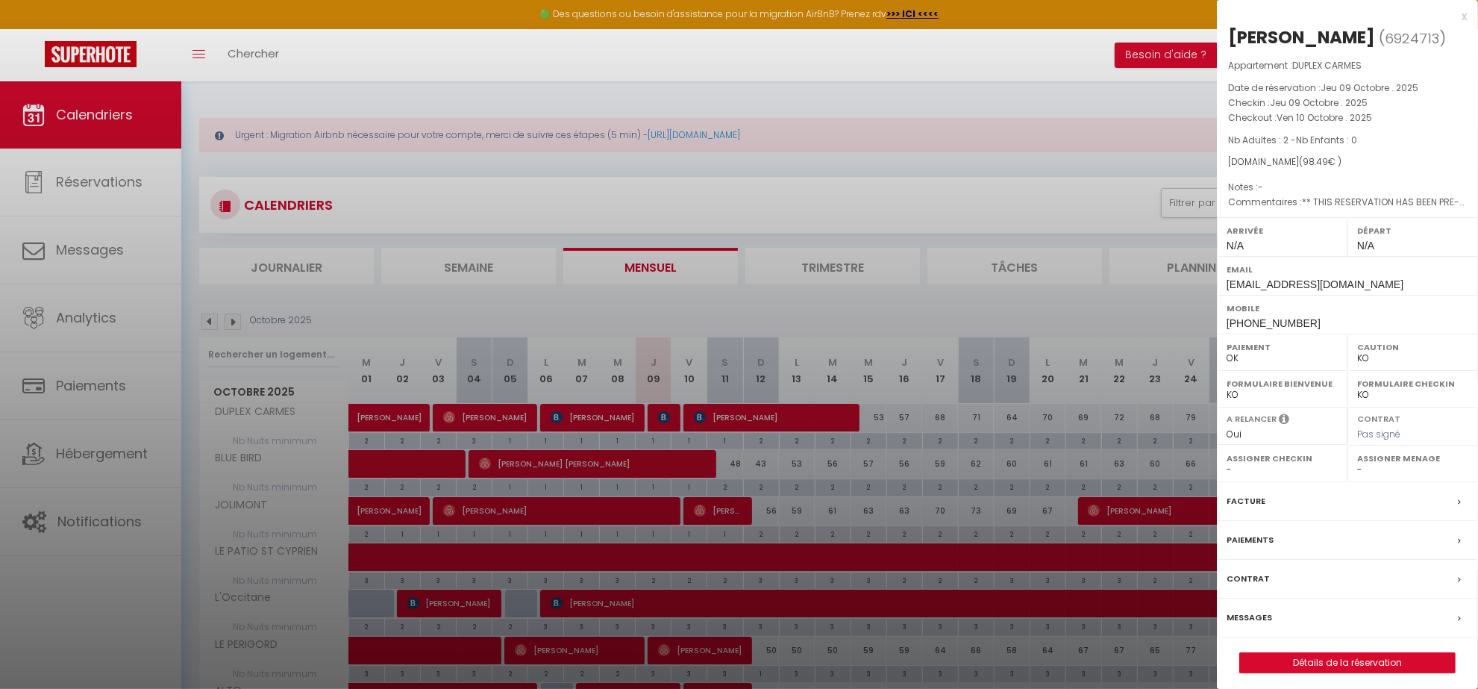
click at [1249, 502] on label "Facture" at bounding box center [1246, 501] width 39 height 16
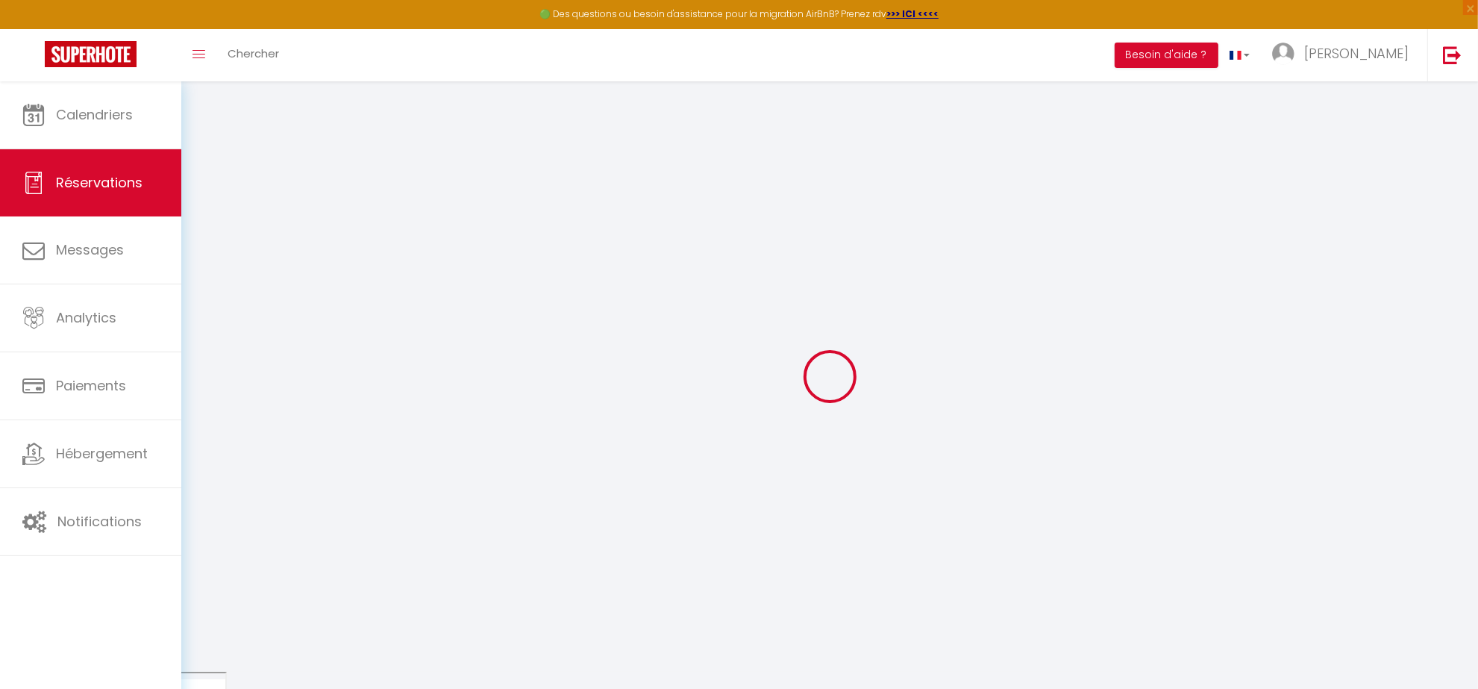
type input "Anais"
type input "Bonhomme"
type input "[EMAIL_ADDRESS][DOMAIN_NAME]"
type input "[PHONE_NUMBER]"
type input "[STREET_ADDRESS]"
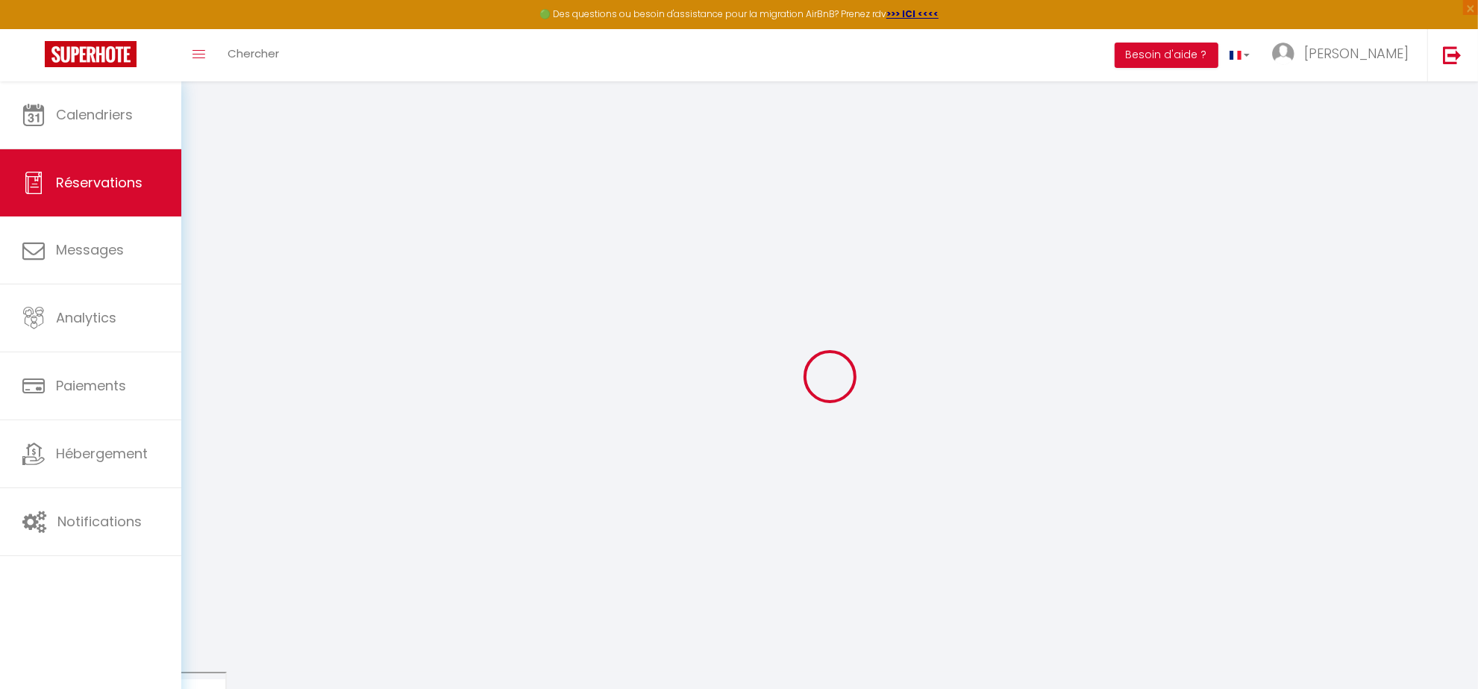
type input "[GEOGRAPHIC_DATA]"
select select "FR"
type input "2.21"
type input "16.2"
type input "1.38"
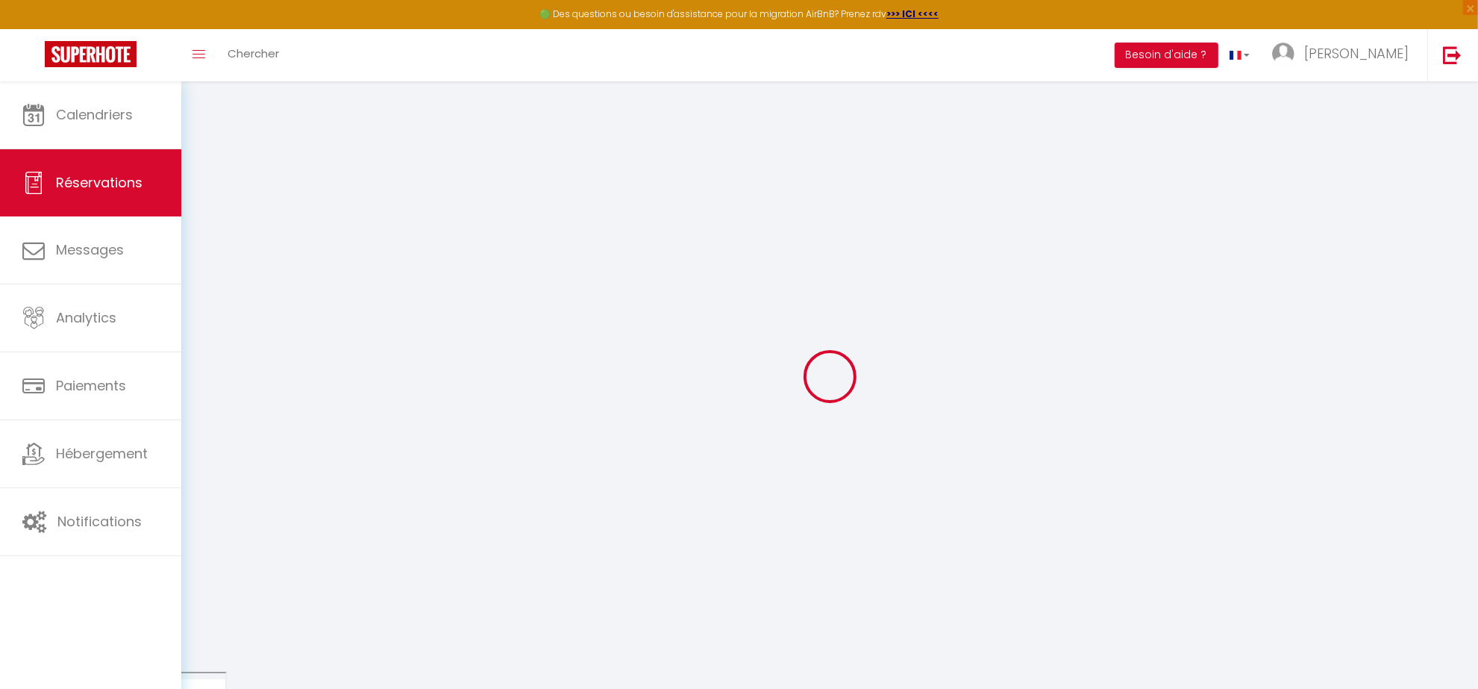
select select "2853"
select select "1"
select select
type input "2"
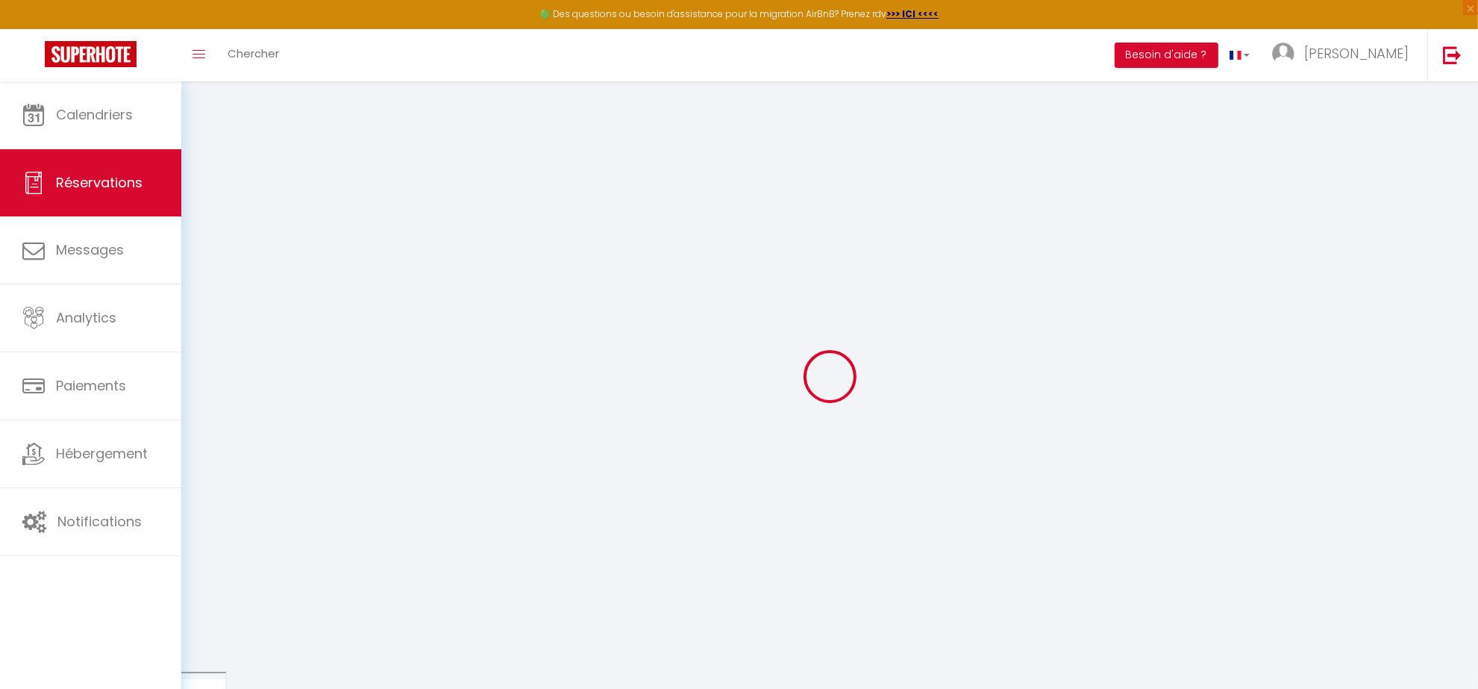
select select "12"
select select "14"
type input "44.1"
checkbox input "false"
type input "0"
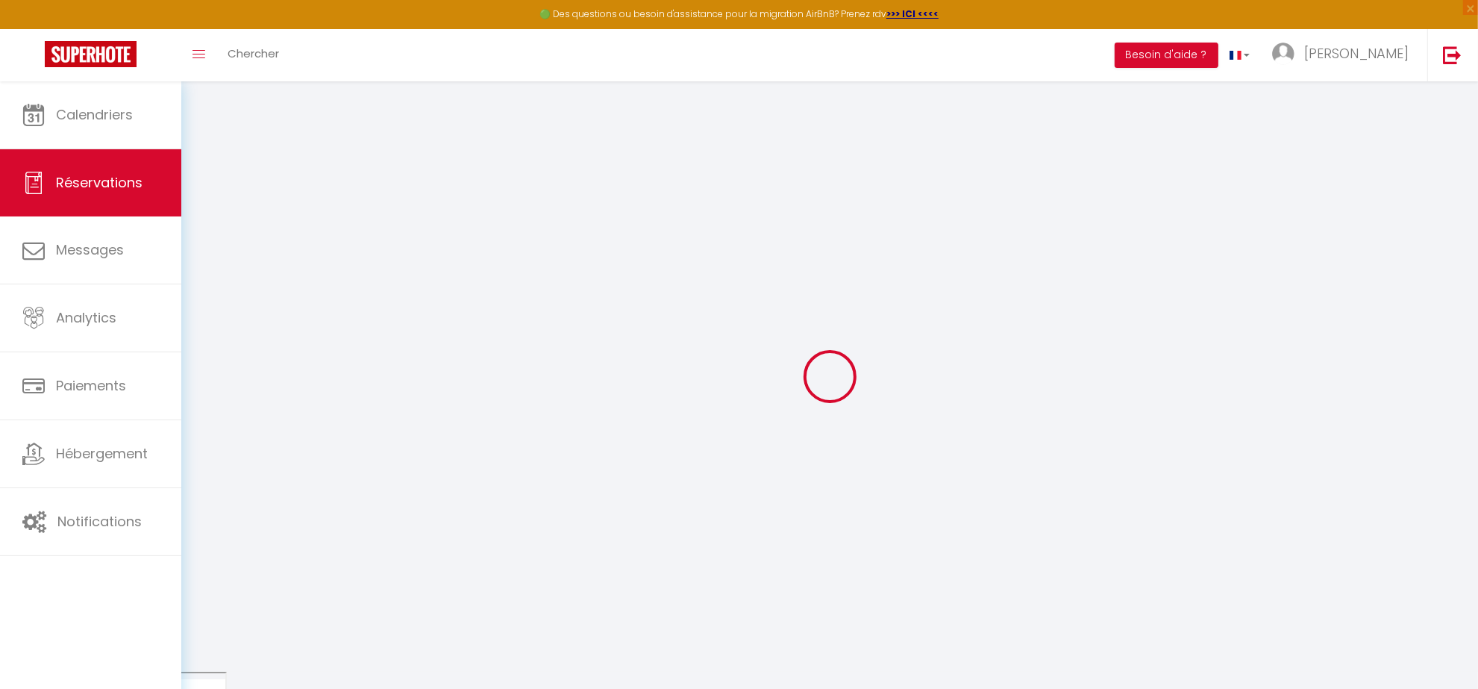
select select "2"
type input "0"
select select
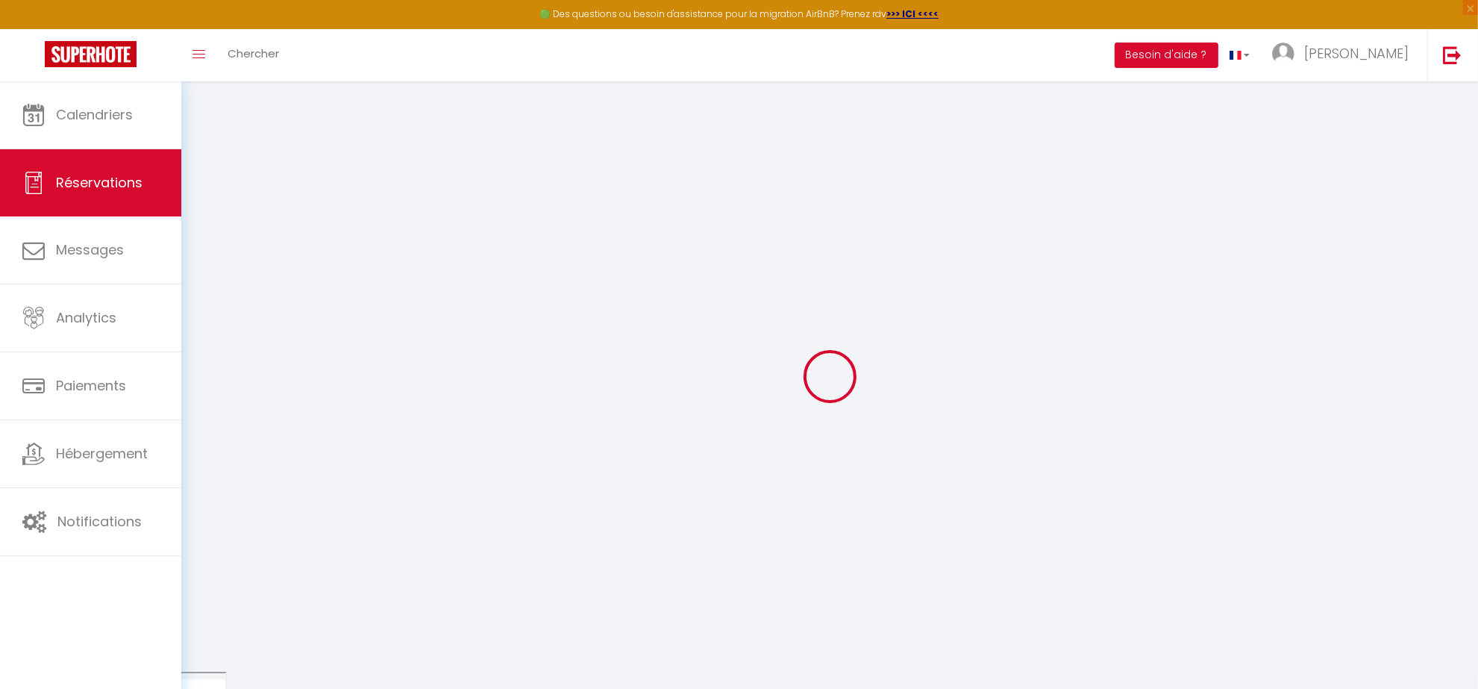
select select
checkbox input "false"
select select
checkbox input "false"
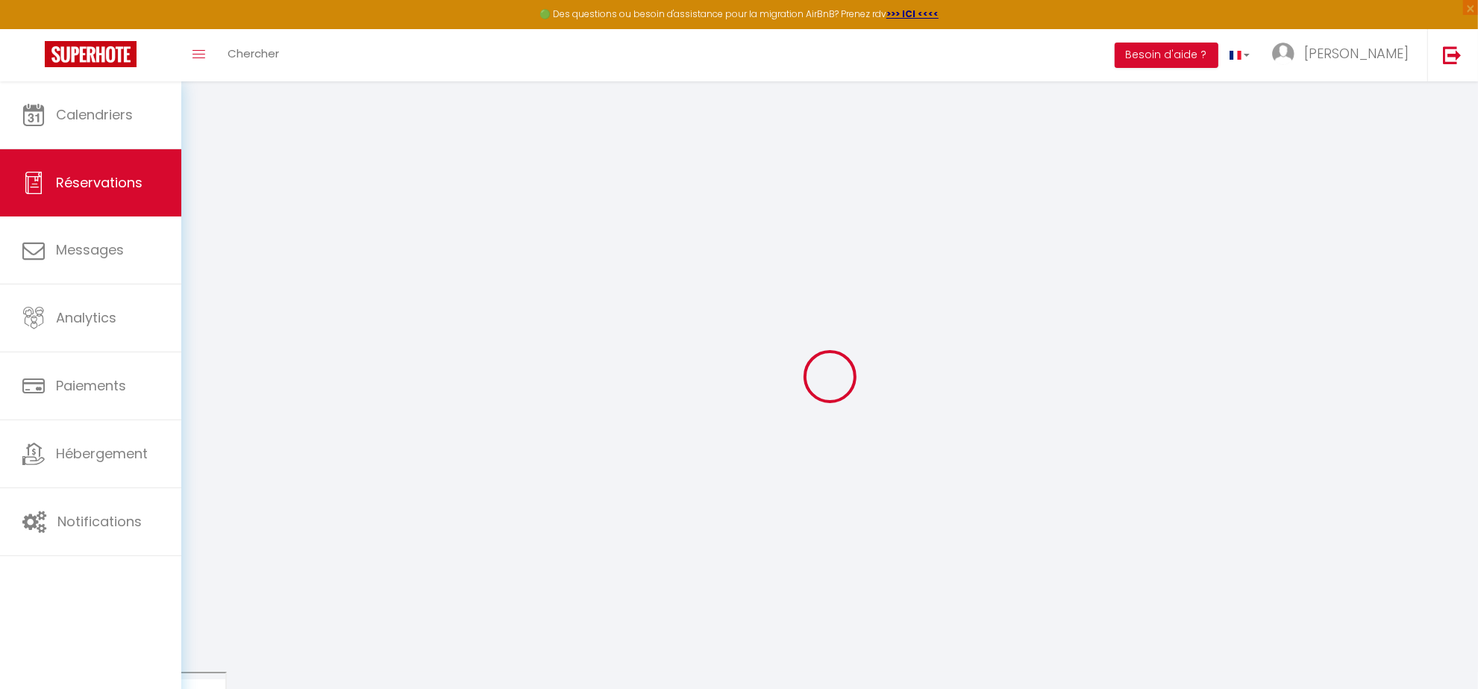
select select
checkbox input "false"
type textarea "** THIS RESERVATION HAS BEEN PRE-PAID ** BOOKING NOTE : Payment charge is EUR 1…"
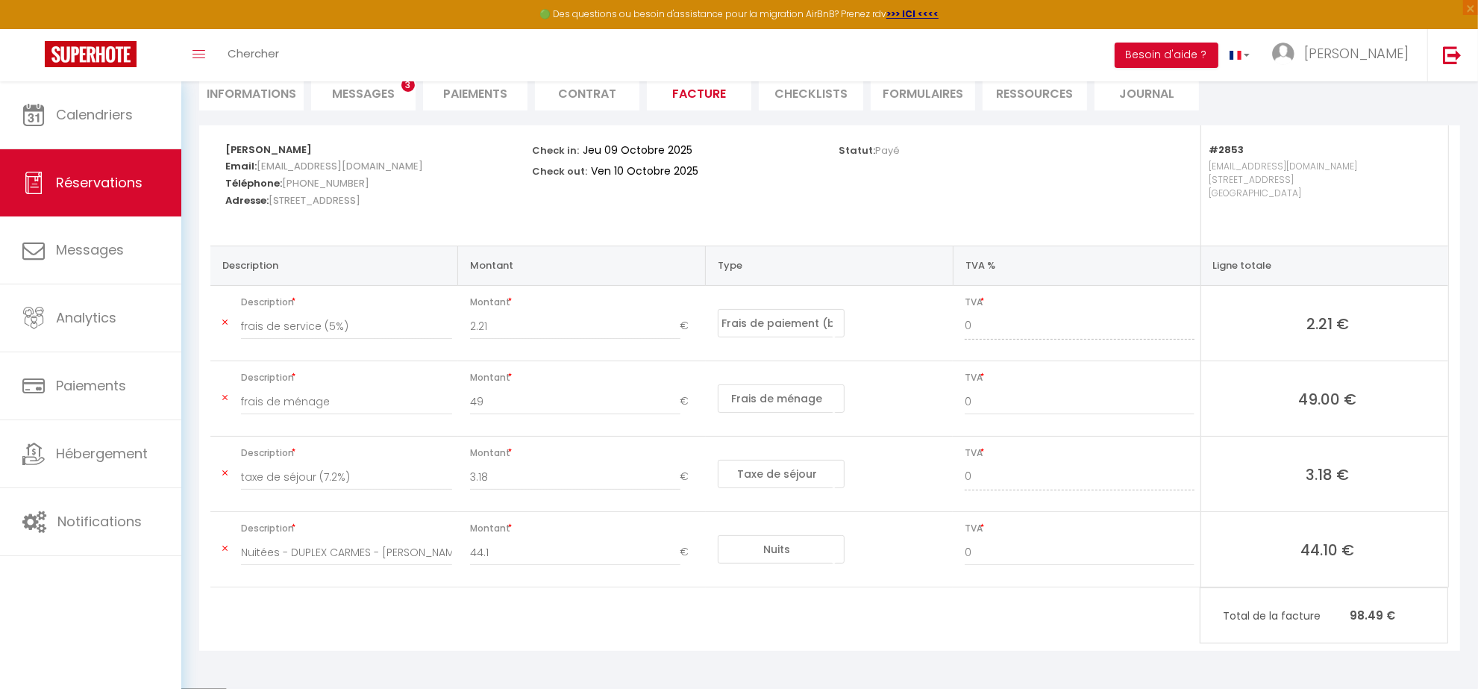
scroll to position [28, 0]
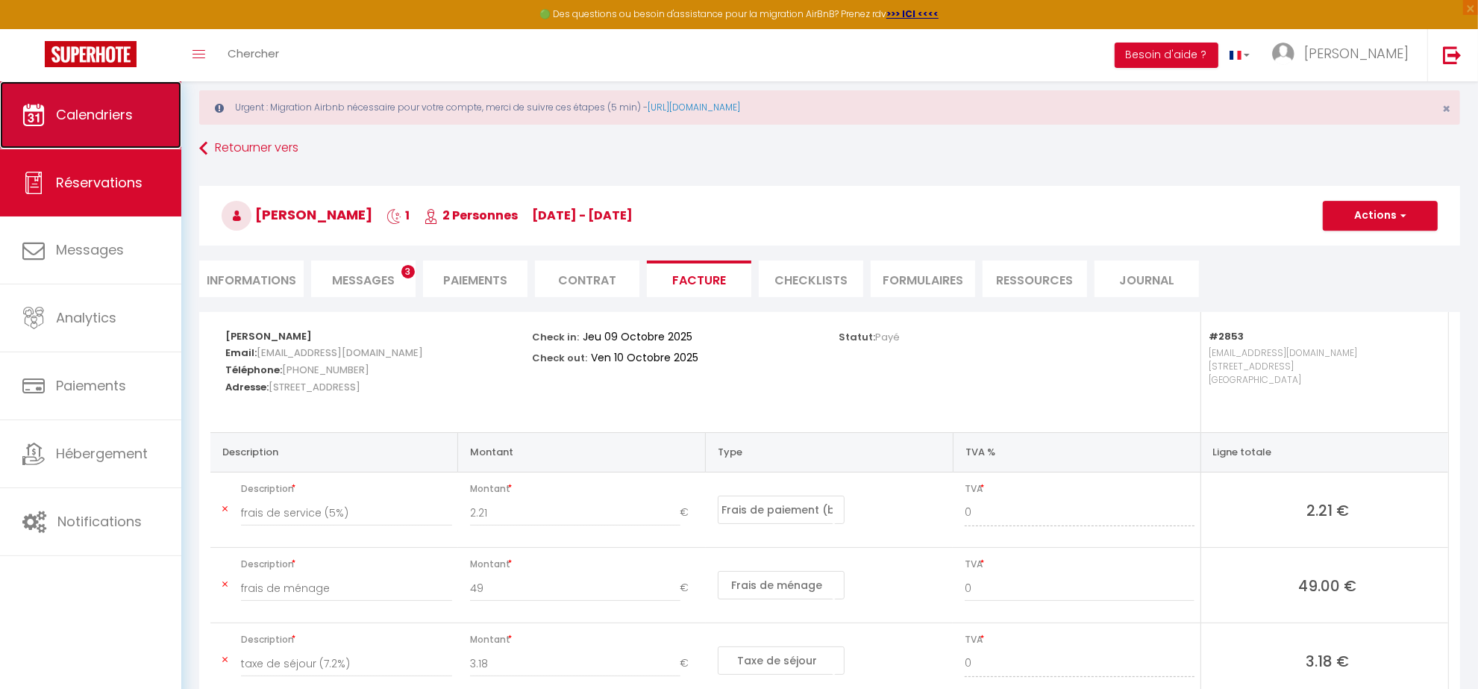
click at [104, 105] on span "Calendriers" at bounding box center [94, 114] width 77 height 19
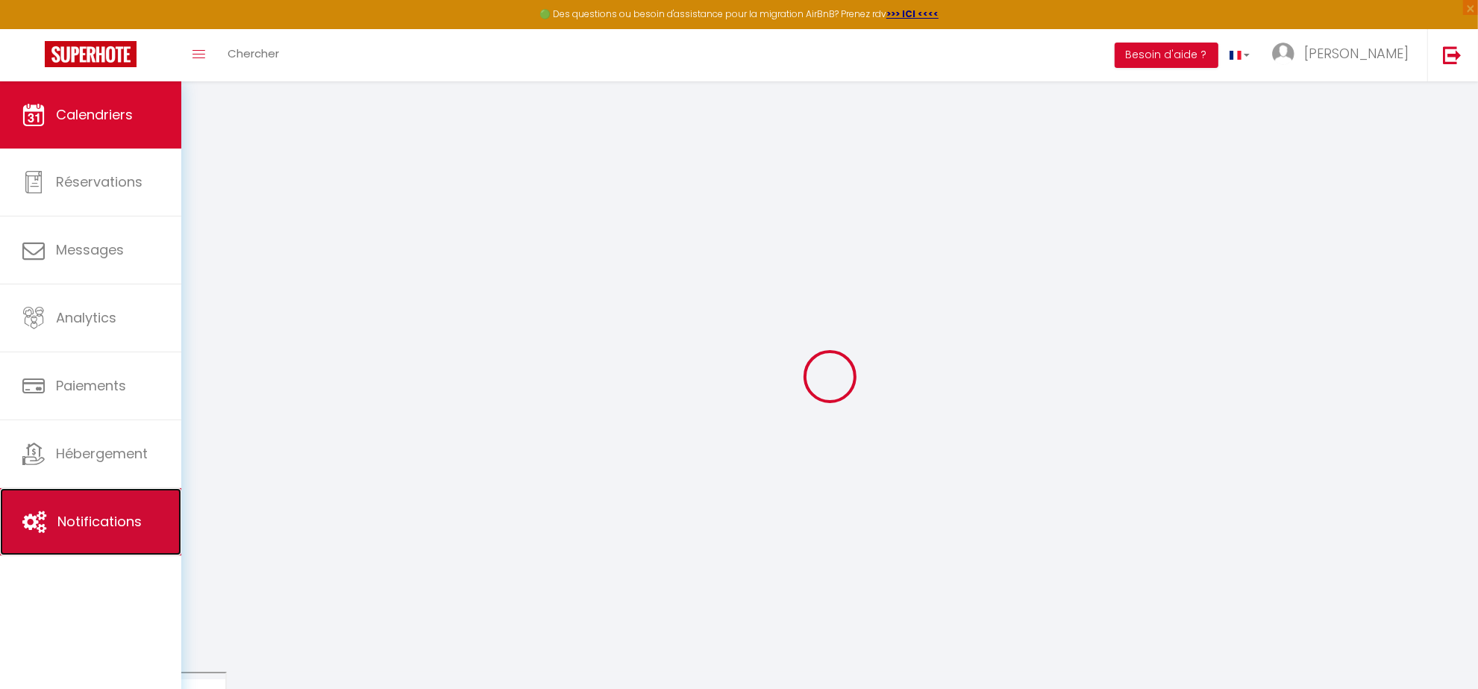
click at [104, 523] on span "Notifications" at bounding box center [99, 521] width 84 height 19
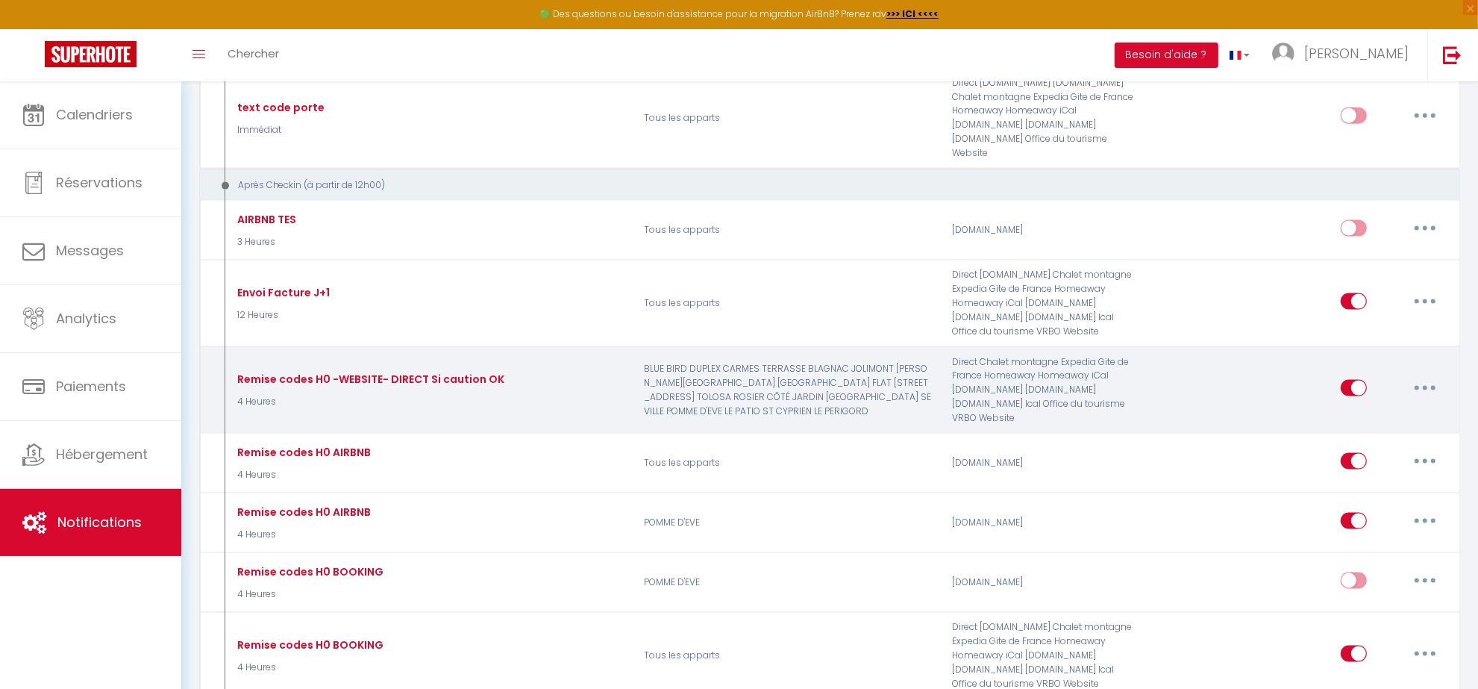
scroll to position [2116, 0]
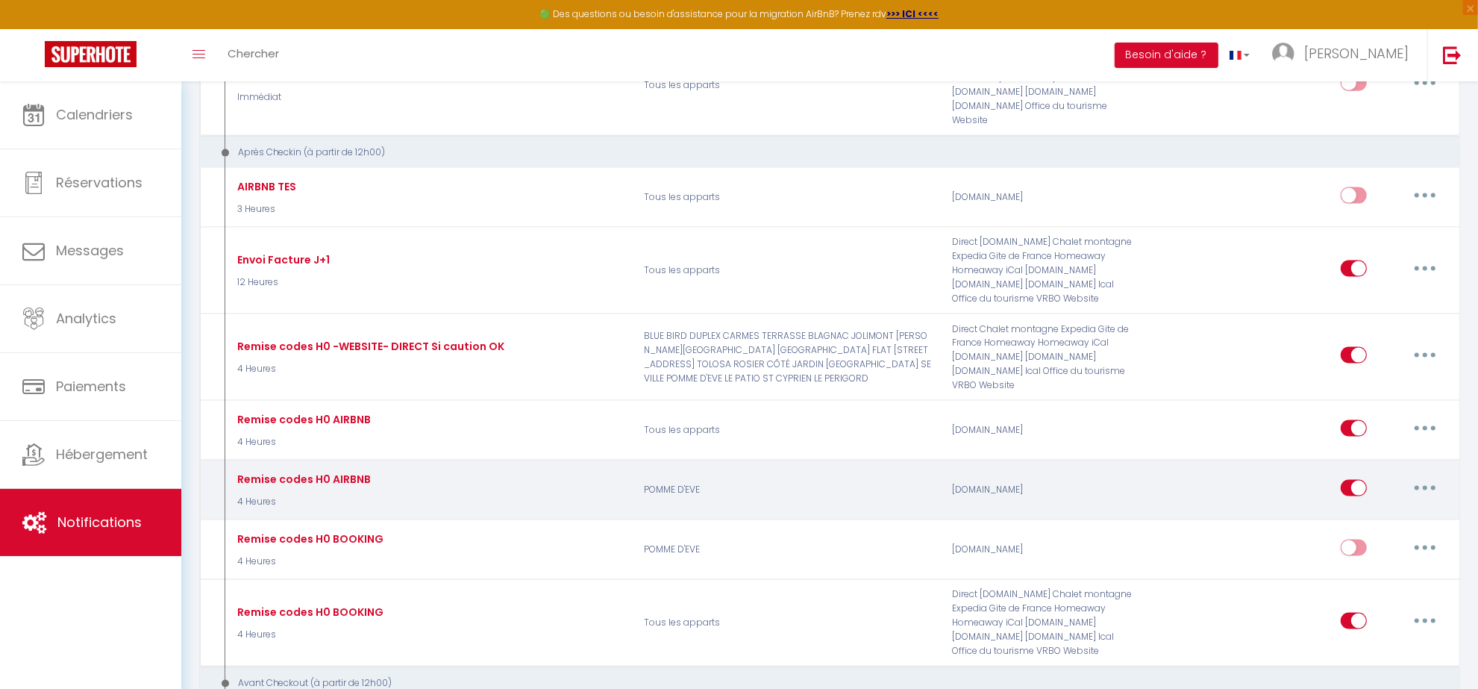
click at [1359, 485] on input "checkbox" at bounding box center [1354, 491] width 26 height 22
checkbox input "false"
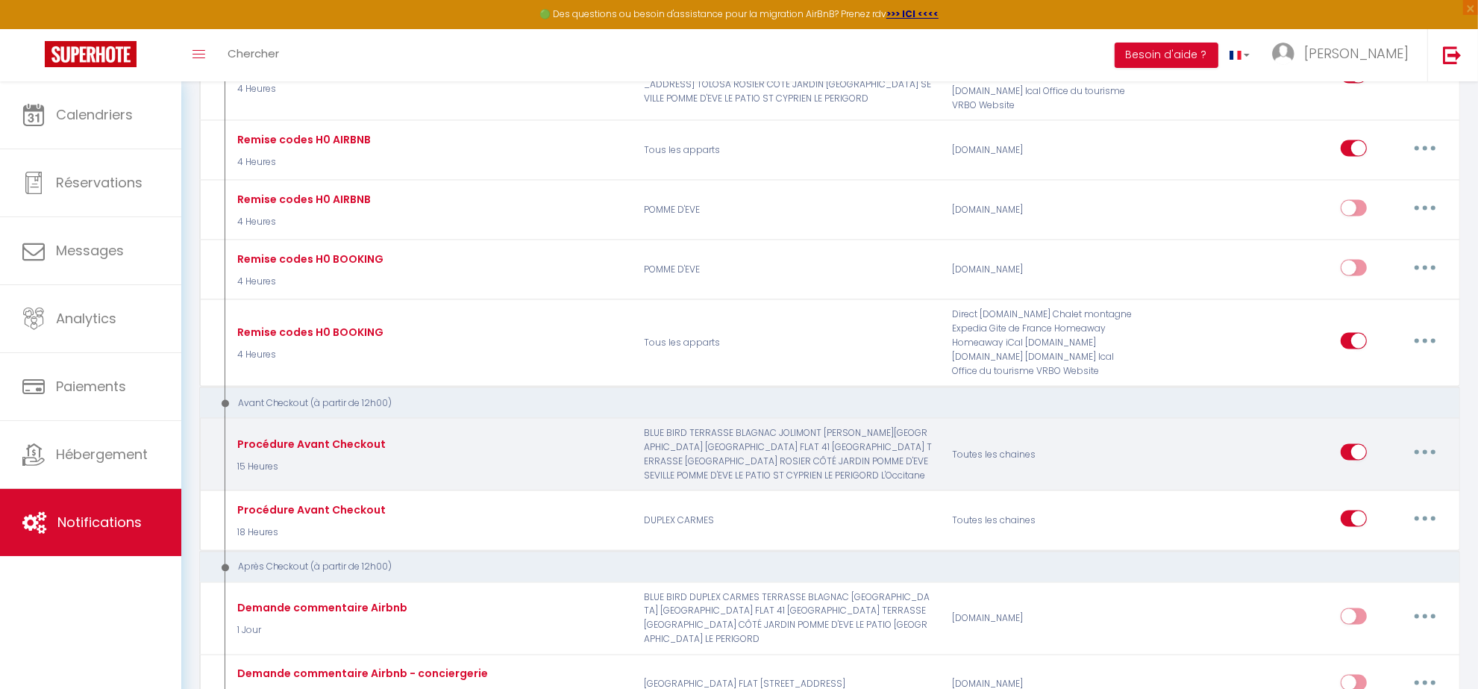
scroll to position [2489, 0]
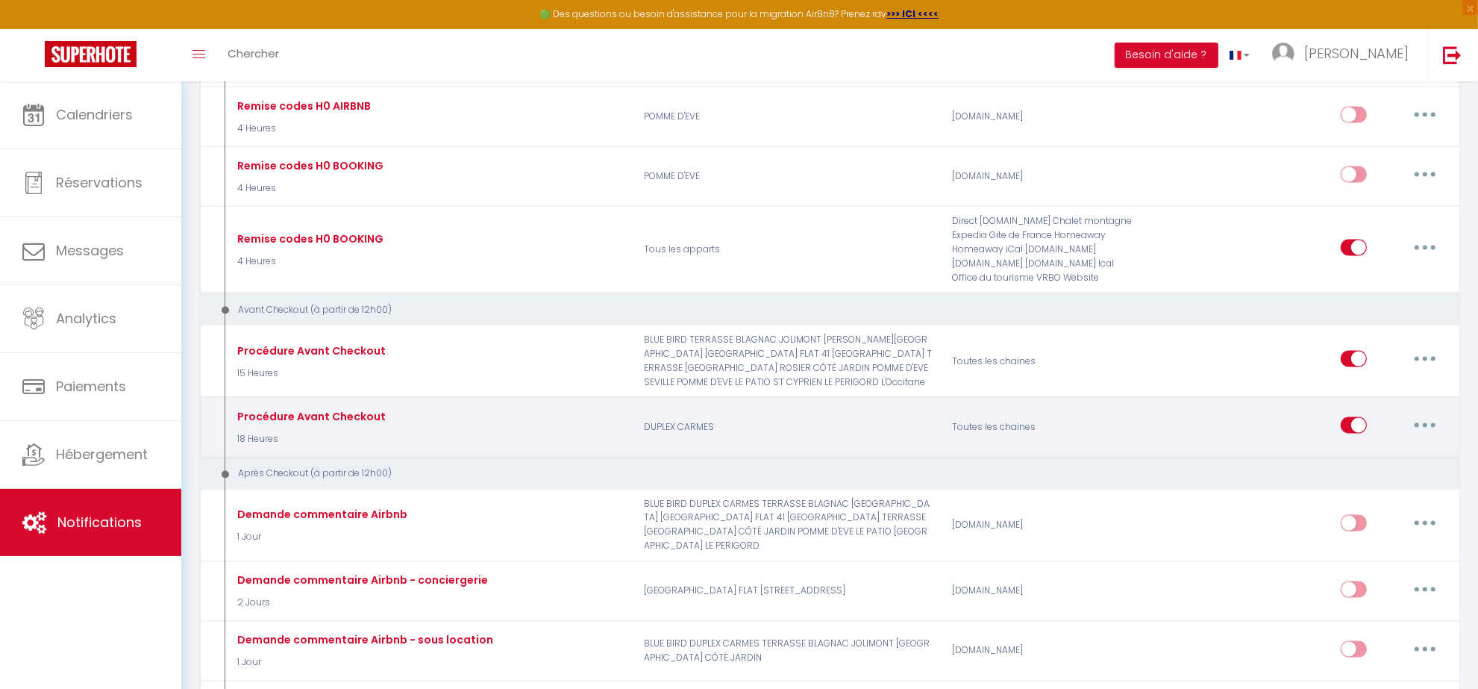
click at [1413, 422] on button "button" at bounding box center [1426, 425] width 42 height 24
click at [1367, 463] on link "Editer" at bounding box center [1386, 458] width 110 height 25
type input "Procédure Avant Checkout"
select select "4"
select select "18 Heures"
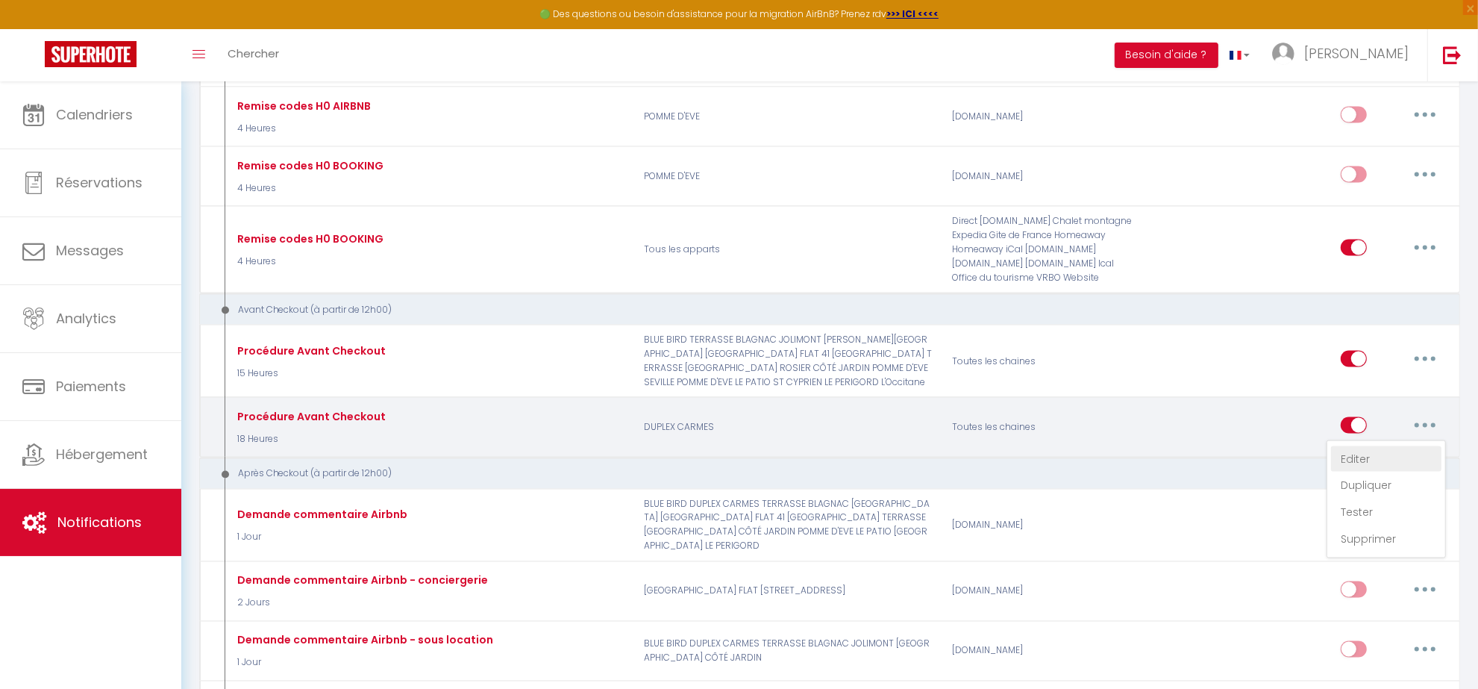
select select
checkbox input "true"
checkbox input "false"
radio input "true"
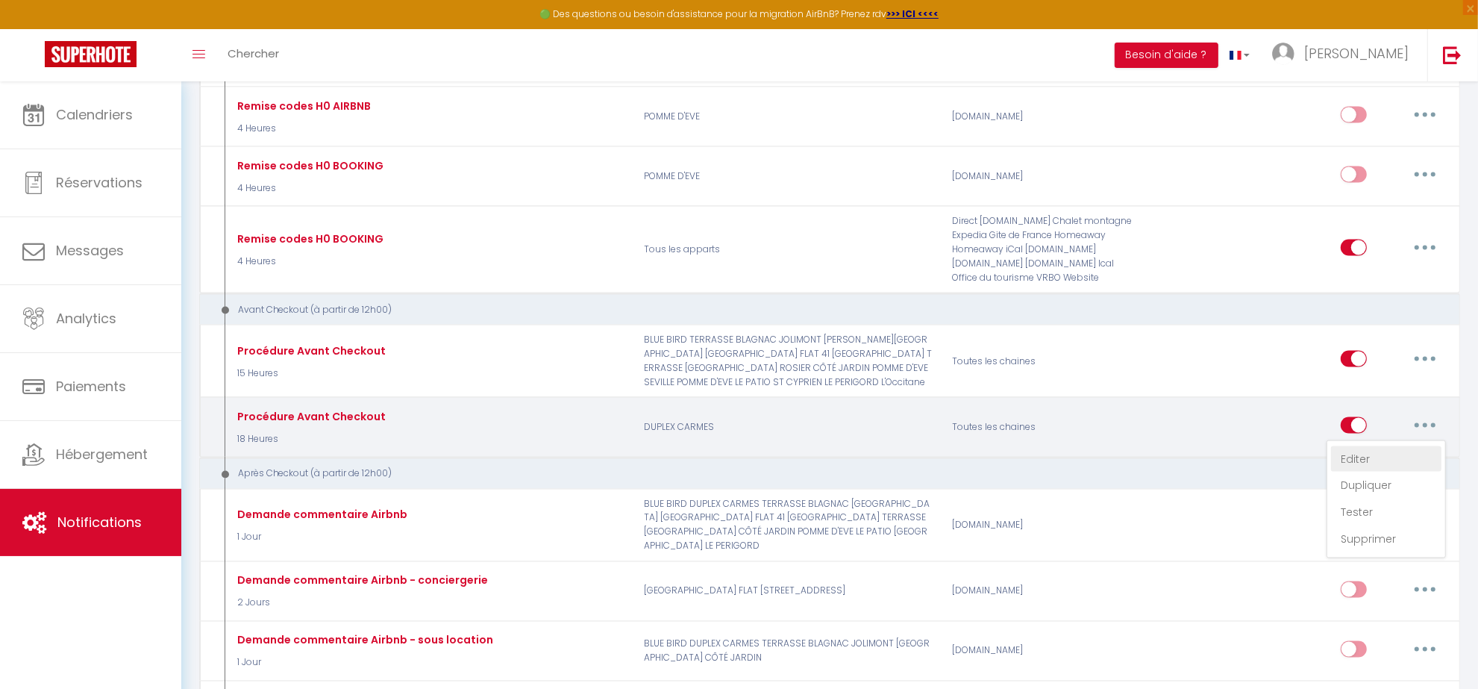
type input "Procédure pour le checkout - [RENTAL:NAME]"
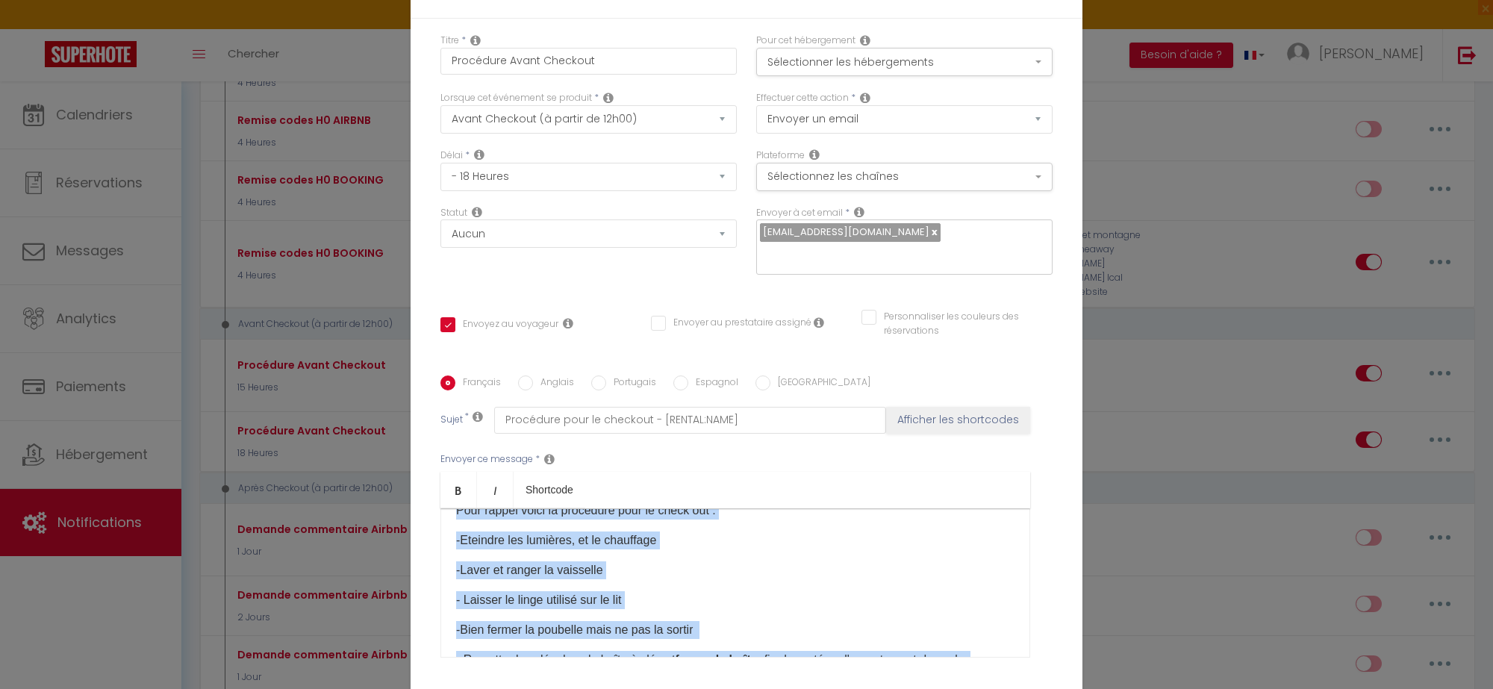
scroll to position [303, 0]
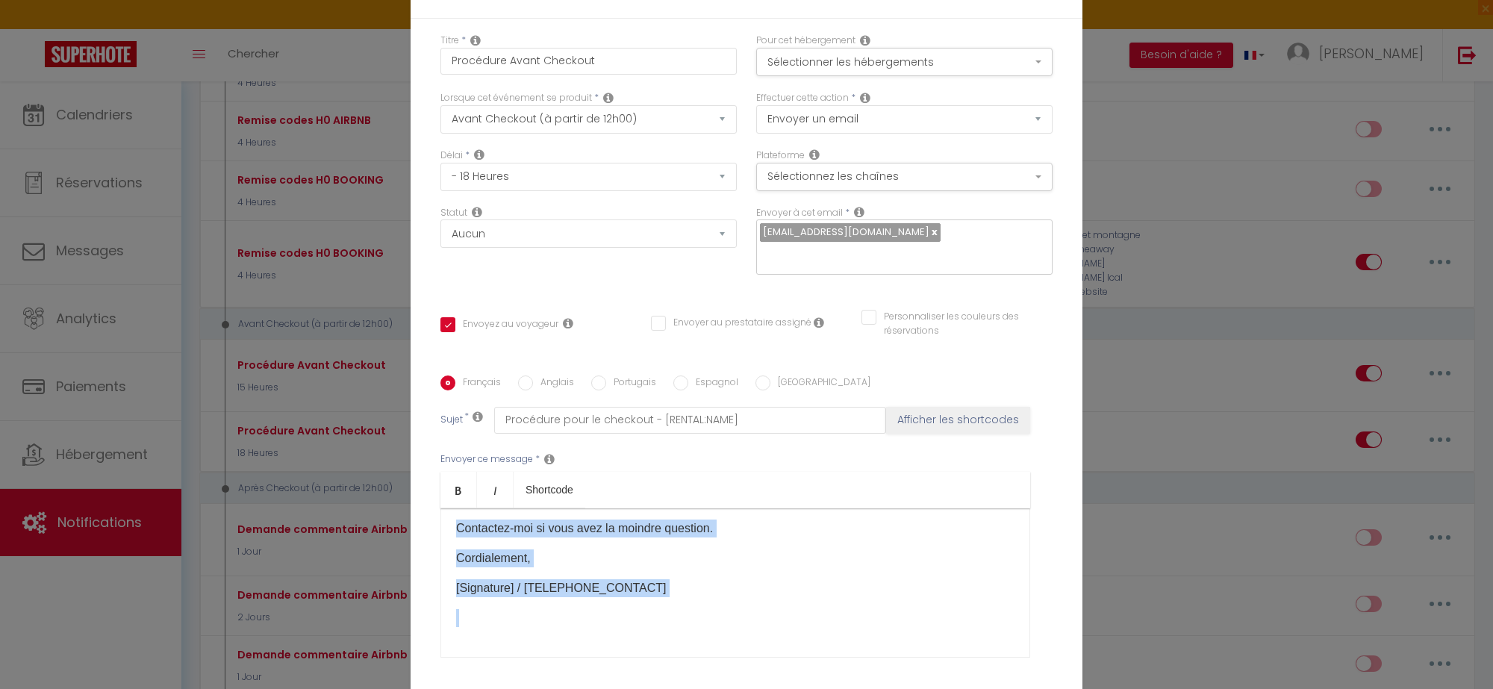
drag, startPoint x: 444, startPoint y: 522, endPoint x: 670, endPoint y: 631, distance: 251.0
click at [670, 631] on div "Bonjour [GUEST:FIRST_NAME]​, J’espère que votre séjour s’est déroulé comme vous…" at bounding box center [735, 582] width 590 height 149
copy div "Bonjour [GUEST:FIRST_NAME]​, J’espère que votre séjour s’est déroulé comme vous…"
click at [750, 565] on div "Bonjour [GUEST:FIRST_NAME]​, J’espère que votre séjour s’est déroulé comme vous…" at bounding box center [735, 582] width 590 height 149
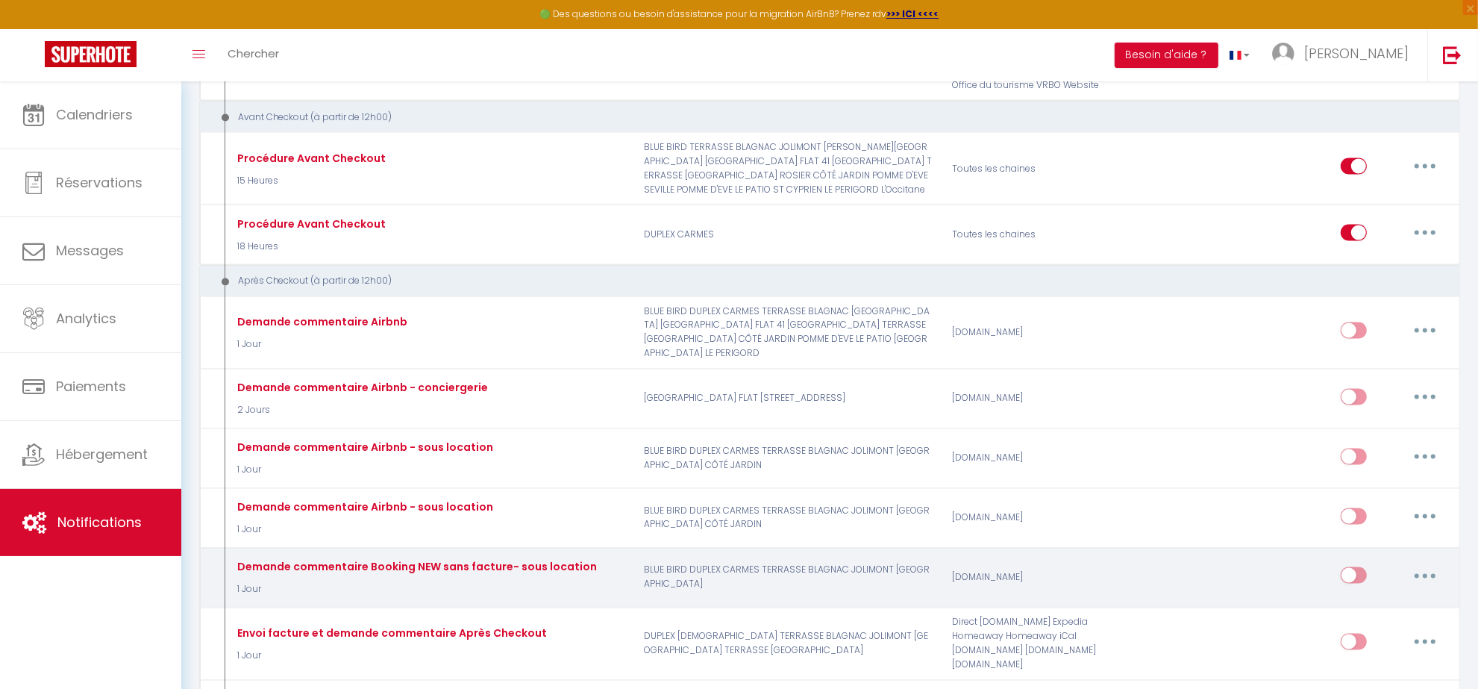
scroll to position [2669, 0]
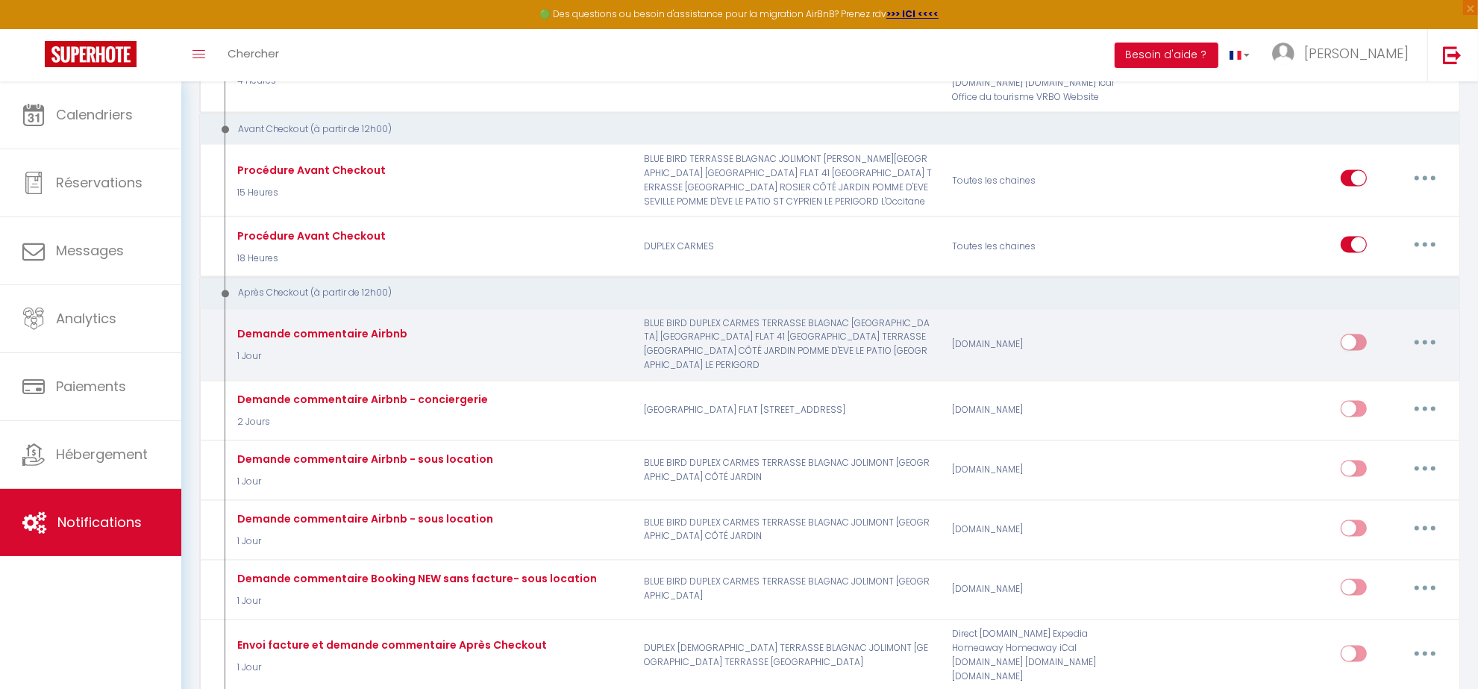
click at [1434, 346] on button "button" at bounding box center [1426, 343] width 42 height 24
click at [1379, 378] on link "Editer" at bounding box center [1386, 376] width 110 height 25
type input "Demande commentaire Airbnb"
select select "1 Jour"
checkbox input "true"
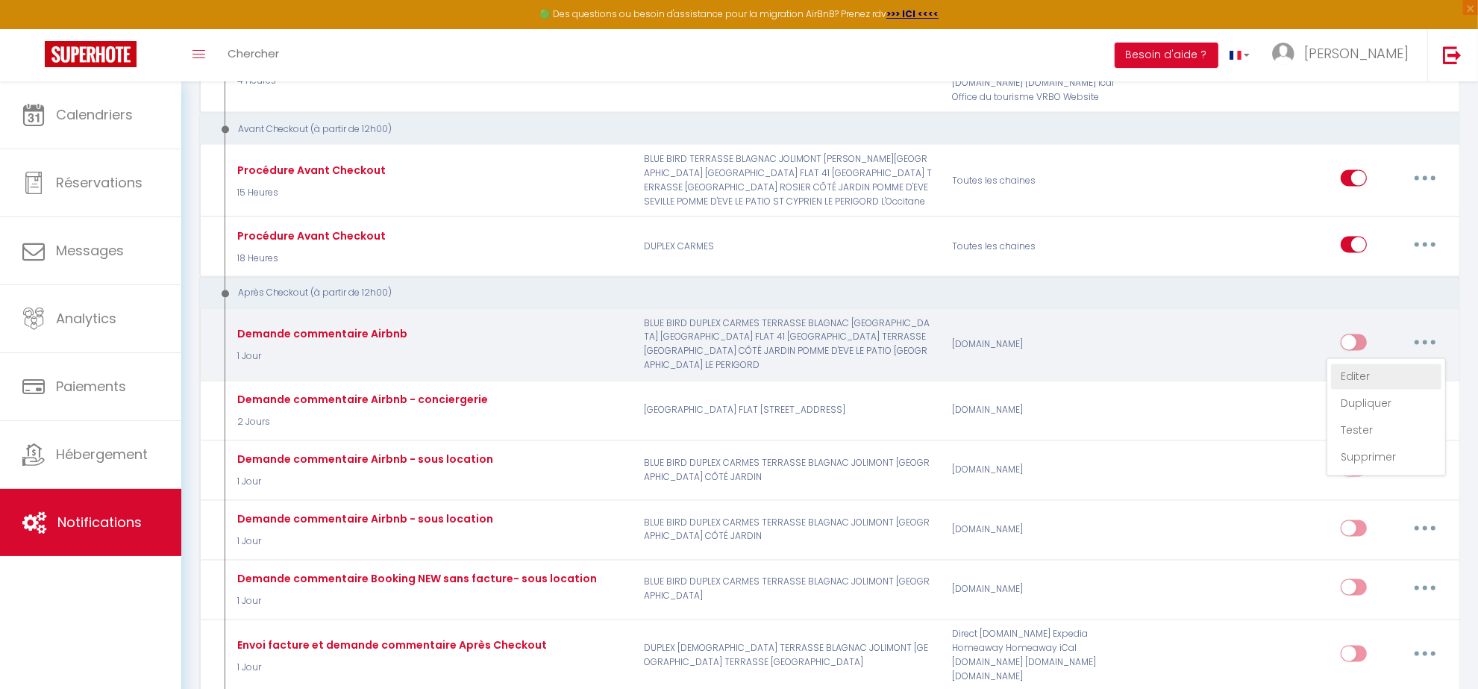
checkbox input "false"
type input "Merci! - [RENTAL:NAME]"
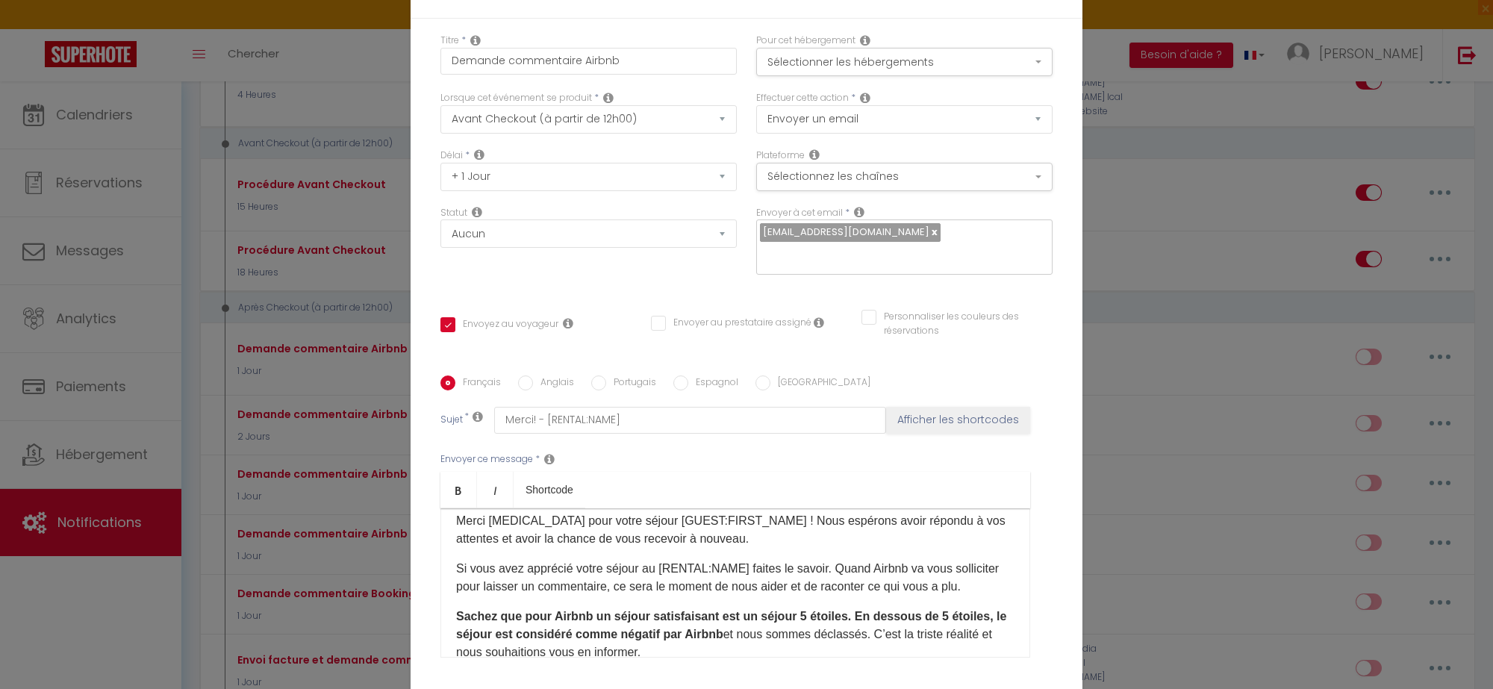
scroll to position [0, 0]
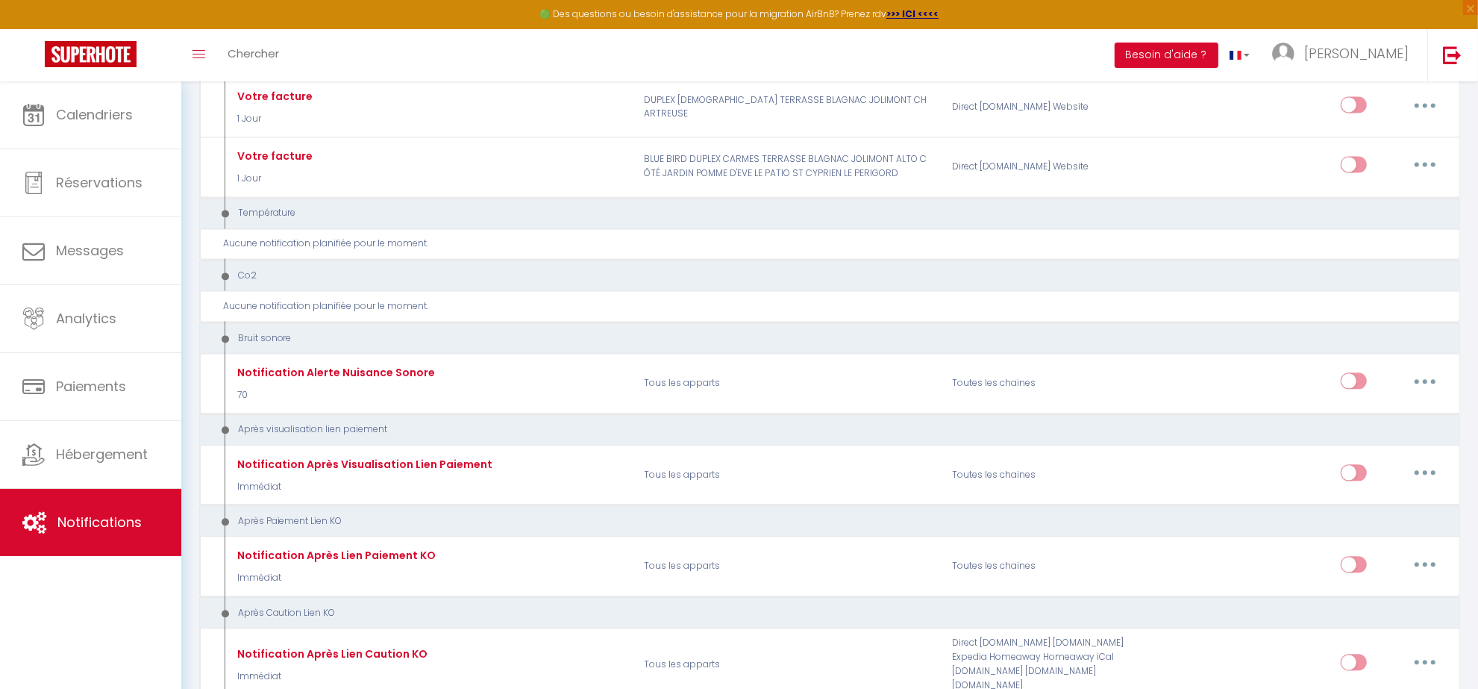
scroll to position [3322, 0]
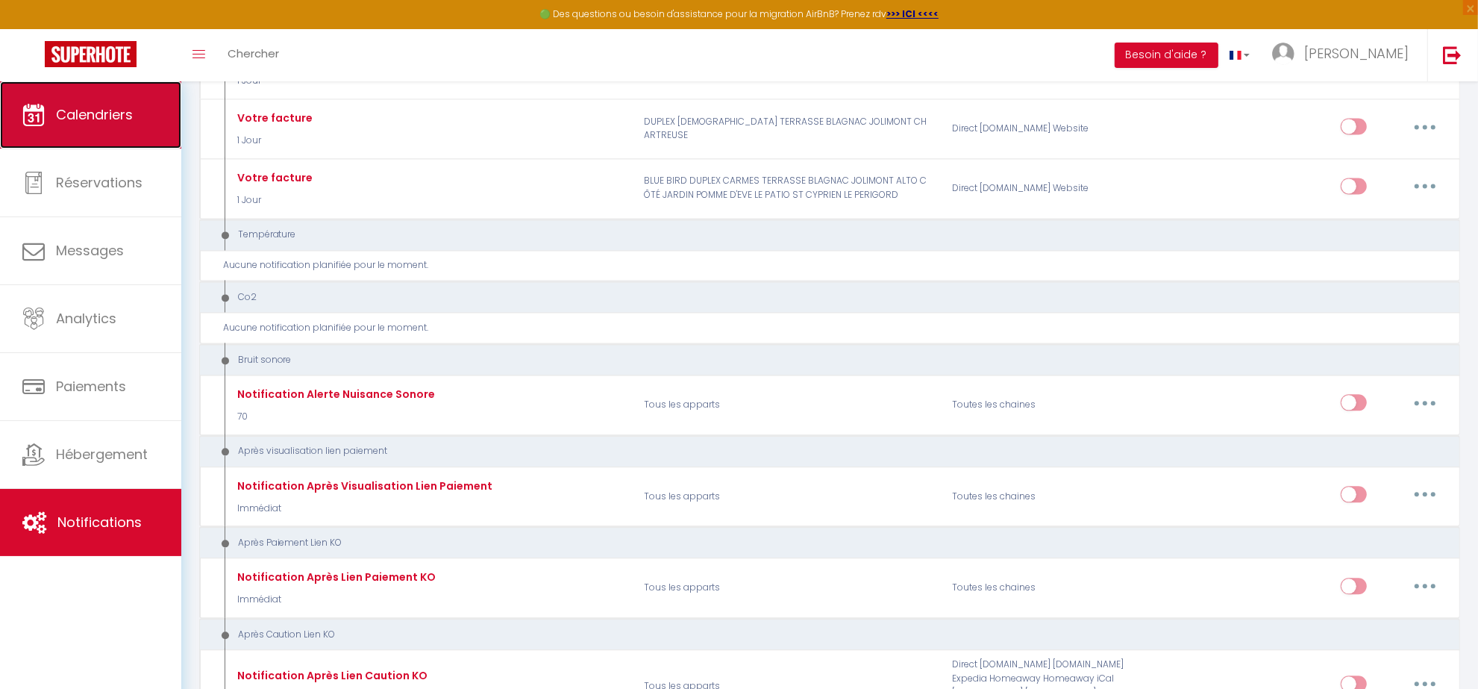
click at [75, 118] on span "Calendriers" at bounding box center [94, 114] width 77 height 19
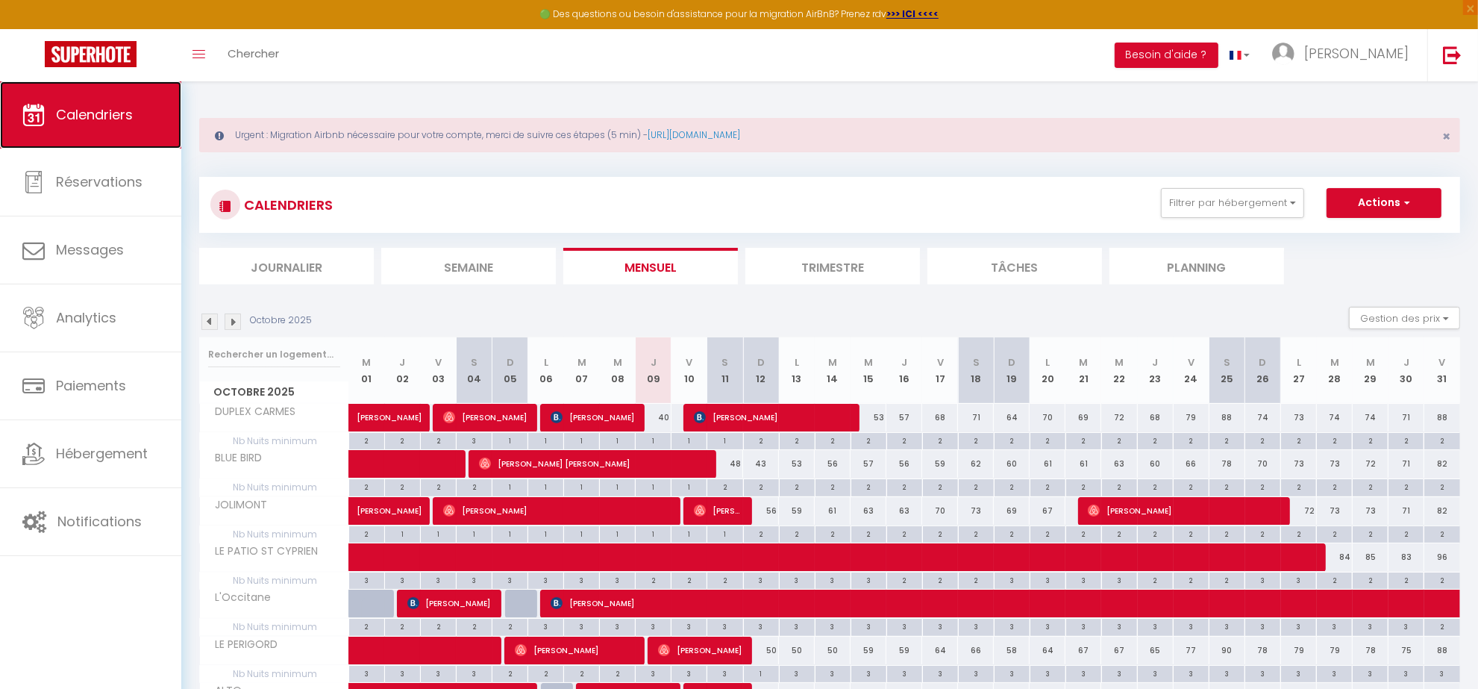
click at [119, 116] on span "Calendriers" at bounding box center [94, 114] width 77 height 19
click at [226, 321] on img at bounding box center [233, 321] width 16 height 16
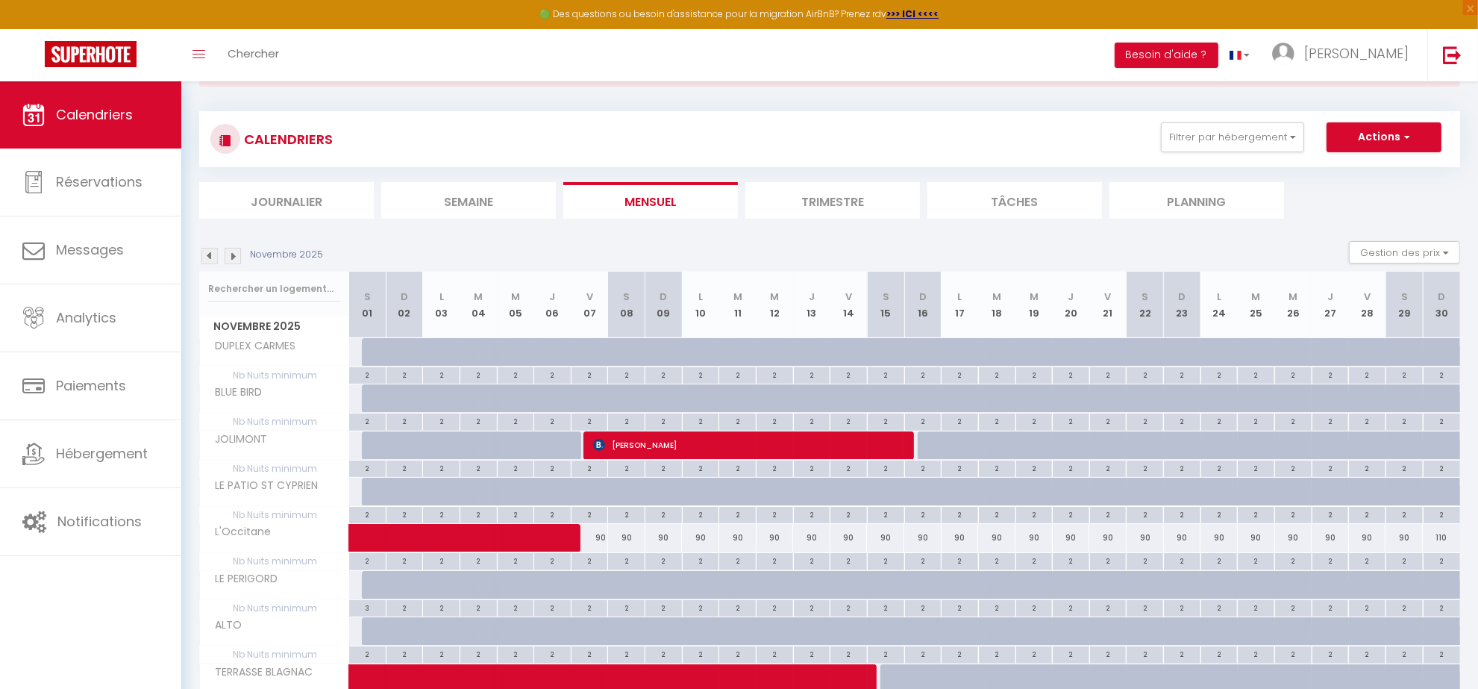
scroll to position [58, 0]
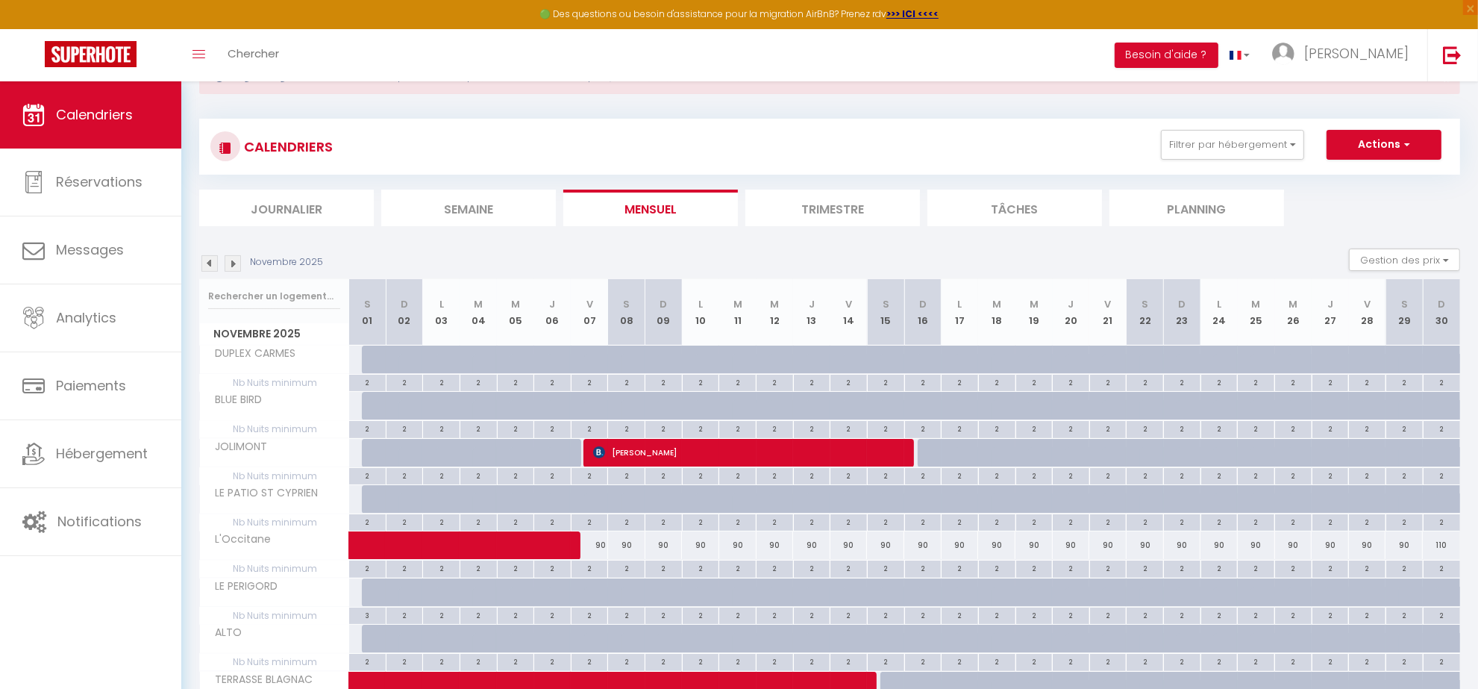
click at [207, 258] on img at bounding box center [209, 263] width 16 height 16
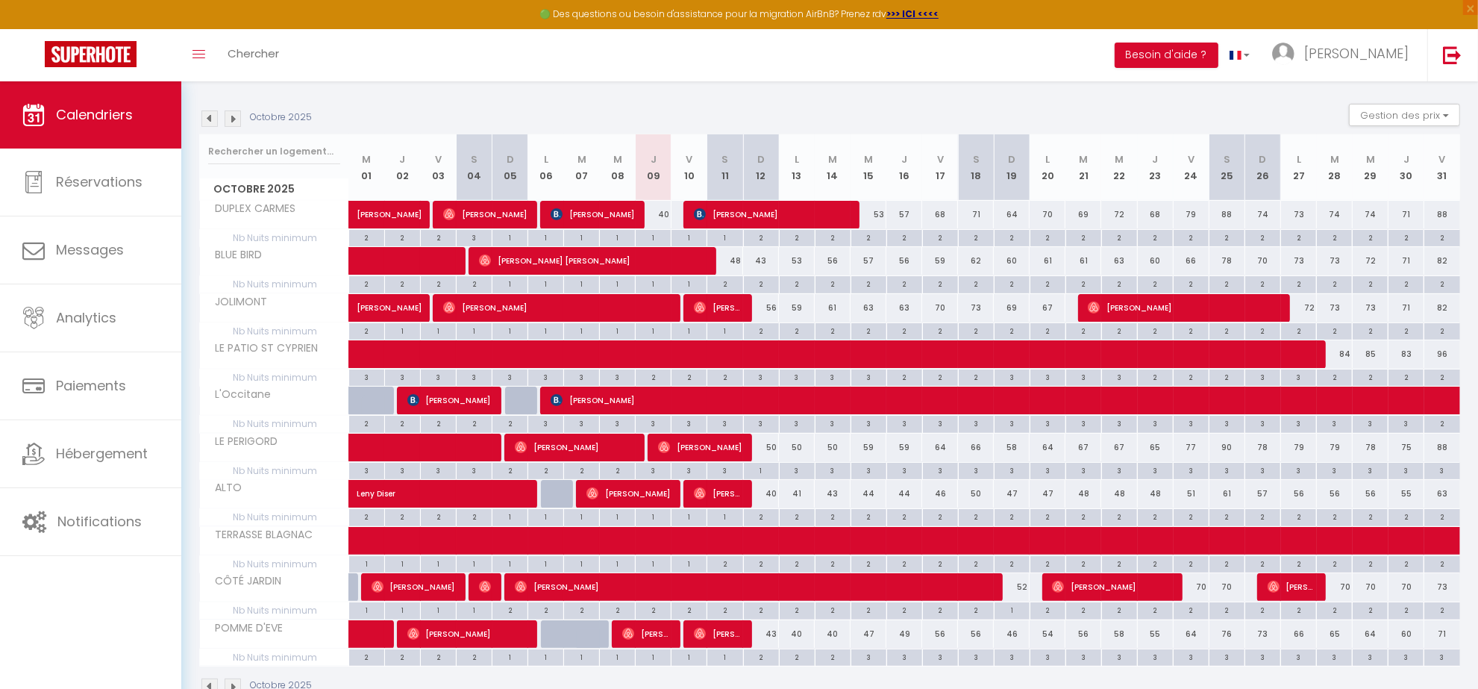
scroll to position [245, 0]
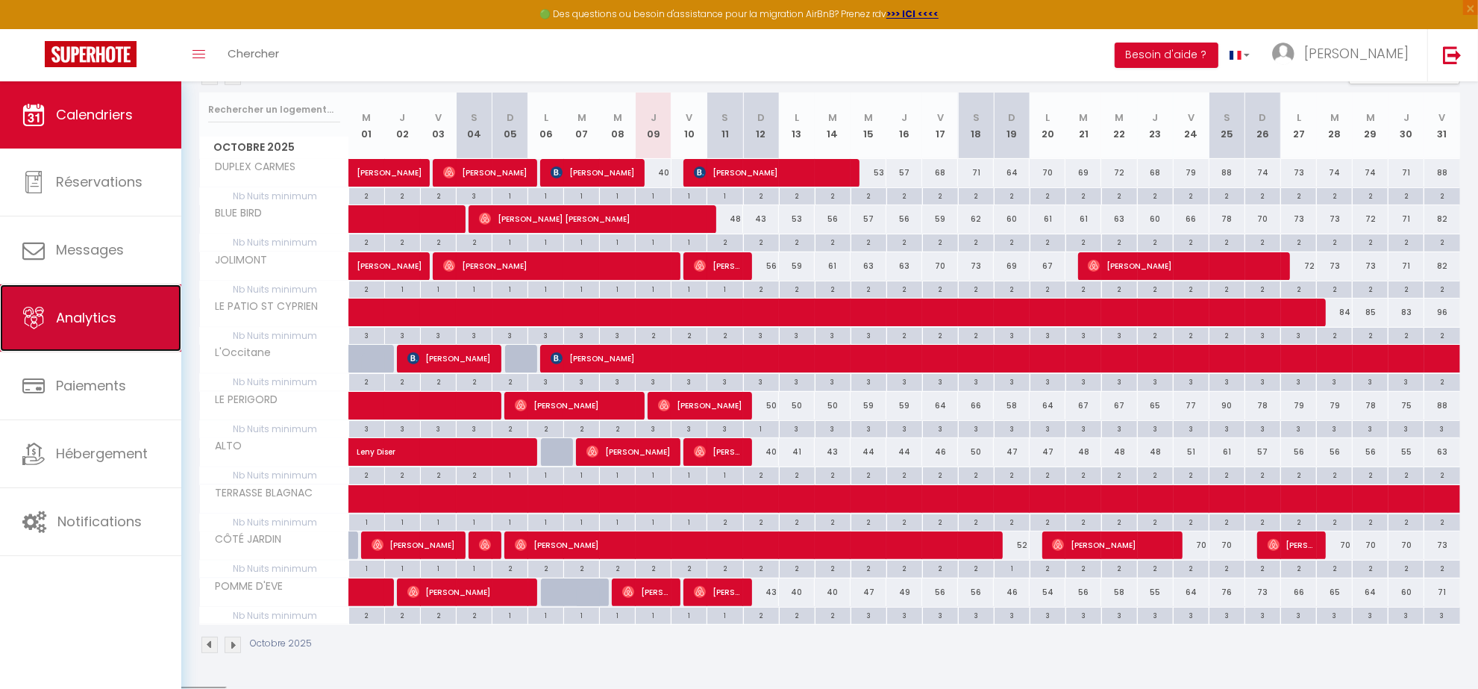
click at [98, 319] on span "Analytics" at bounding box center [86, 317] width 60 height 19
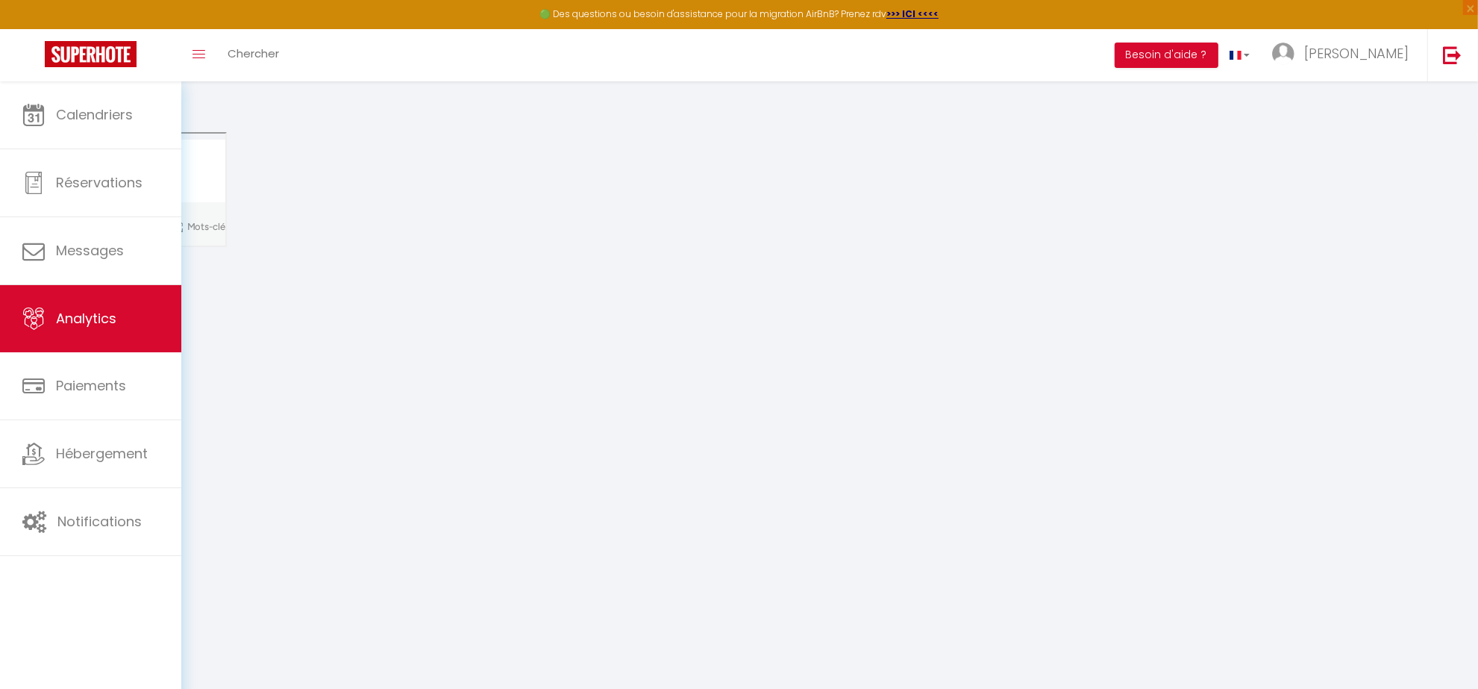
select select "2025"
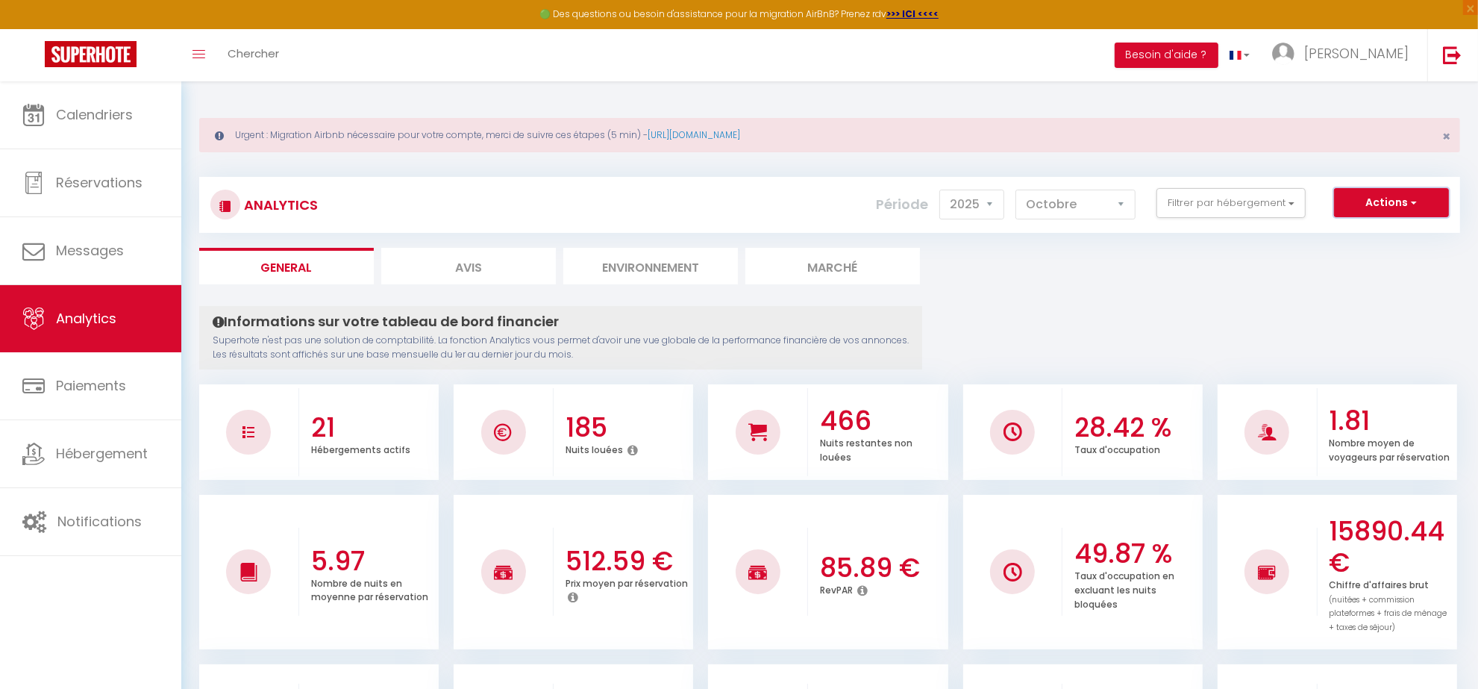
click at [1404, 204] on button "Actions" at bounding box center [1391, 203] width 115 height 30
click at [1366, 239] on link "Génération SuperConciergerie" at bounding box center [1354, 234] width 189 height 19
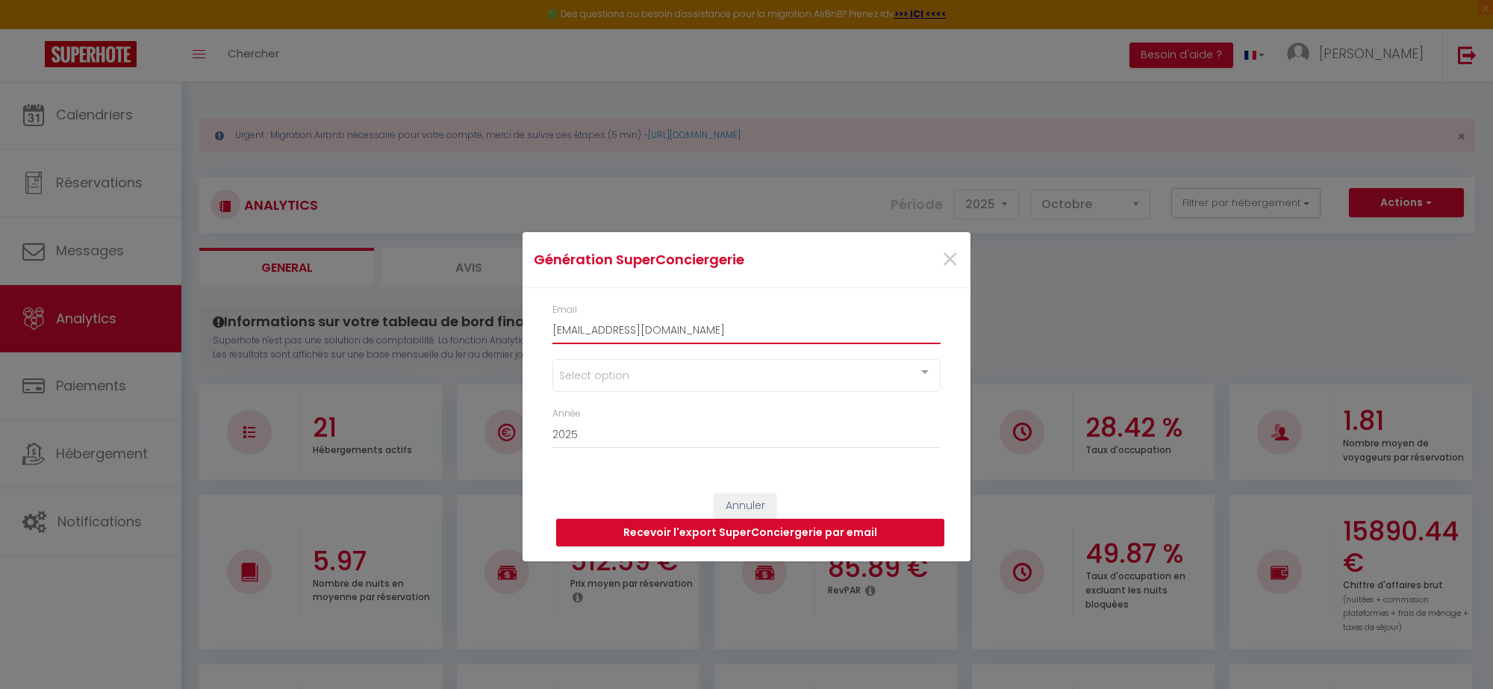
drag, startPoint x: 704, startPoint y: 327, endPoint x: 587, endPoint y: 308, distance: 118.6
click at [587, 308] on div "Email [EMAIL_ADDRESS][DOMAIN_NAME]" at bounding box center [746, 323] width 388 height 41
click at [625, 373] on div "Select option" at bounding box center [746, 375] width 388 height 33
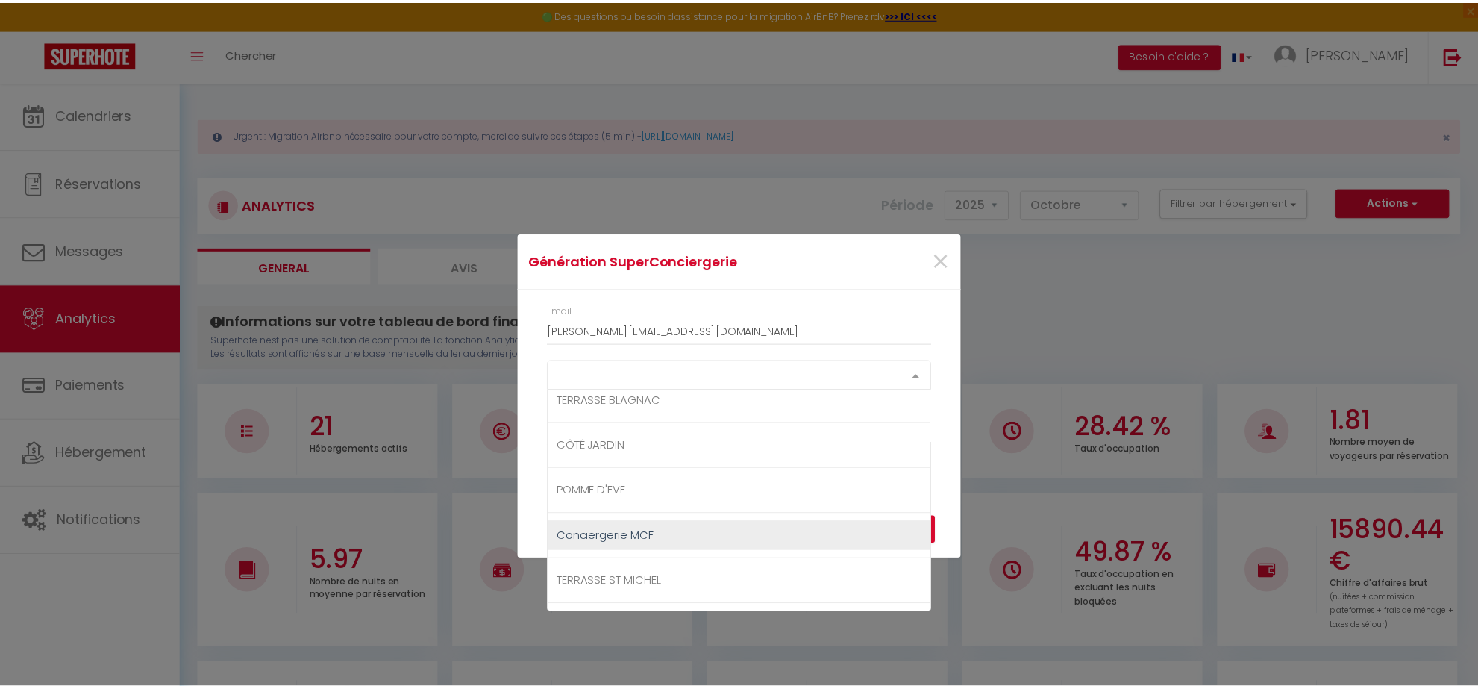
scroll to position [373, 0]
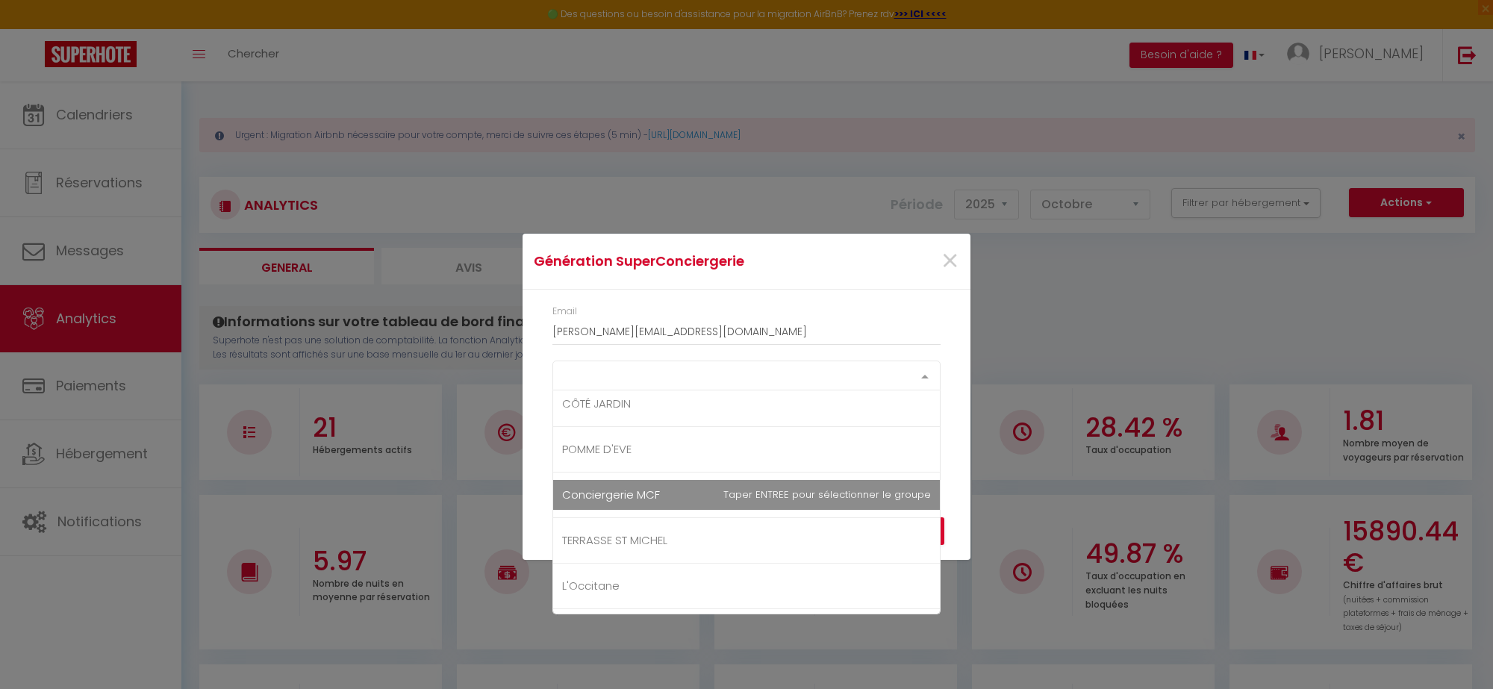
click at [610, 495] on span "Conciergerie MCF" at bounding box center [611, 495] width 98 height 16
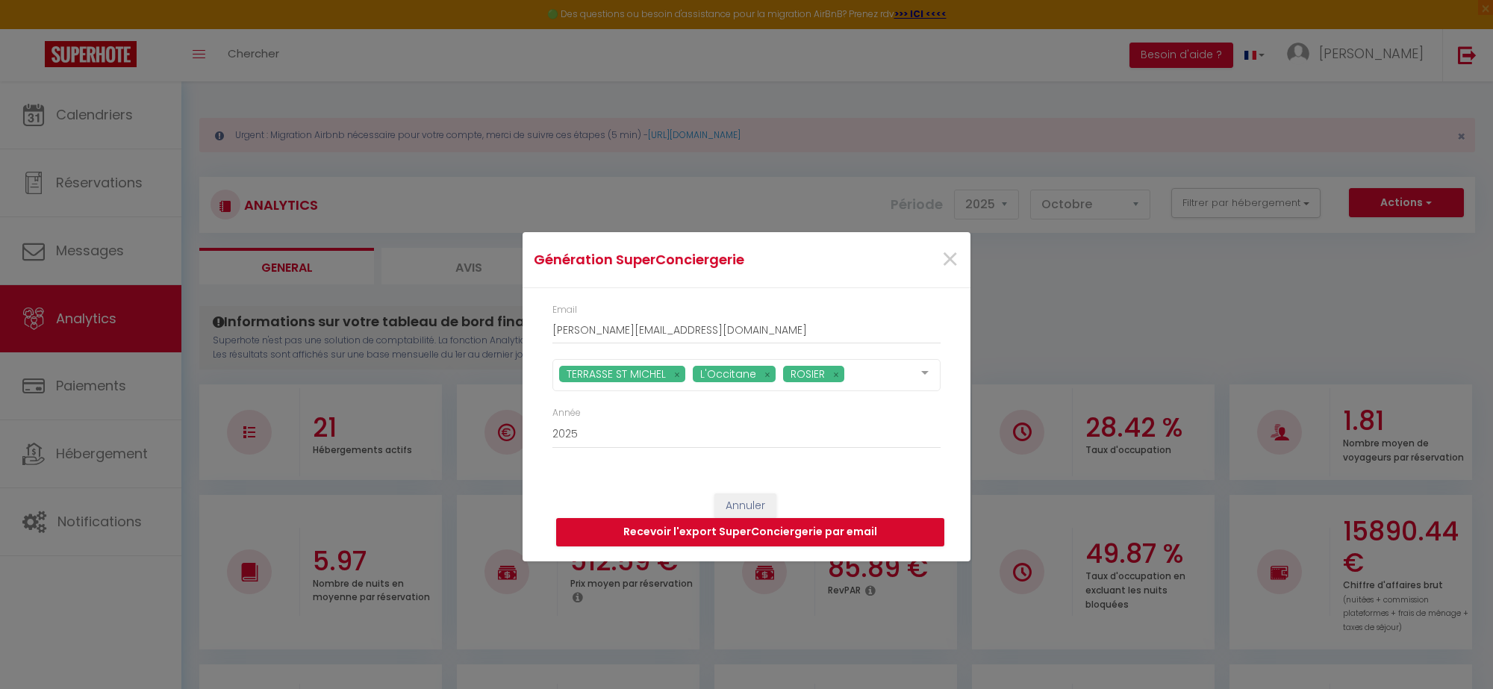
click at [929, 300] on div "Email [PERSON_NAME][EMAIL_ADDRESS][DOMAIN_NAME] TERRASSE ST MICHEL L'Occitane R…" at bounding box center [746, 383] width 448 height 190
click at [781, 528] on button "Recevoir l'export SuperConciergerie par email" at bounding box center [750, 532] width 388 height 28
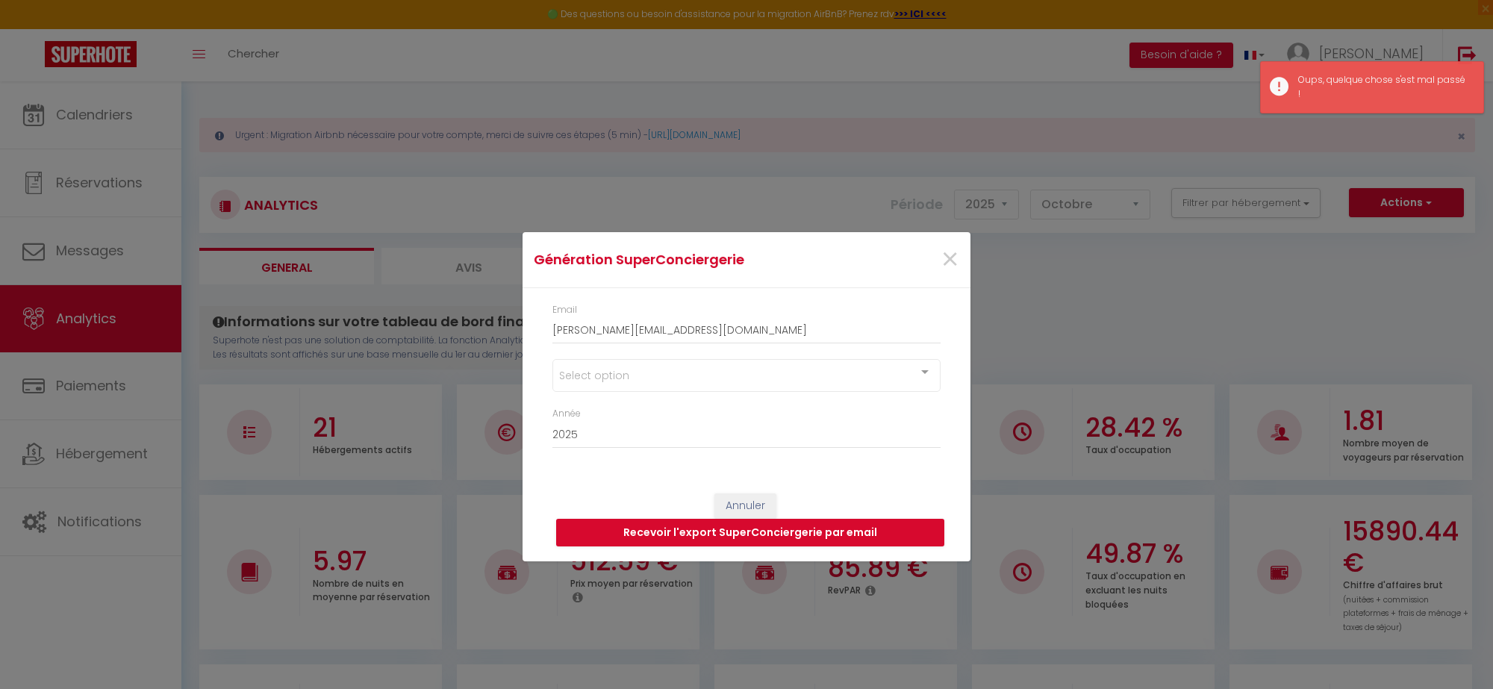
click at [684, 371] on div "Select option" at bounding box center [746, 375] width 388 height 33
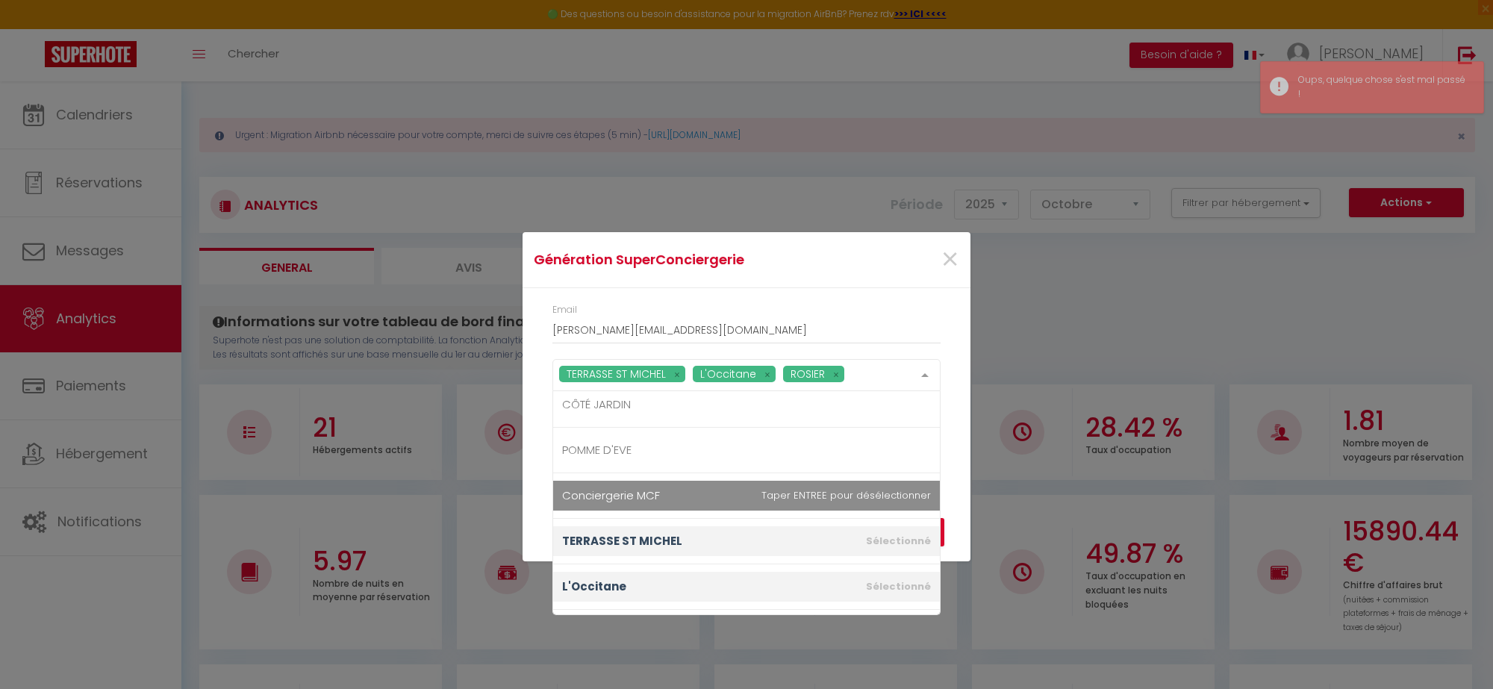
click at [675, 489] on span "Conciergerie MCF" at bounding box center [746, 496] width 387 height 30
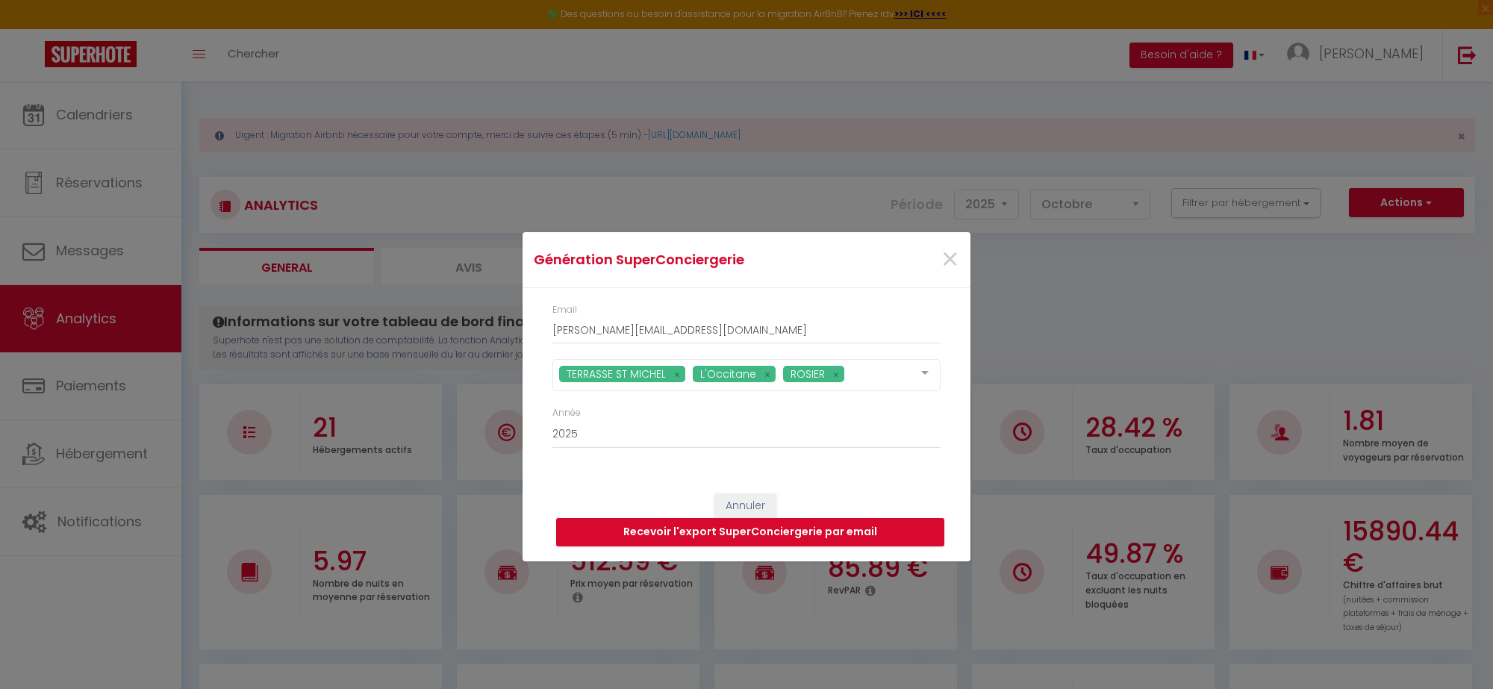
click at [949, 304] on div "Email [PERSON_NAME][EMAIL_ADDRESS][DOMAIN_NAME]" at bounding box center [746, 331] width 407 height 56
click at [814, 541] on button "Recevoir l'export SuperConciergerie par email" at bounding box center [750, 532] width 388 height 28
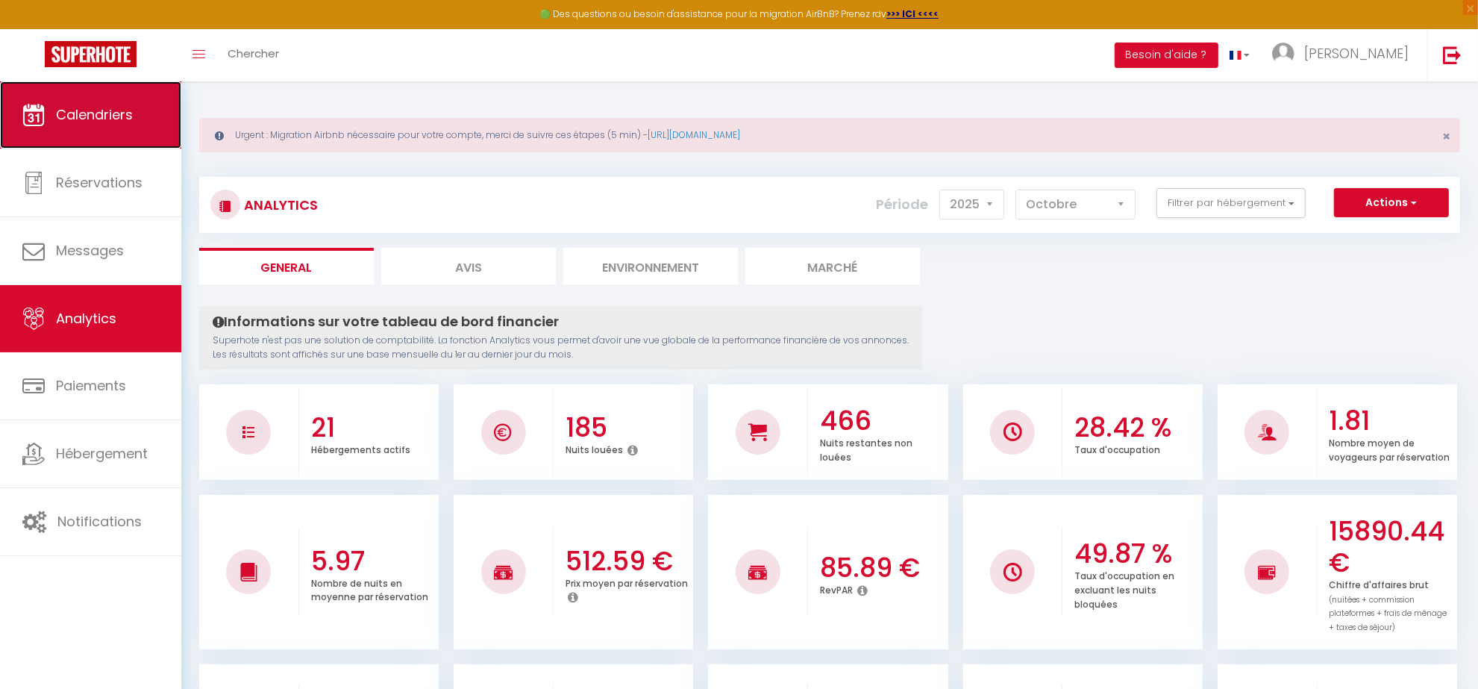
click at [131, 116] on span "Calendriers" at bounding box center [94, 114] width 77 height 19
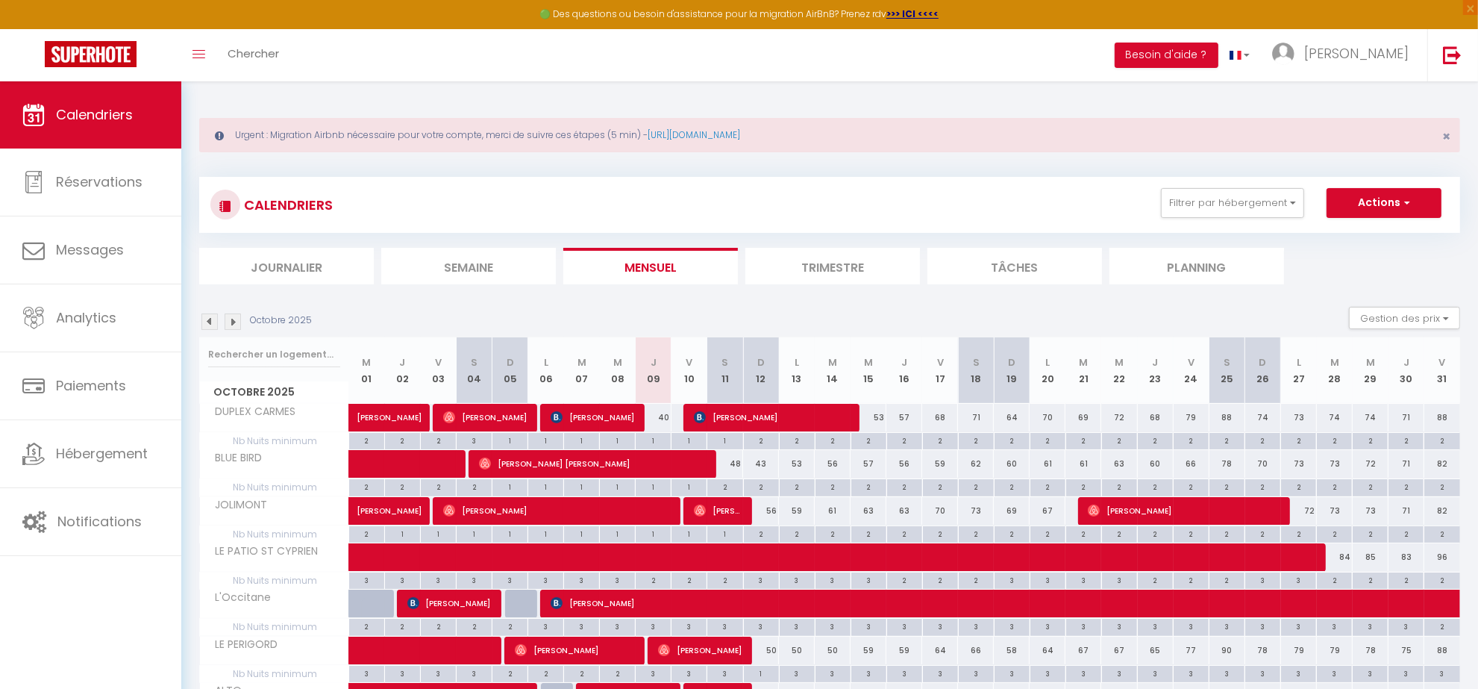
click at [205, 323] on img at bounding box center [209, 321] width 16 height 16
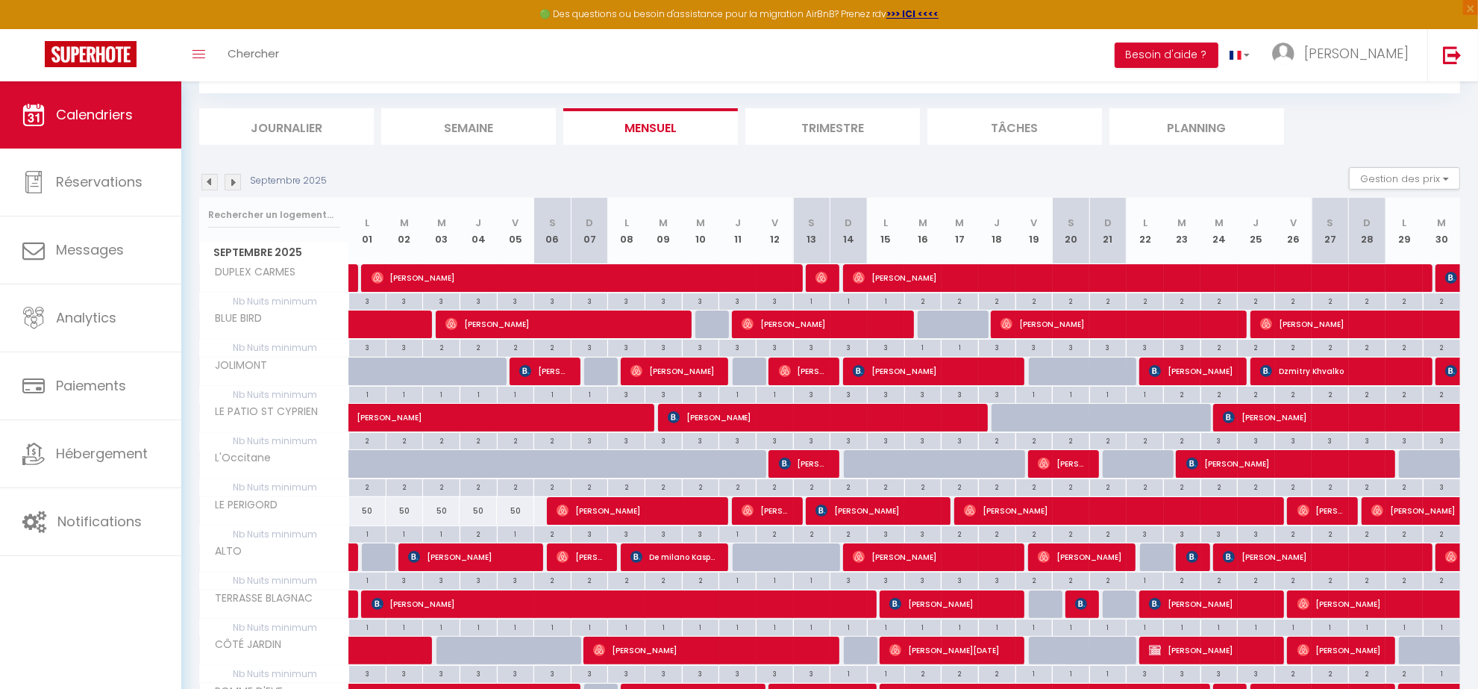
scroll to position [58, 0]
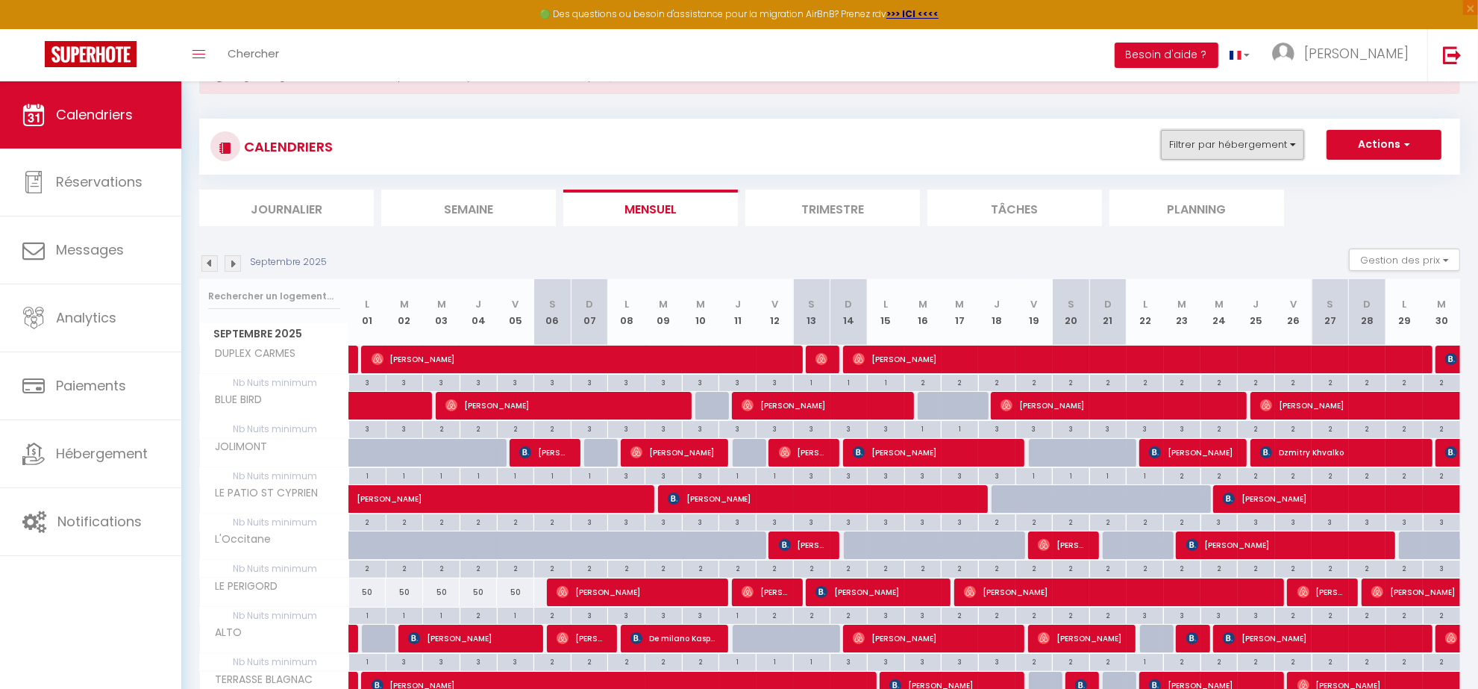
click at [1295, 146] on button "Filtrer par hébergement" at bounding box center [1232, 145] width 143 height 30
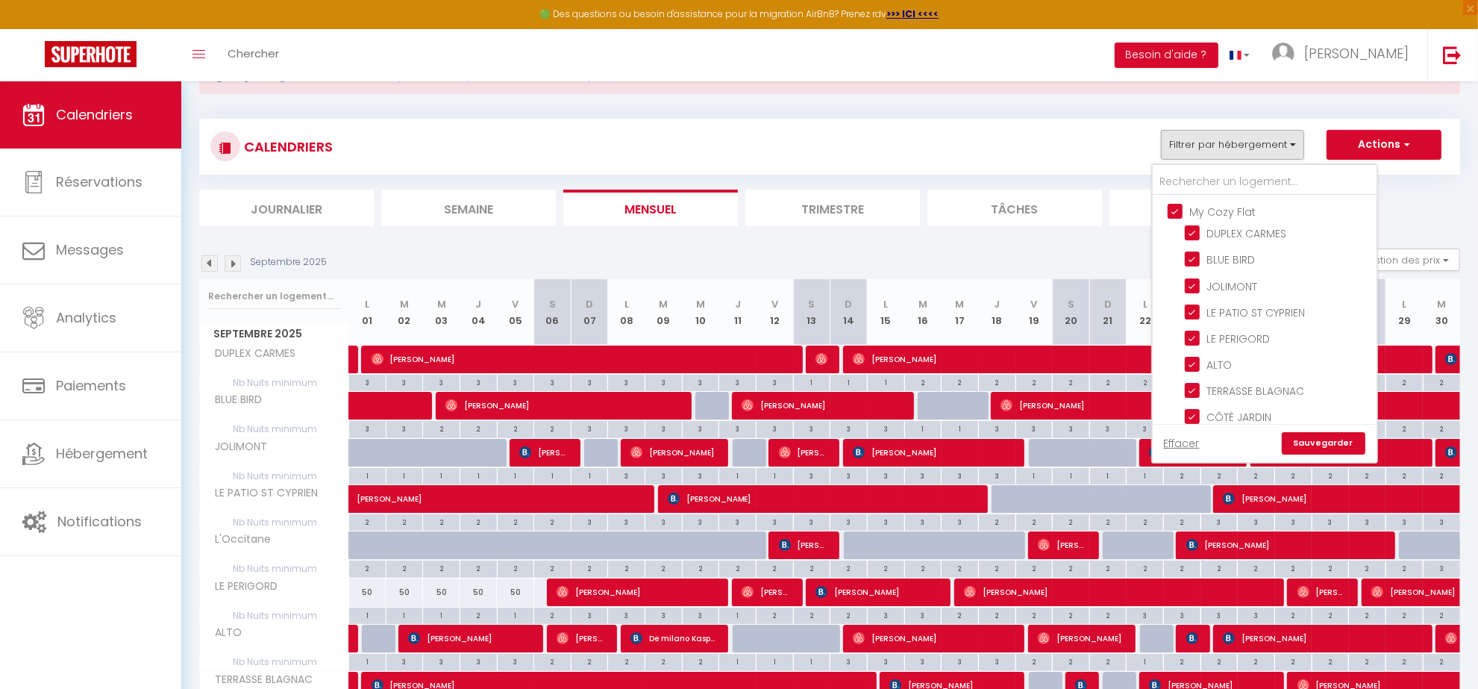
click at [1176, 214] on input "My Cozy Flat" at bounding box center [1280, 210] width 224 height 15
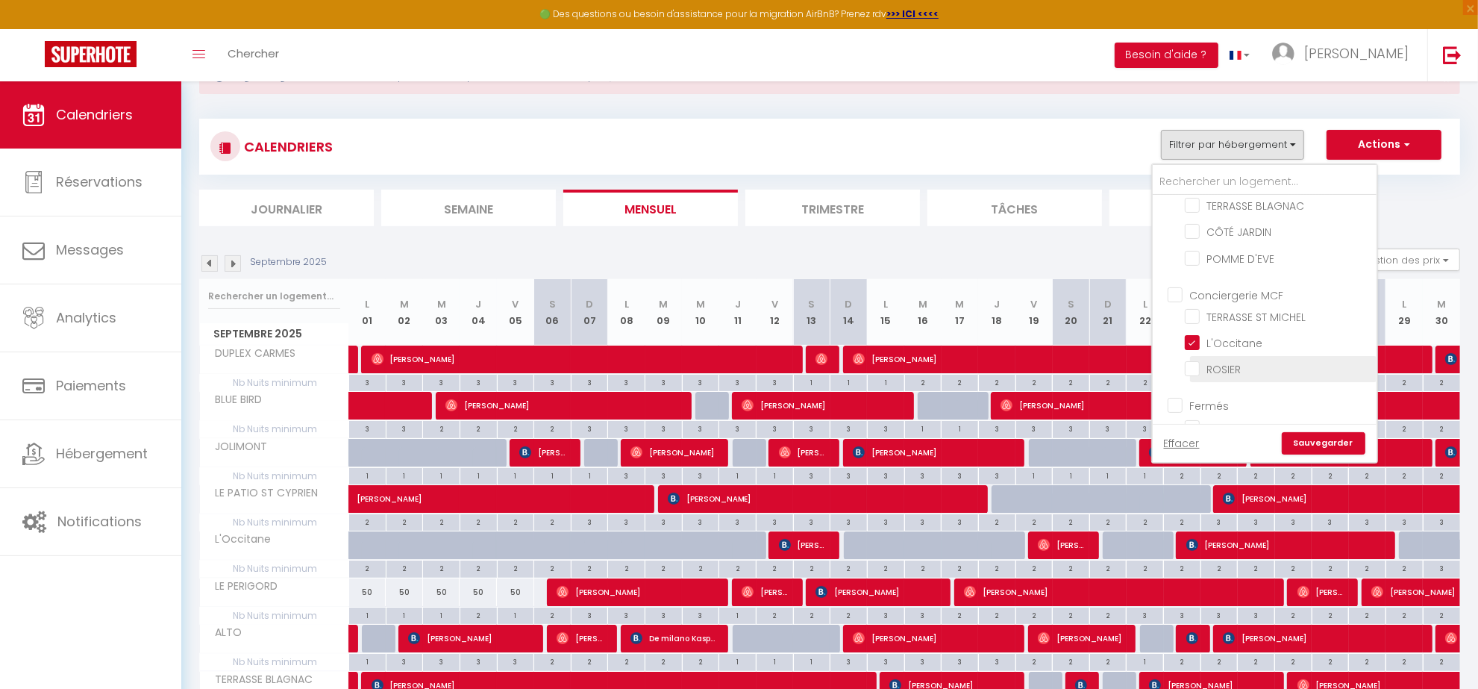
scroll to position [187, 0]
click at [1179, 285] on input "Conciergerie MCF" at bounding box center [1280, 292] width 224 height 15
click at [1318, 437] on link "Sauvegarder" at bounding box center [1324, 443] width 84 height 22
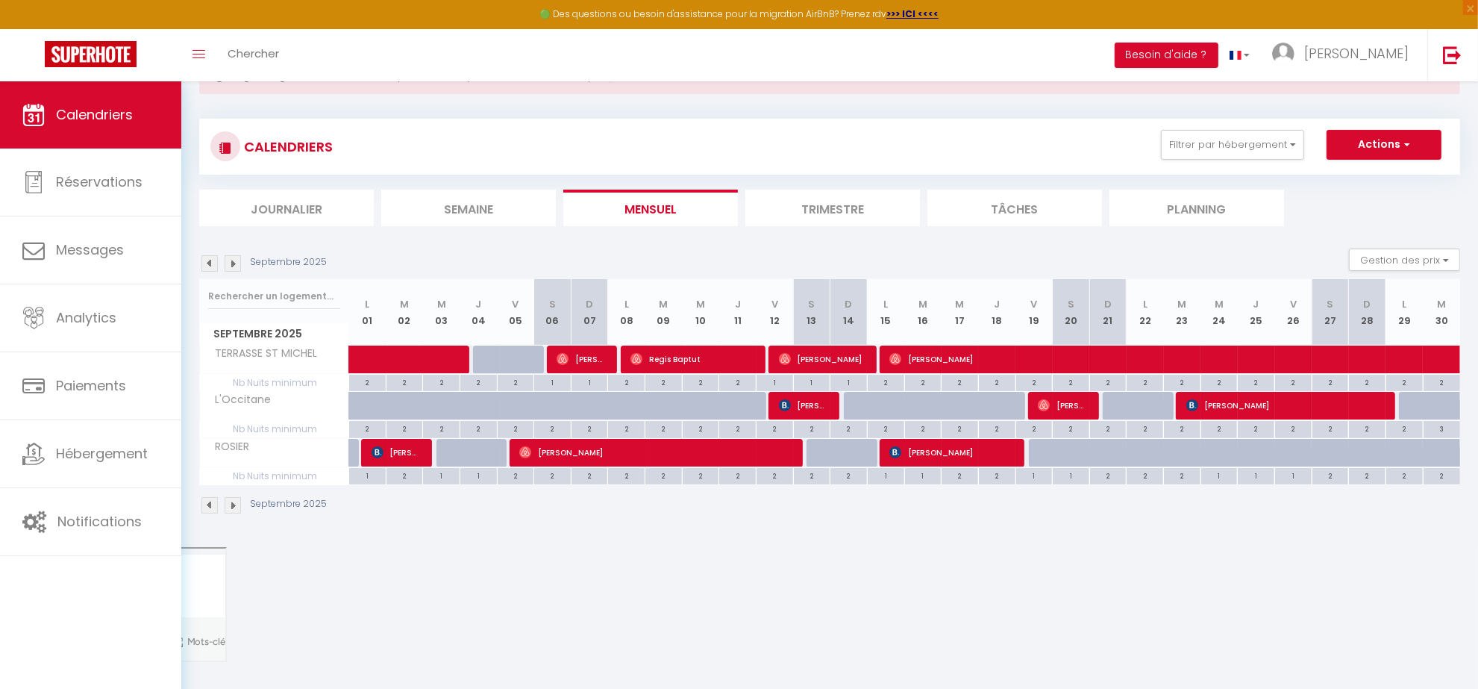
click at [856, 196] on li "Trimestre" at bounding box center [833, 208] width 175 height 37
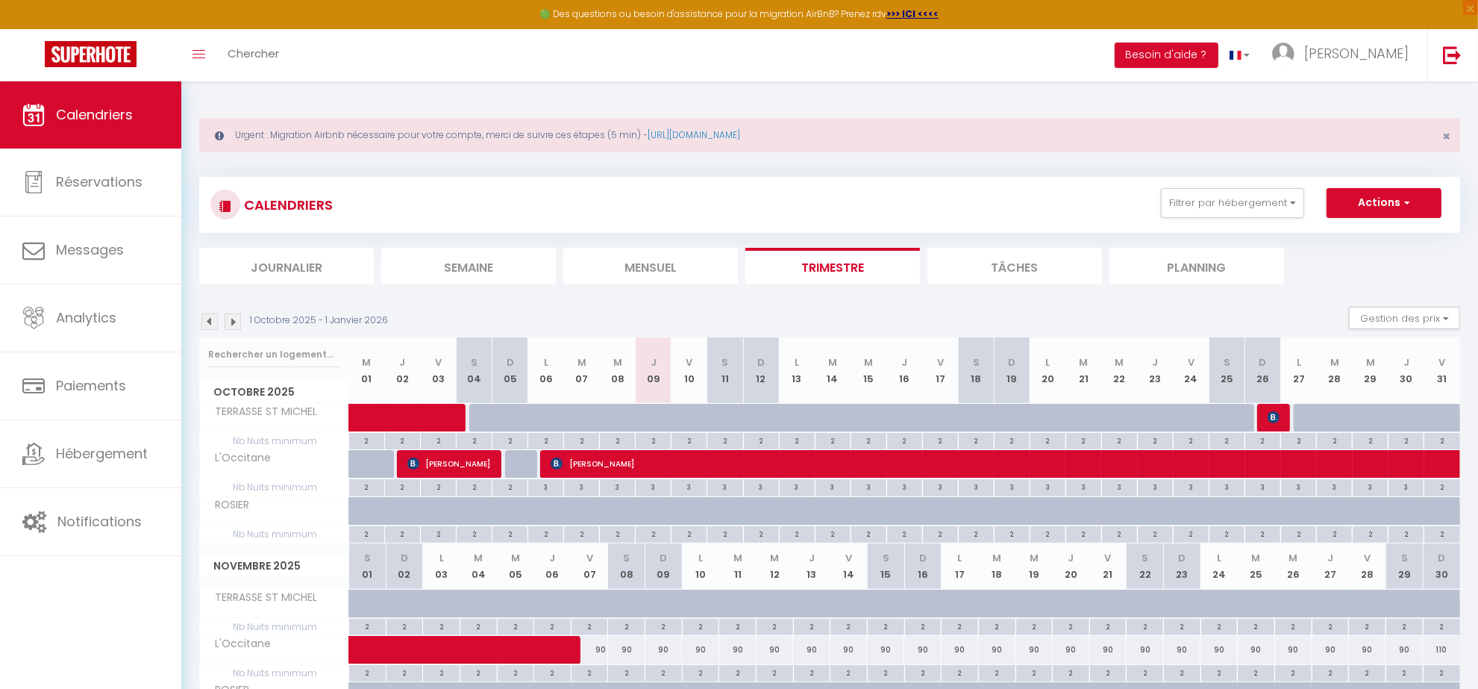
click at [201, 316] on img at bounding box center [209, 321] width 16 height 16
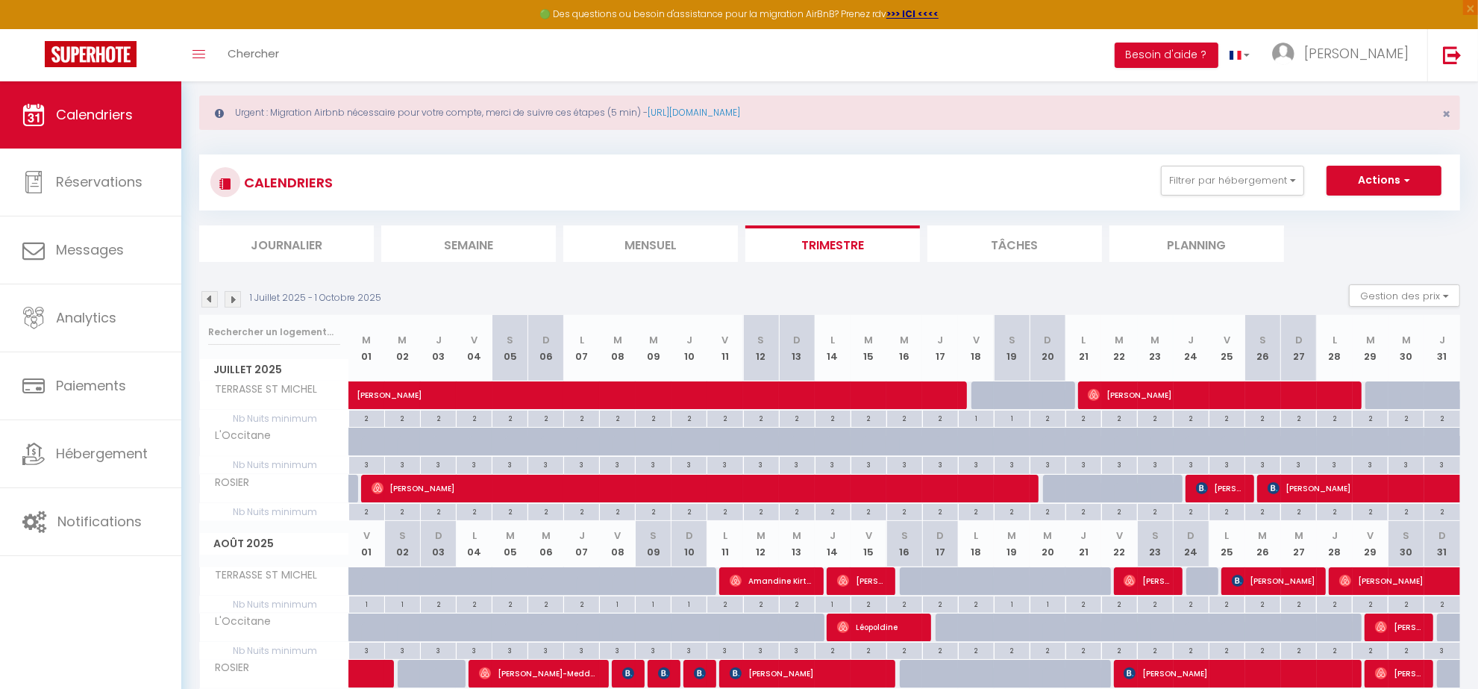
scroll to position [10, 0]
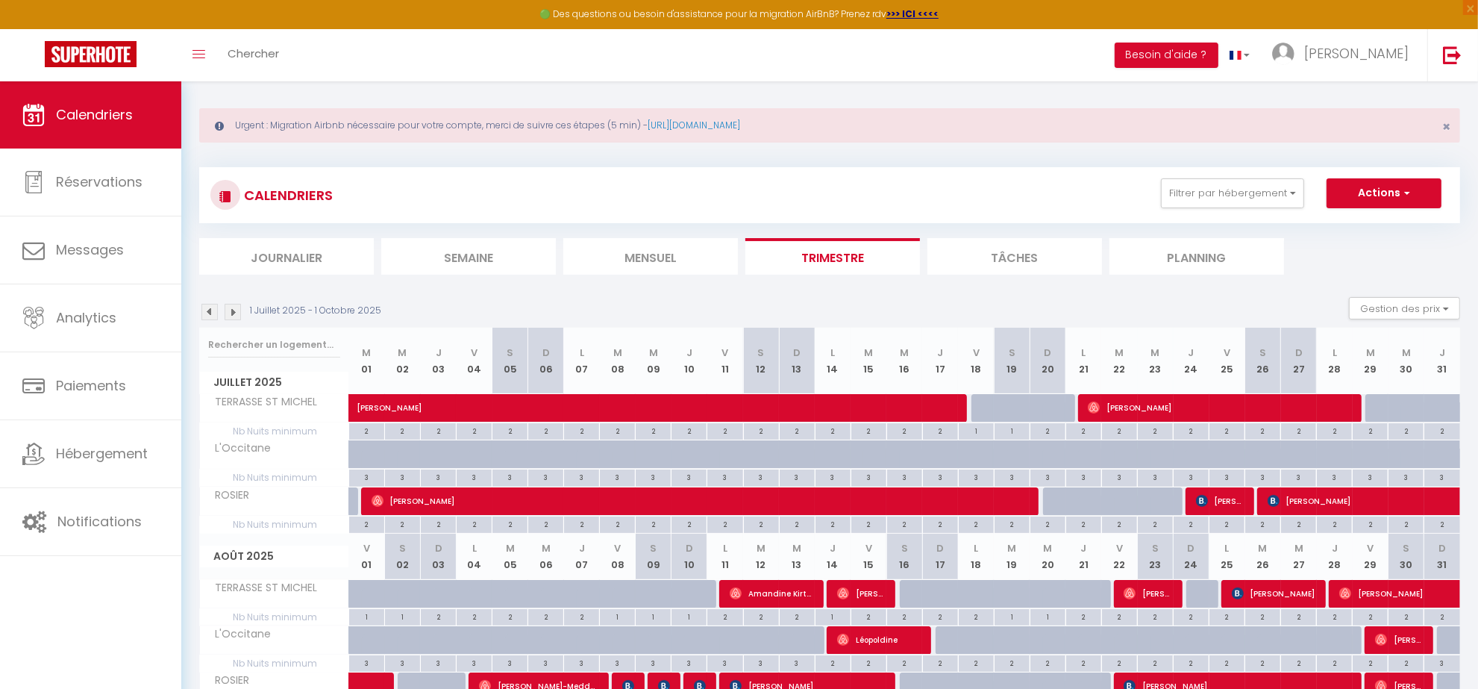
click at [240, 314] on img at bounding box center [233, 312] width 16 height 16
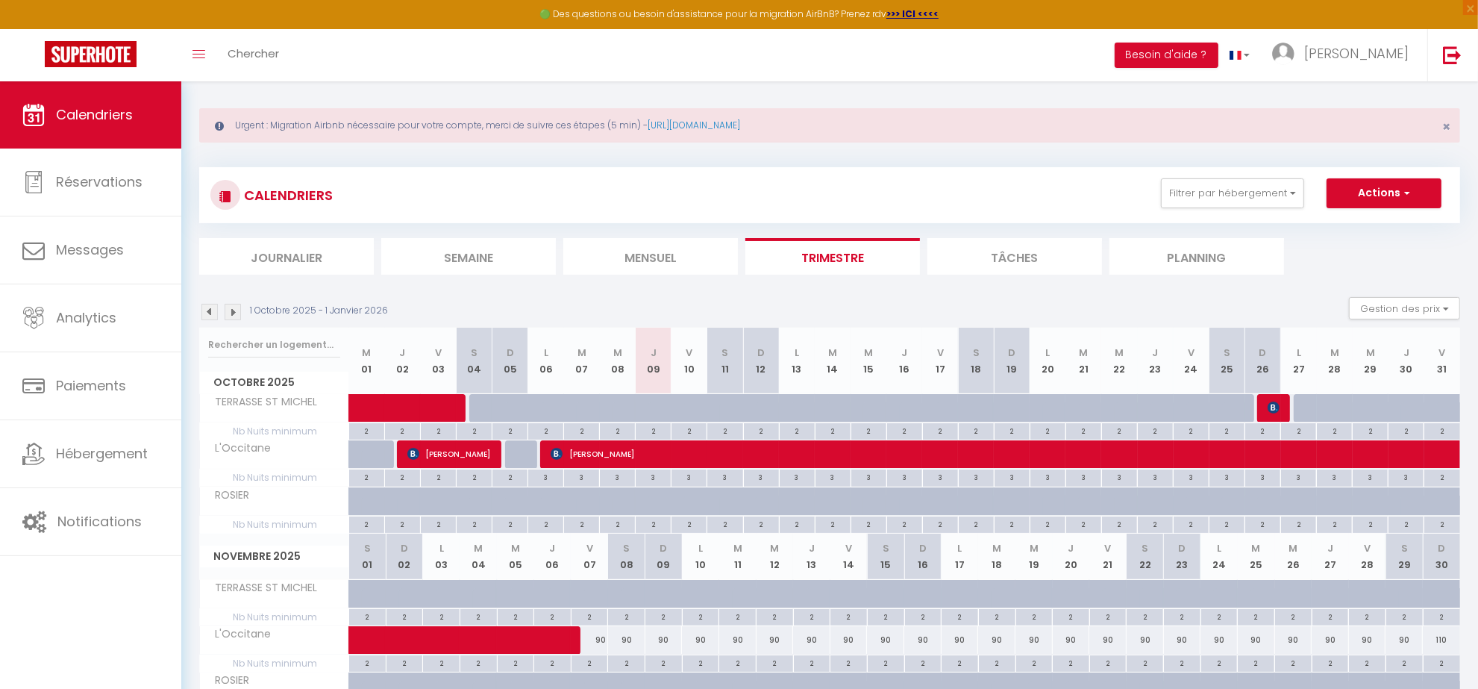
click at [209, 317] on img at bounding box center [209, 312] width 16 height 16
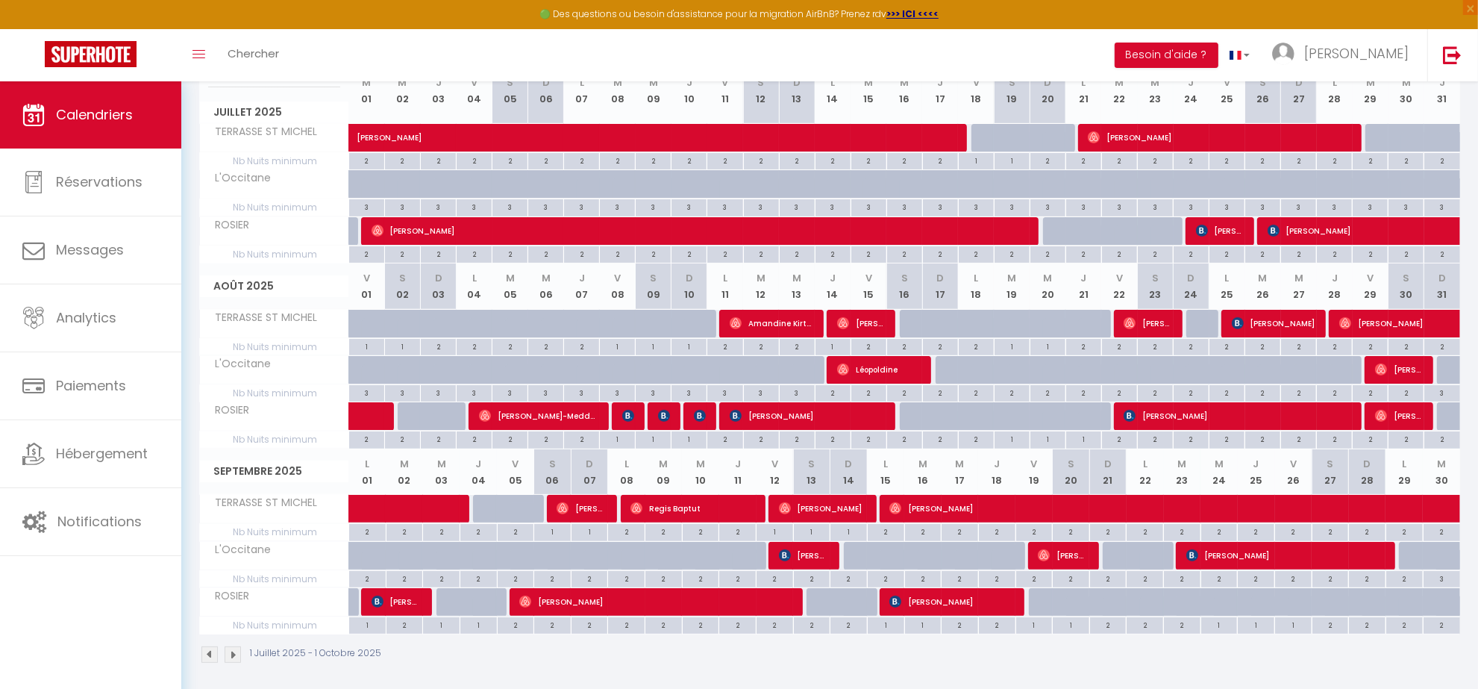
scroll to position [290, 0]
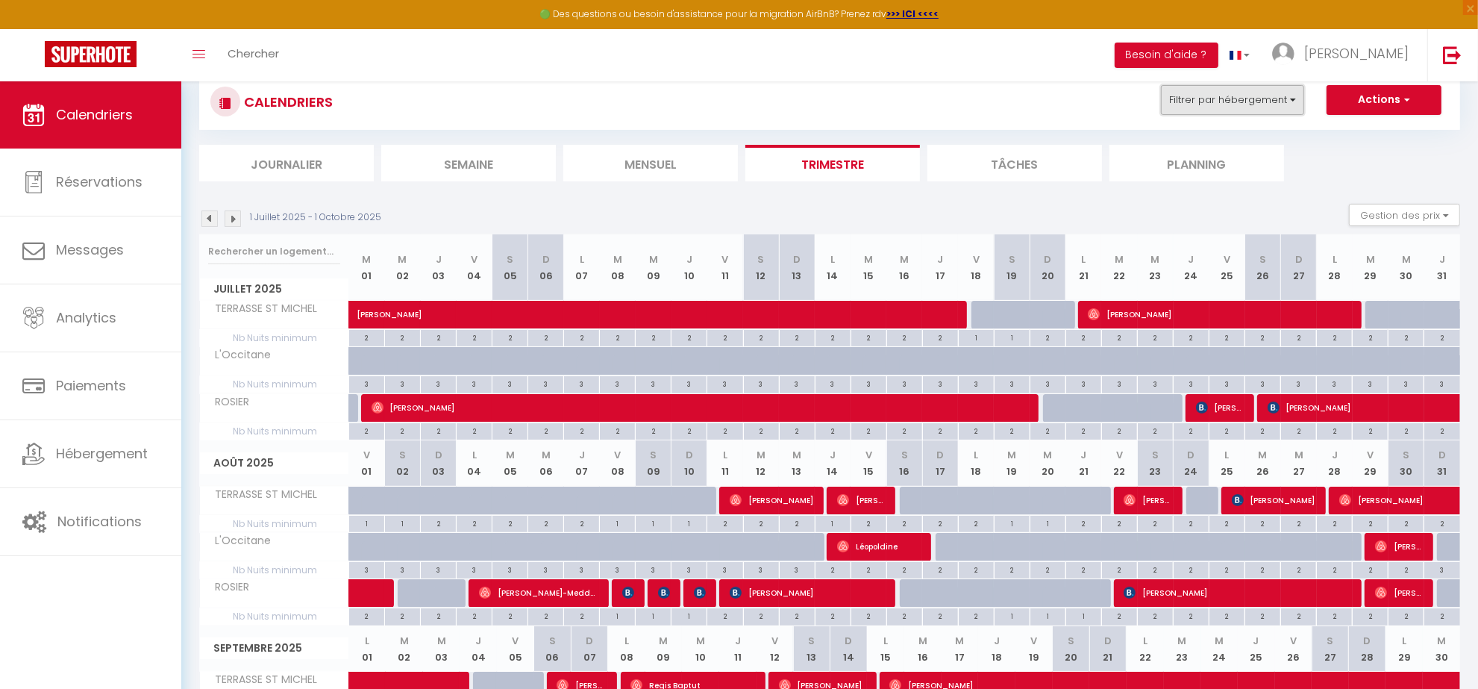
click at [1252, 99] on button "Filtrer par hébergement" at bounding box center [1232, 100] width 143 height 30
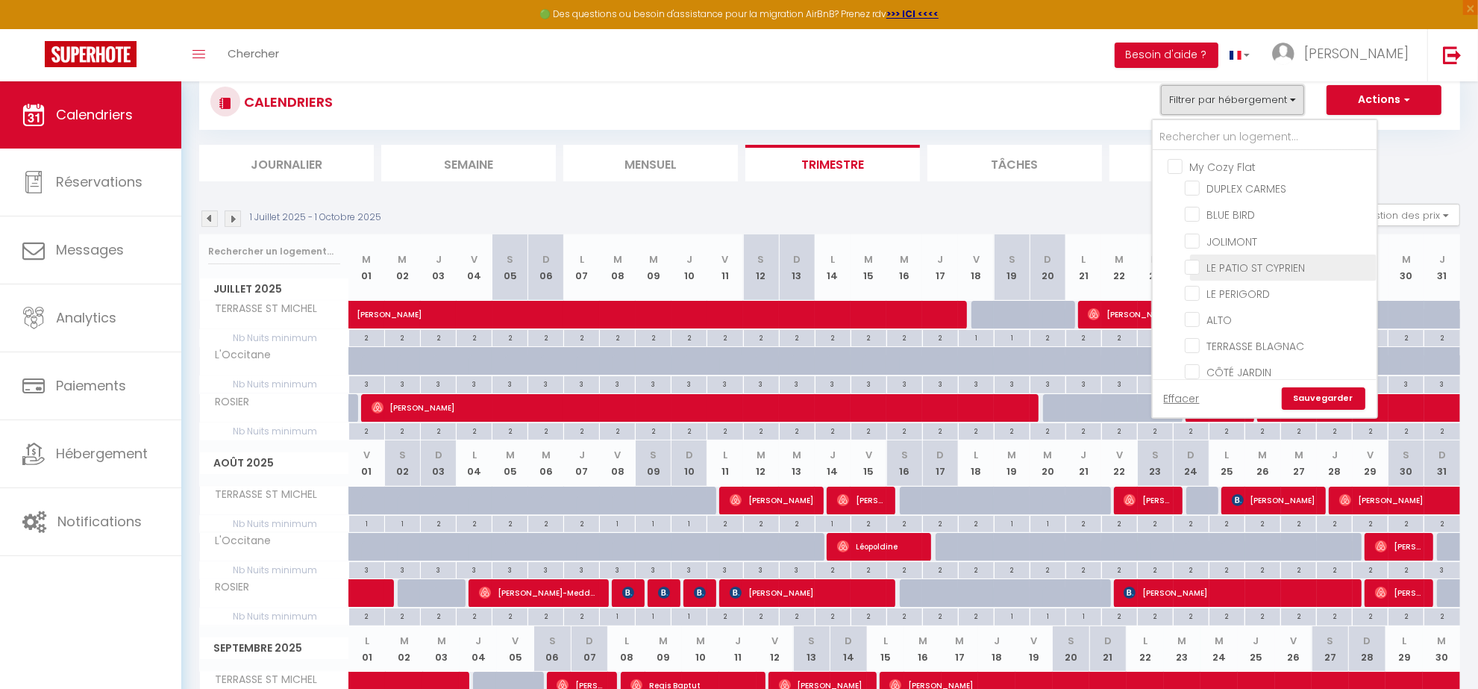
scroll to position [93, 0]
click at [1191, 196] on input "LE PERIGORD" at bounding box center [1278, 199] width 187 height 15
checkbox input "true"
click at [1322, 400] on link "Sauvegarder" at bounding box center [1324, 398] width 84 height 22
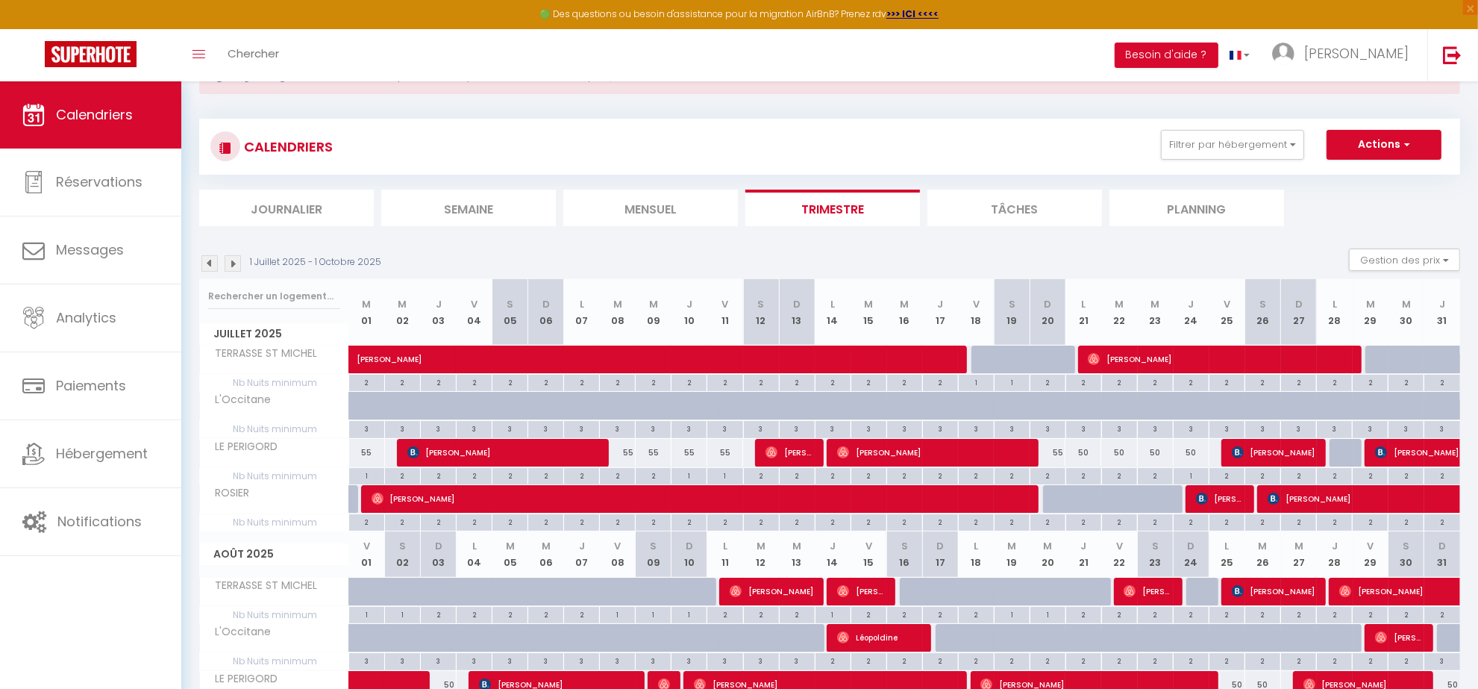
scroll to position [57, 0]
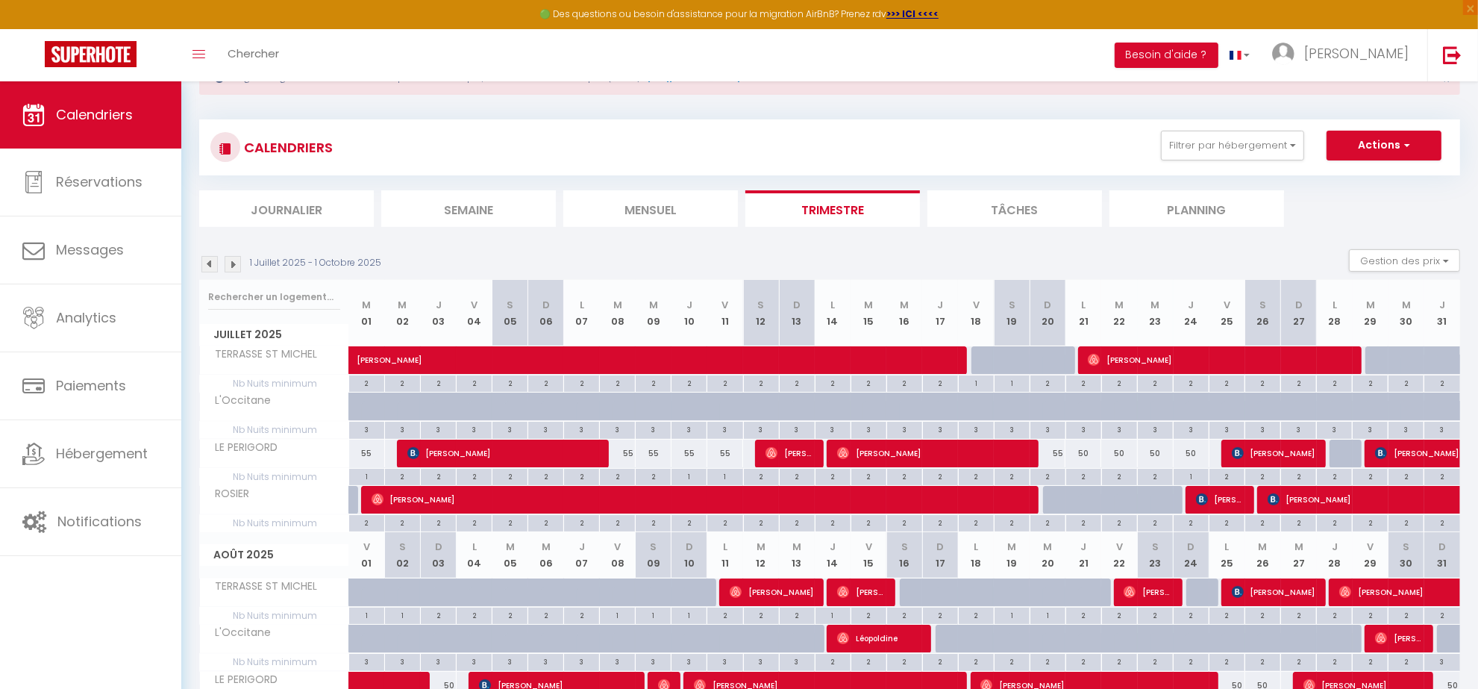
click at [231, 266] on img at bounding box center [233, 264] width 16 height 16
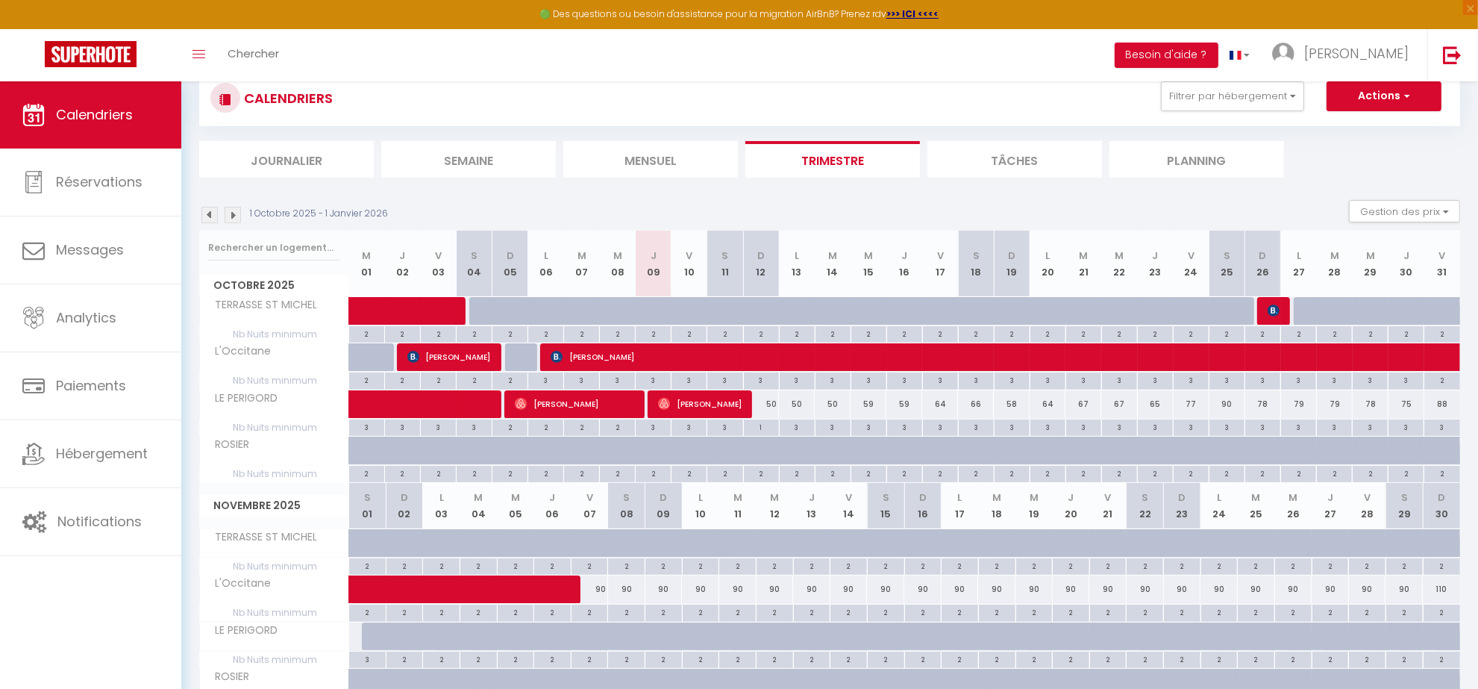
scroll to position [151, 0]
